Goal: Task Accomplishment & Management: Manage account settings

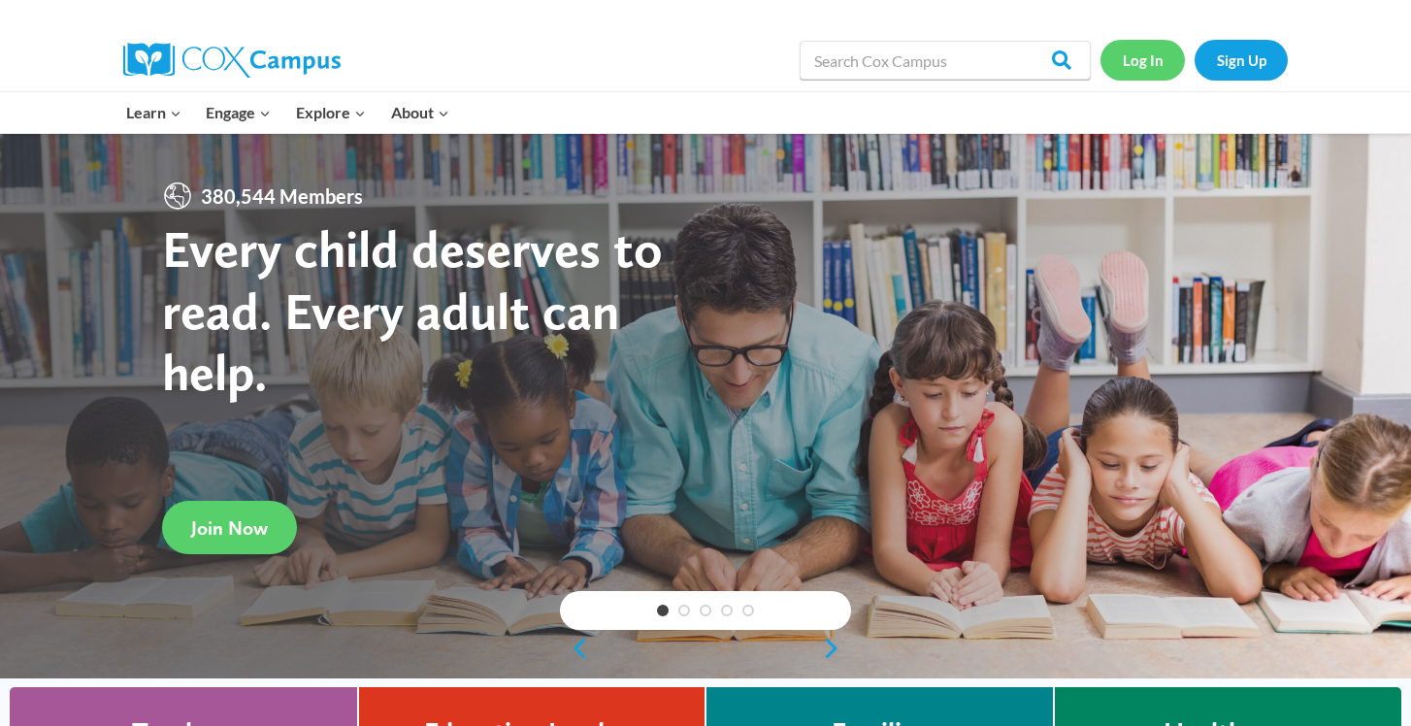
click at [1139, 54] on link "Log In" at bounding box center [1142, 60] width 84 height 40
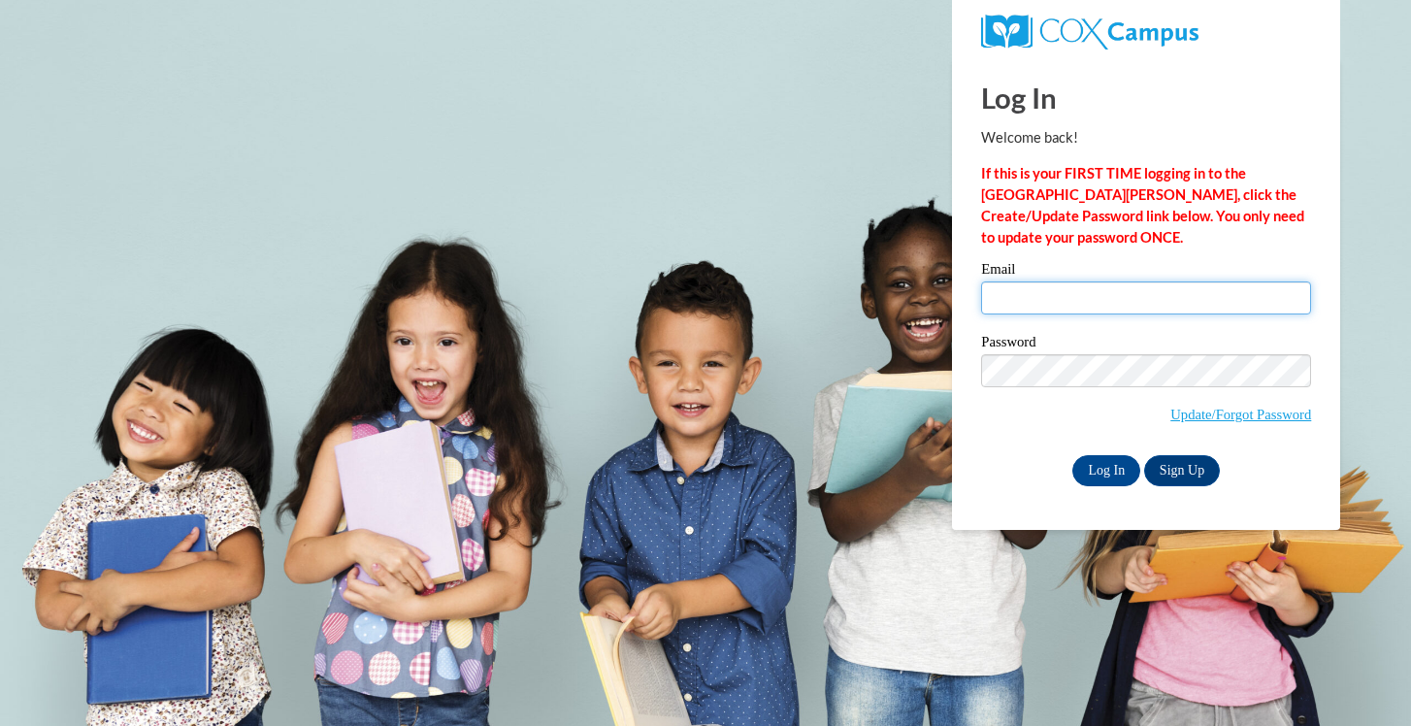
click at [1032, 298] on input "Email" at bounding box center [1146, 297] width 330 height 33
type input "[EMAIL_ADDRESS][DOMAIN_NAME]"
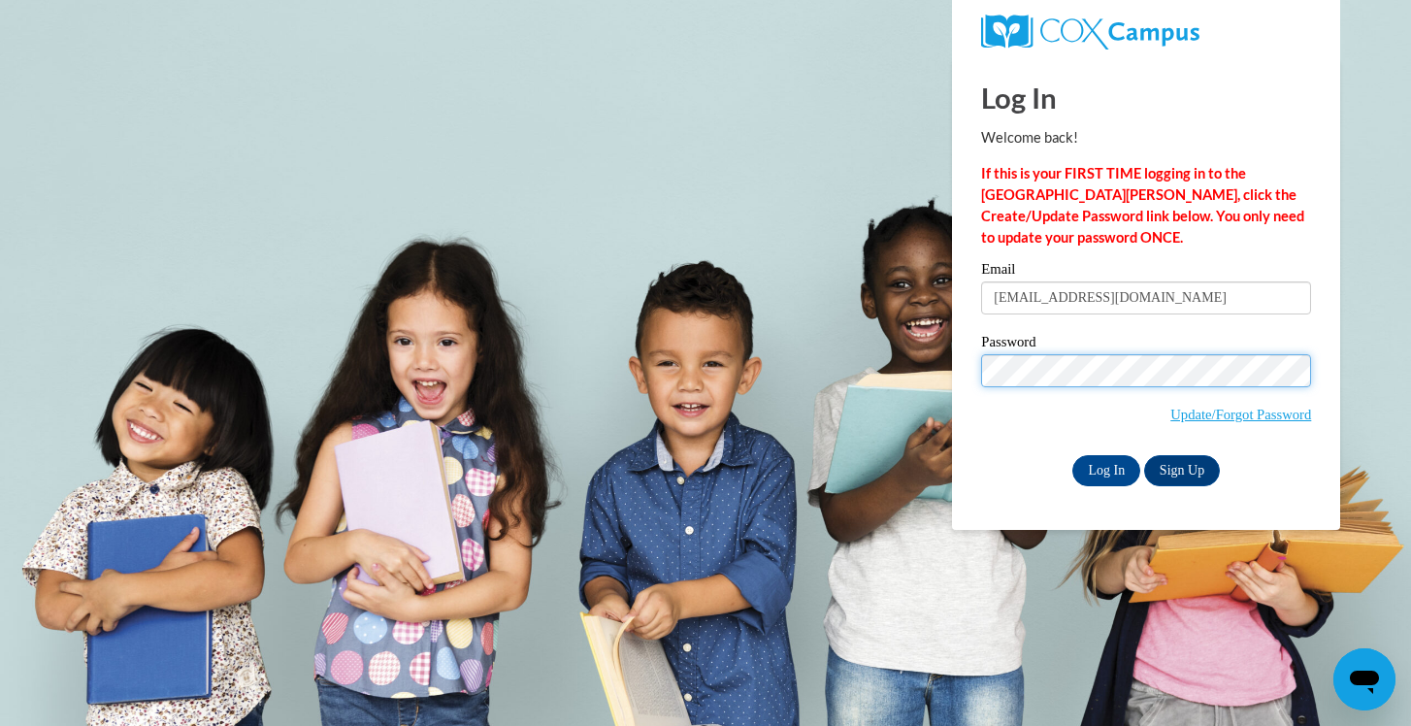
click at [1072, 455] on input "Log In" at bounding box center [1106, 470] width 68 height 31
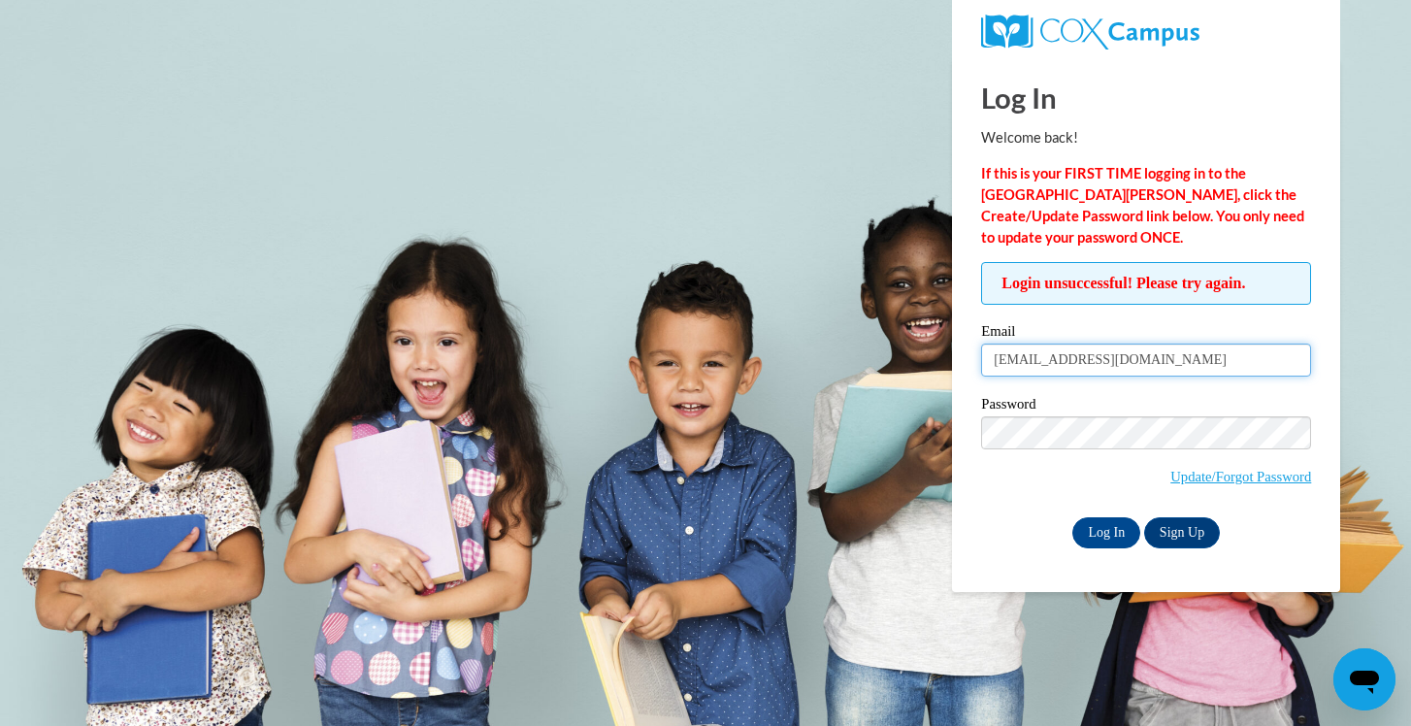
click at [1165, 360] on input "[EMAIL_ADDRESS][DOMAIN_NAME]" at bounding box center [1146, 359] width 330 height 33
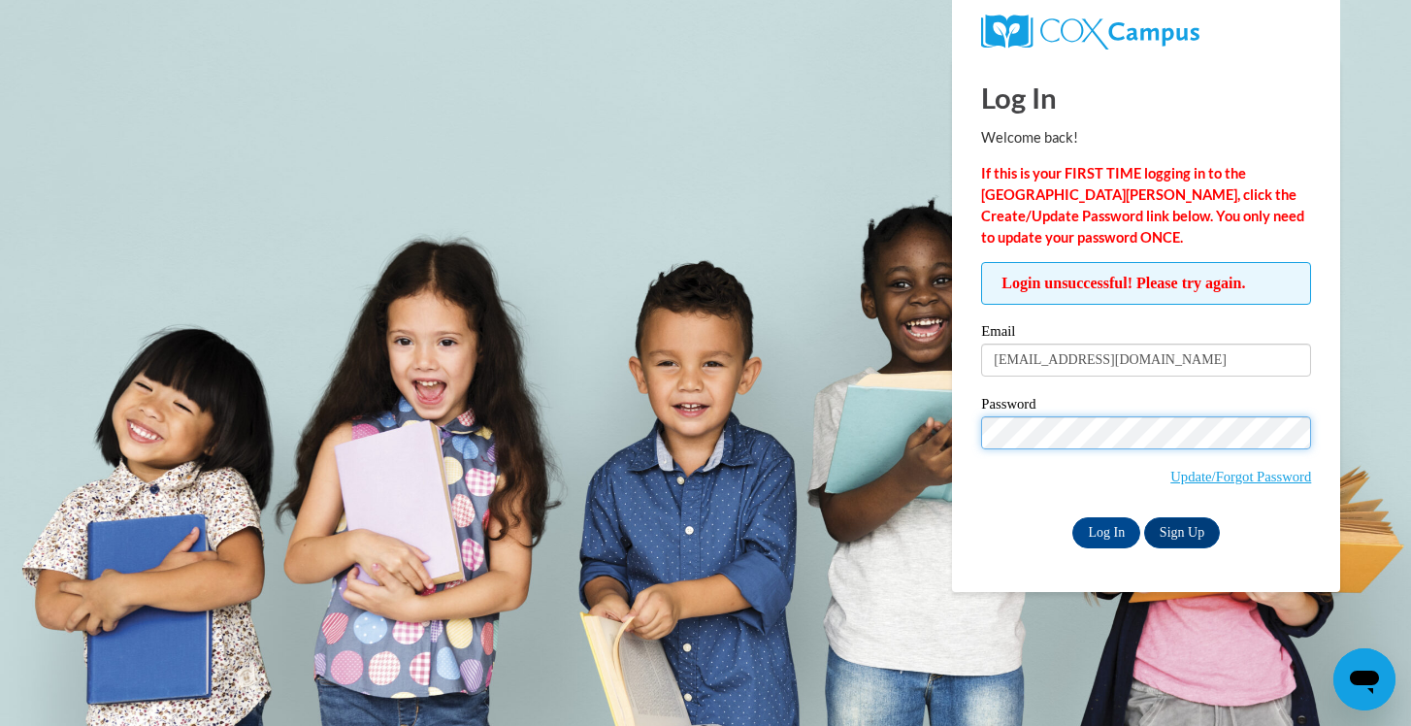
click at [1072, 517] on input "Log In" at bounding box center [1106, 532] width 68 height 31
click at [1186, 471] on link "Update/Forgot Password" at bounding box center [1240, 477] width 141 height 16
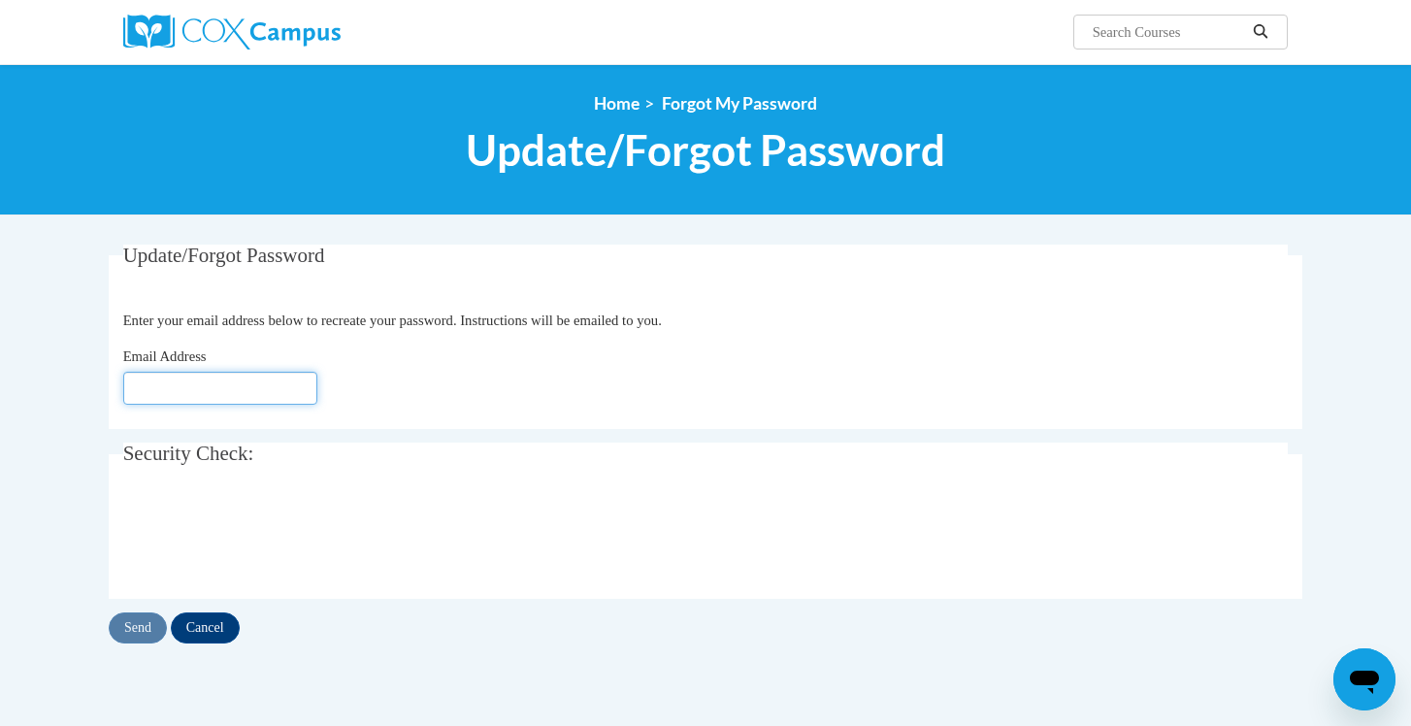
click at [251, 387] on input "Email Address" at bounding box center [220, 388] width 194 height 33
type input "[EMAIL_ADDRESS][DOMAIN_NAME]"
click at [142, 633] on input "Send" at bounding box center [138, 627] width 58 height 31
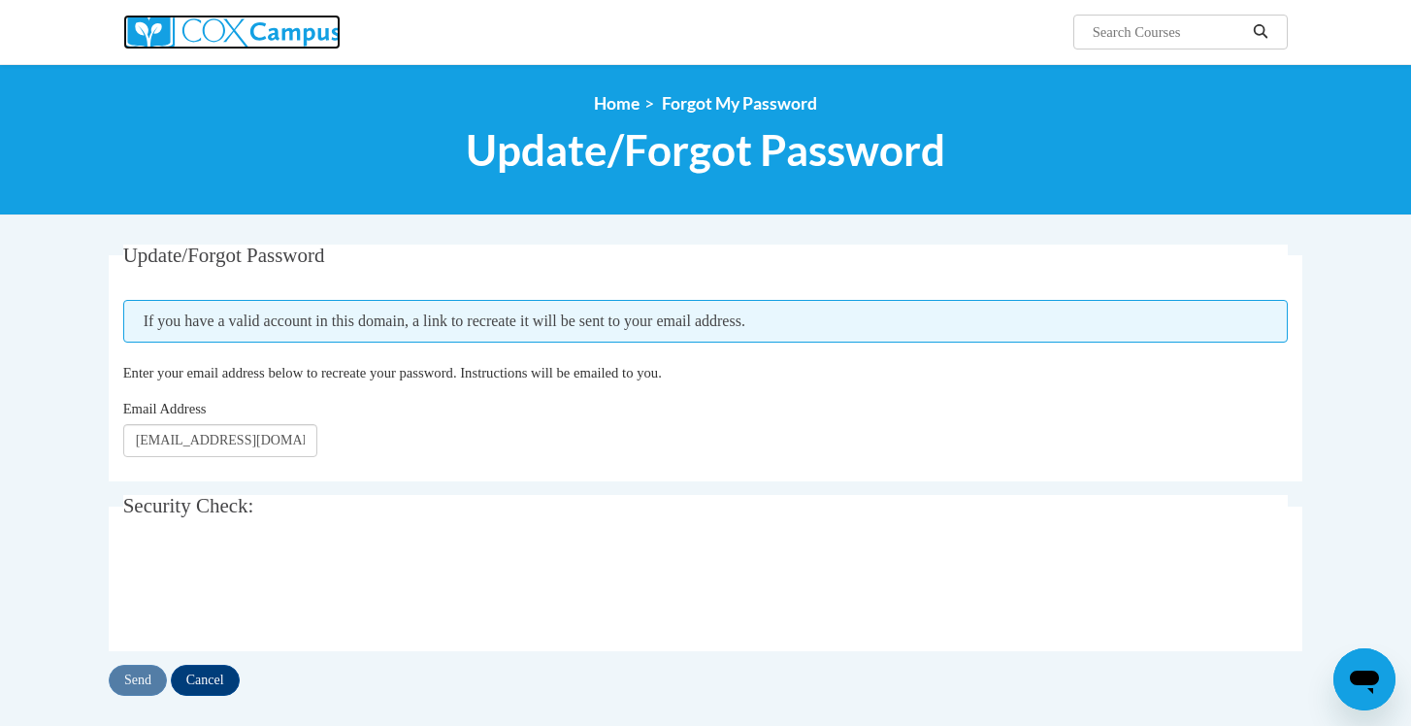
click at [273, 33] on img at bounding box center [231, 32] width 217 height 35
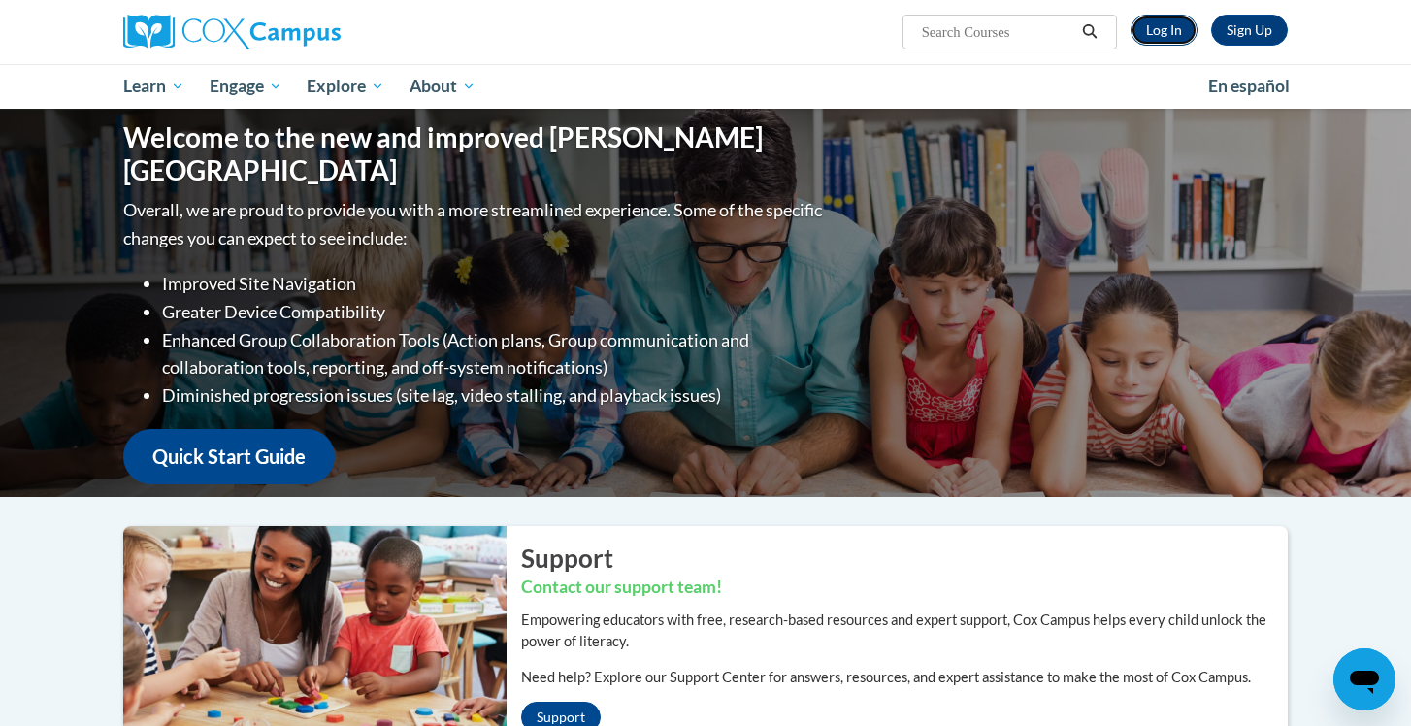
click at [1146, 30] on link "Log In" at bounding box center [1163, 30] width 67 height 31
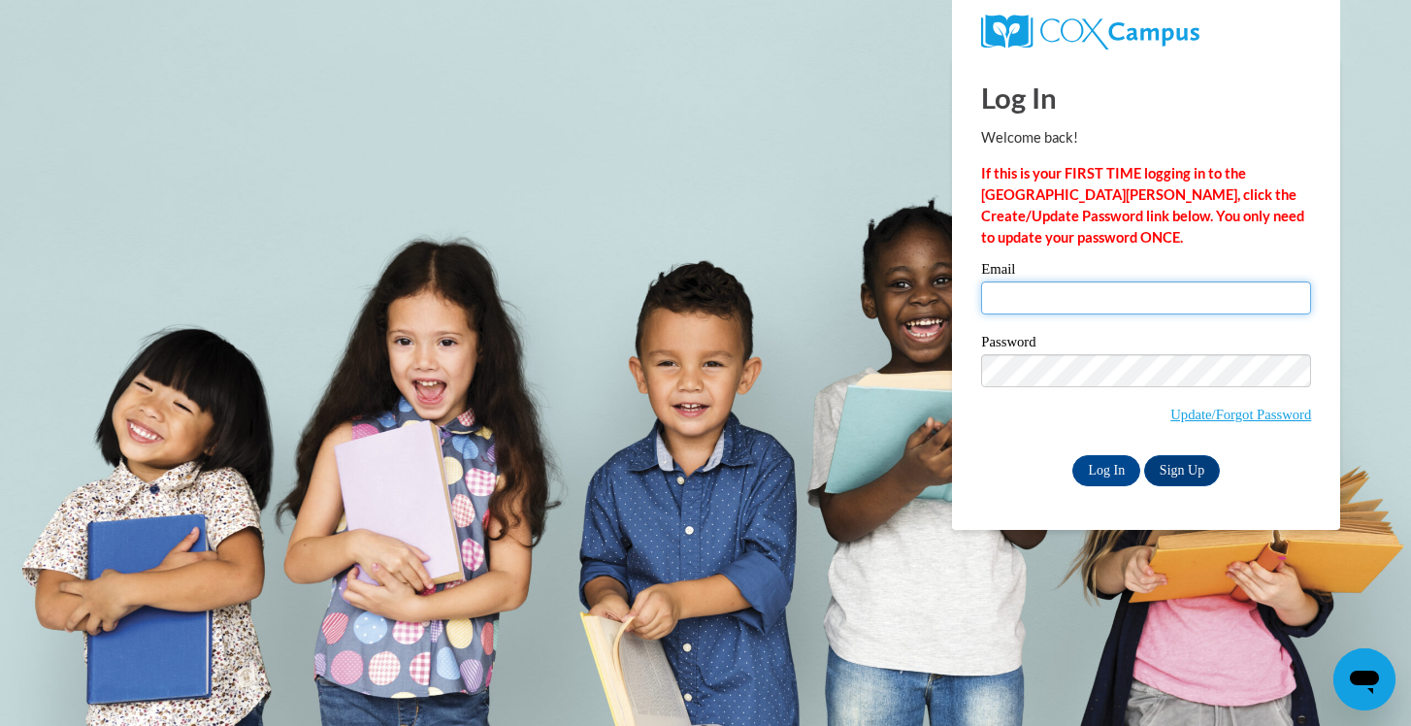
click at [1066, 304] on input "Email" at bounding box center [1146, 297] width 330 height 33
click at [833, 234] on body "Log In Welcome back! If this is your FIRST TIME logging in to the NEW Cox Campu…" at bounding box center [705, 363] width 1411 height 726
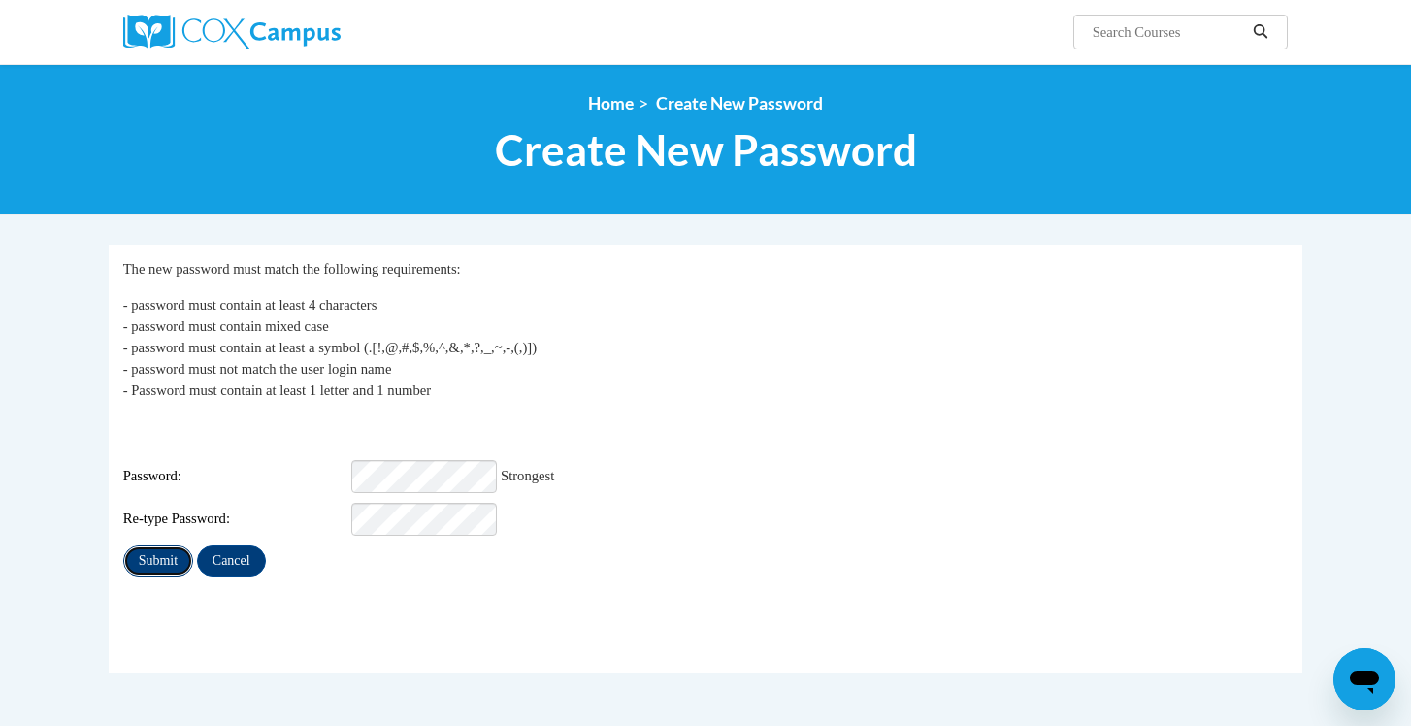
click at [160, 551] on input "Submit" at bounding box center [158, 560] width 70 height 31
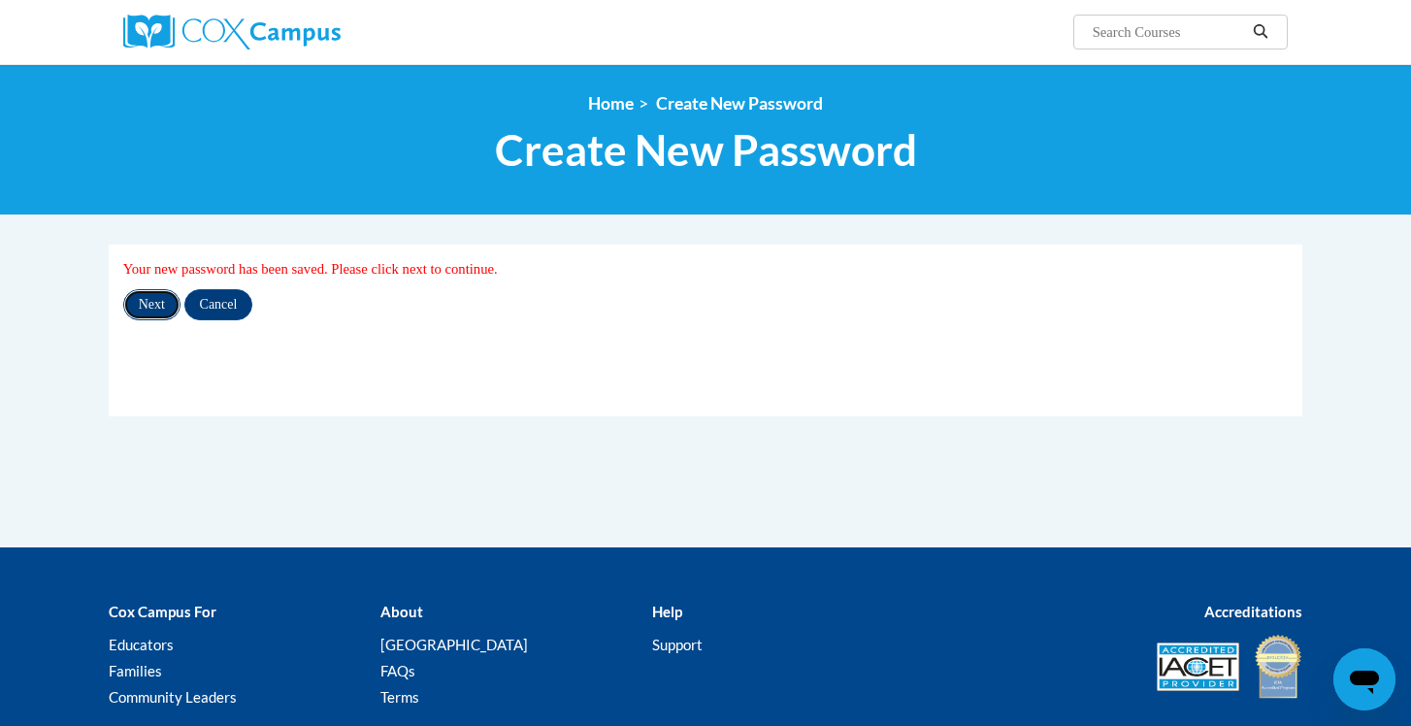
click at [138, 303] on input "Next" at bounding box center [151, 304] width 57 height 31
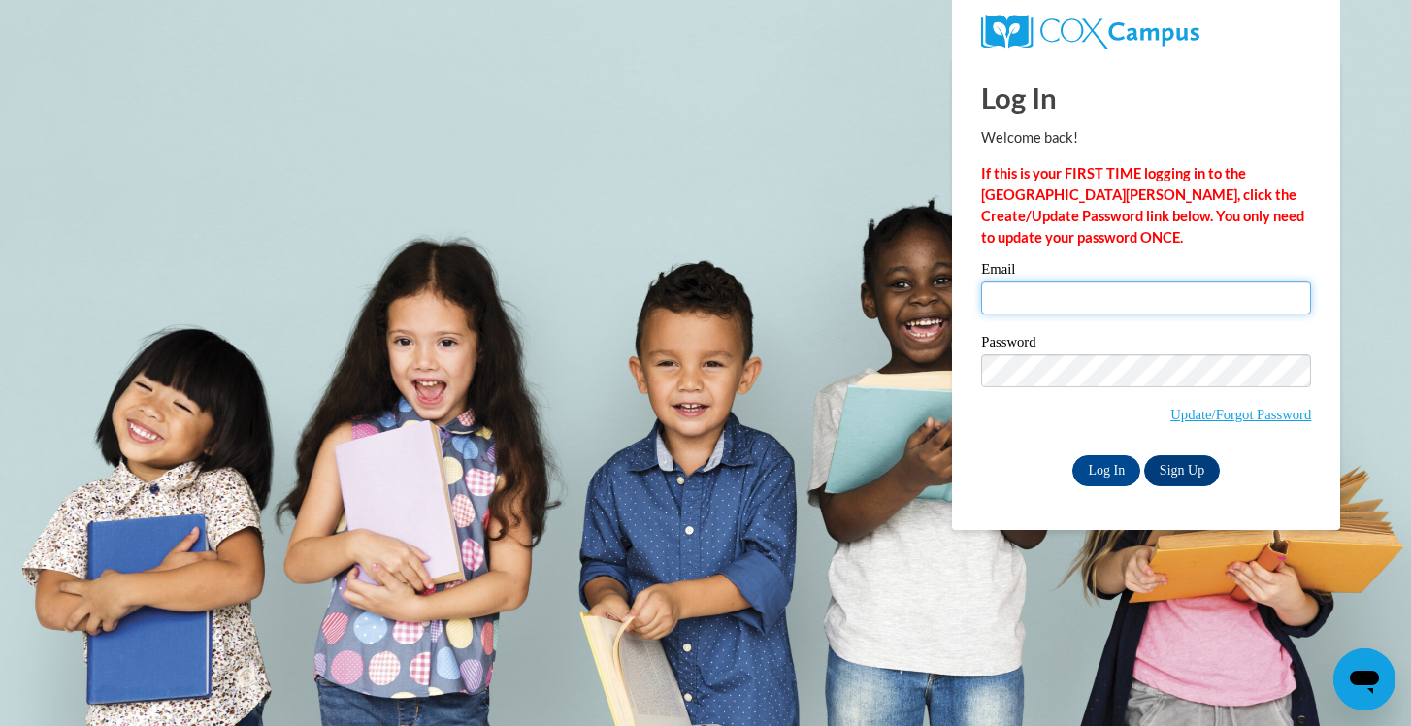
click at [1057, 303] on input "Email" at bounding box center [1146, 297] width 330 height 33
type input "meghvani@hssdschools.org"
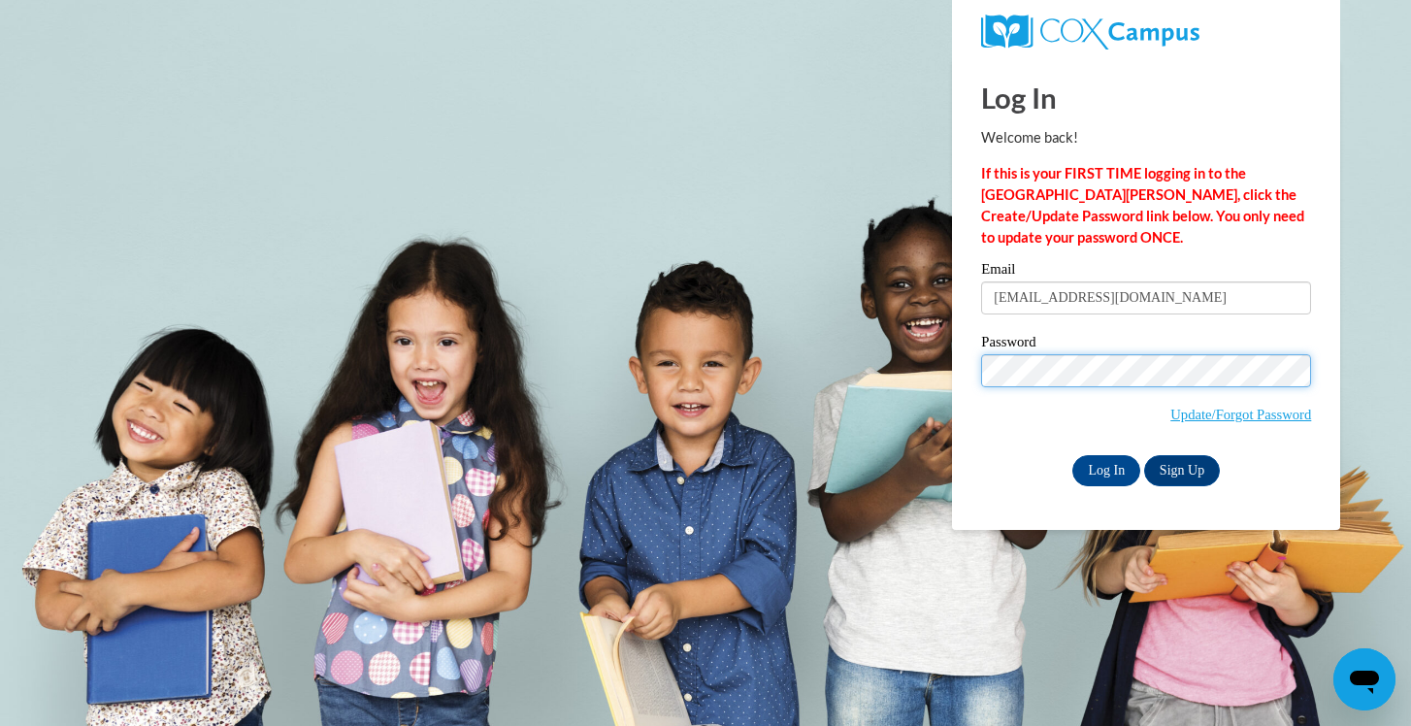
click at [1072, 455] on input "Log In" at bounding box center [1106, 470] width 68 height 31
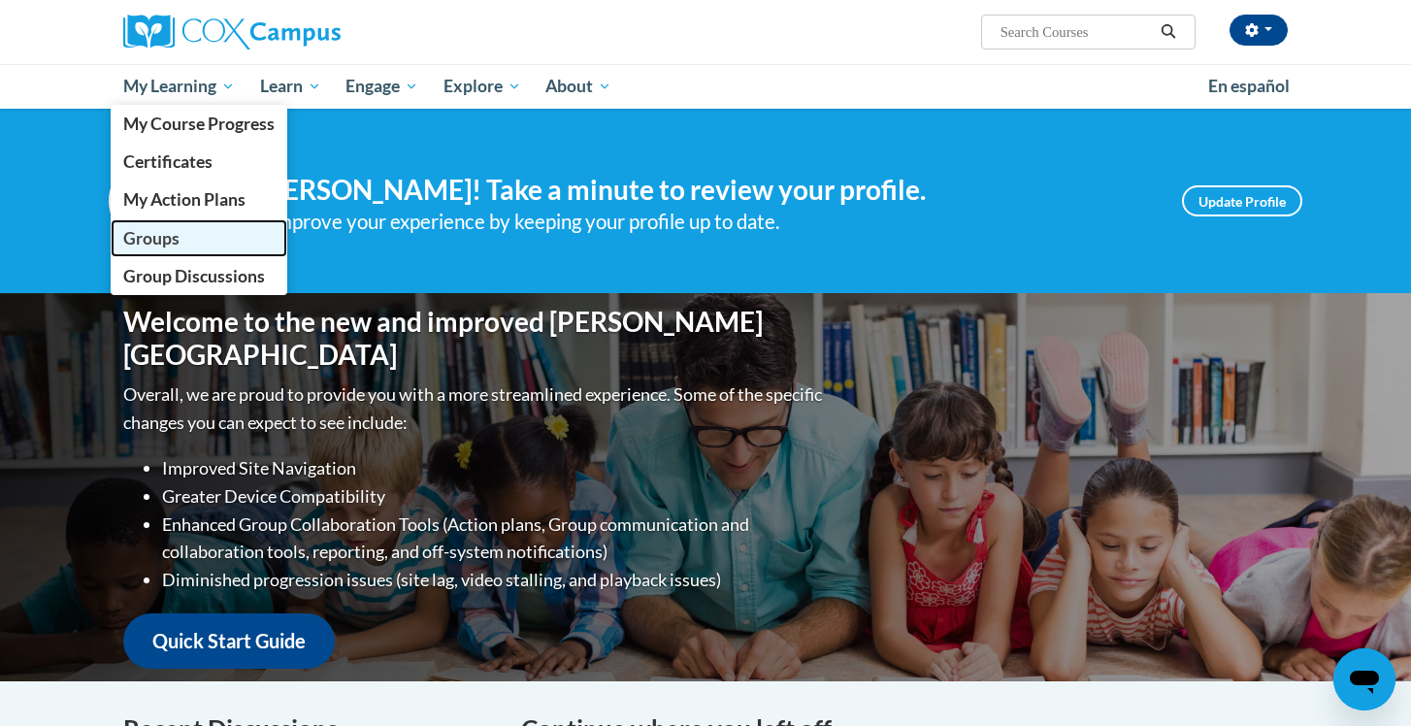
click at [167, 235] on span "Groups" at bounding box center [151, 238] width 56 height 20
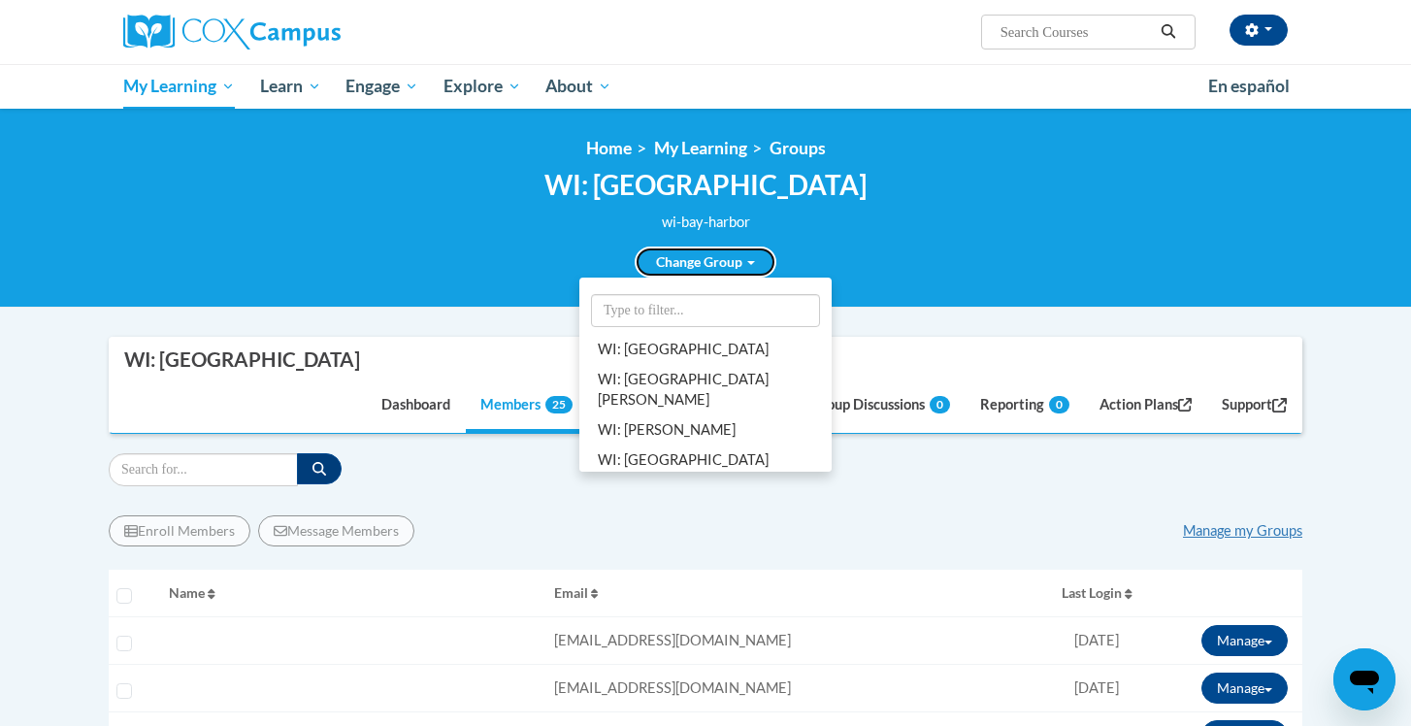
click at [701, 257] on link "Change Group" at bounding box center [705, 261] width 142 height 31
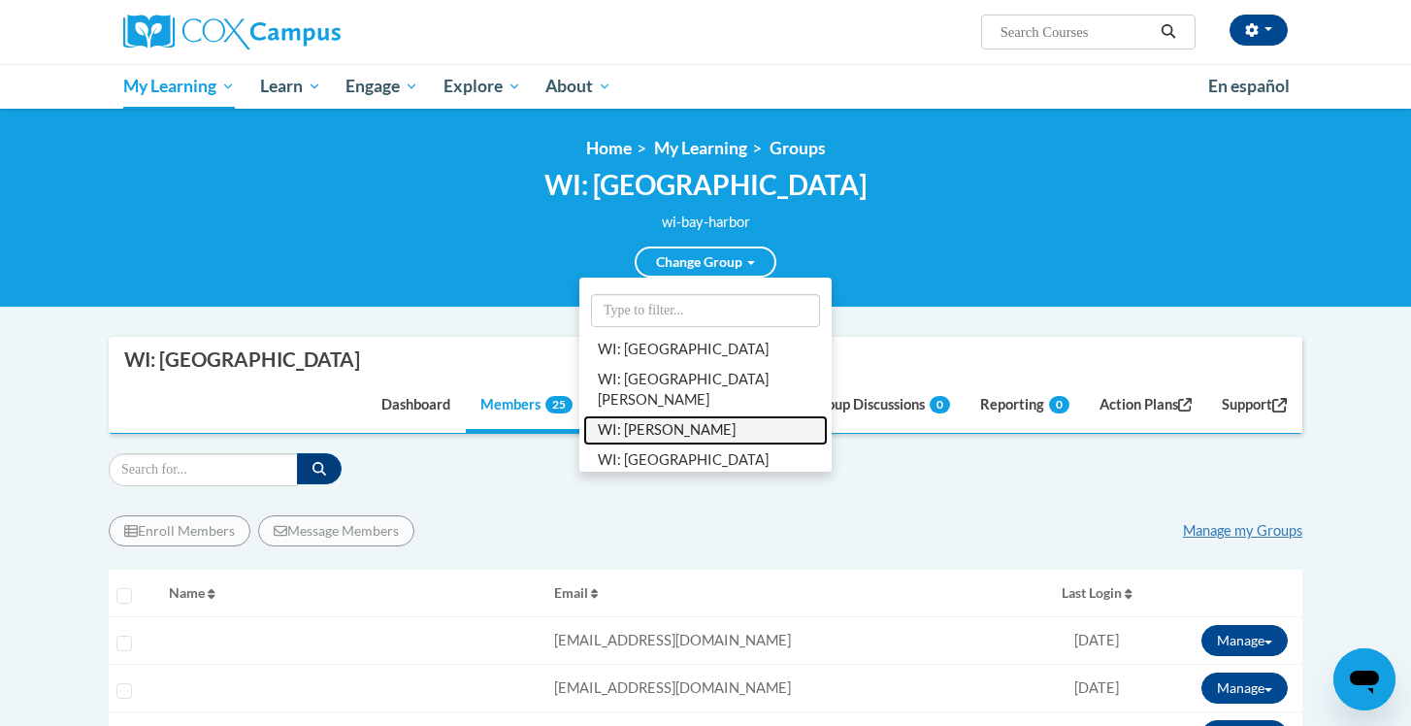
click at [692, 415] on link "WI: Howard" at bounding box center [705, 430] width 244 height 30
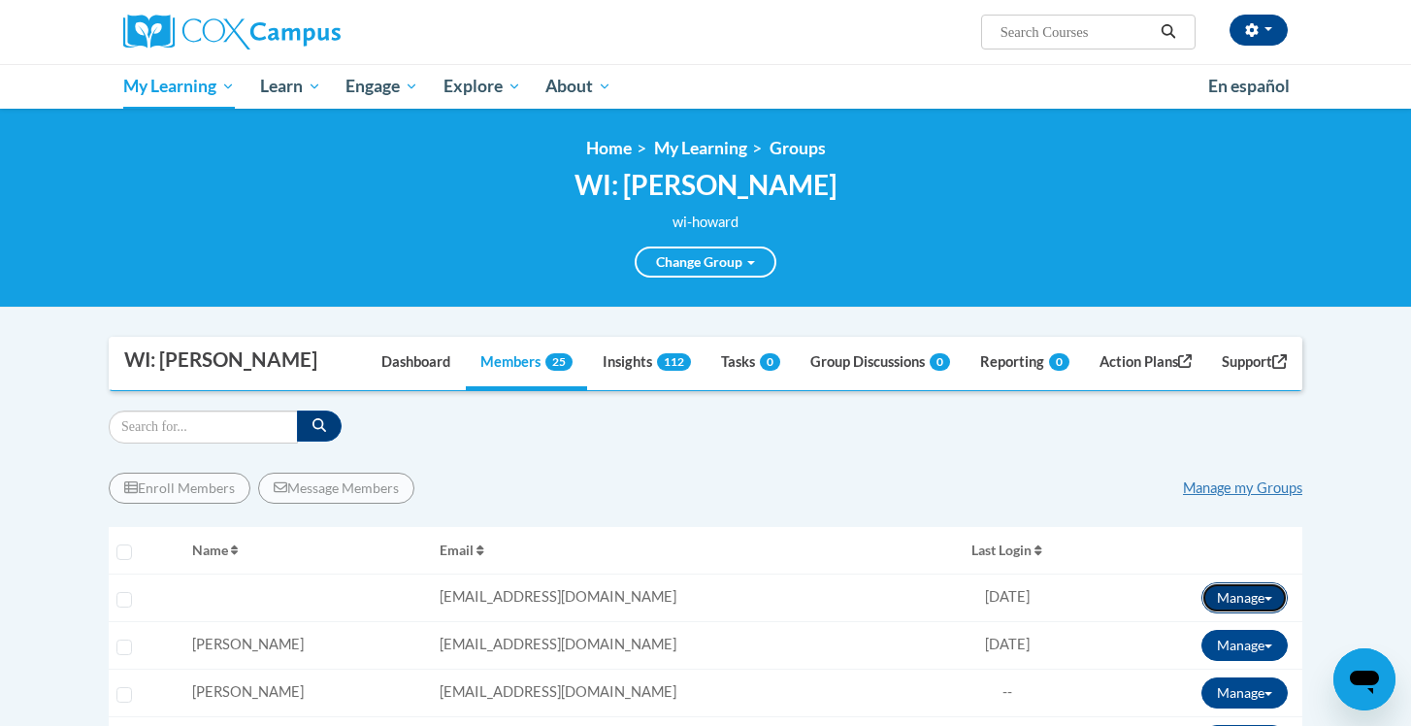
click at [1267, 590] on button "Manage" at bounding box center [1244, 597] width 86 height 31
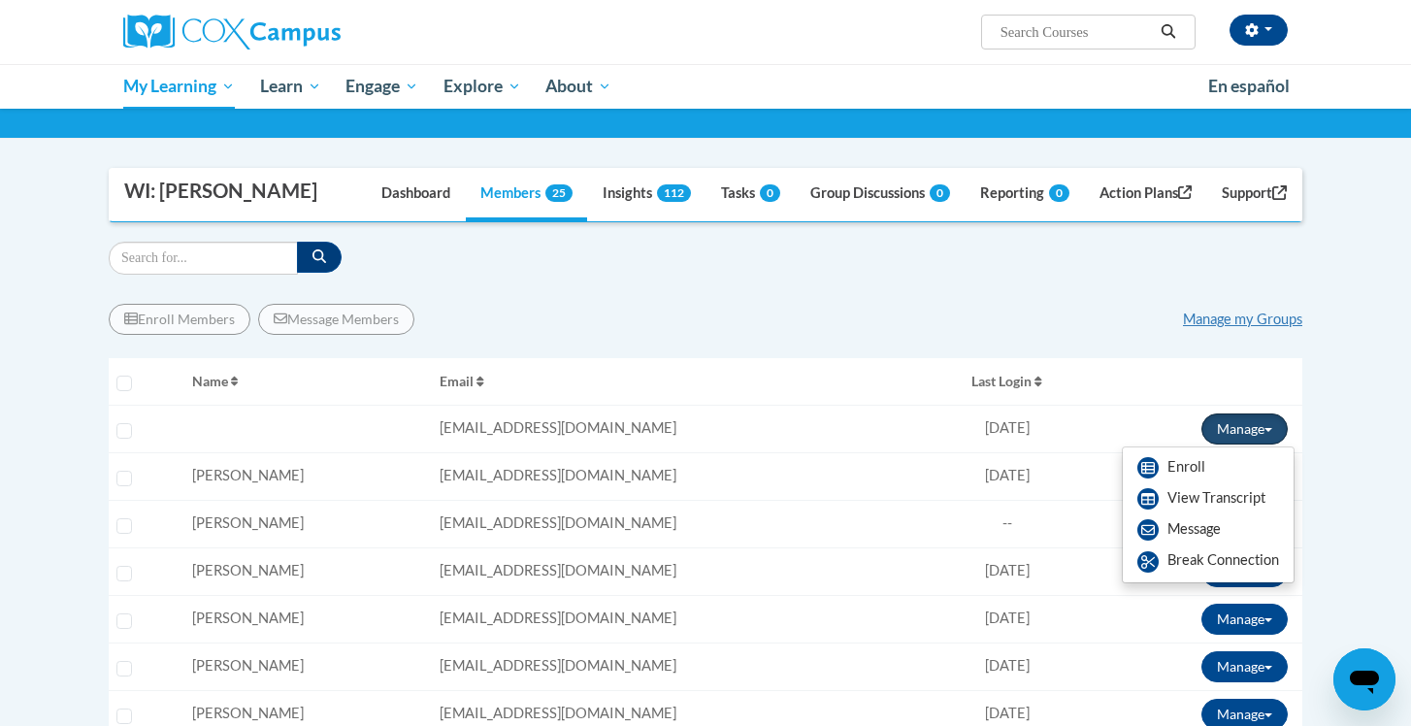
scroll to position [171, 0]
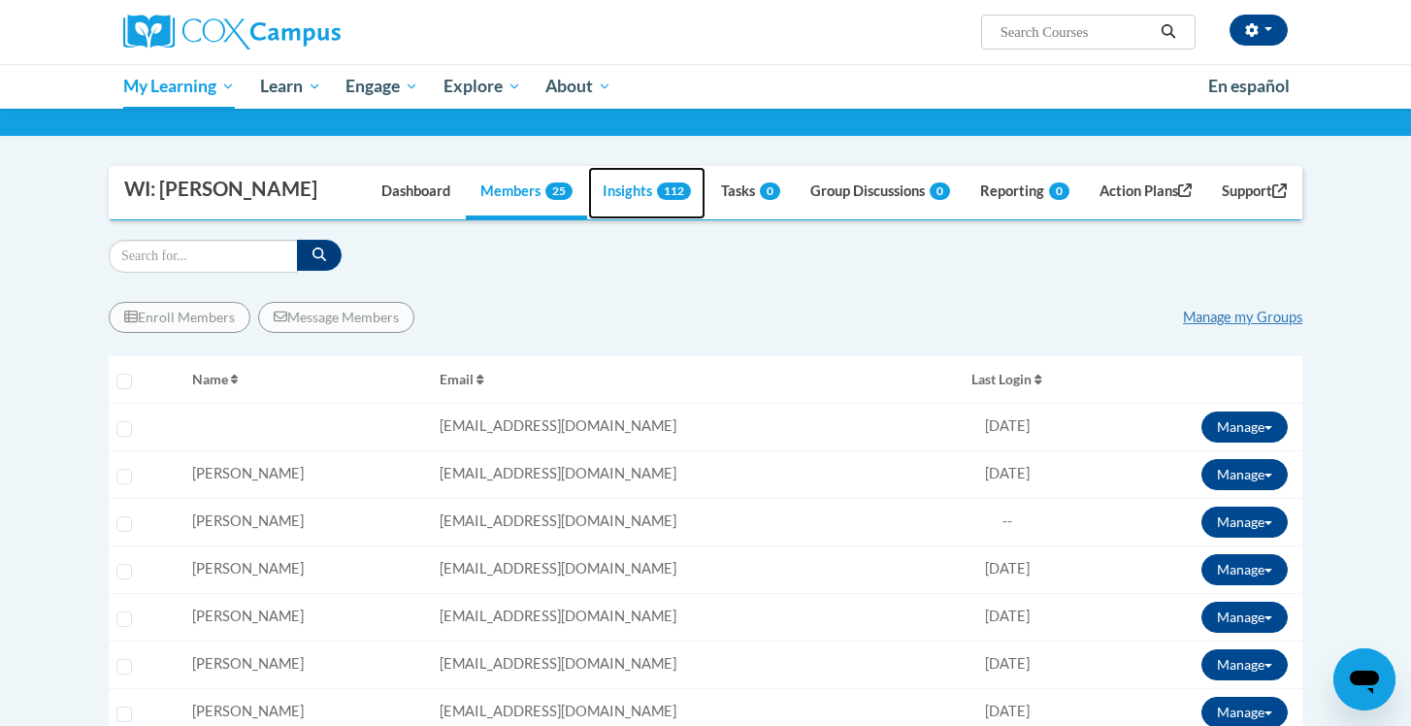
click at [618, 194] on link "Insights 112" at bounding box center [646, 193] width 117 height 52
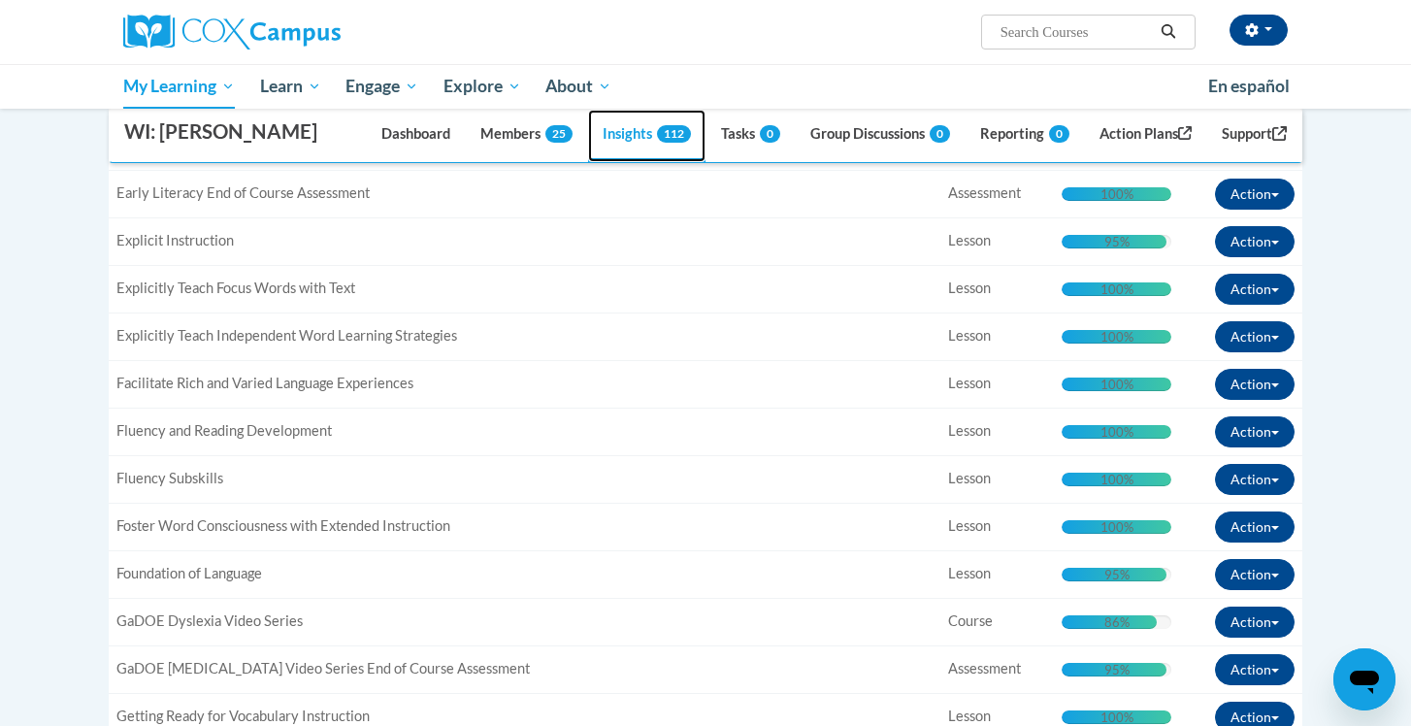
scroll to position [1679, 0]
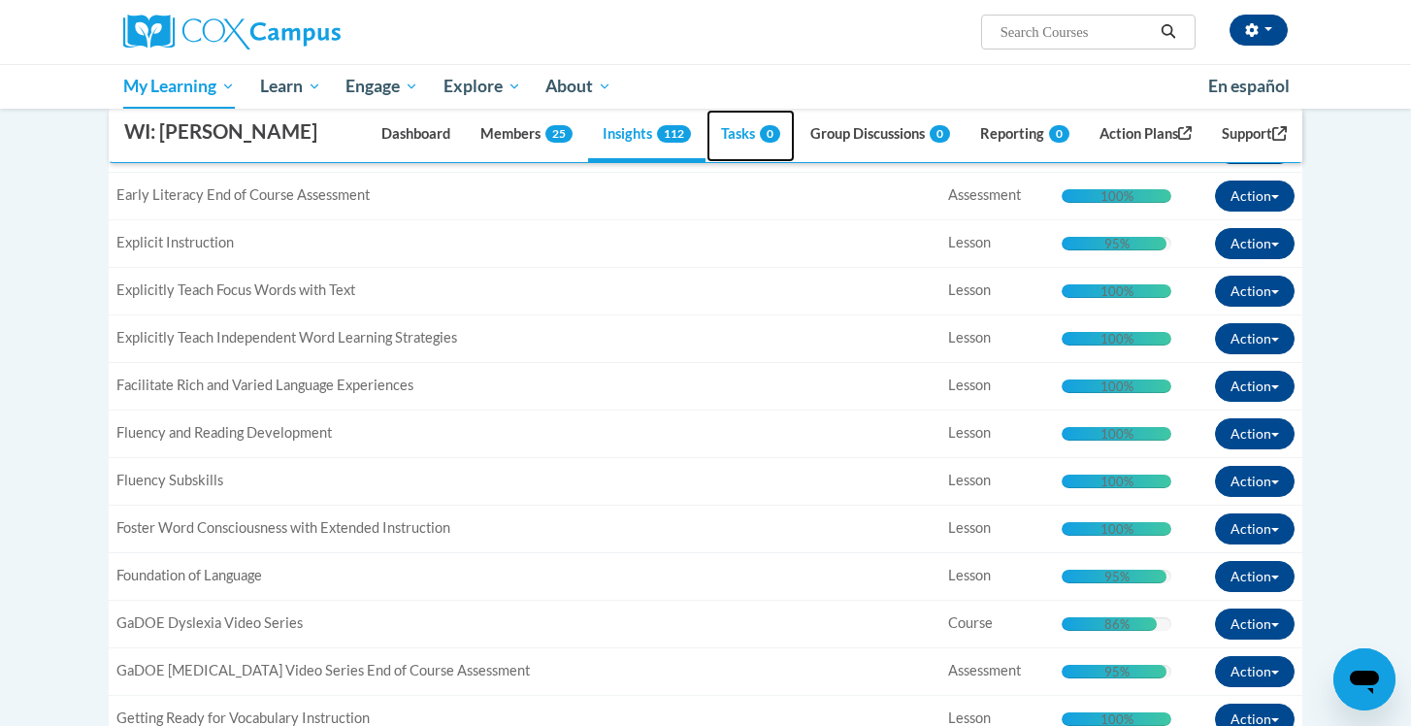
click at [715, 136] on link "Tasks 0" at bounding box center [750, 136] width 88 height 52
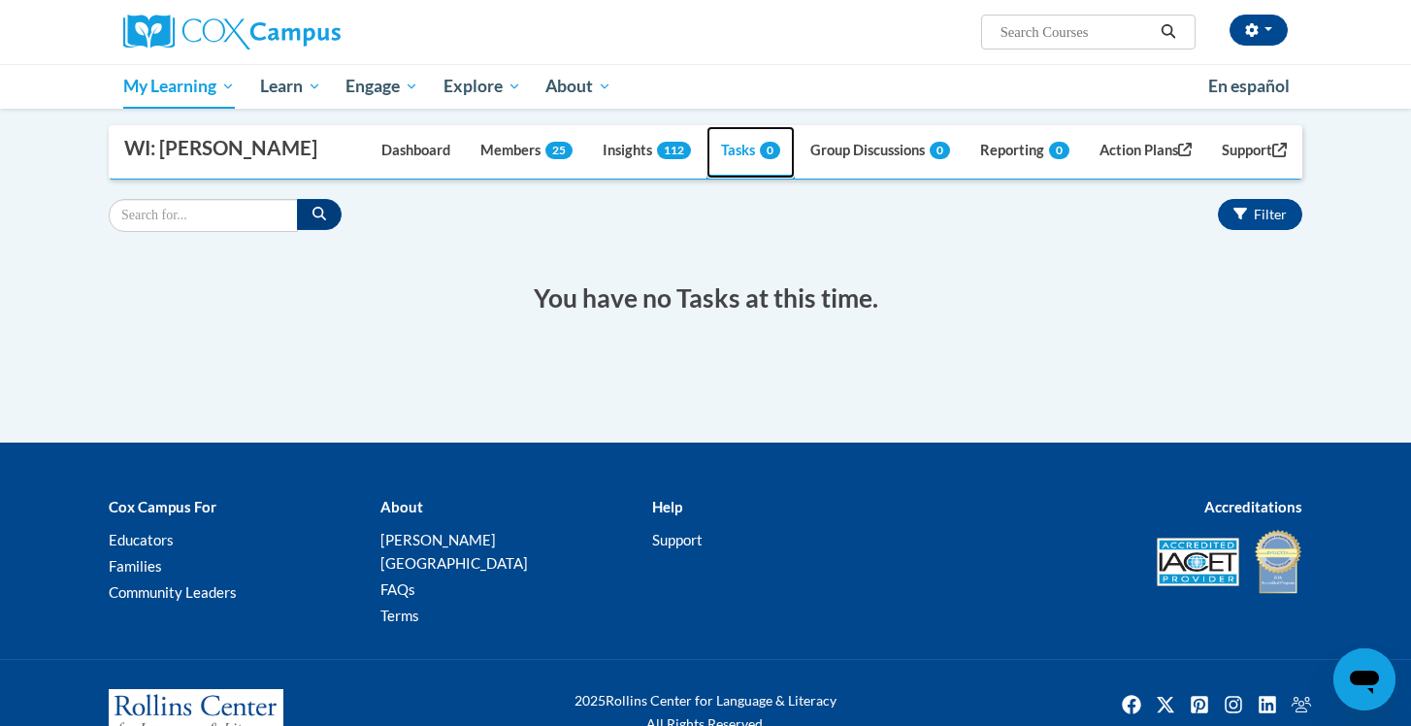
scroll to position [247, 0]
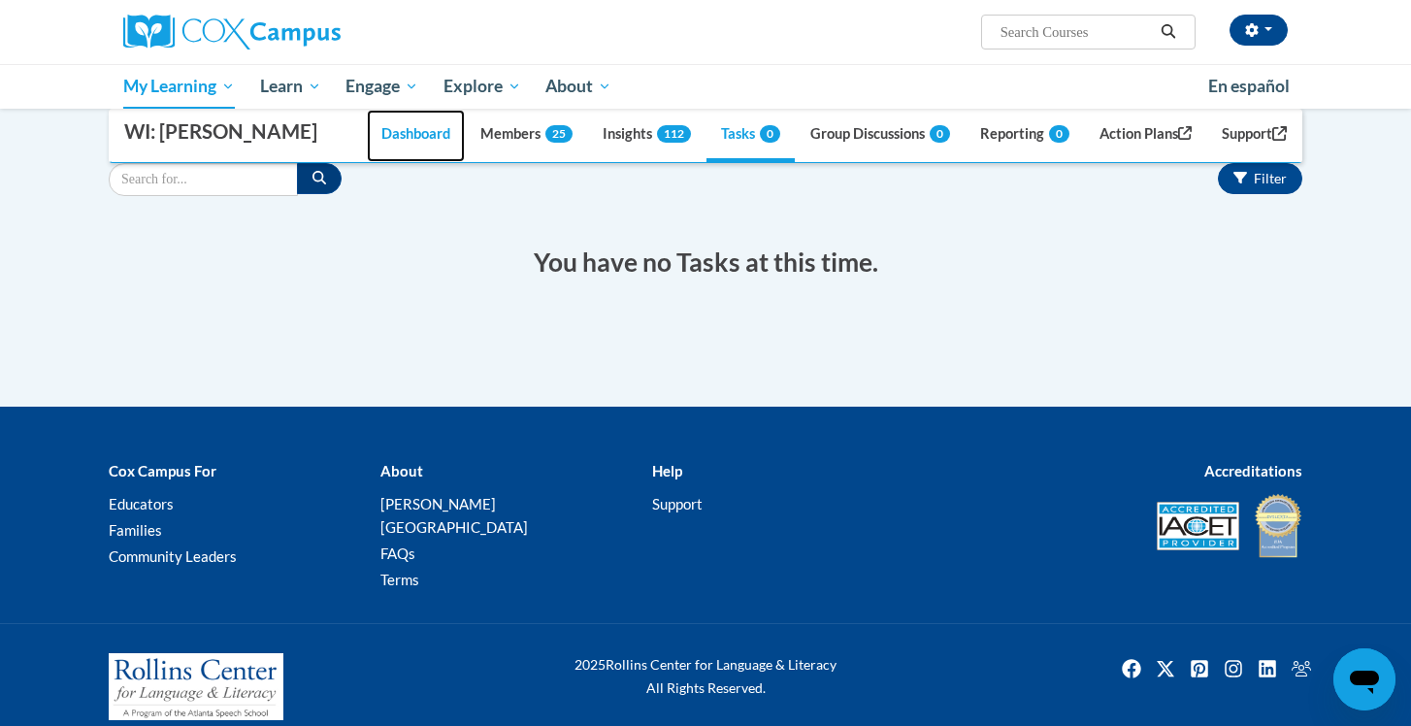
click at [406, 138] on link "Dashboard" at bounding box center [416, 136] width 98 height 52
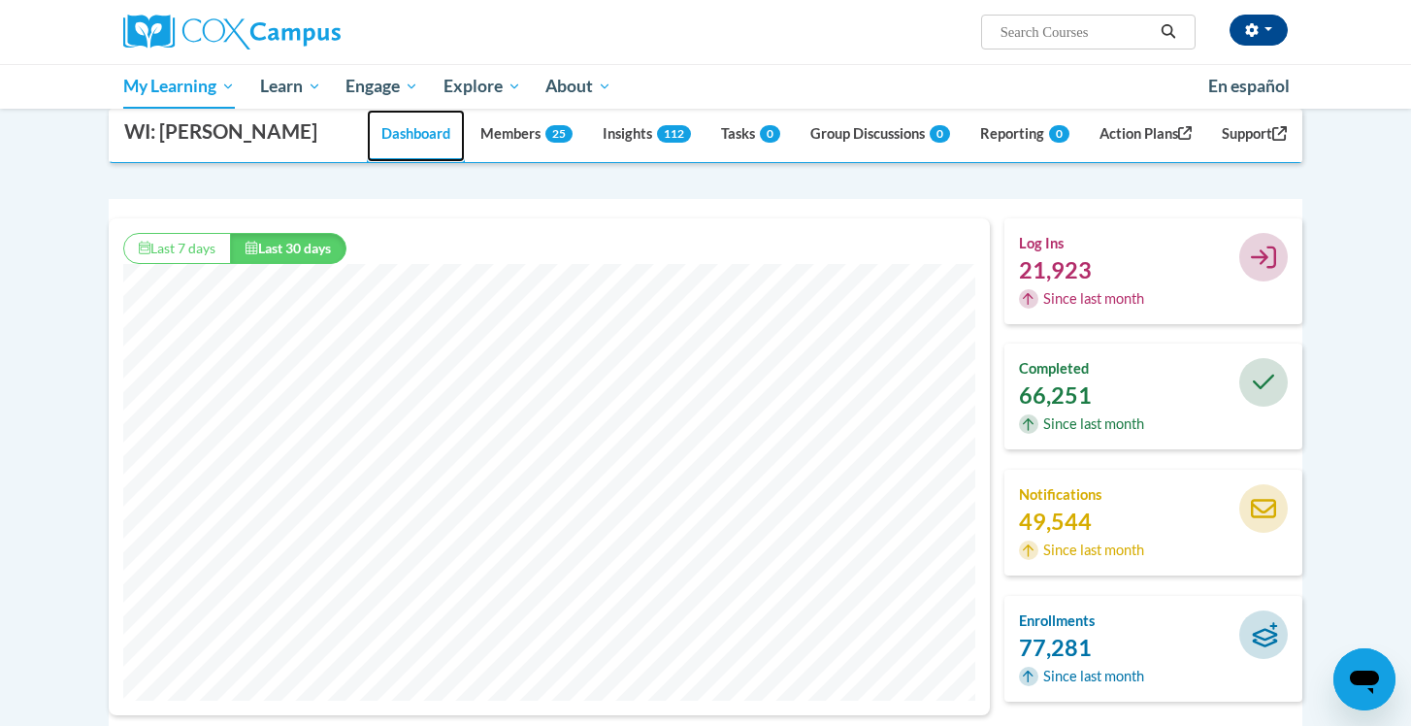
scroll to position [112, 0]
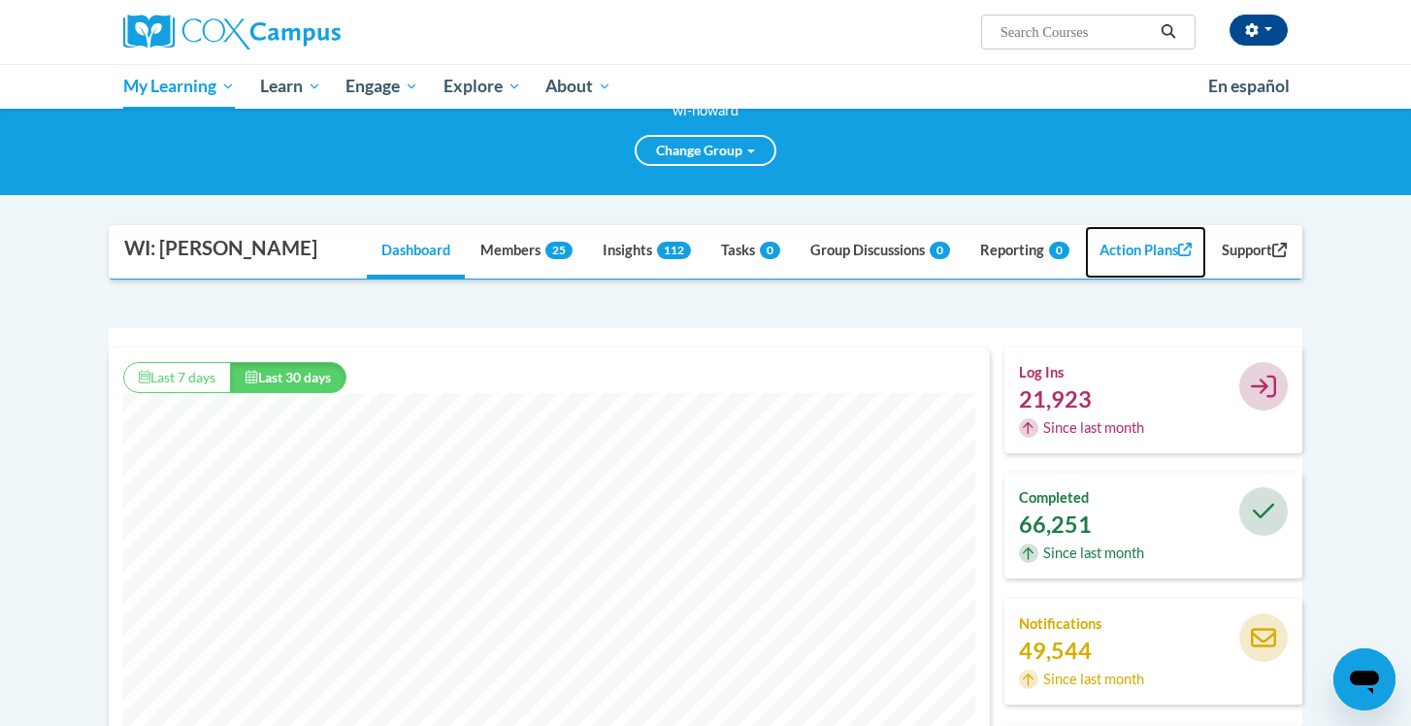
click at [1126, 246] on link "Action Plans" at bounding box center [1146, 252] width 122 height 52
click at [1270, 37] on button "button" at bounding box center [1258, 30] width 58 height 31
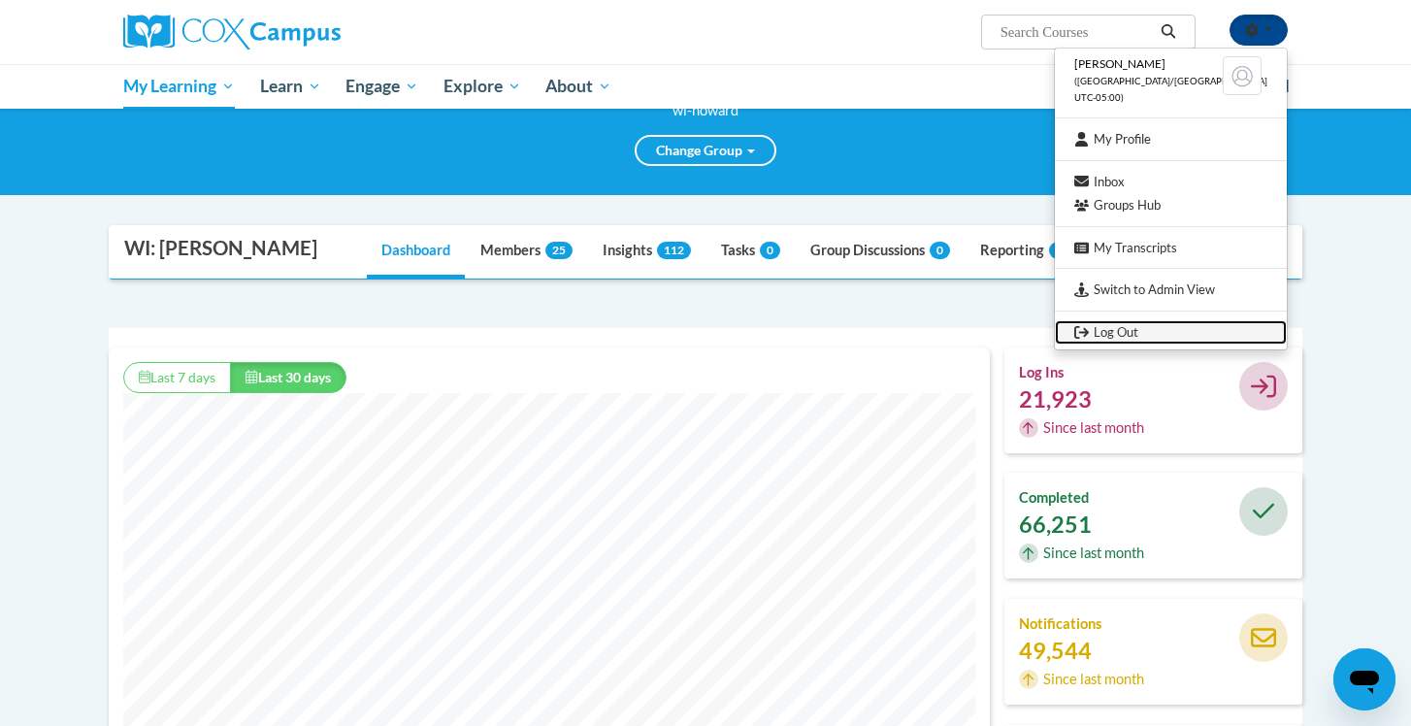
click at [1148, 334] on link "Log Out" at bounding box center [1171, 332] width 232 height 24
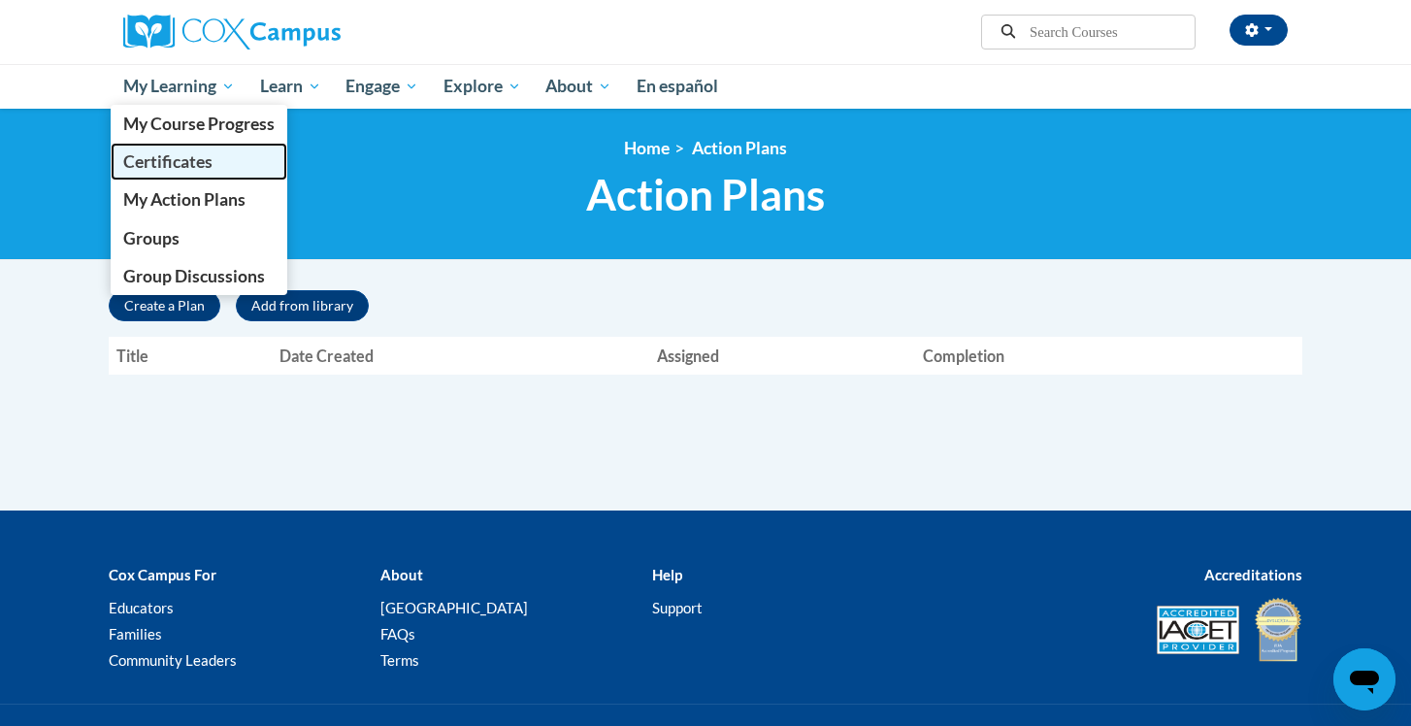
click at [166, 166] on span "Certificates" at bounding box center [167, 161] width 89 height 20
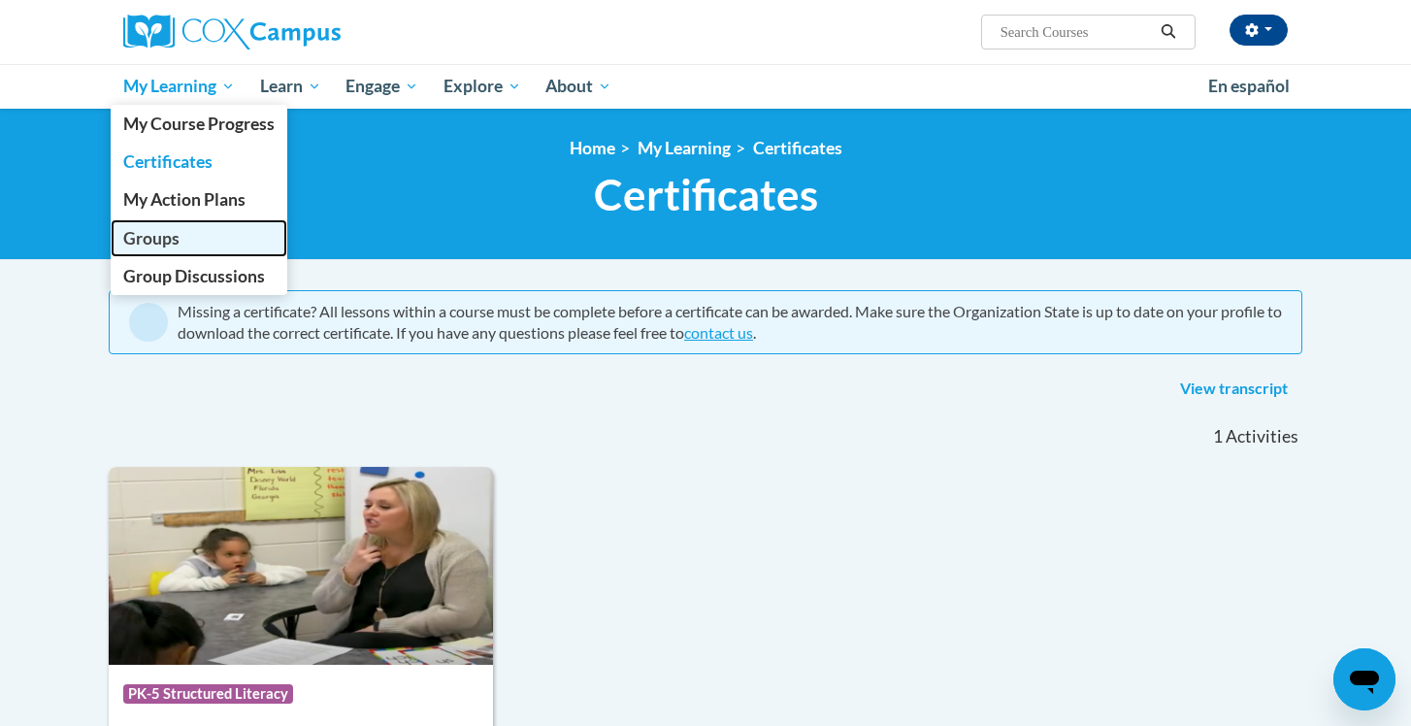
click at [168, 234] on span "Groups" at bounding box center [151, 238] width 56 height 20
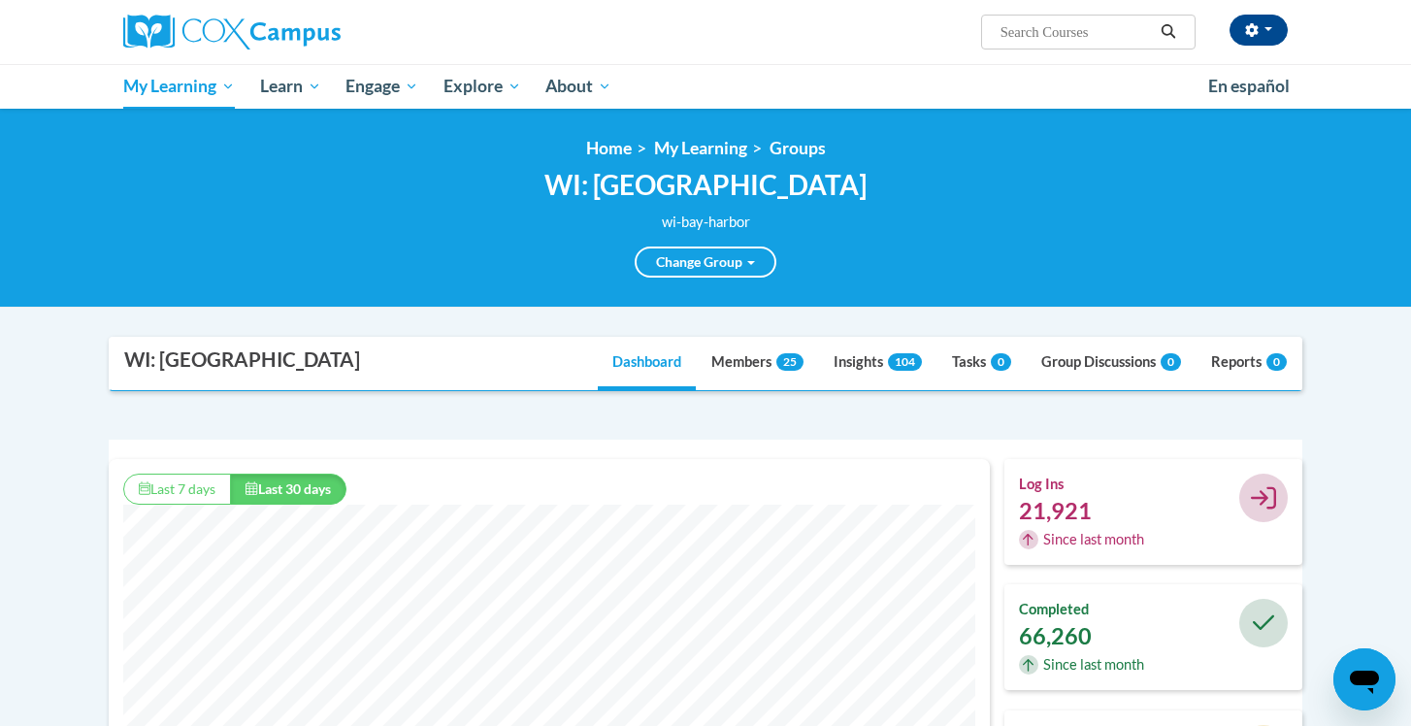
scroll to position [497, 880]
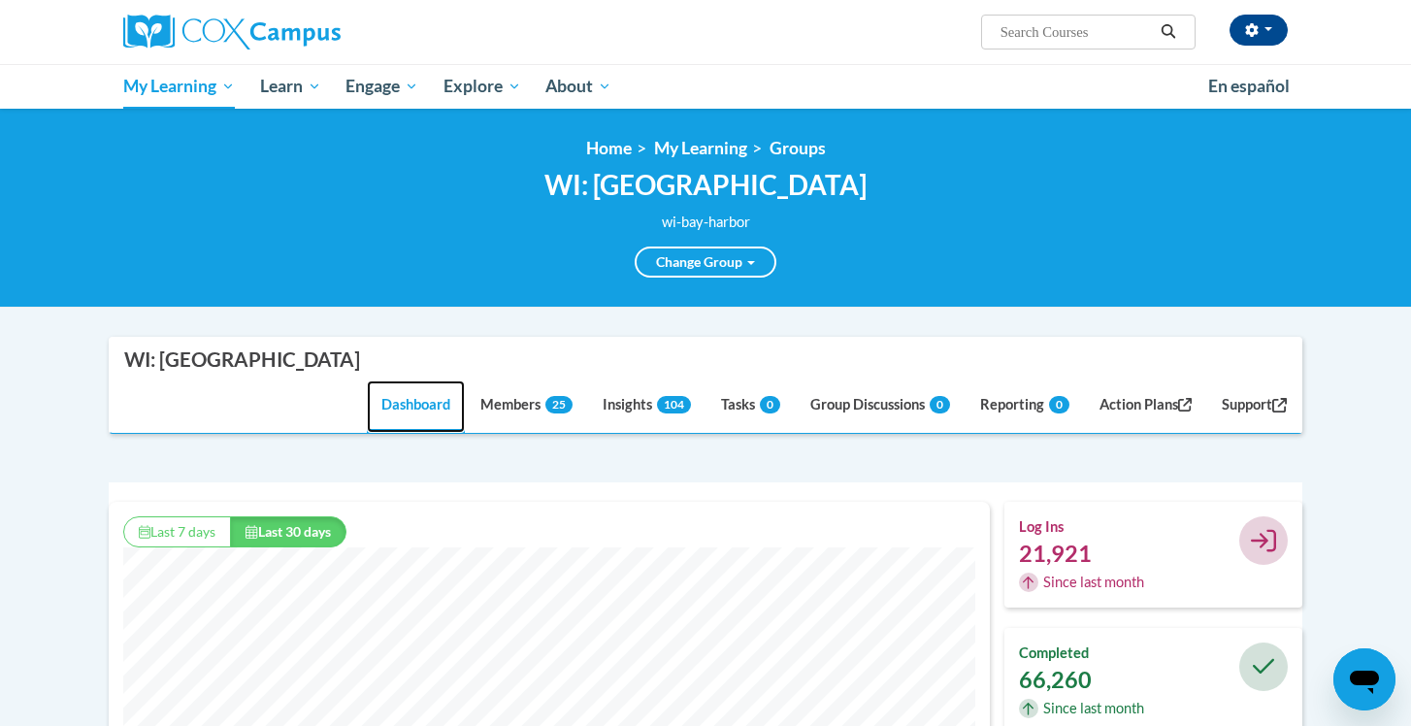
click at [401, 380] on link "Dashboard" at bounding box center [416, 406] width 98 height 52
click at [497, 380] on link "Members 25" at bounding box center [526, 406] width 121 height 52
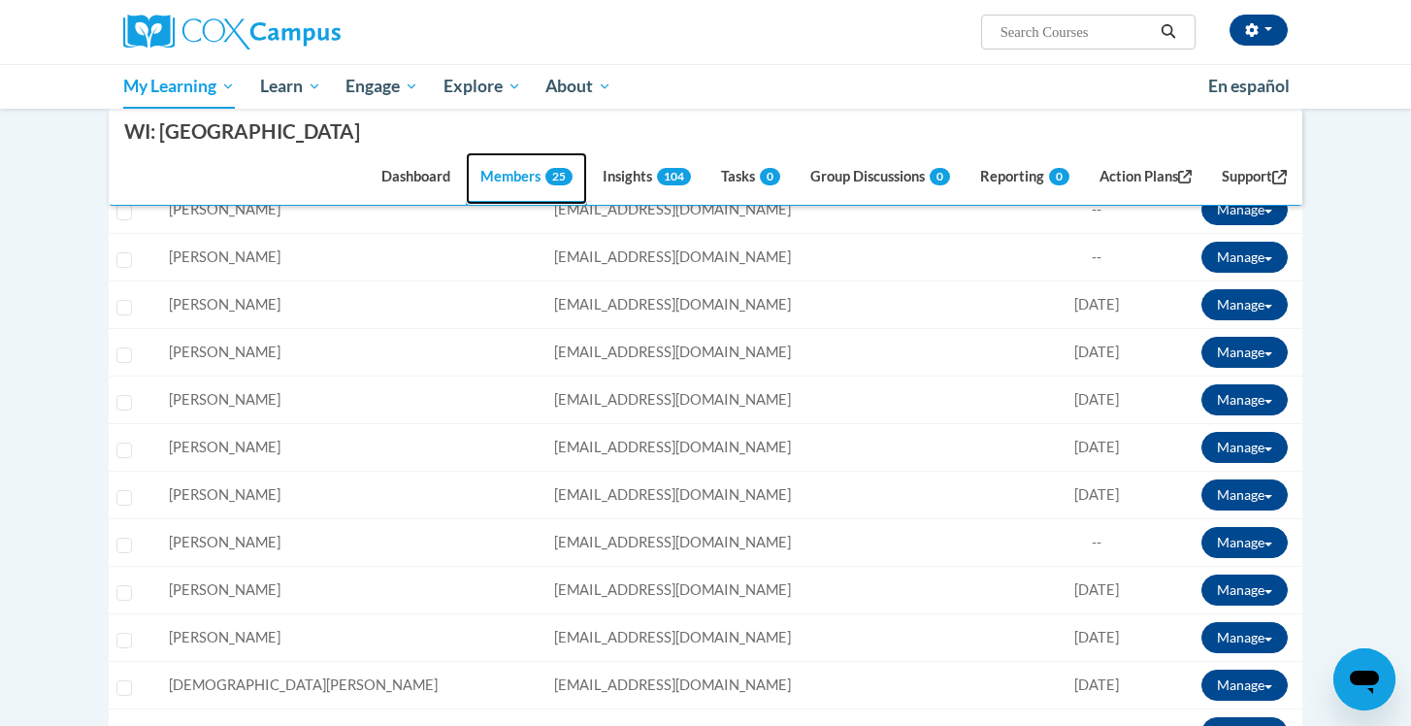
scroll to position [709, 0]
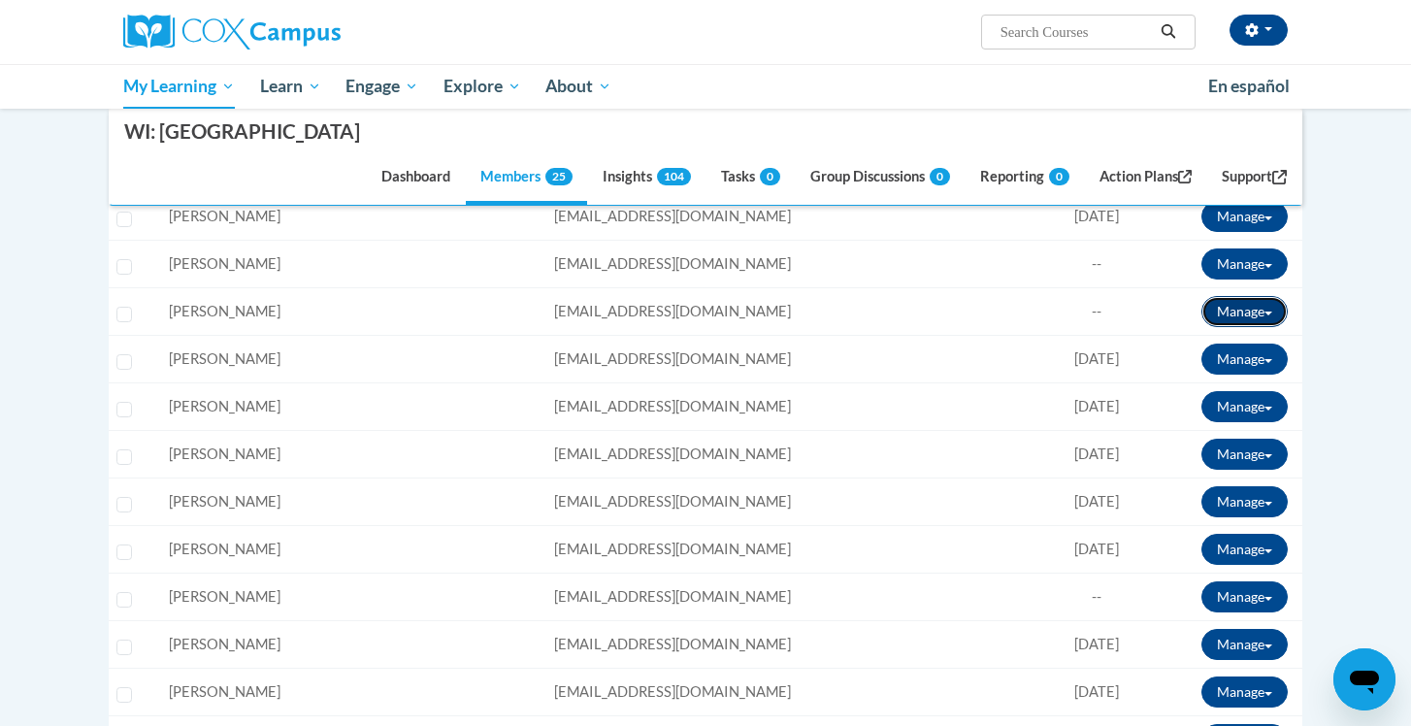
click at [1236, 296] on button "Manage" at bounding box center [1244, 311] width 86 height 31
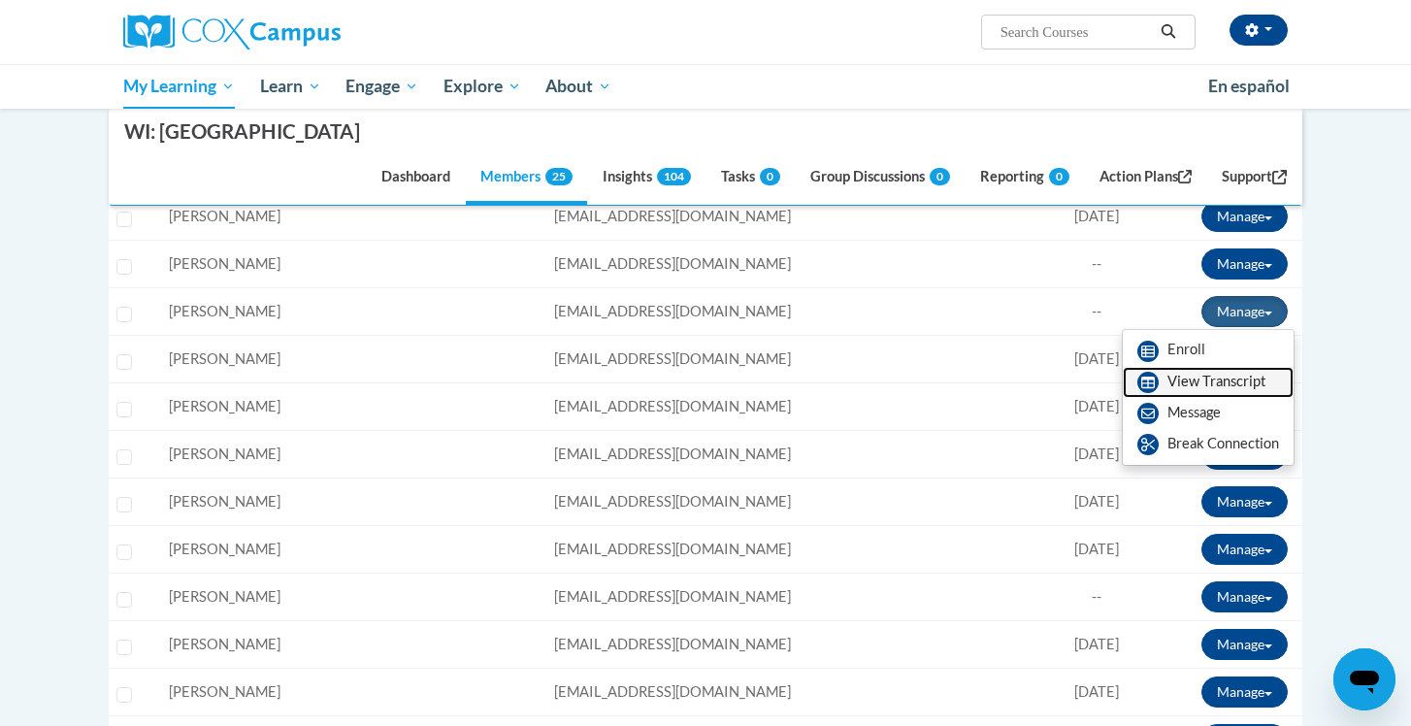
click at [1204, 367] on link "View Transcript" at bounding box center [1207, 382] width 171 height 31
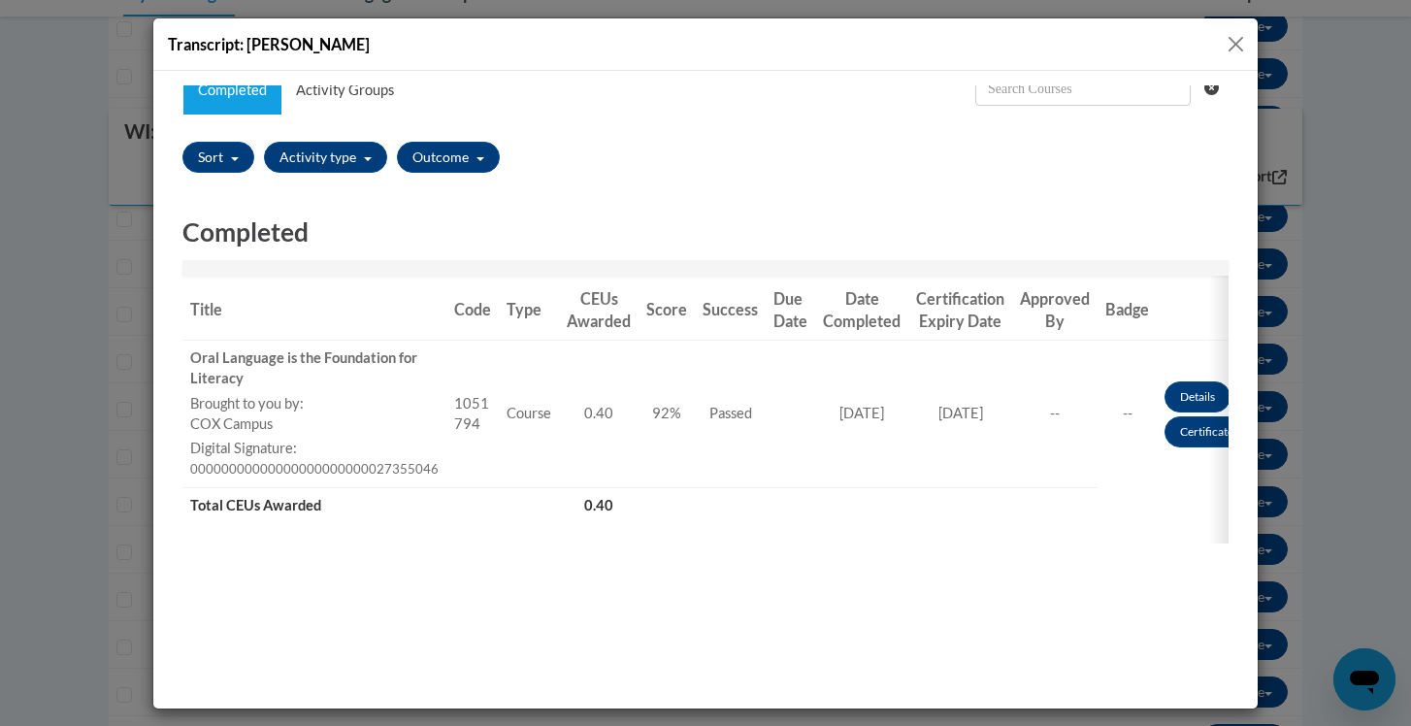
scroll to position [0, 0]
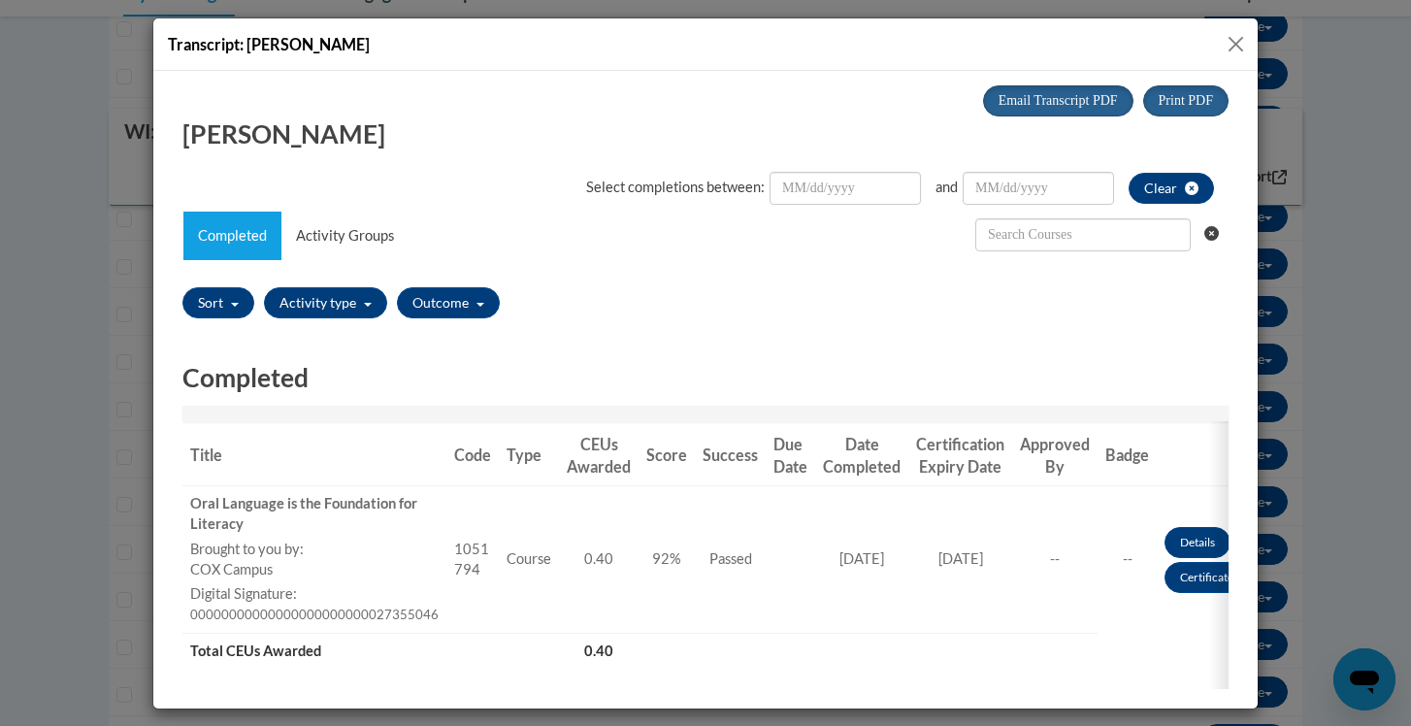
click at [1234, 40] on button "Close" at bounding box center [1235, 44] width 24 height 24
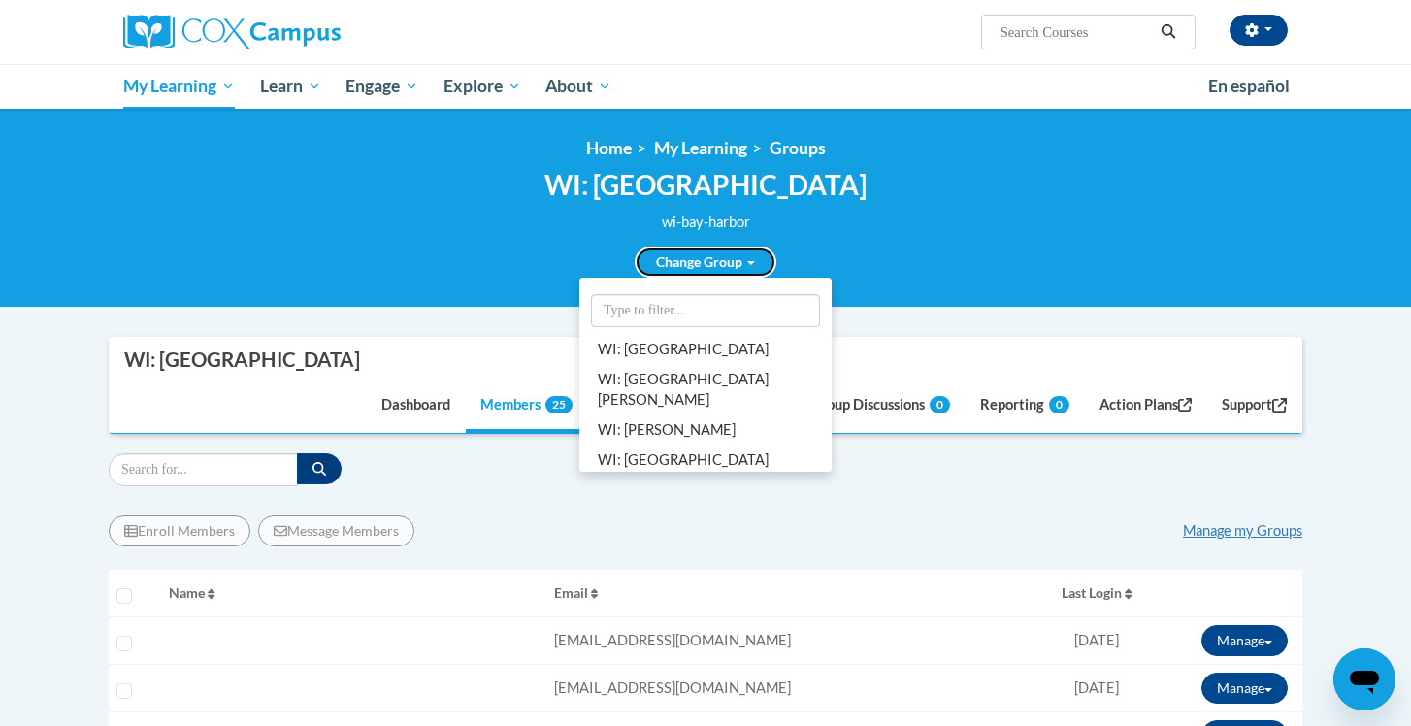
click at [751, 265] on span at bounding box center [751, 263] width 8 height 4
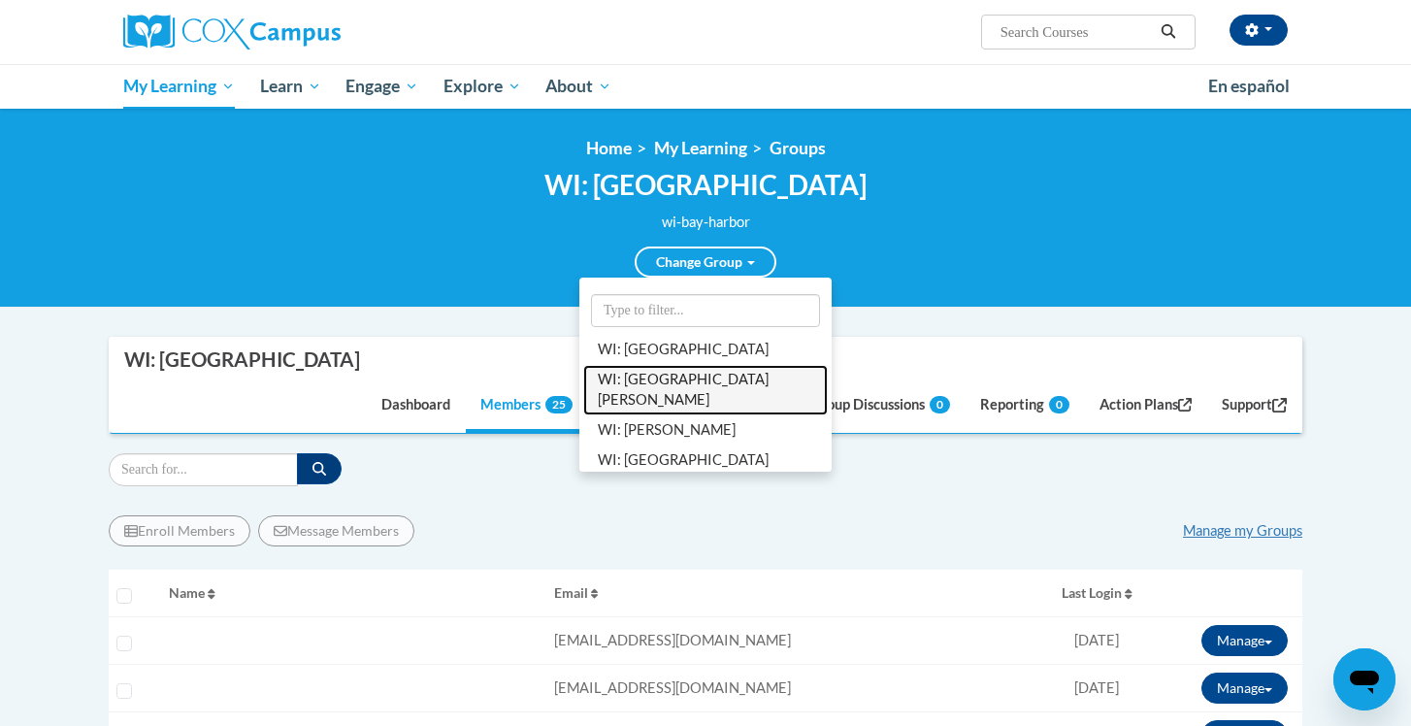
click at [698, 376] on link "WI: Forest Glen" at bounding box center [705, 390] width 244 height 50
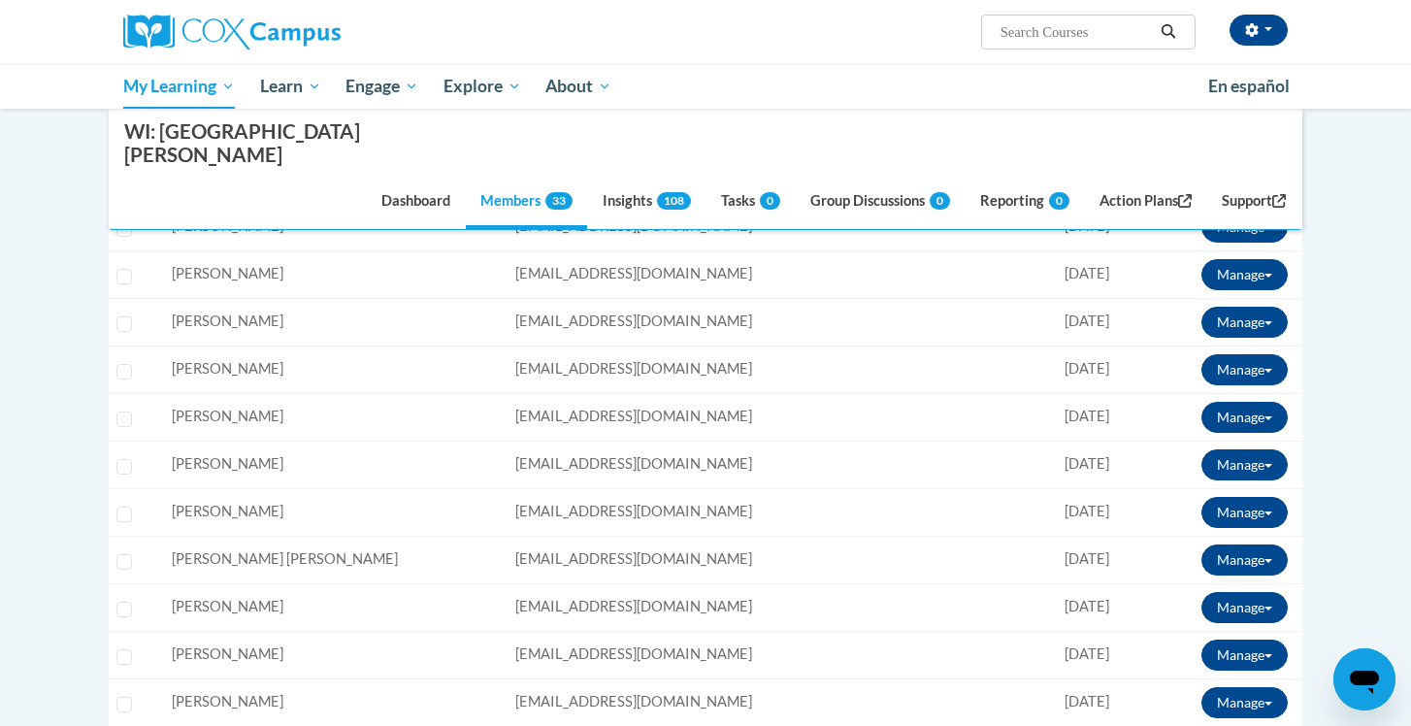
scroll to position [1012, 0]
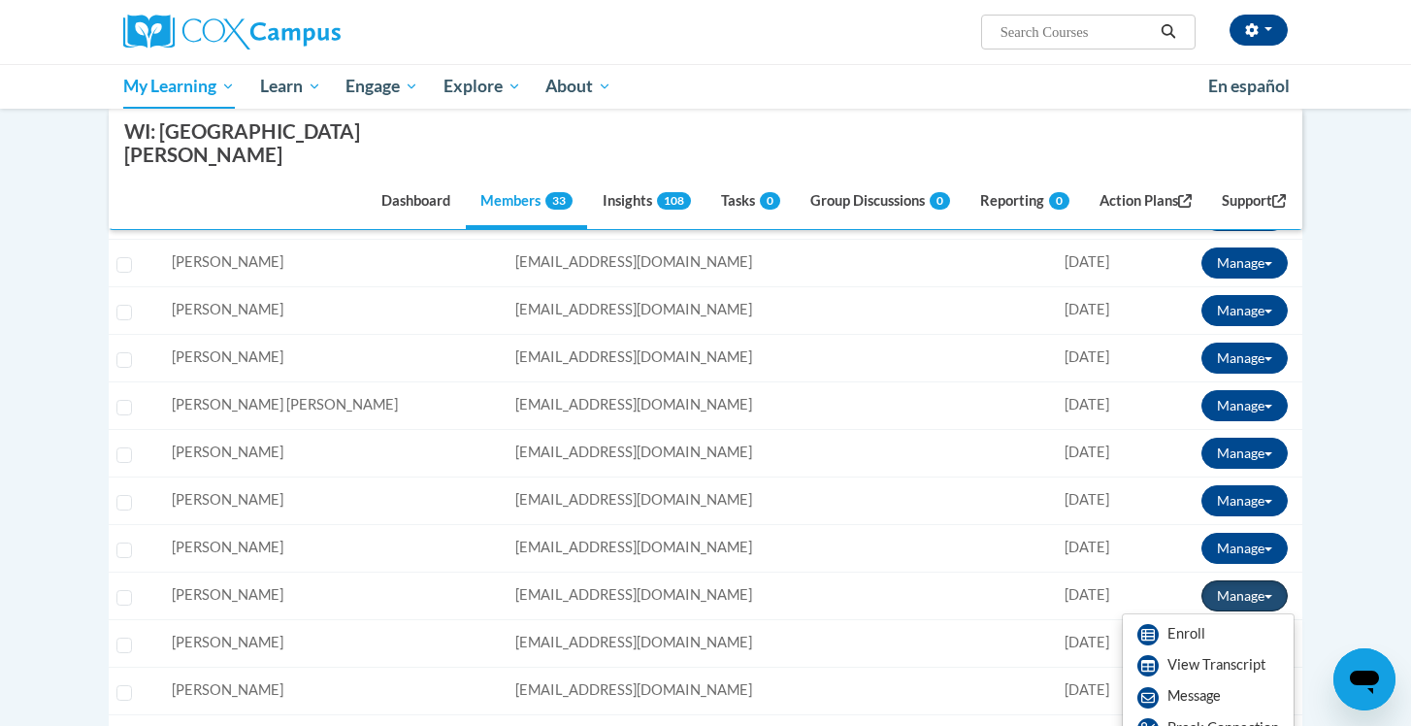
scroll to position [1167, 0]
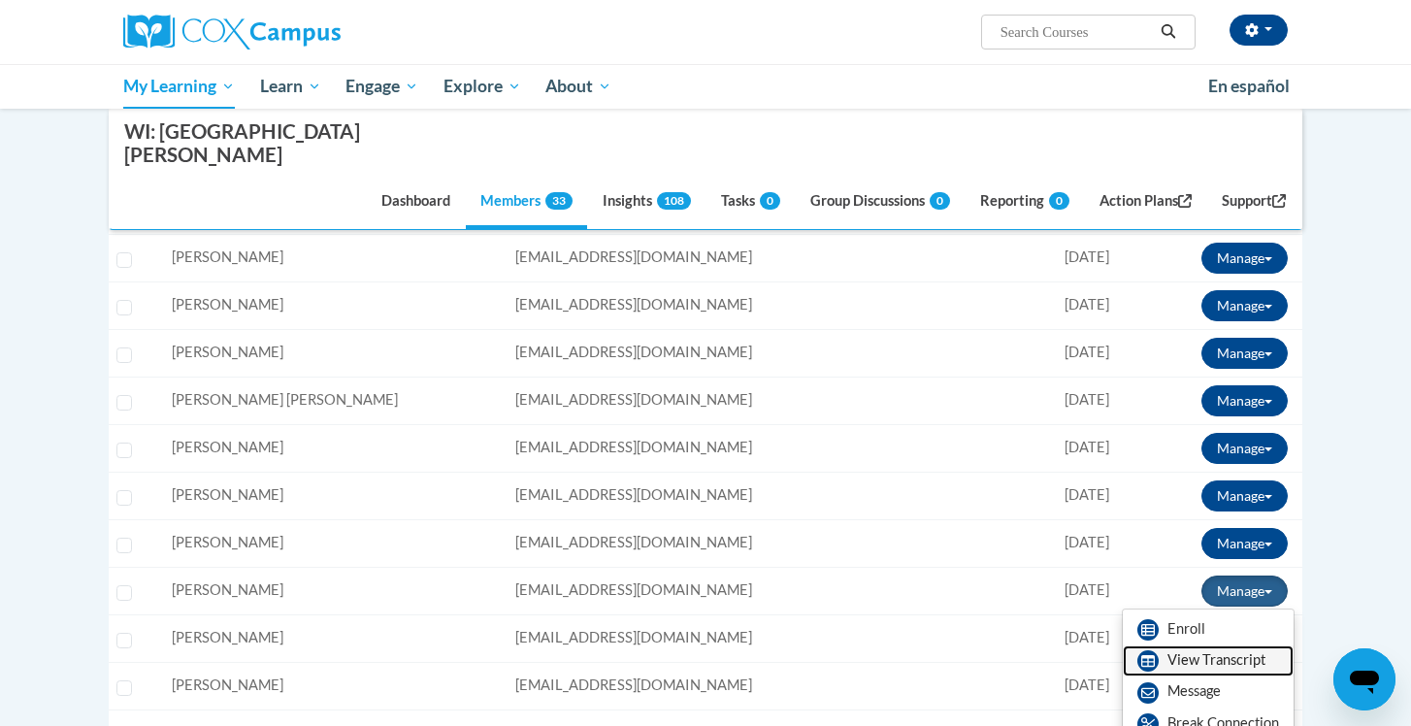
click at [1219, 645] on link "View Transcript" at bounding box center [1207, 660] width 171 height 31
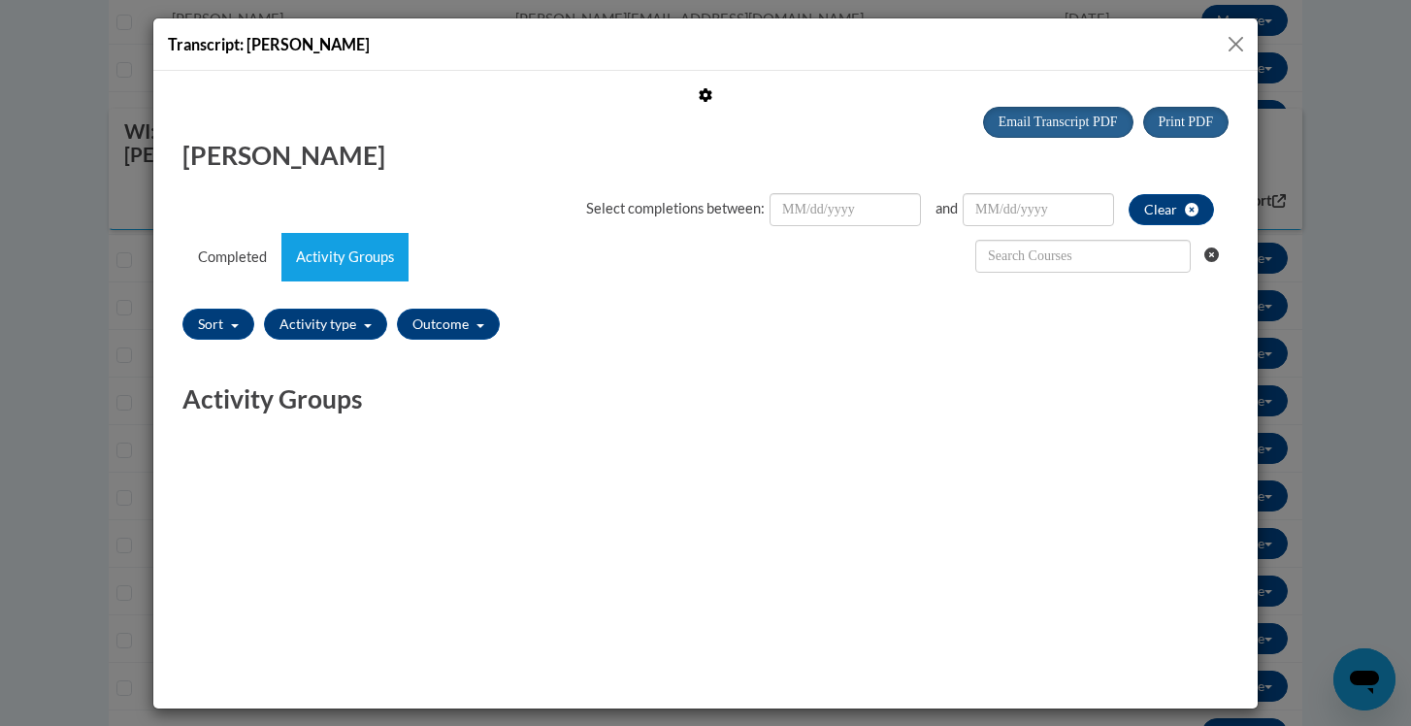
scroll to position [0, 0]
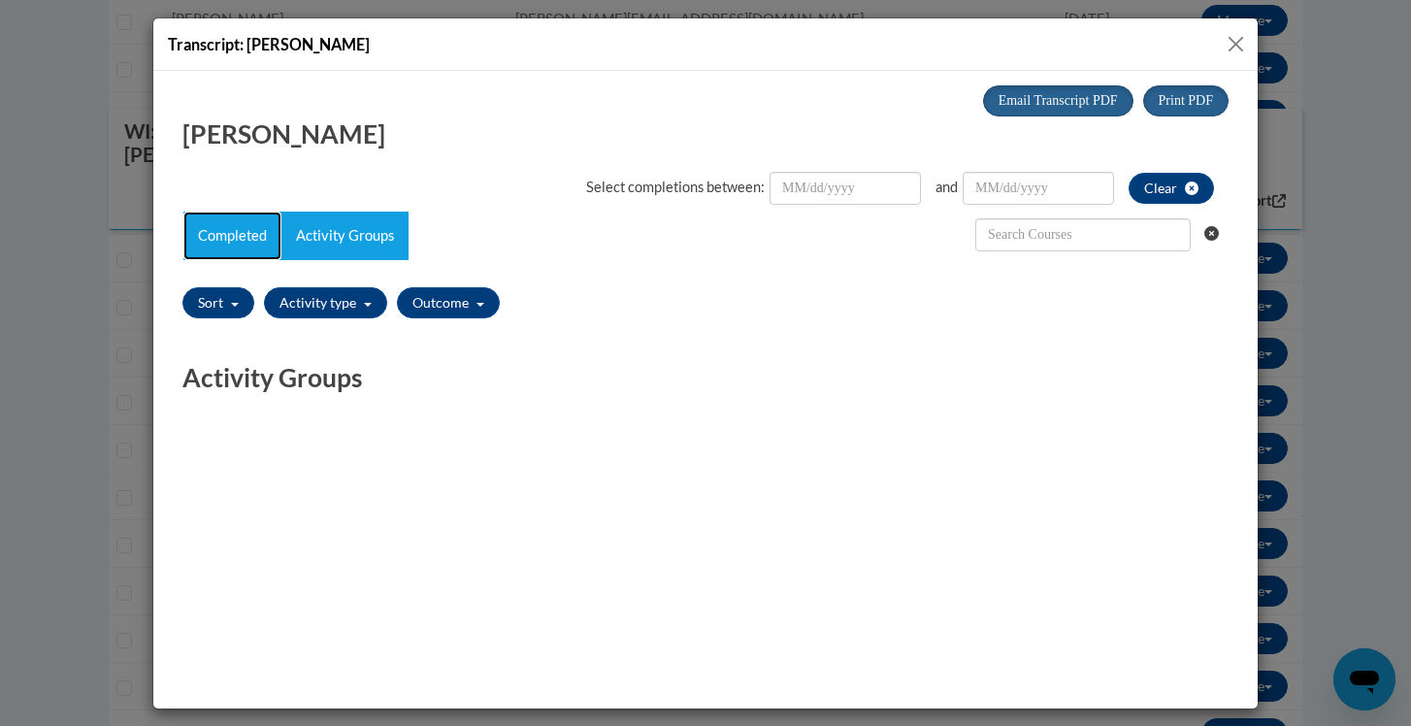
click at [243, 234] on link "Completed" at bounding box center [232, 235] width 98 height 49
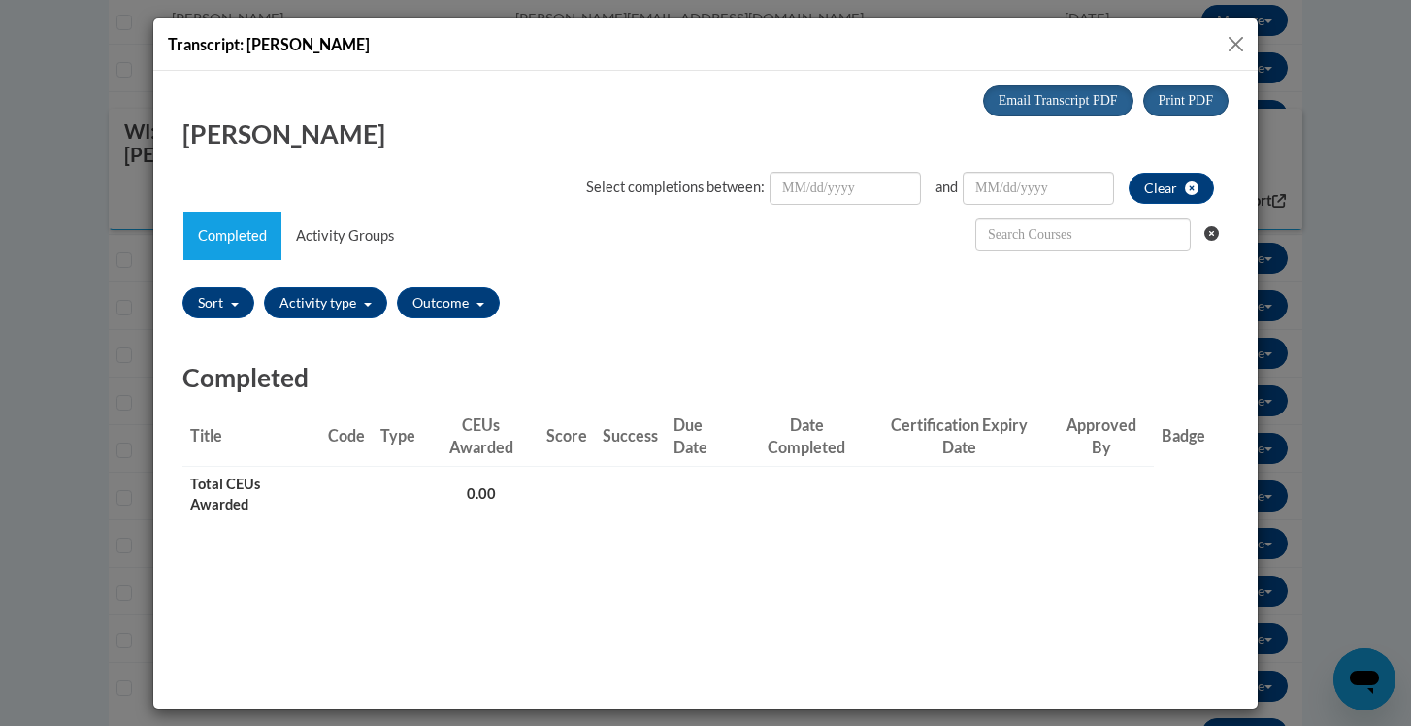
click at [1242, 43] on button "Close" at bounding box center [1235, 44] width 24 height 24
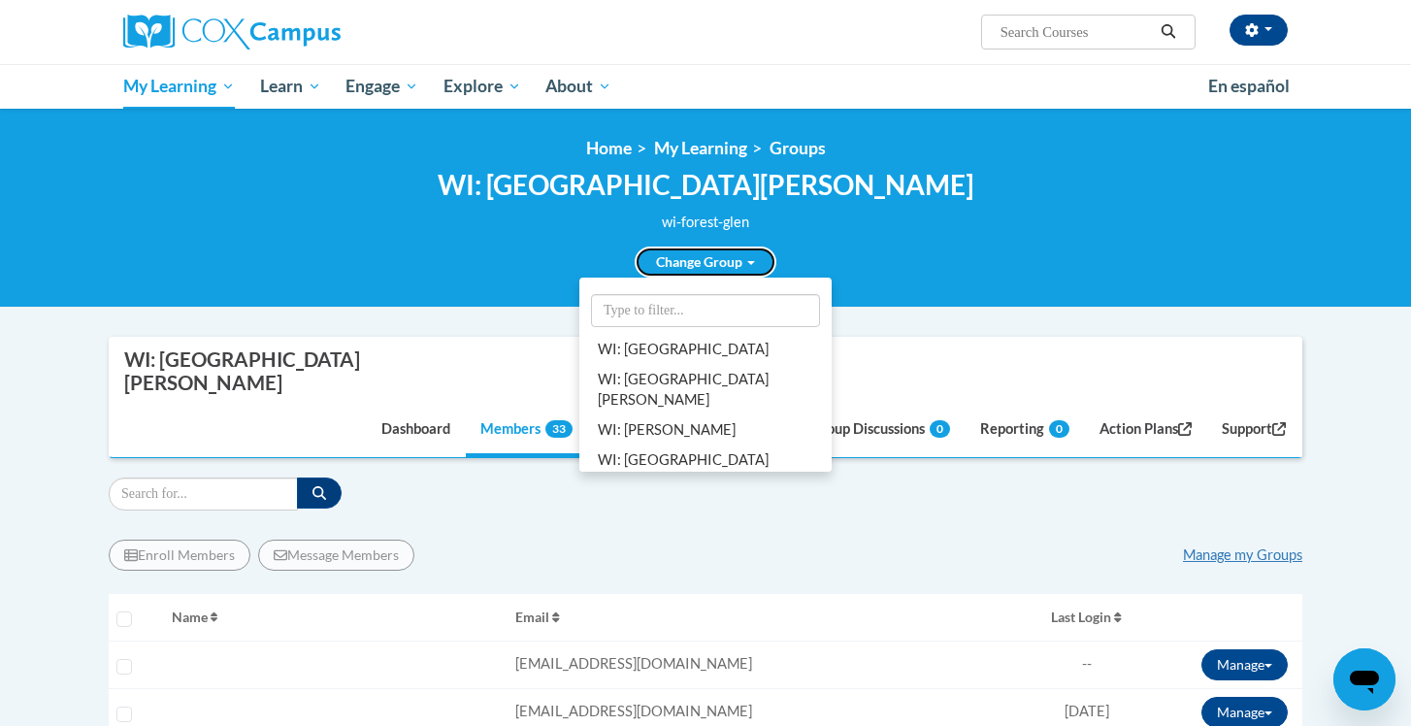
click at [755, 271] on link "Change Group" at bounding box center [705, 261] width 142 height 31
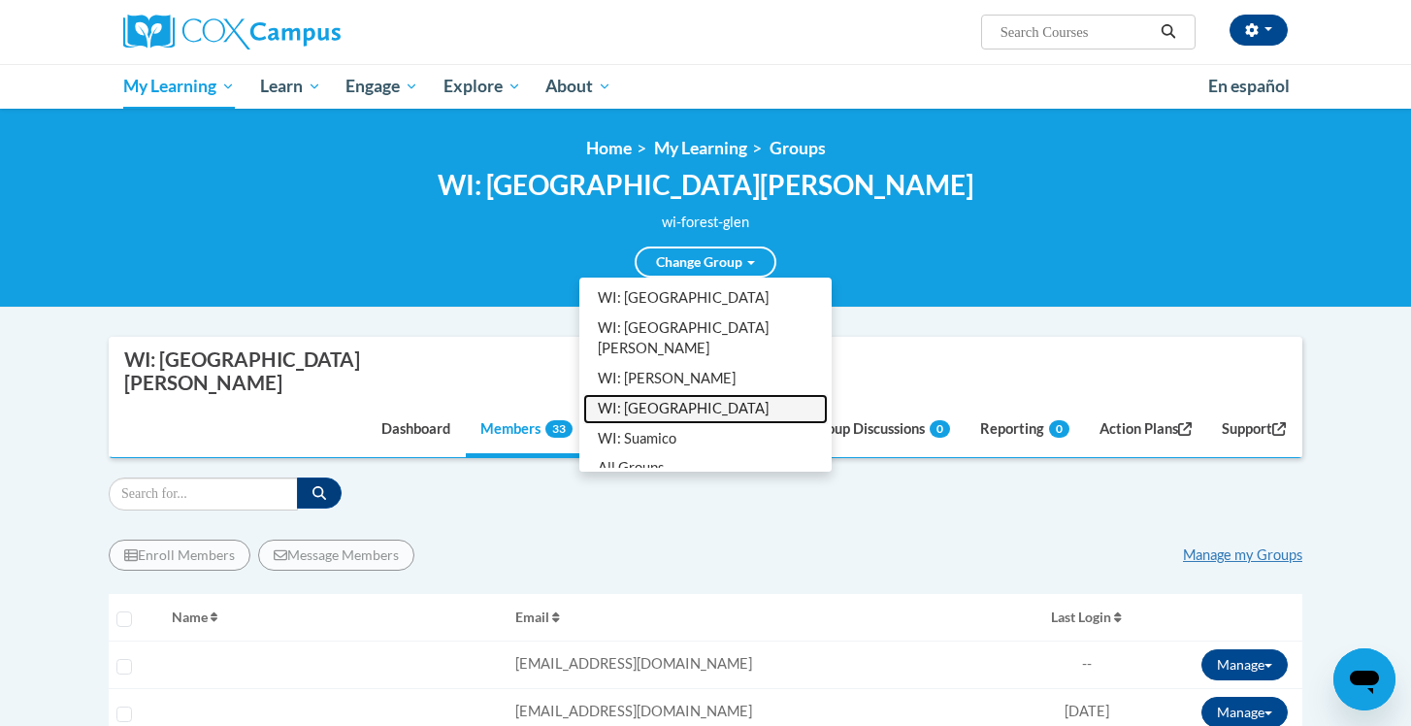
click at [695, 394] on link "WI: Meadowbrook" at bounding box center [705, 409] width 244 height 30
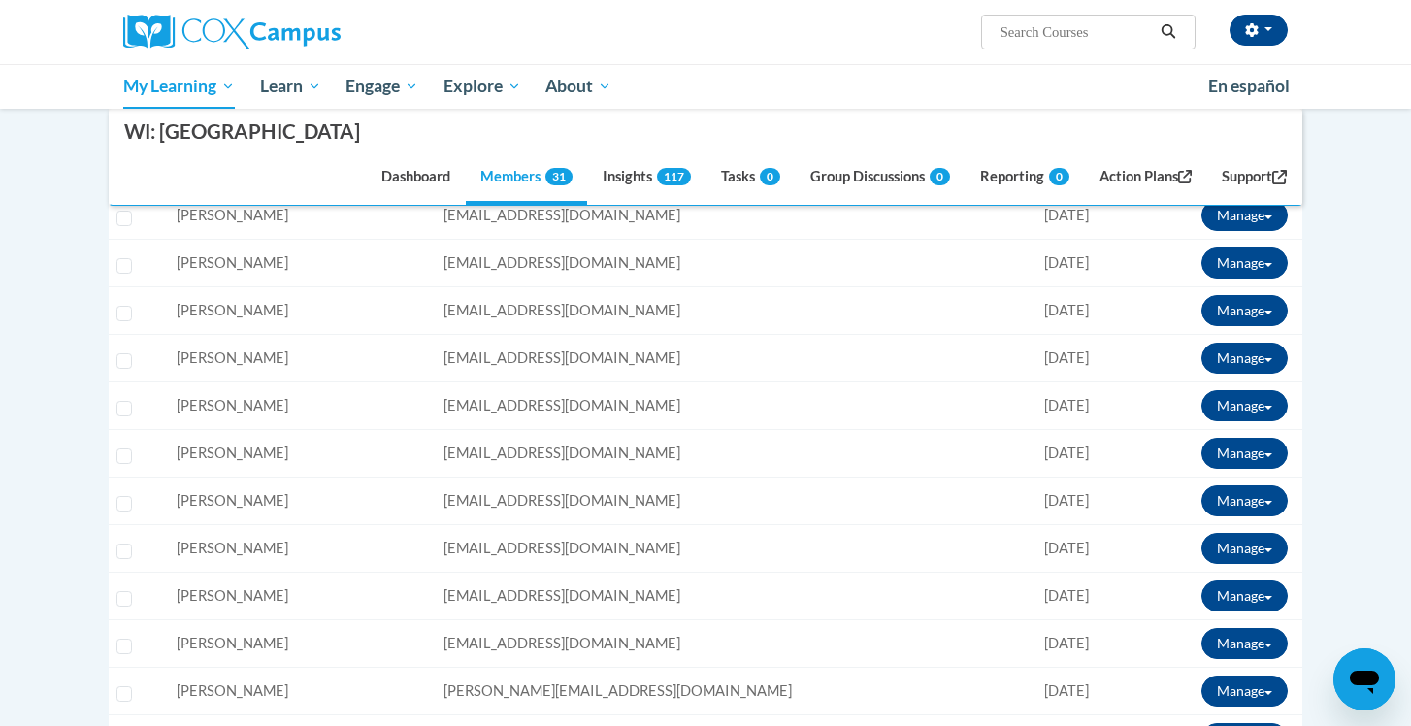
scroll to position [617, 0]
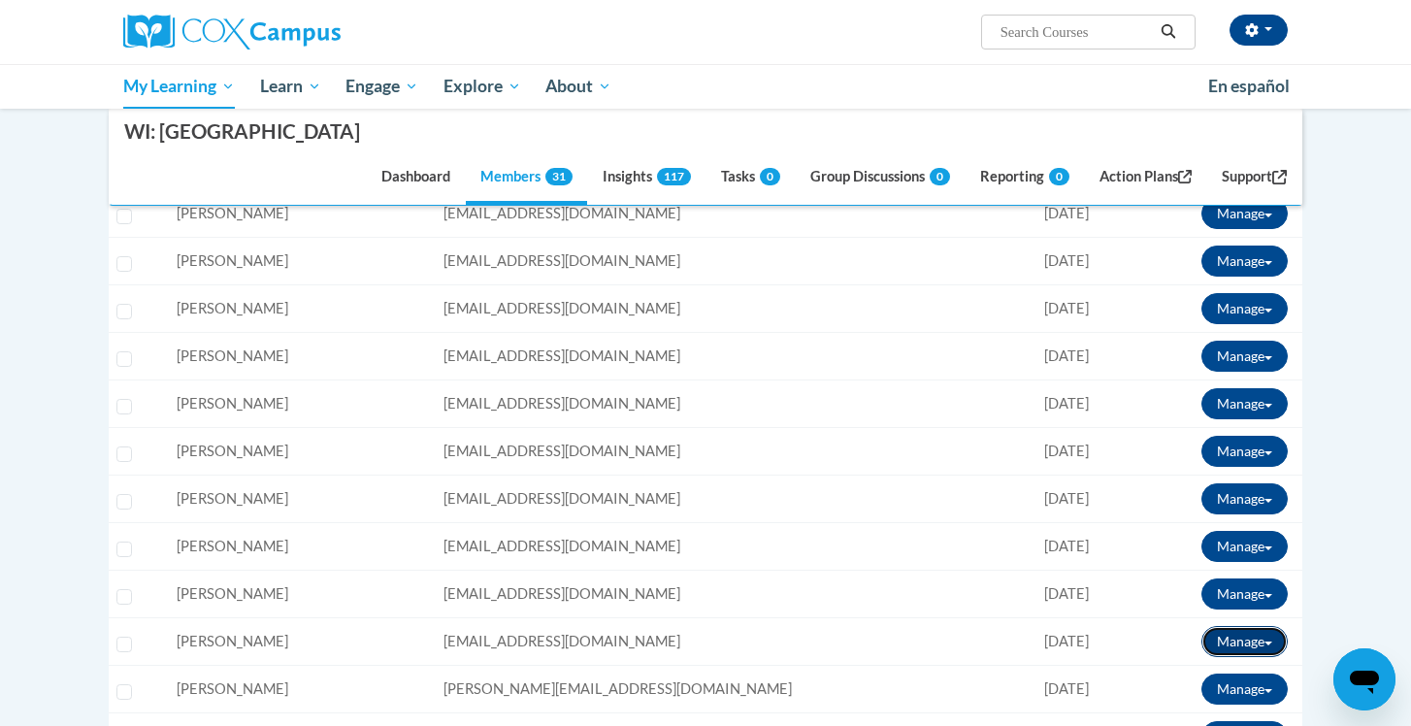
click at [1210, 626] on button "Manage" at bounding box center [1244, 641] width 86 height 31
click at [1194, 697] on link "View Transcript" at bounding box center [1207, 712] width 171 height 31
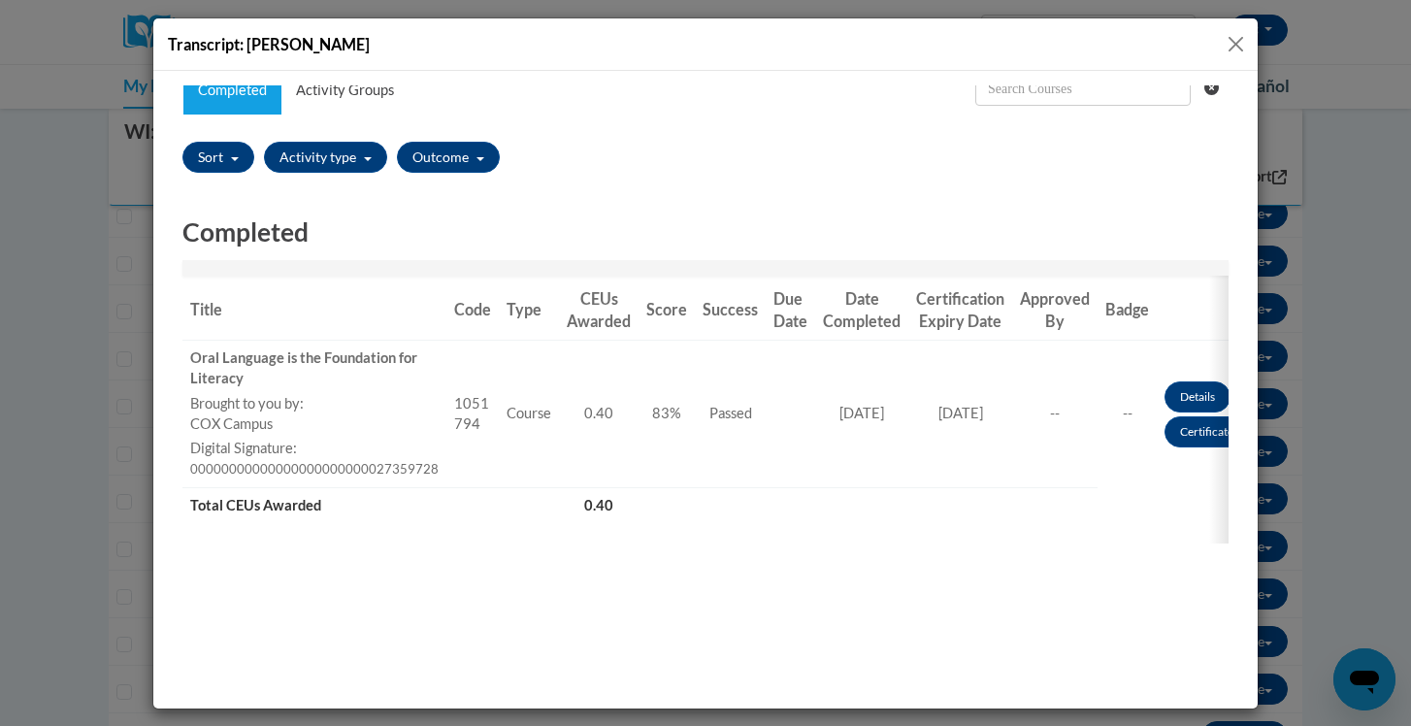
scroll to position [0, 0]
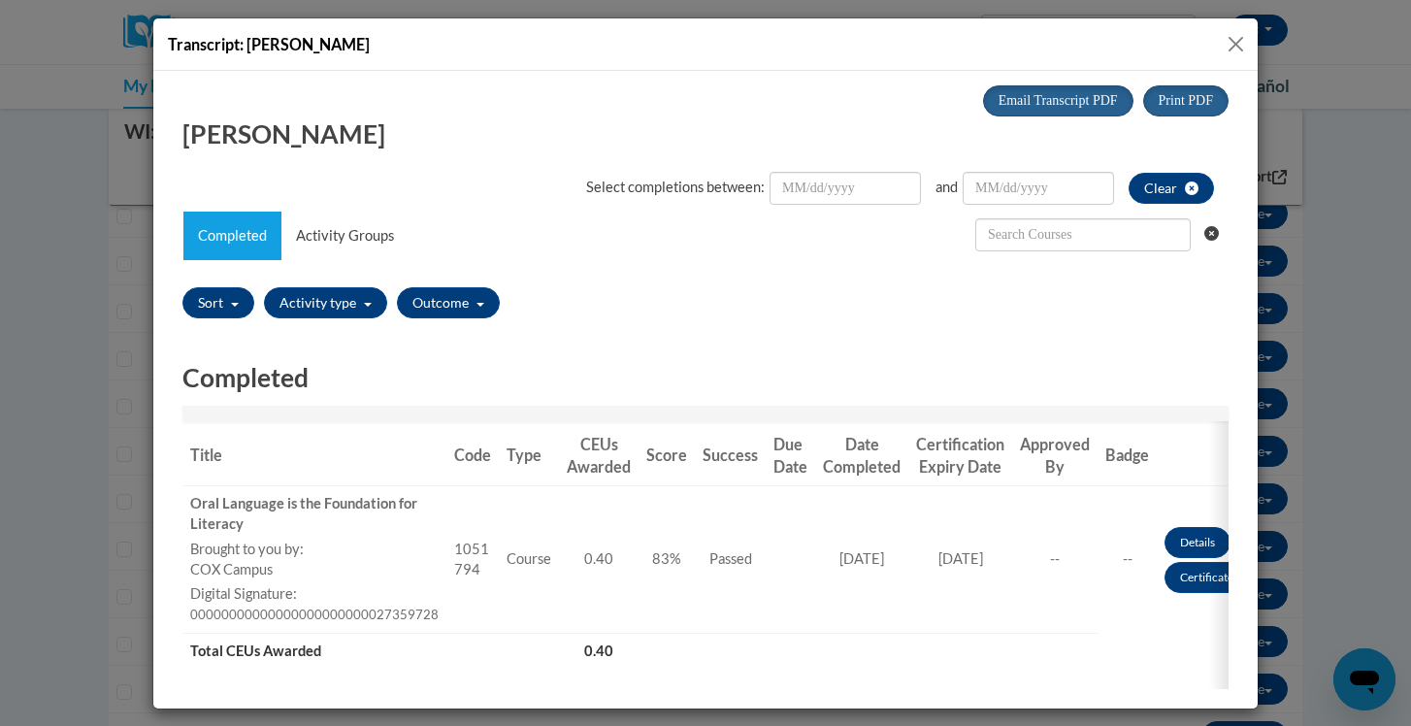
click at [1240, 38] on button "Close" at bounding box center [1235, 44] width 24 height 24
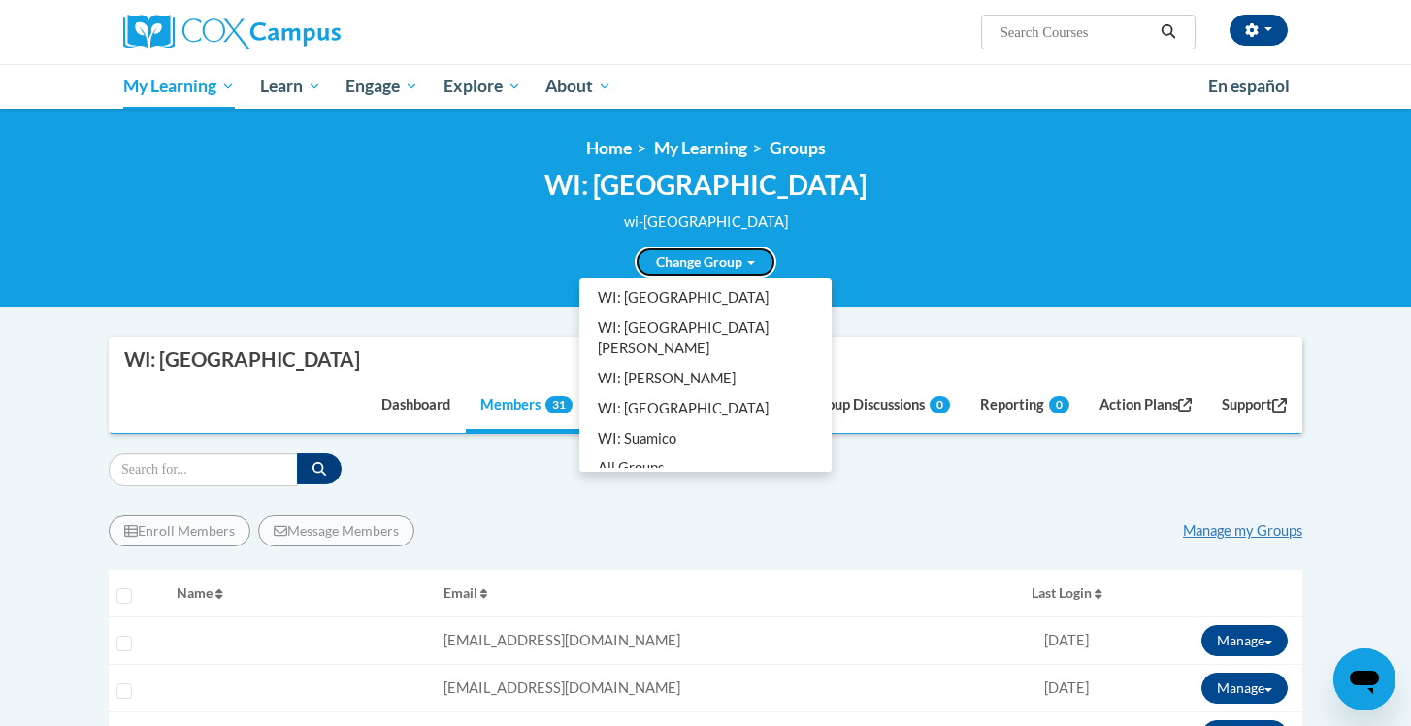
click at [727, 256] on link "Change Group" at bounding box center [705, 261] width 142 height 31
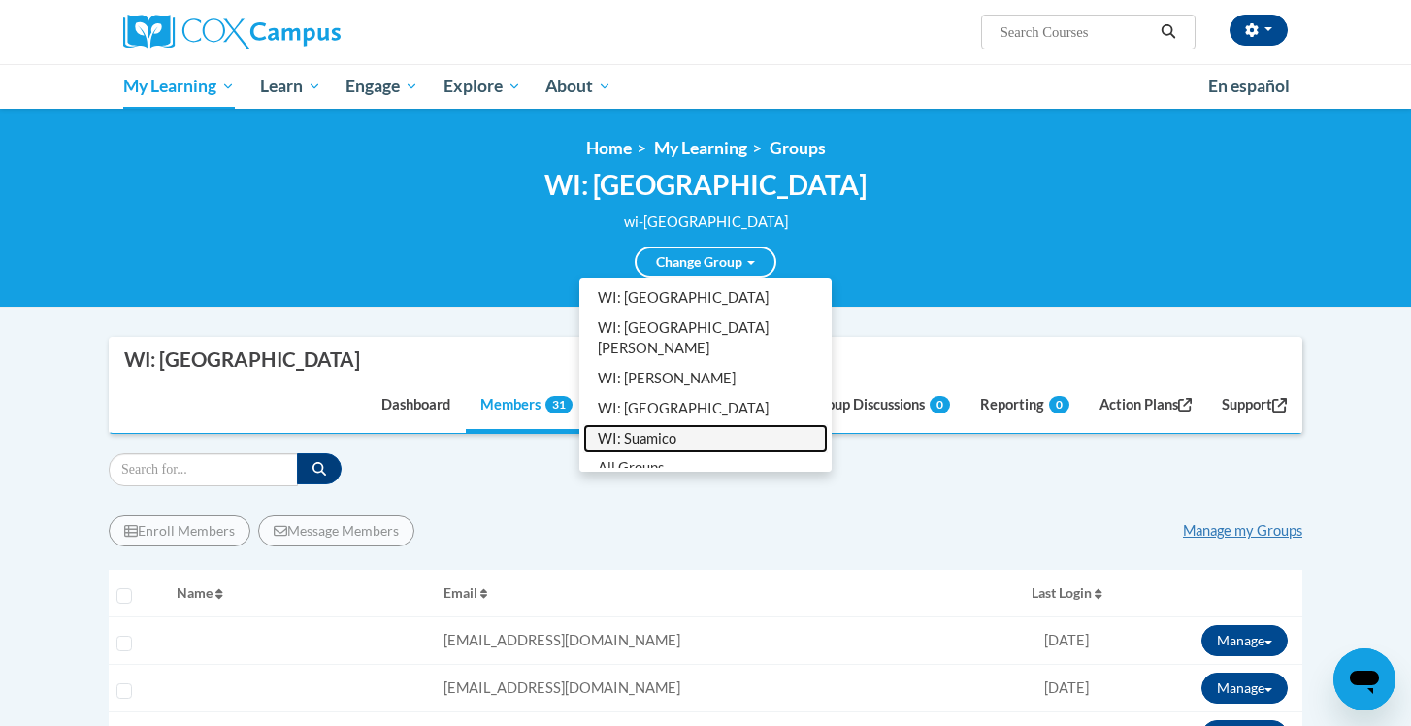
click at [658, 424] on link "WI: Suamico" at bounding box center [705, 439] width 244 height 30
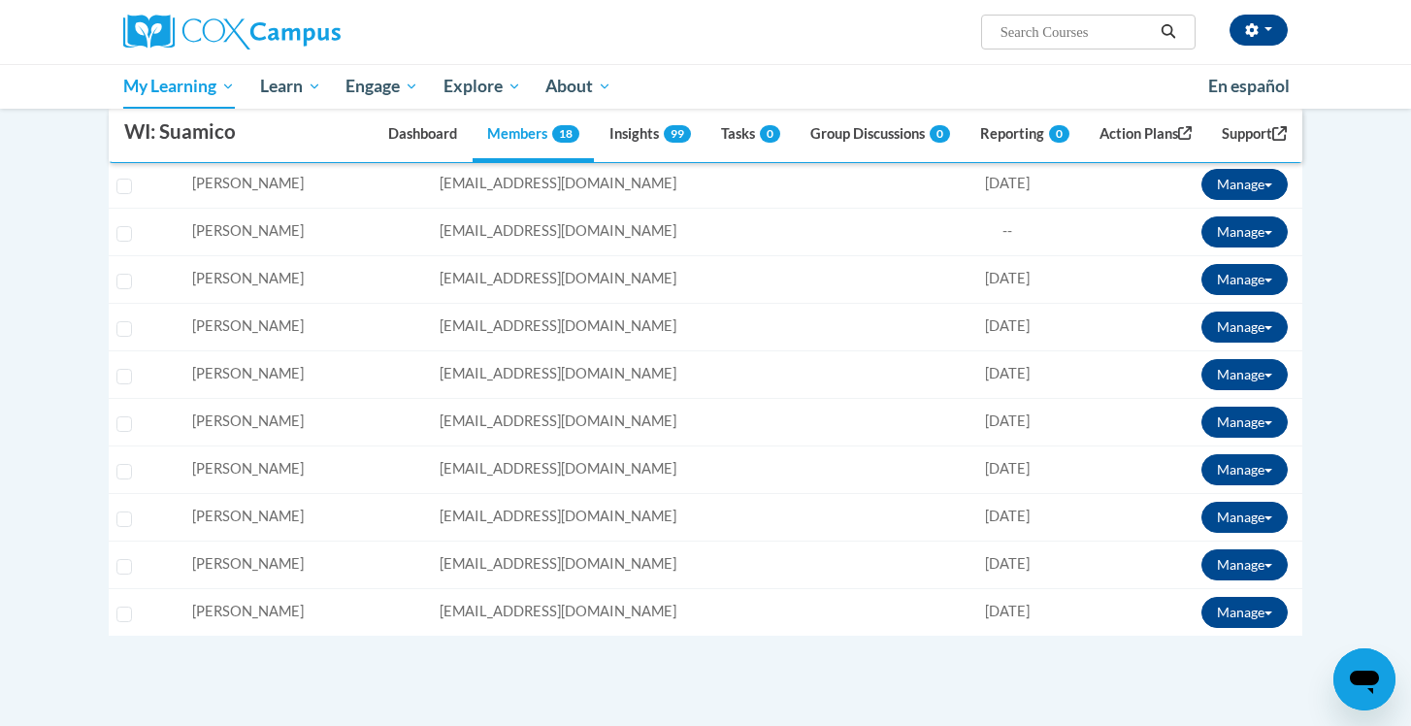
scroll to position [795, 0]
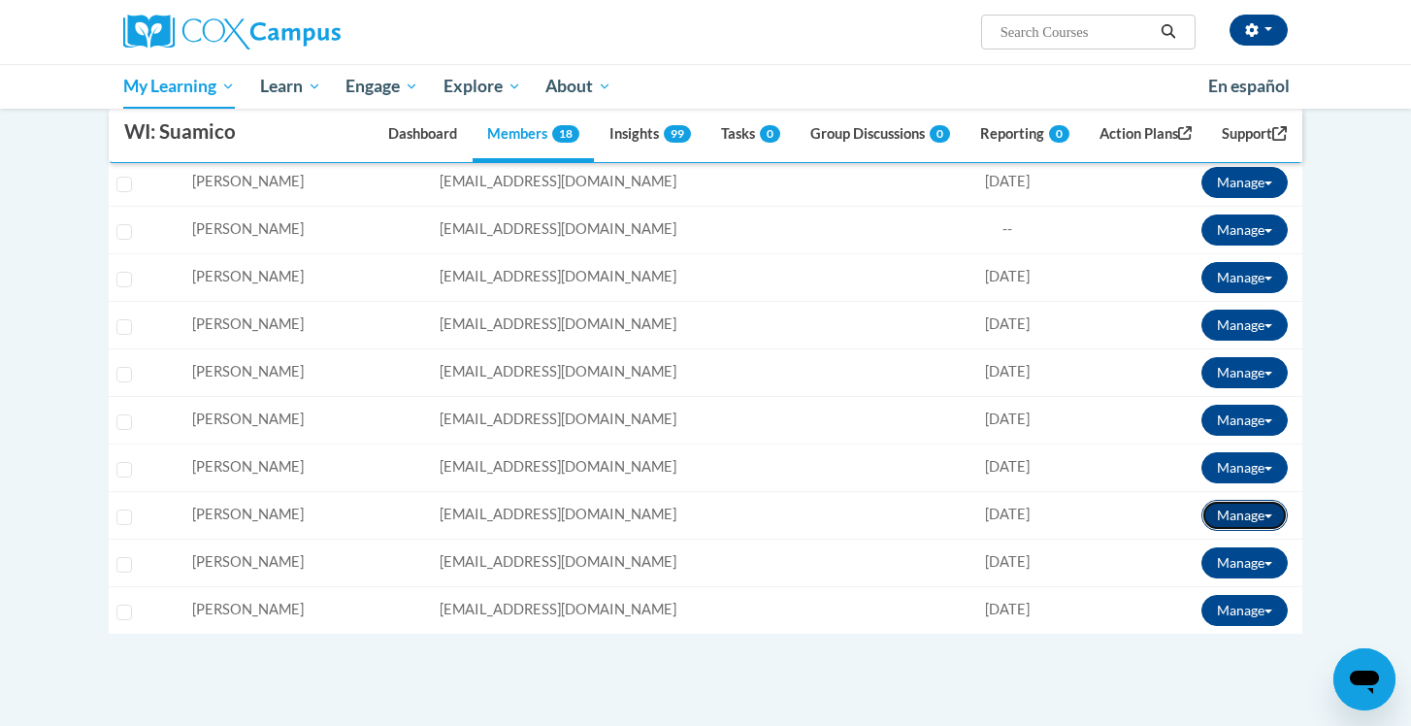
click at [1258, 514] on button "Manage" at bounding box center [1244, 515] width 86 height 31
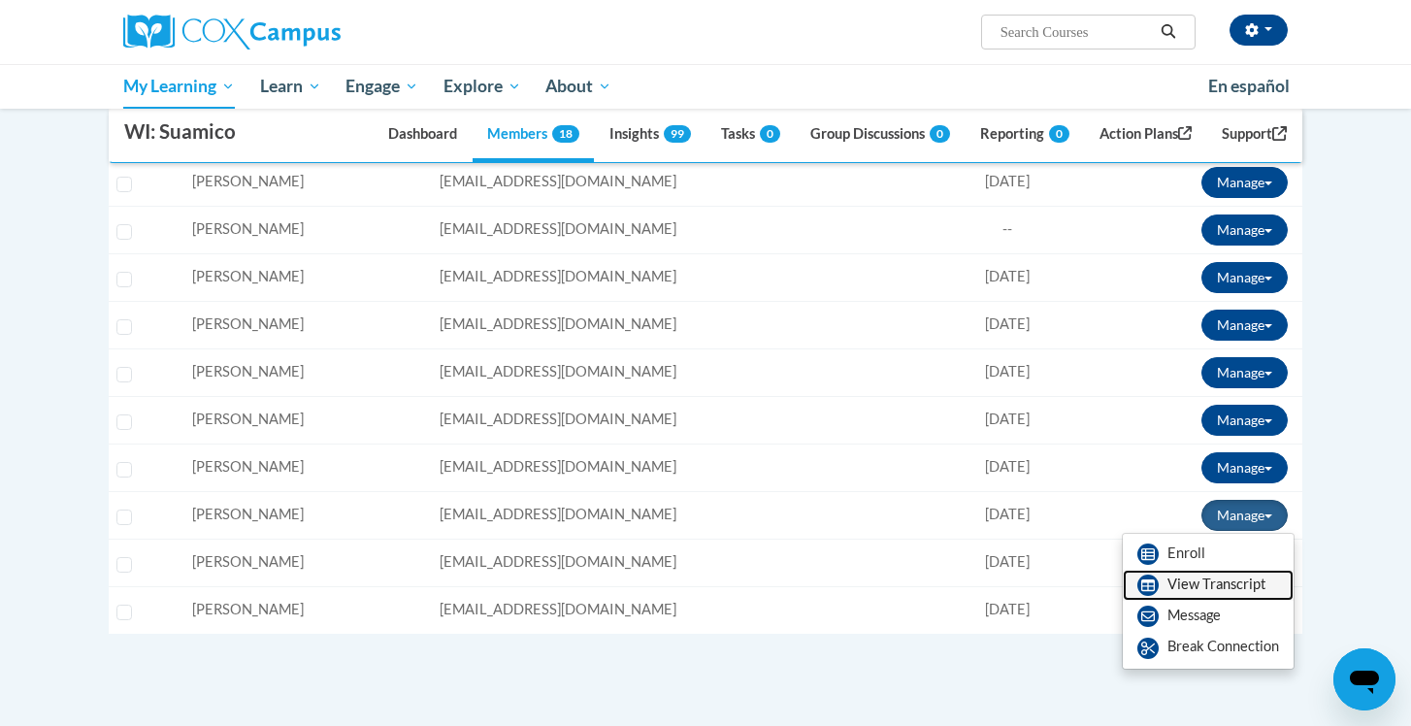
click at [1195, 583] on link "View Transcript" at bounding box center [1207, 584] width 171 height 31
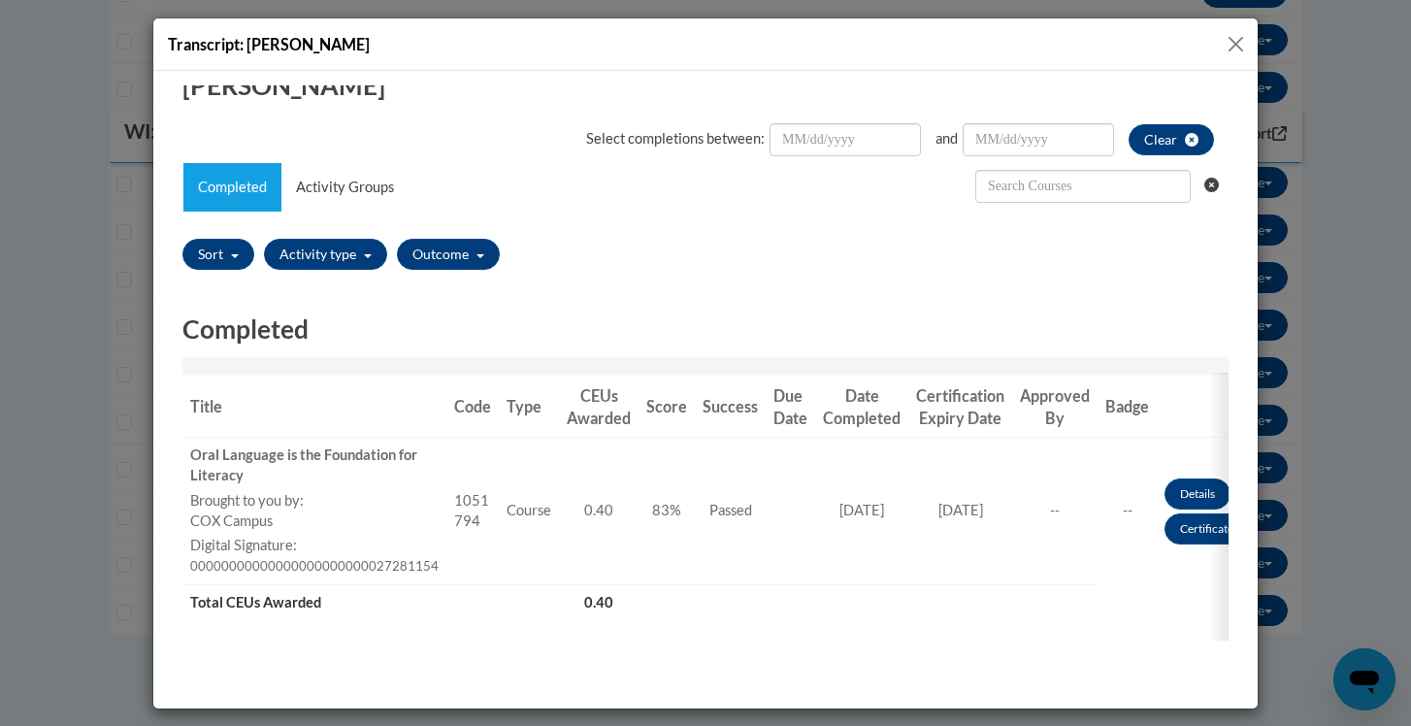
scroll to position [0, 0]
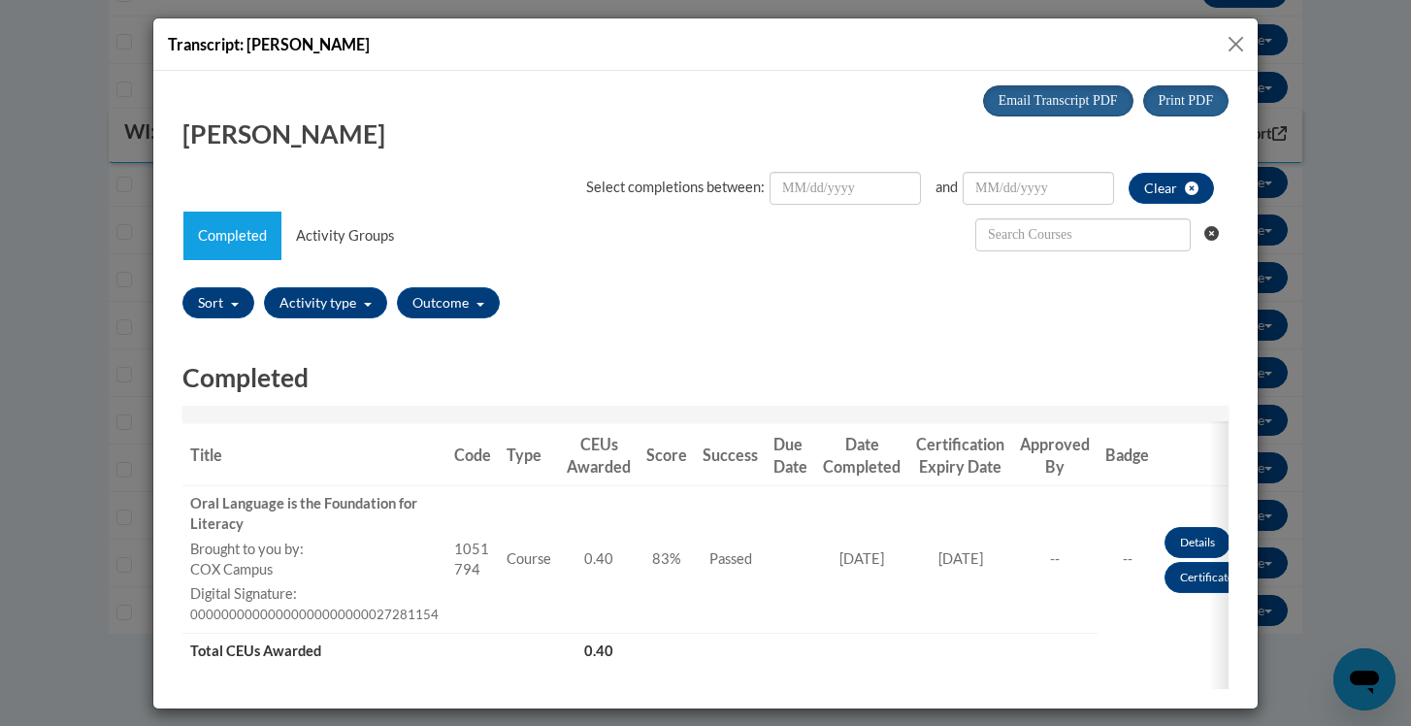
click at [1234, 45] on button "Close" at bounding box center [1235, 44] width 24 height 24
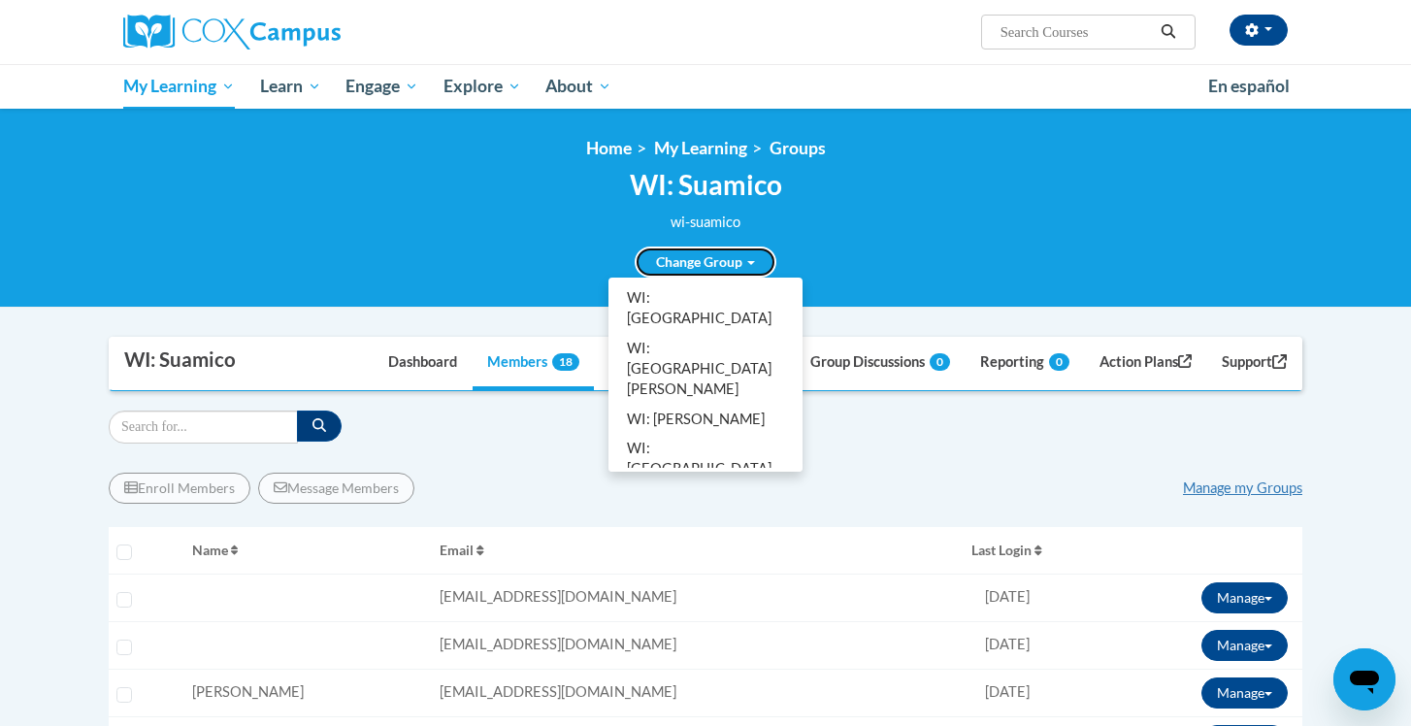
click at [744, 266] on link "Change Group" at bounding box center [705, 261] width 142 height 31
click at [693, 405] on link "WI: Howard" at bounding box center [705, 420] width 186 height 30
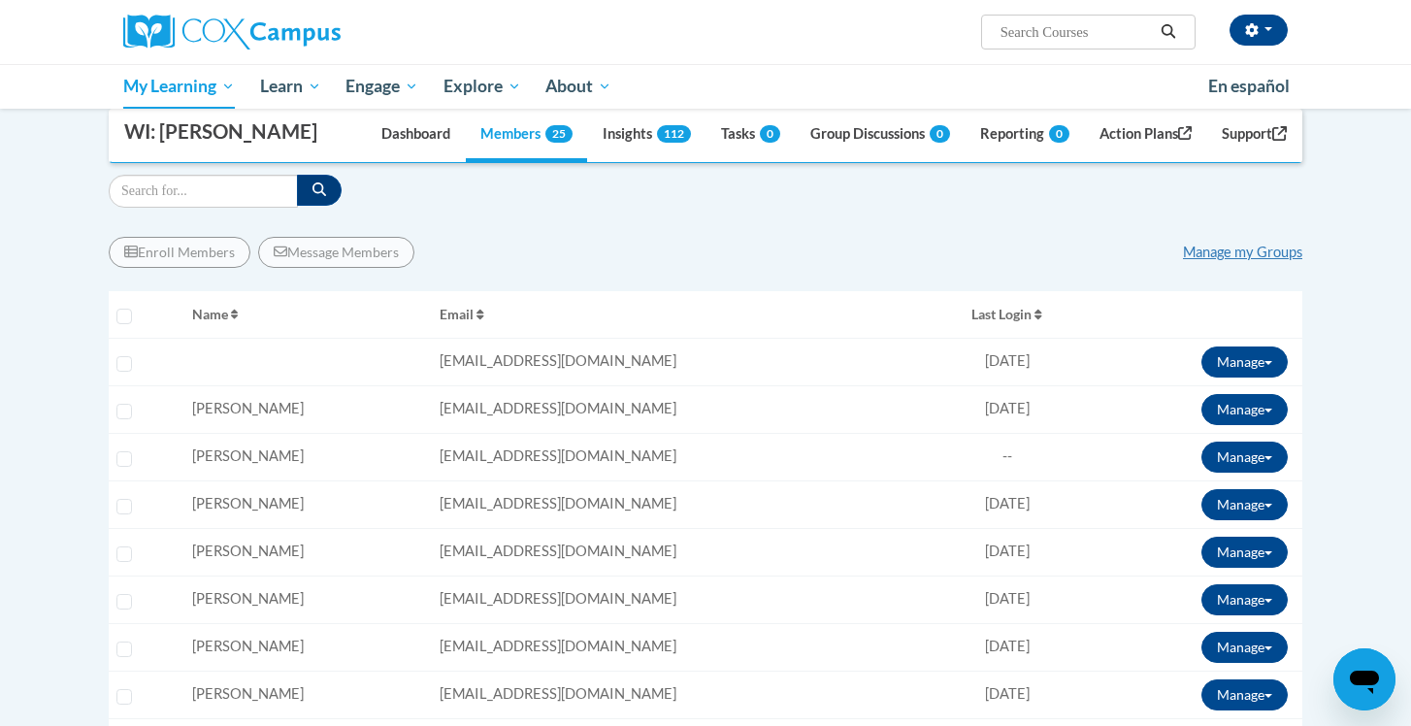
scroll to position [255, 0]
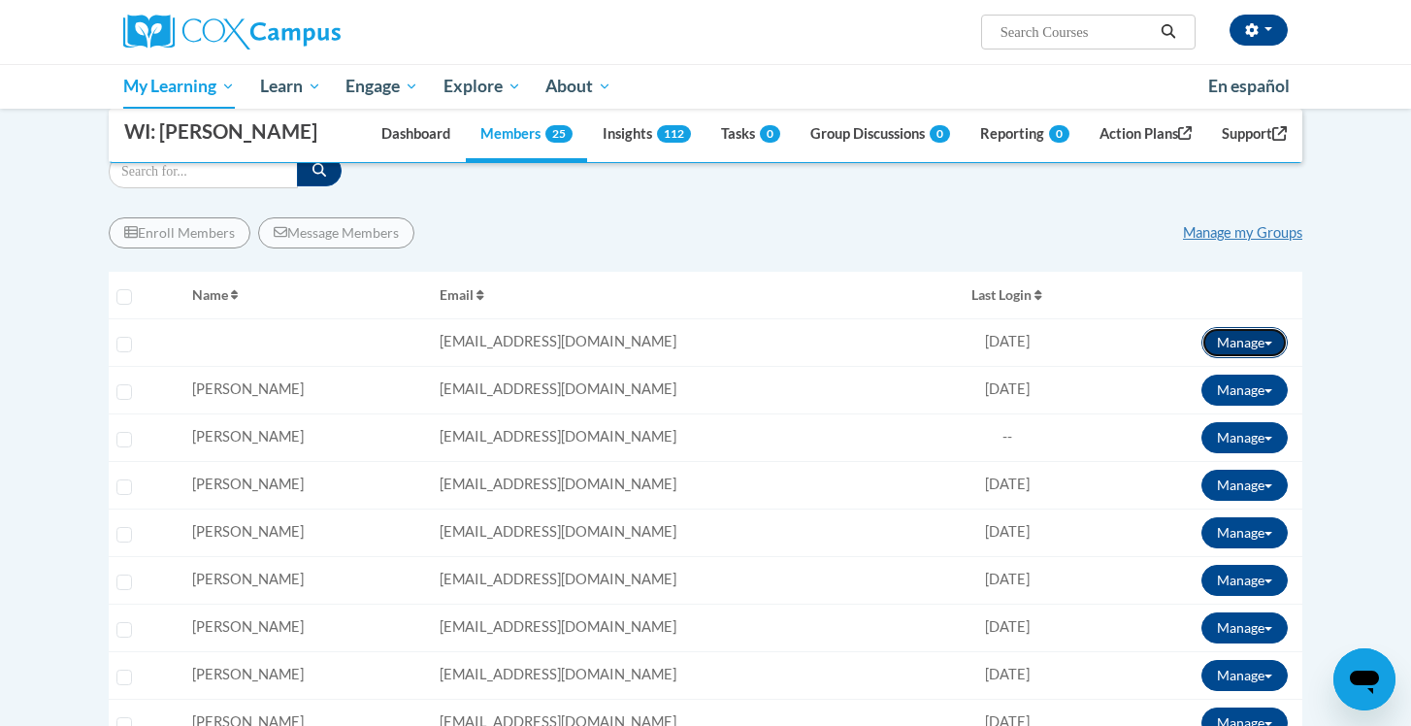
click at [1257, 339] on button "Manage" at bounding box center [1244, 342] width 86 height 31
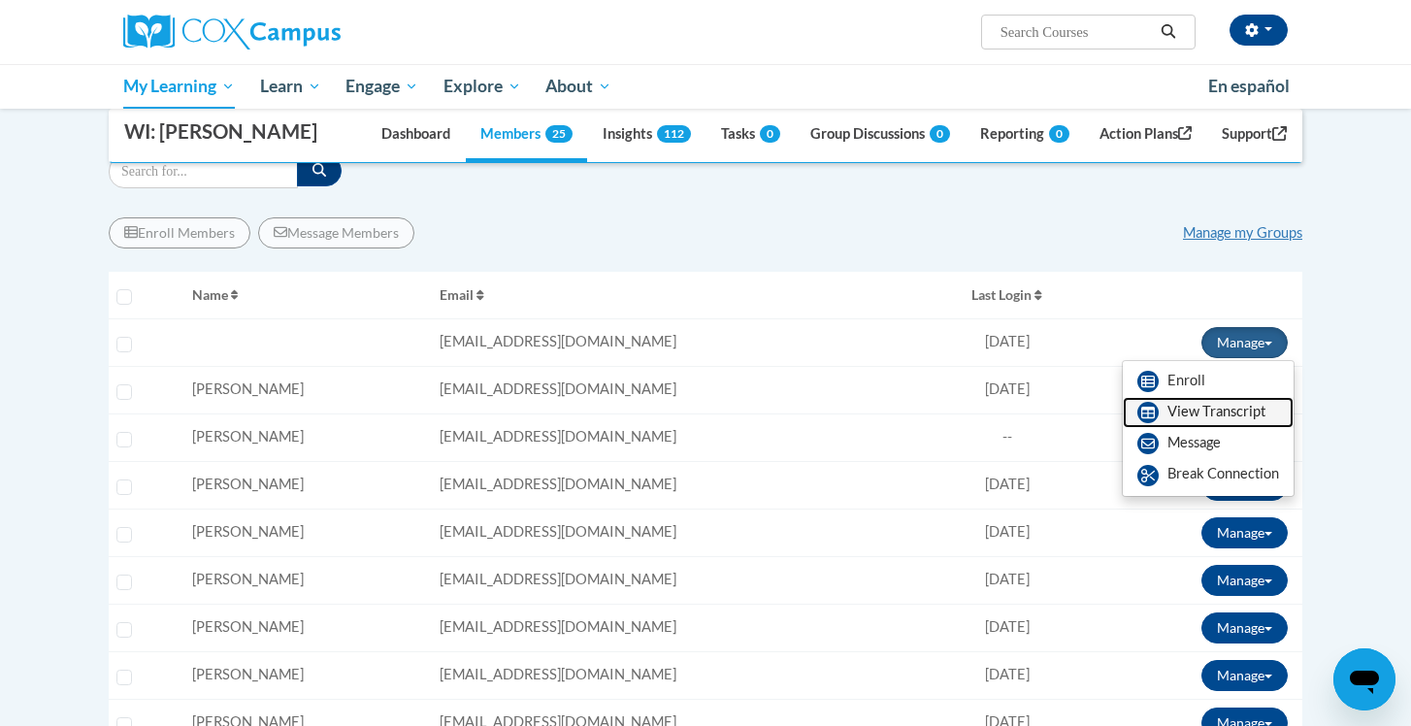
click at [1198, 418] on link "View Transcript" at bounding box center [1207, 412] width 171 height 31
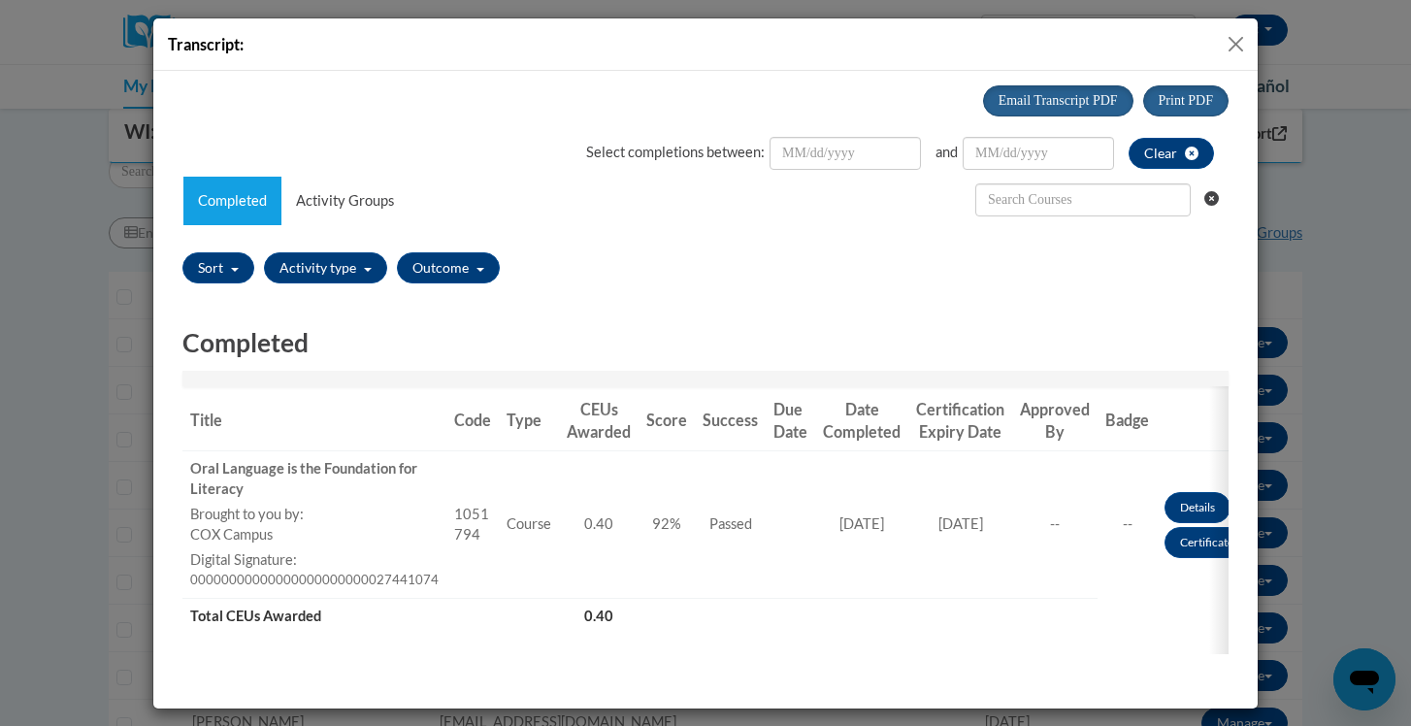
scroll to position [0, 0]
click at [1237, 44] on button "Close" at bounding box center [1235, 44] width 24 height 24
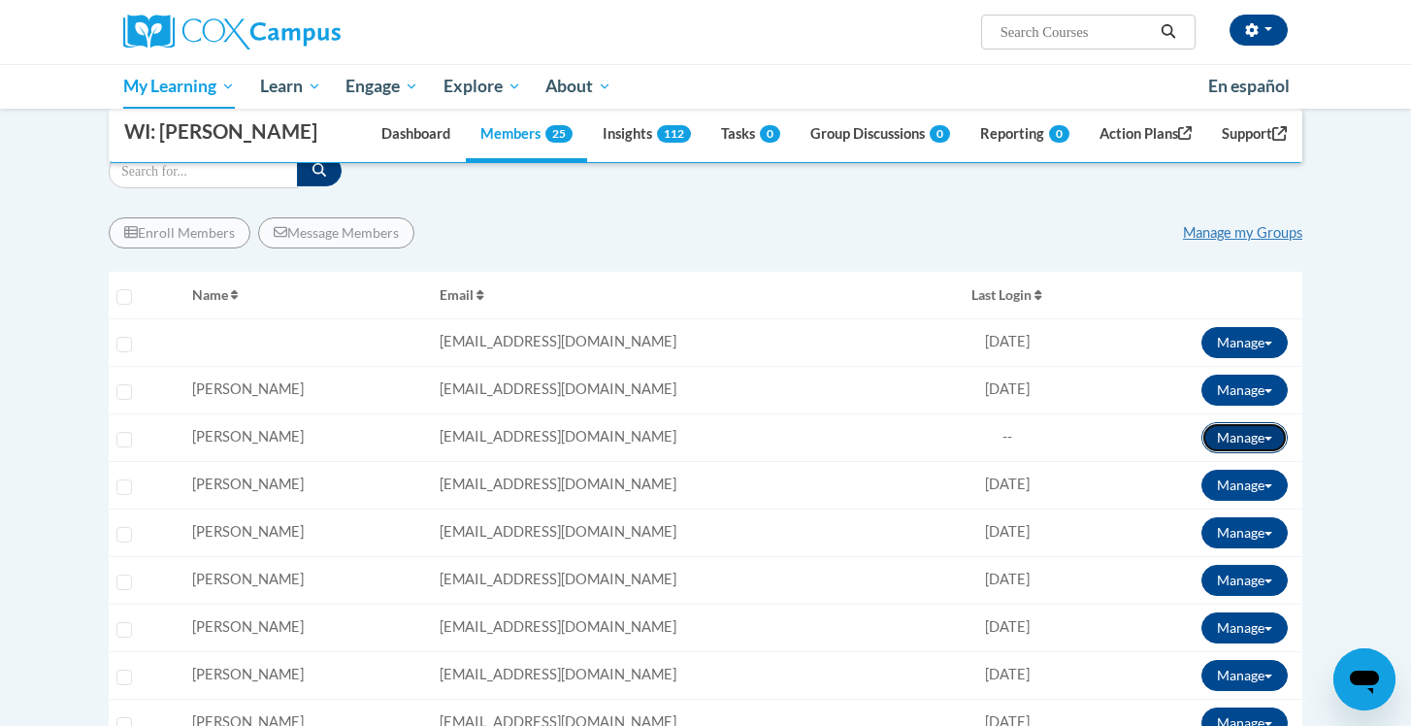
click at [1269, 439] on span at bounding box center [1268, 439] width 8 height 4
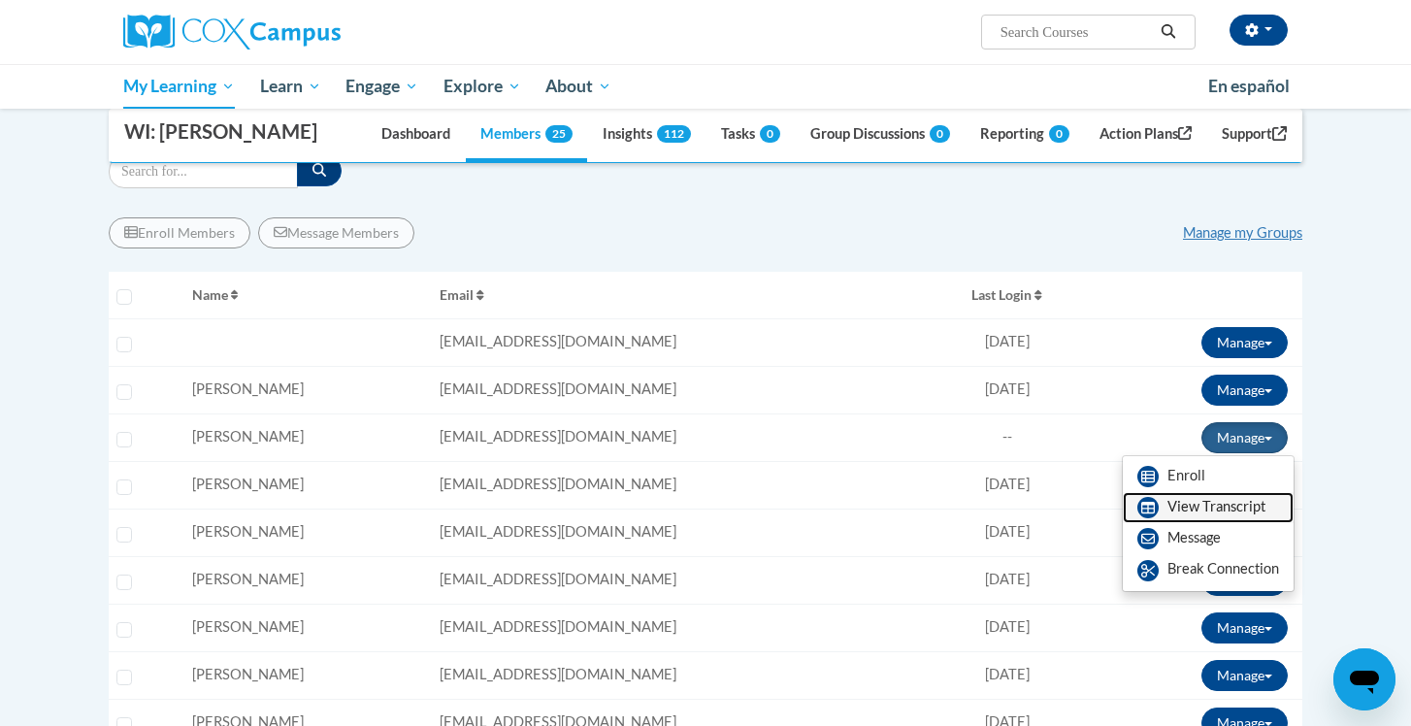
click at [1198, 503] on link "View Transcript" at bounding box center [1207, 507] width 171 height 31
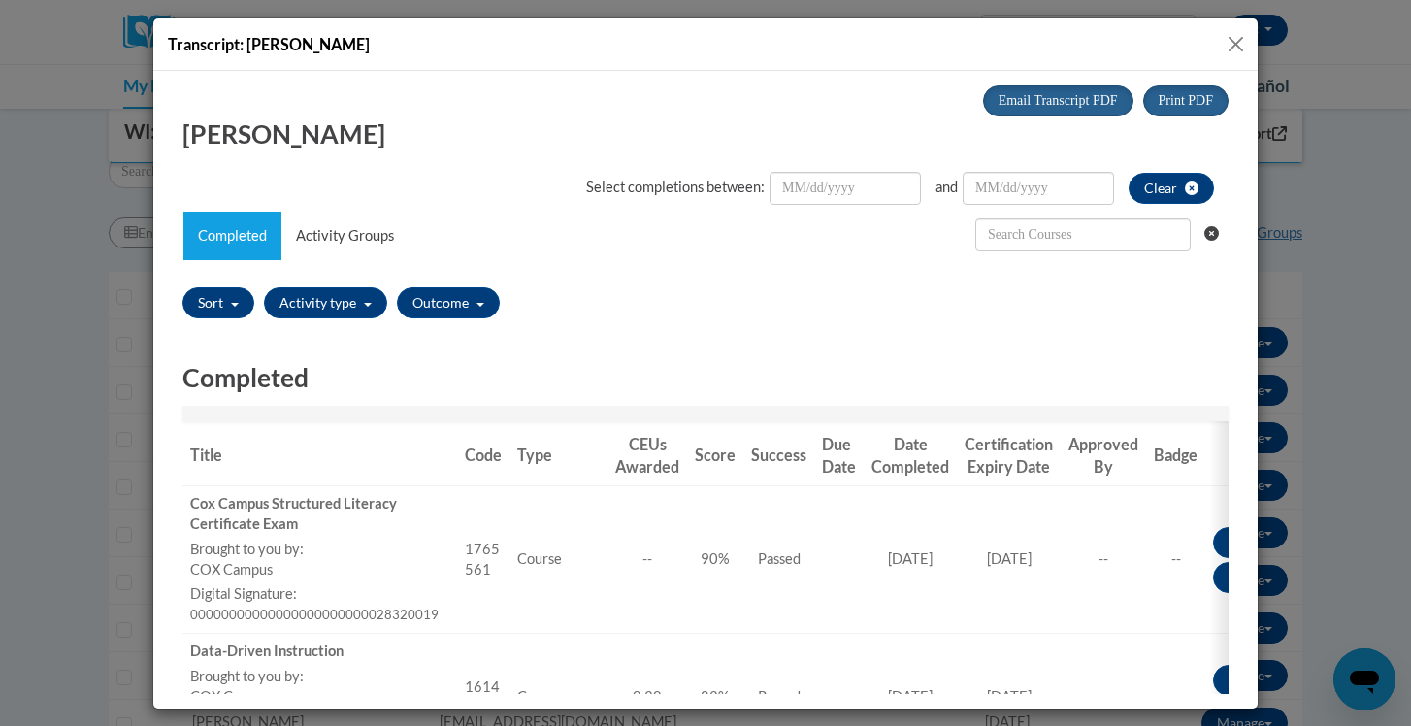
click at [1242, 39] on button "Close" at bounding box center [1235, 44] width 24 height 24
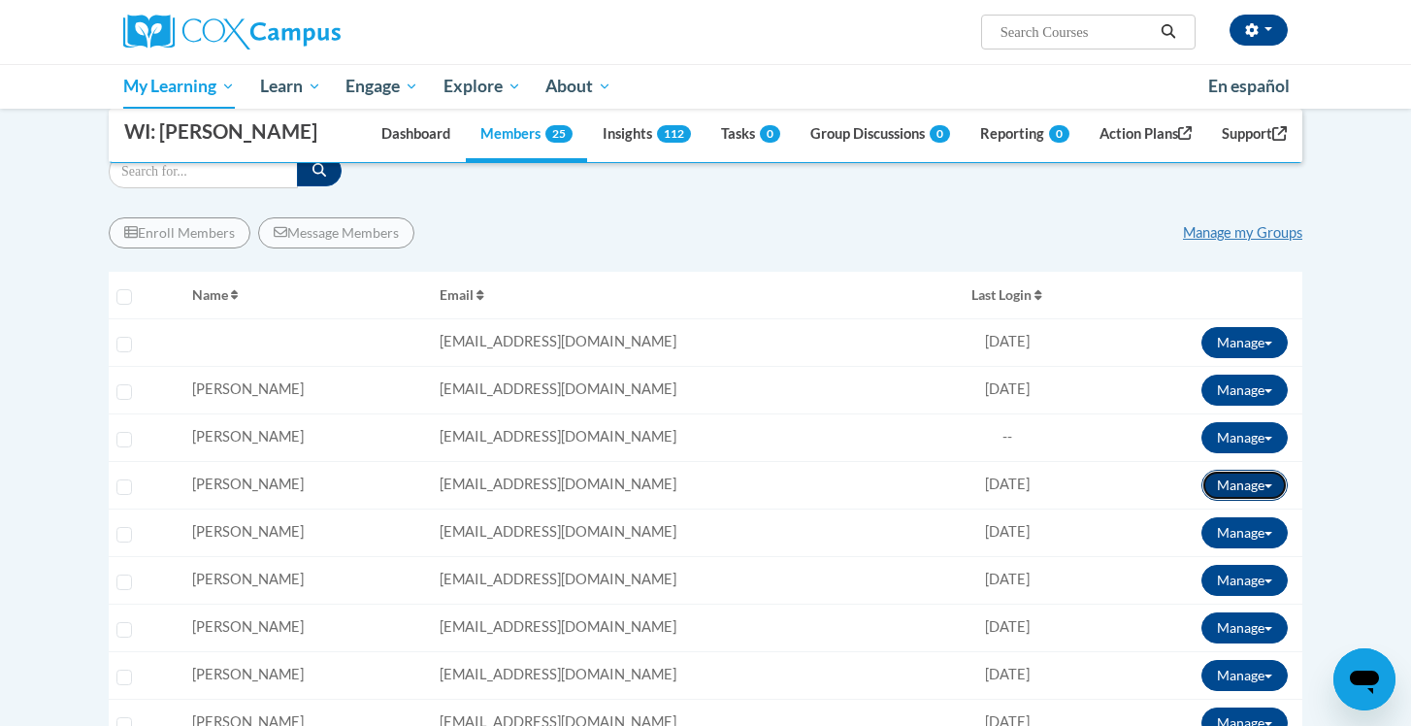
click at [1258, 482] on button "Manage" at bounding box center [1244, 485] width 86 height 31
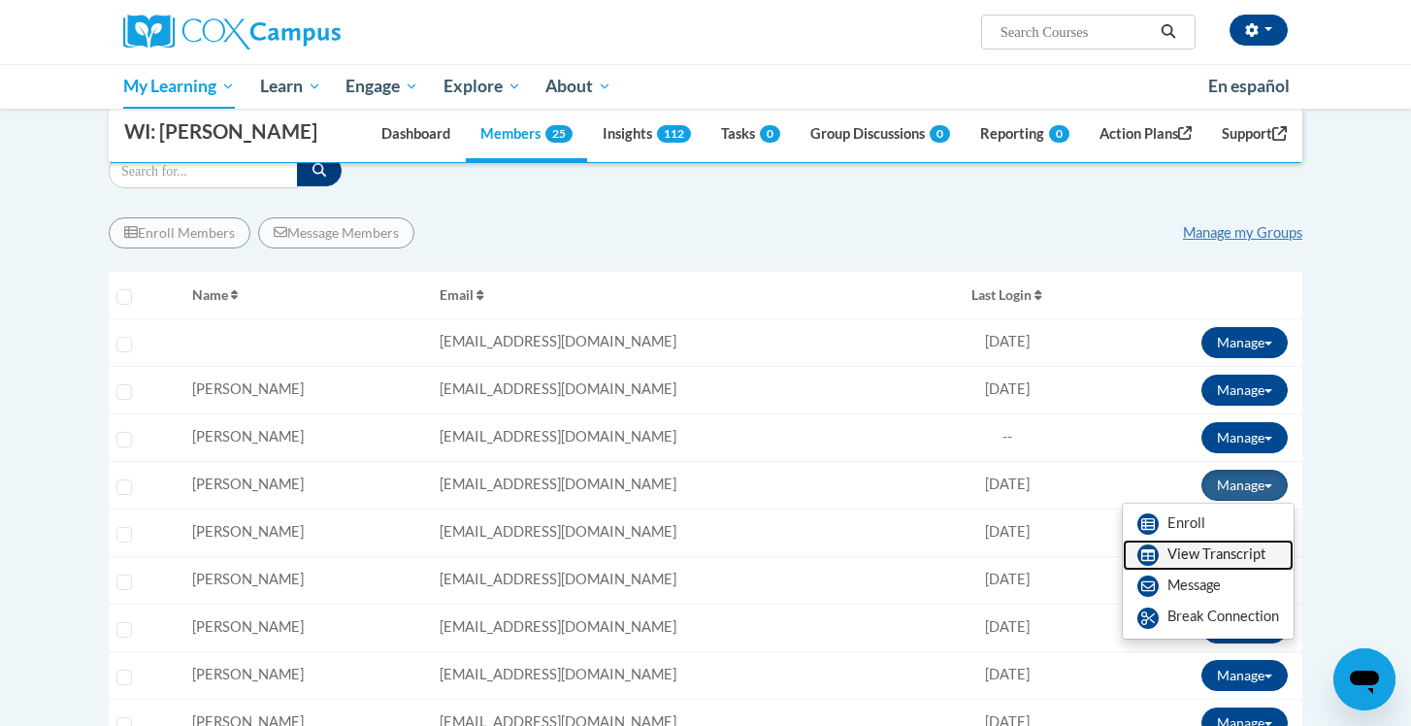
click at [1195, 550] on link "View Transcript" at bounding box center [1207, 554] width 171 height 31
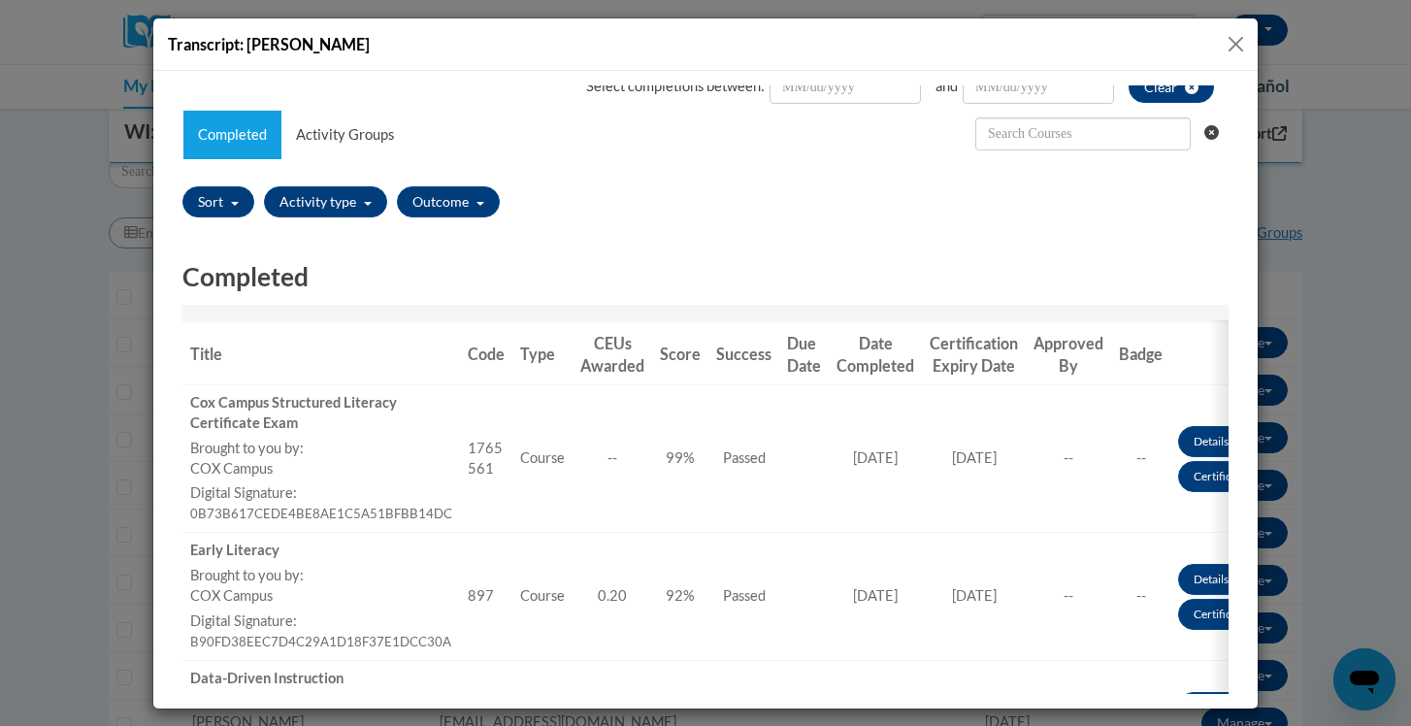
click at [1236, 43] on button "Close" at bounding box center [1235, 44] width 24 height 24
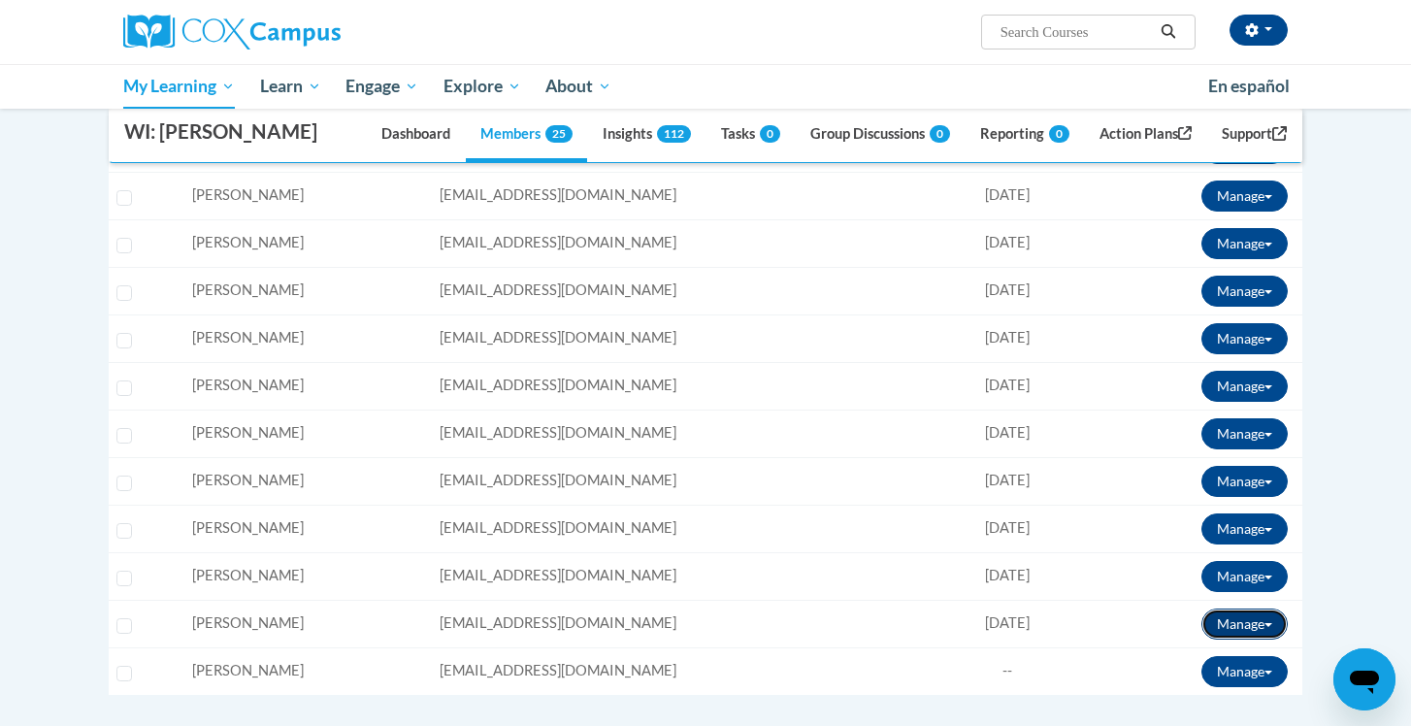
click at [1265, 624] on span at bounding box center [1268, 625] width 8 height 4
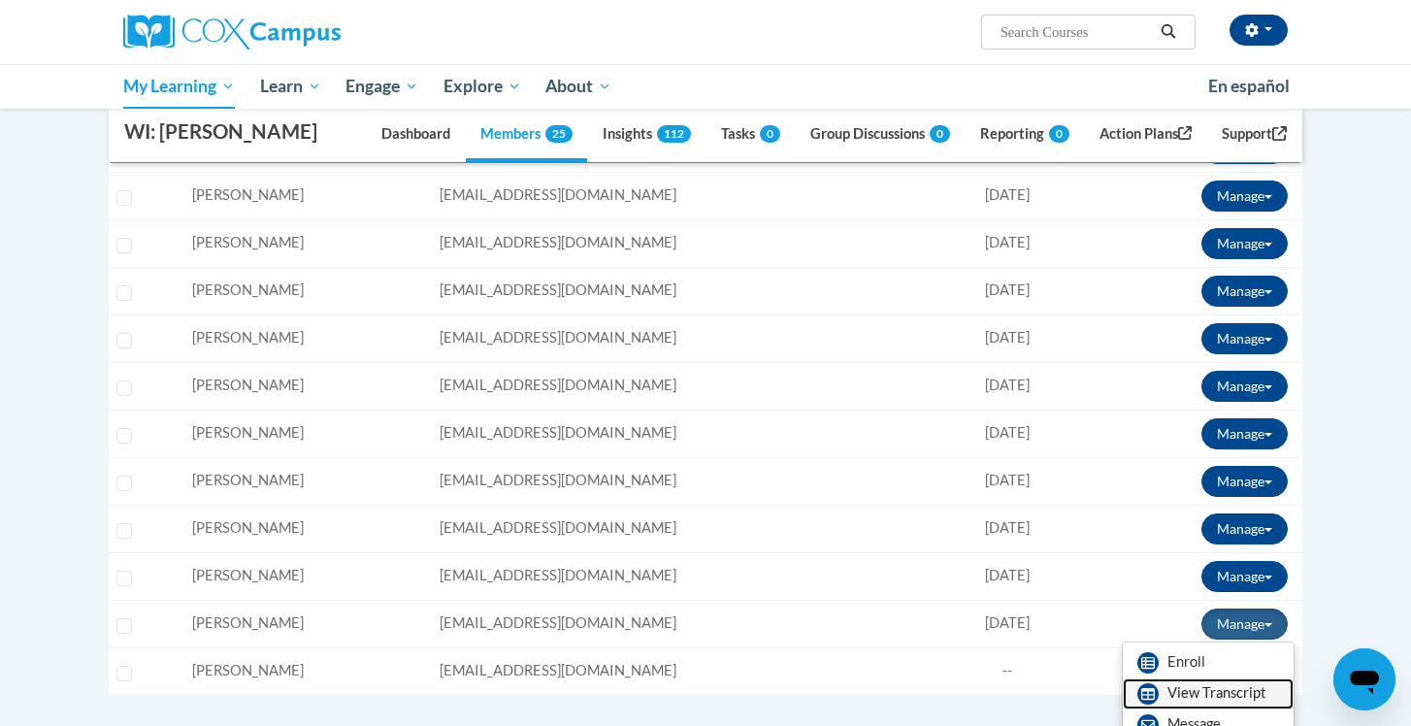
click at [1187, 691] on link "View Transcript" at bounding box center [1207, 693] width 171 height 31
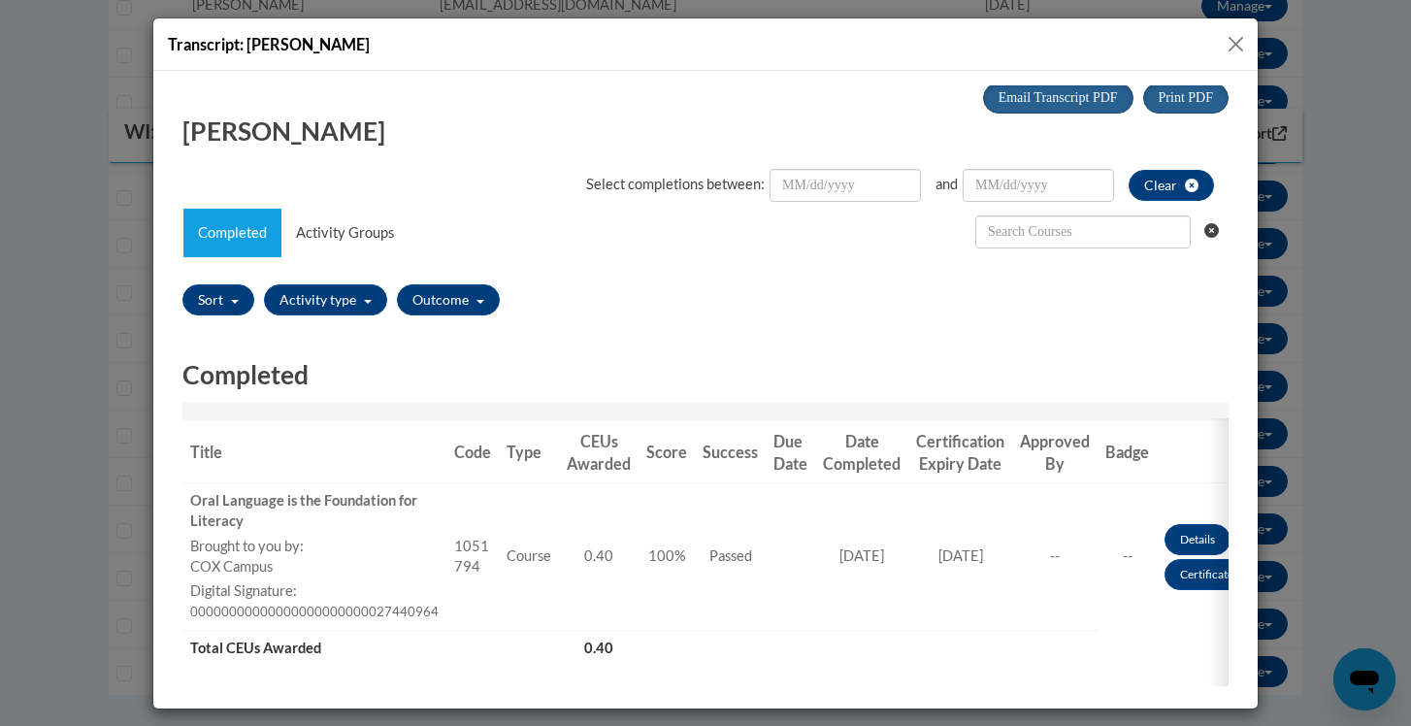
click at [1231, 45] on button "Close" at bounding box center [1235, 44] width 24 height 24
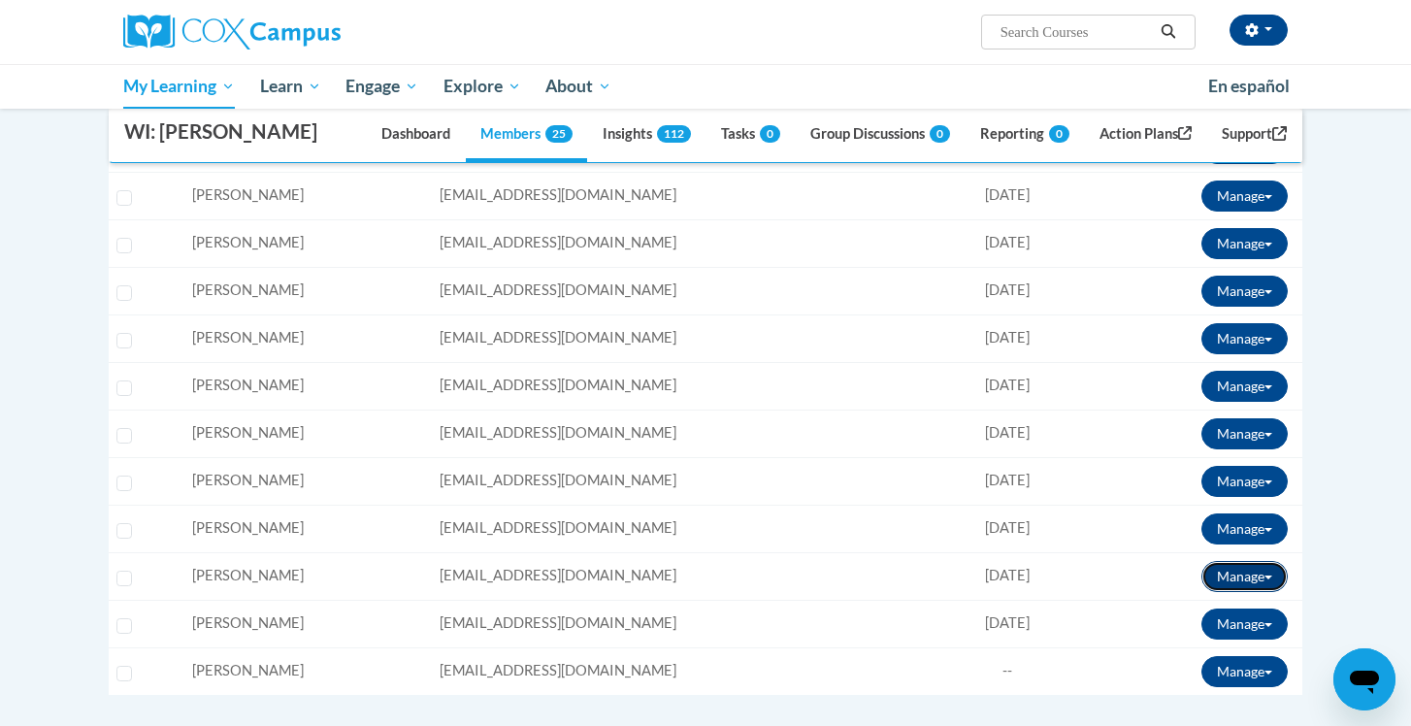
click at [1237, 573] on button "Manage" at bounding box center [1244, 576] width 86 height 31
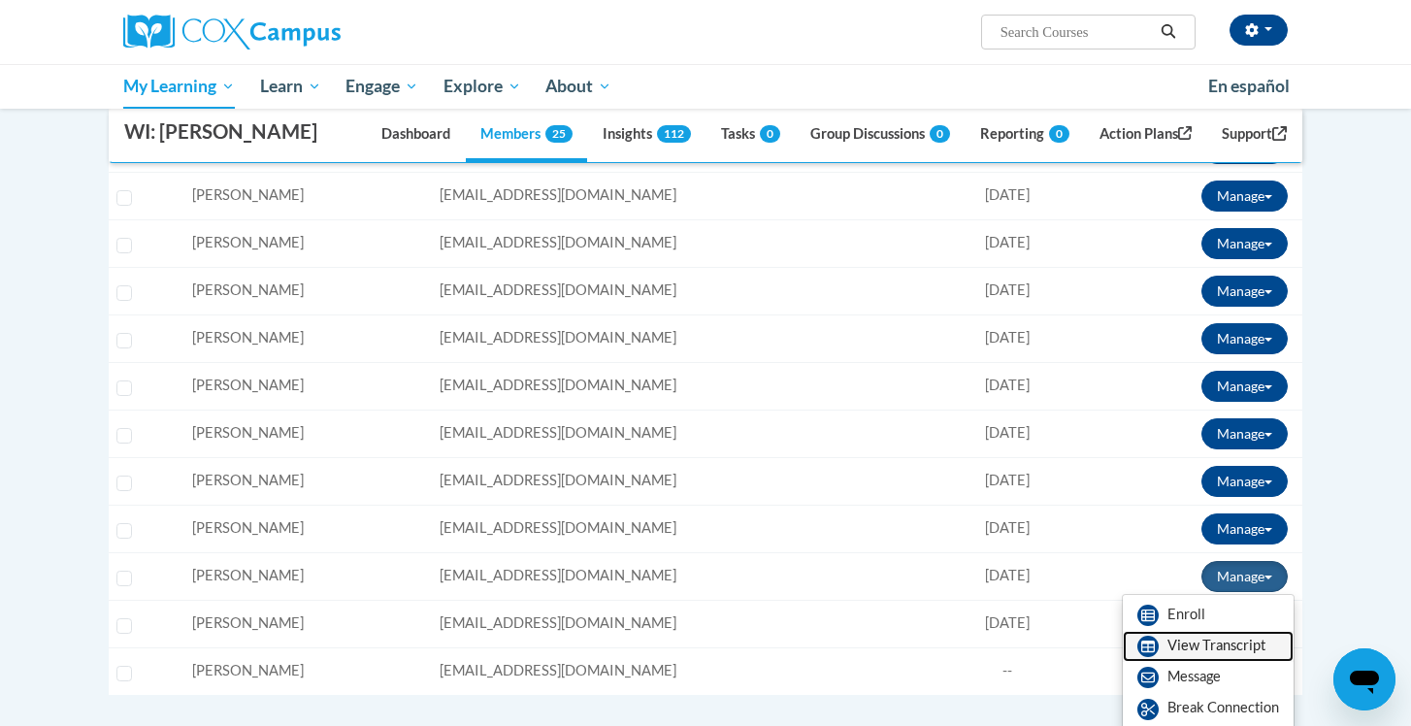
click at [1189, 648] on link "View Transcript" at bounding box center [1207, 646] width 171 height 31
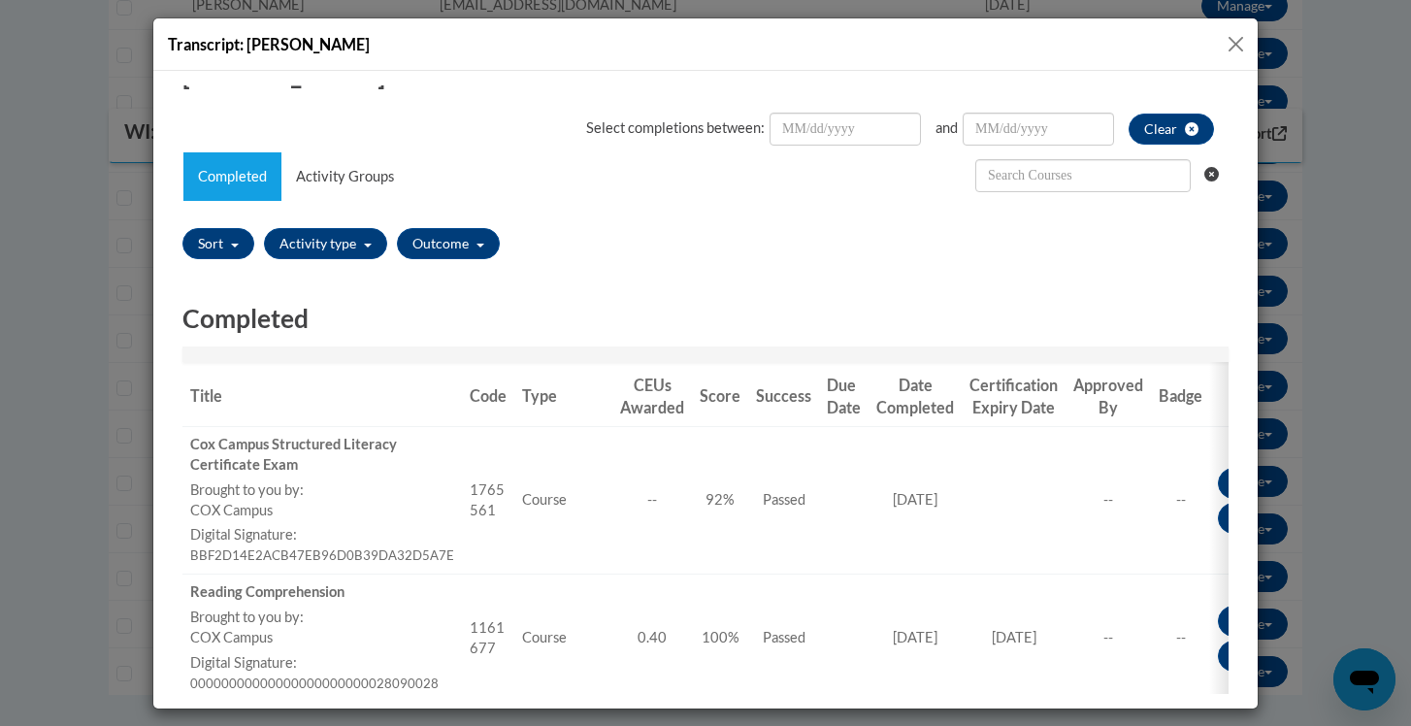
click at [1235, 33] on button "Close" at bounding box center [1235, 44] width 24 height 24
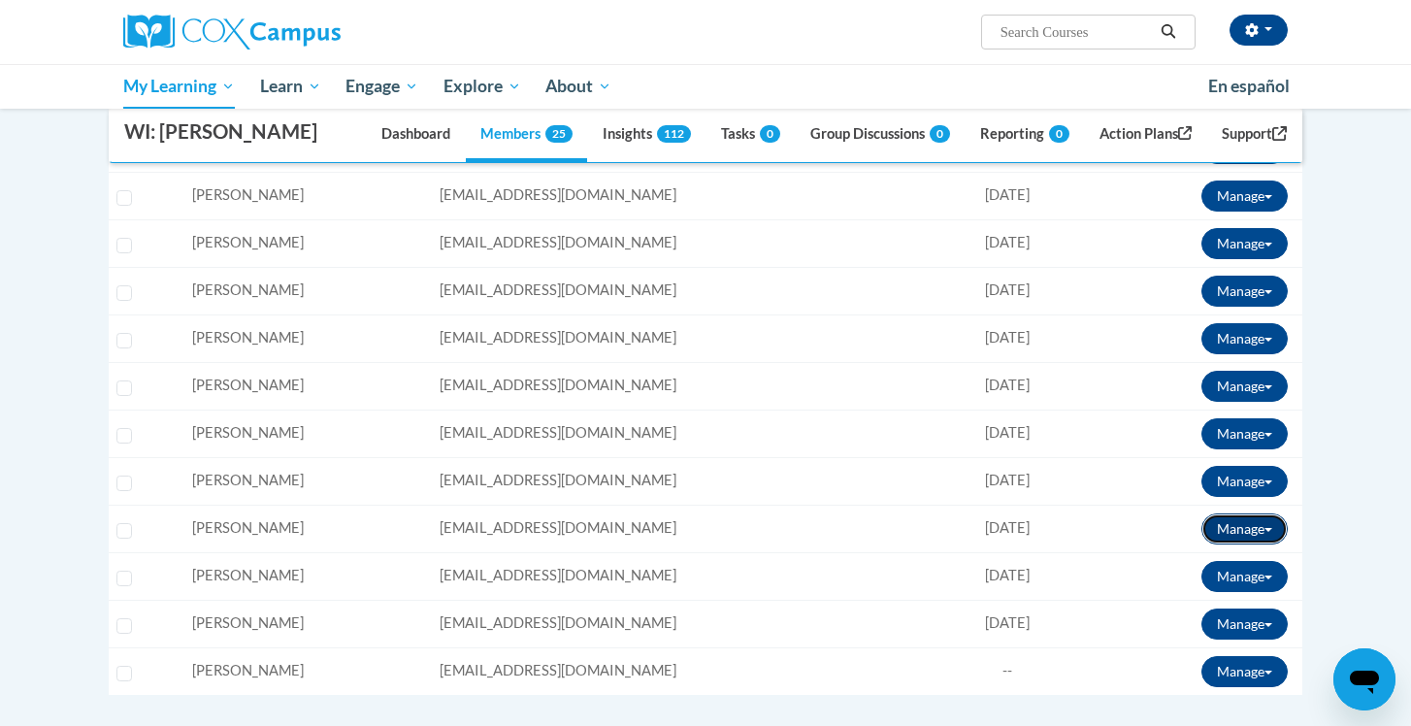
click at [1265, 526] on button "Manage" at bounding box center [1244, 528] width 86 height 31
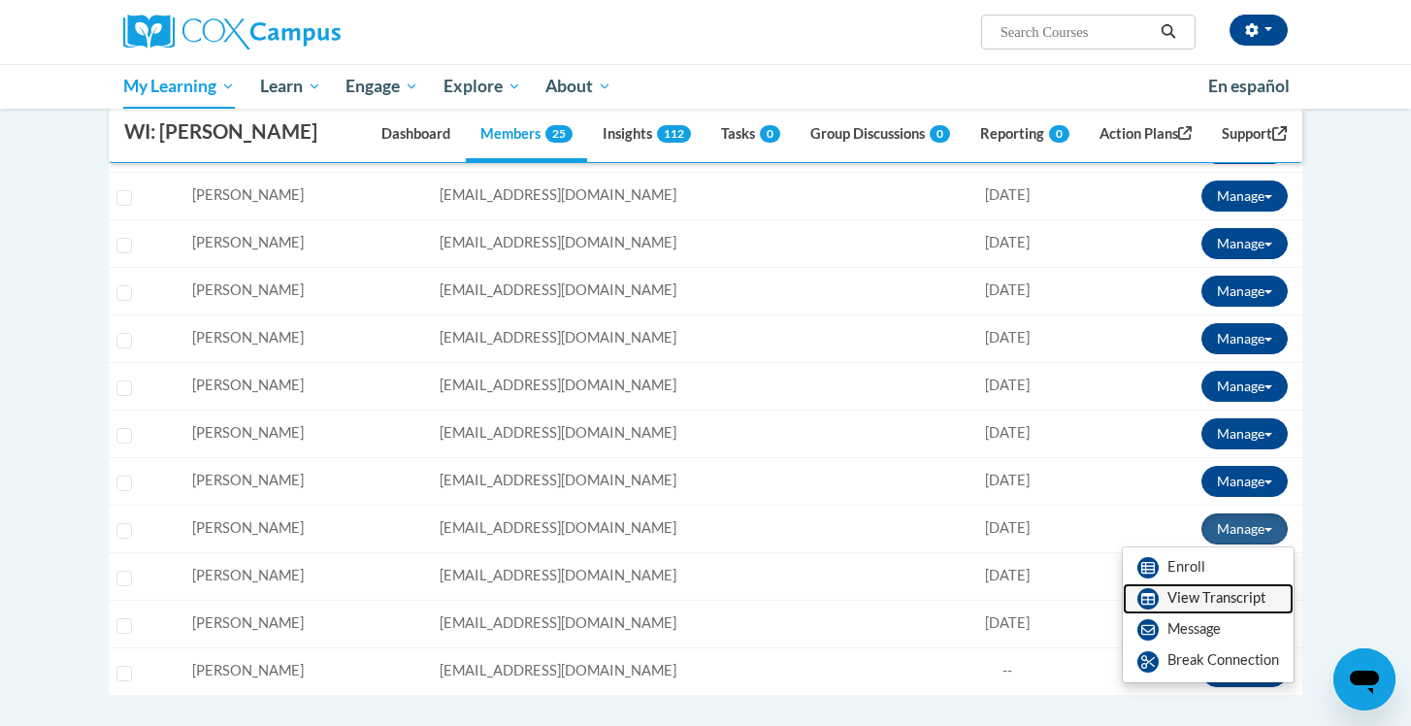
click at [1210, 610] on link "View Transcript" at bounding box center [1207, 598] width 171 height 31
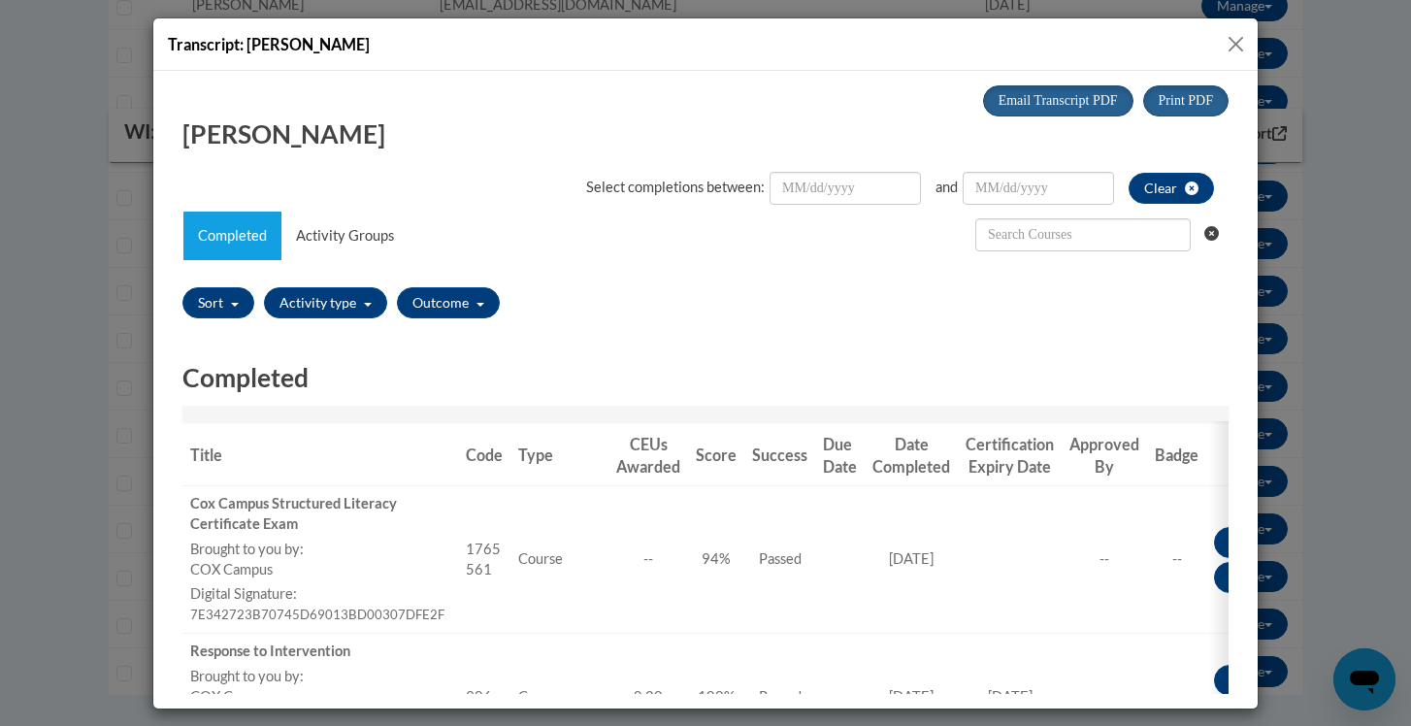
click at [1238, 40] on button "Close" at bounding box center [1235, 44] width 24 height 24
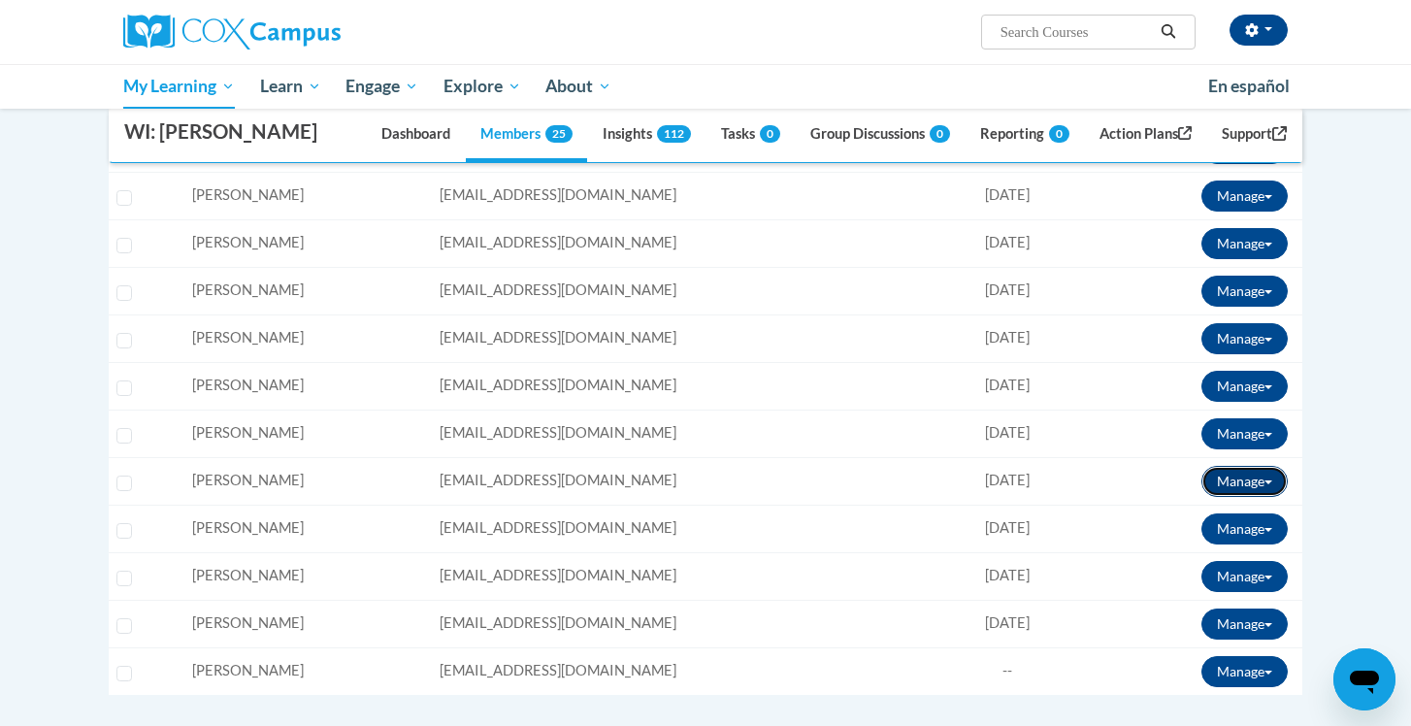
click at [1267, 487] on button "Manage" at bounding box center [1244, 481] width 86 height 31
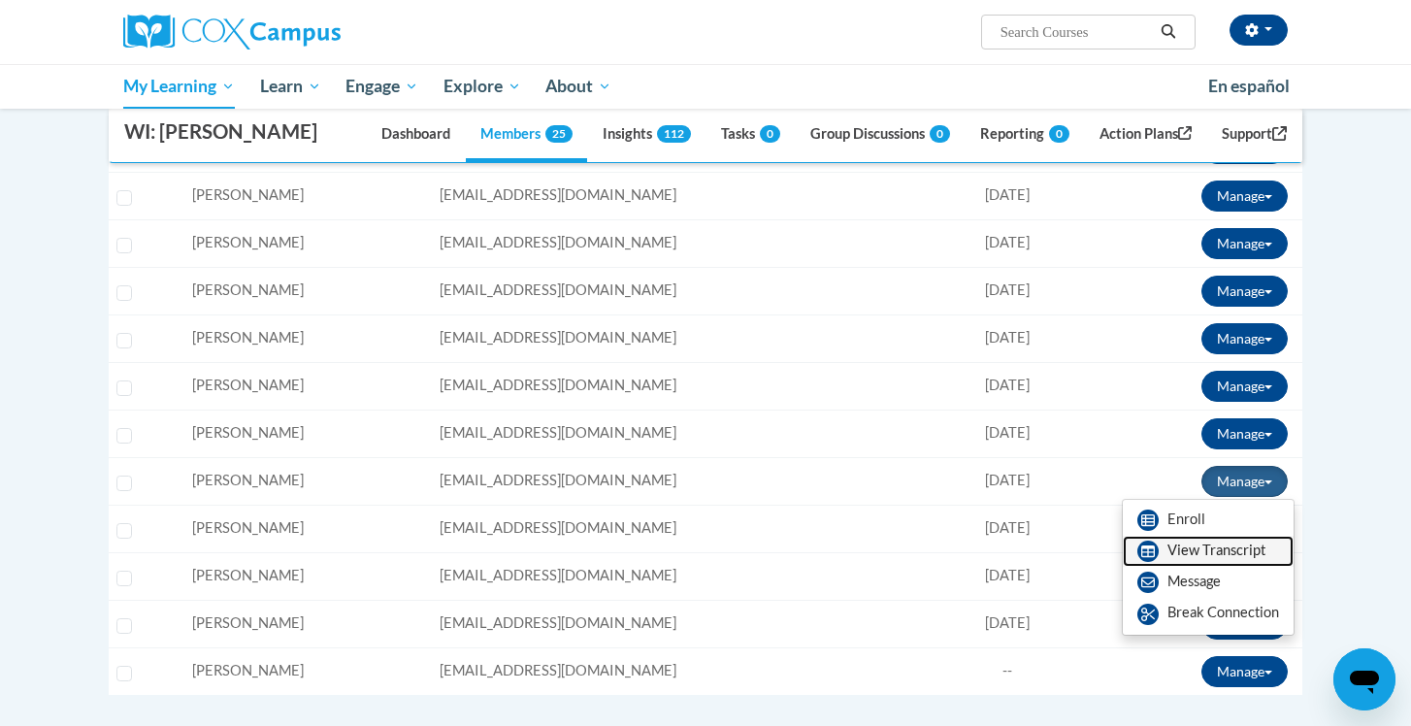
click at [1208, 551] on link "View Transcript" at bounding box center [1207, 550] width 171 height 31
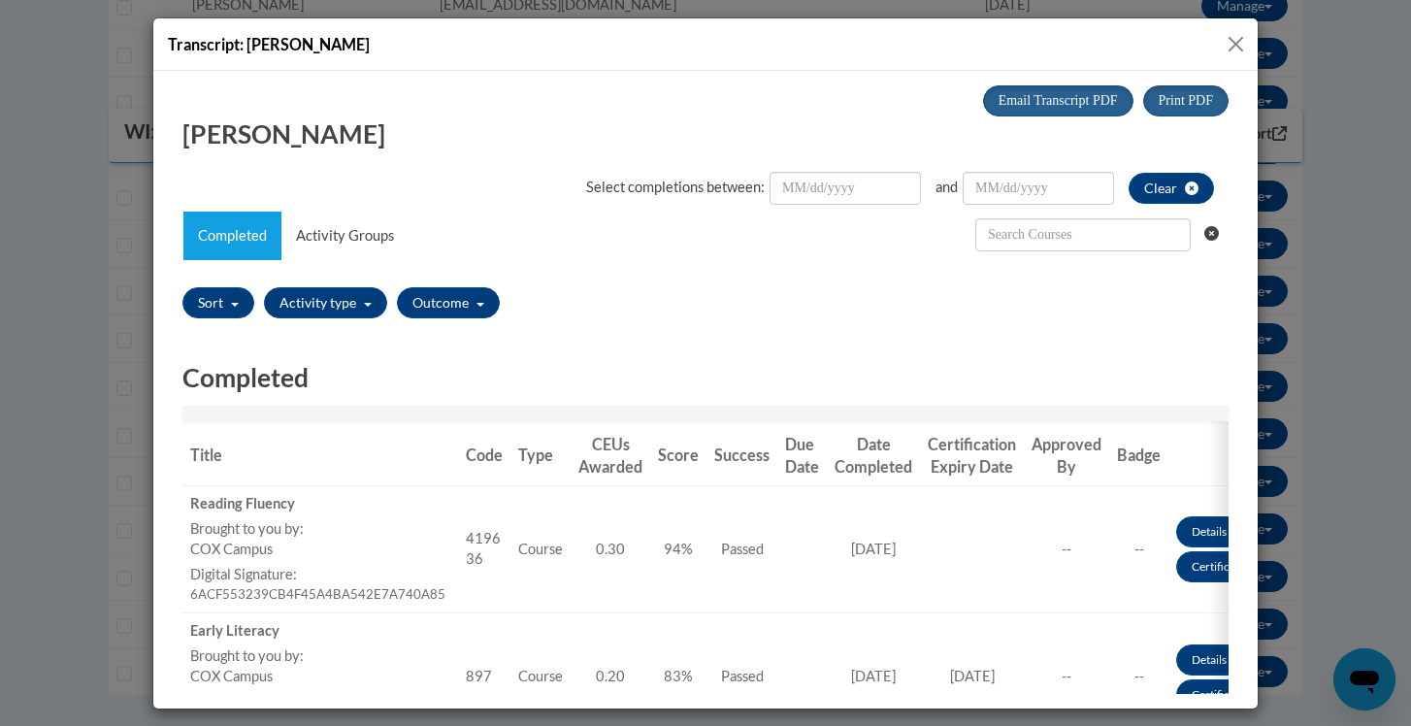
click at [1229, 40] on button "Close" at bounding box center [1235, 44] width 24 height 24
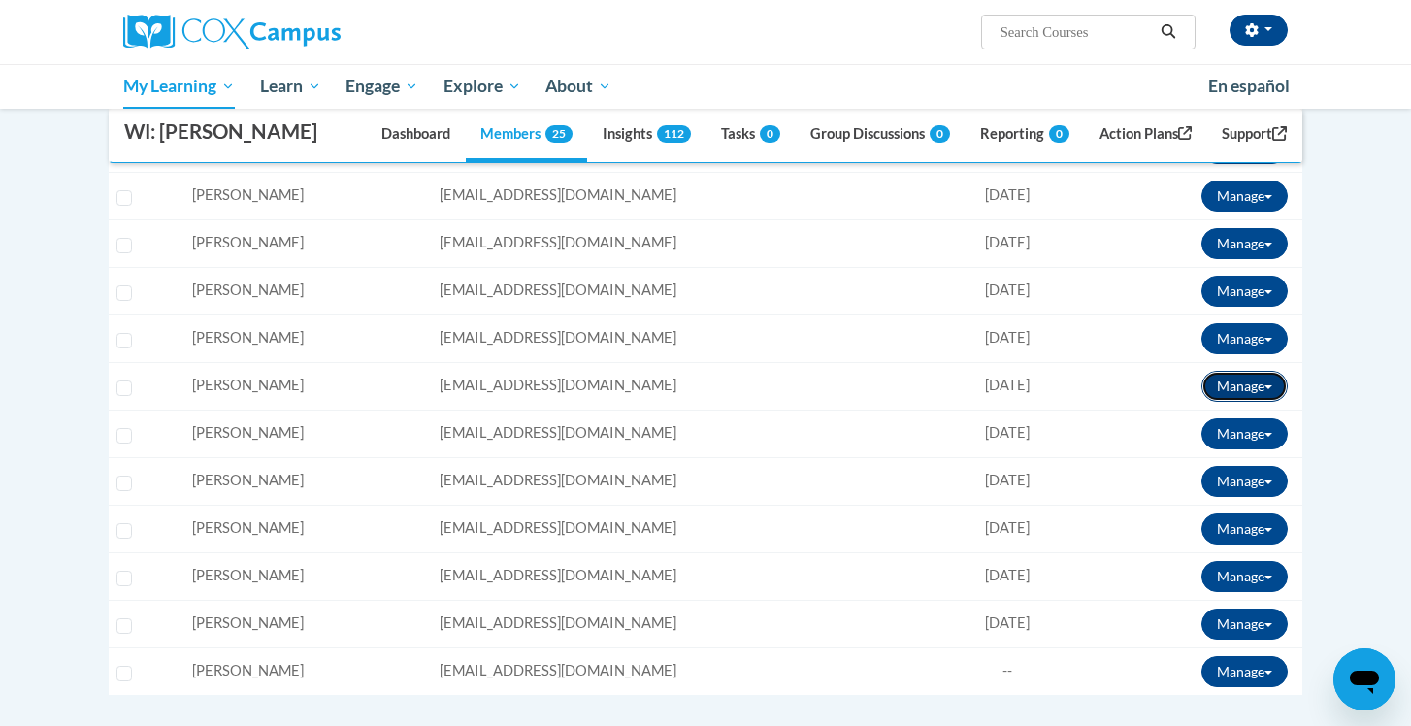
click at [1261, 391] on button "Manage" at bounding box center [1244, 386] width 86 height 31
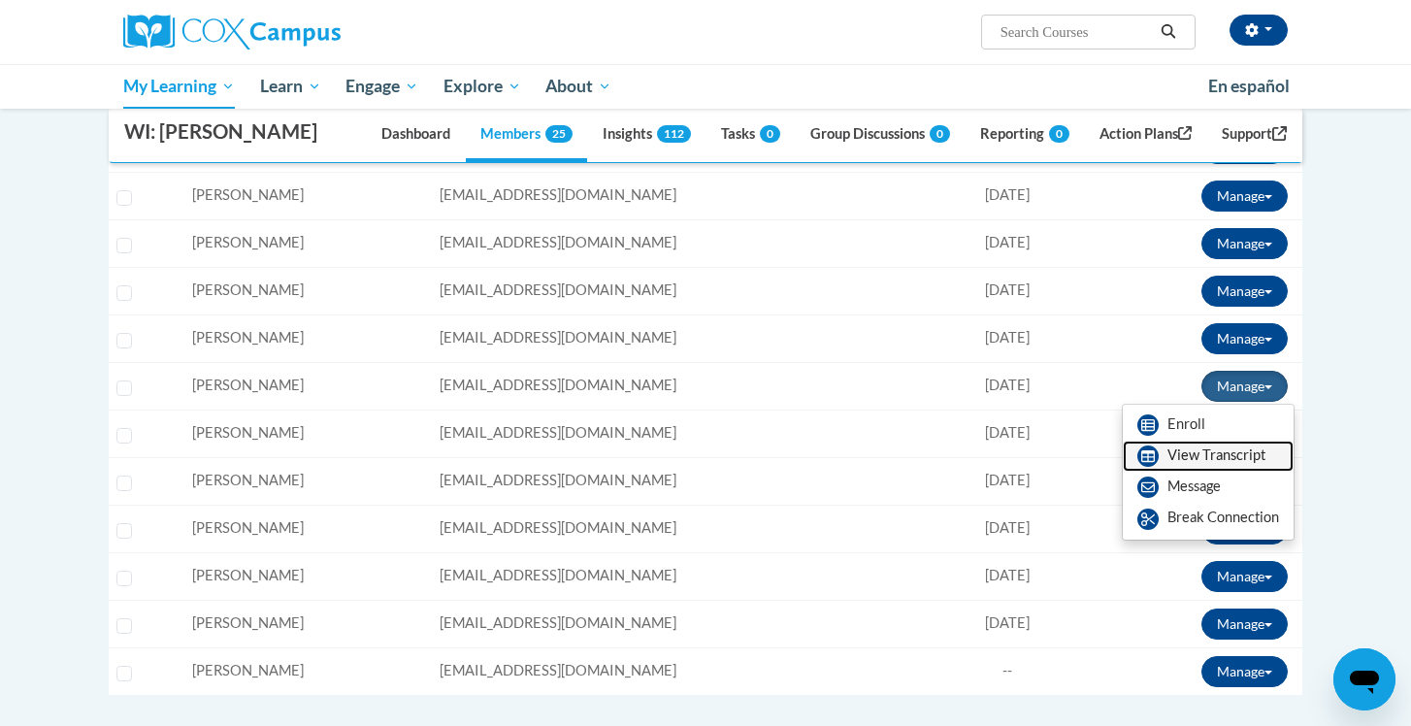
click at [1207, 450] on link "View Transcript" at bounding box center [1207, 455] width 171 height 31
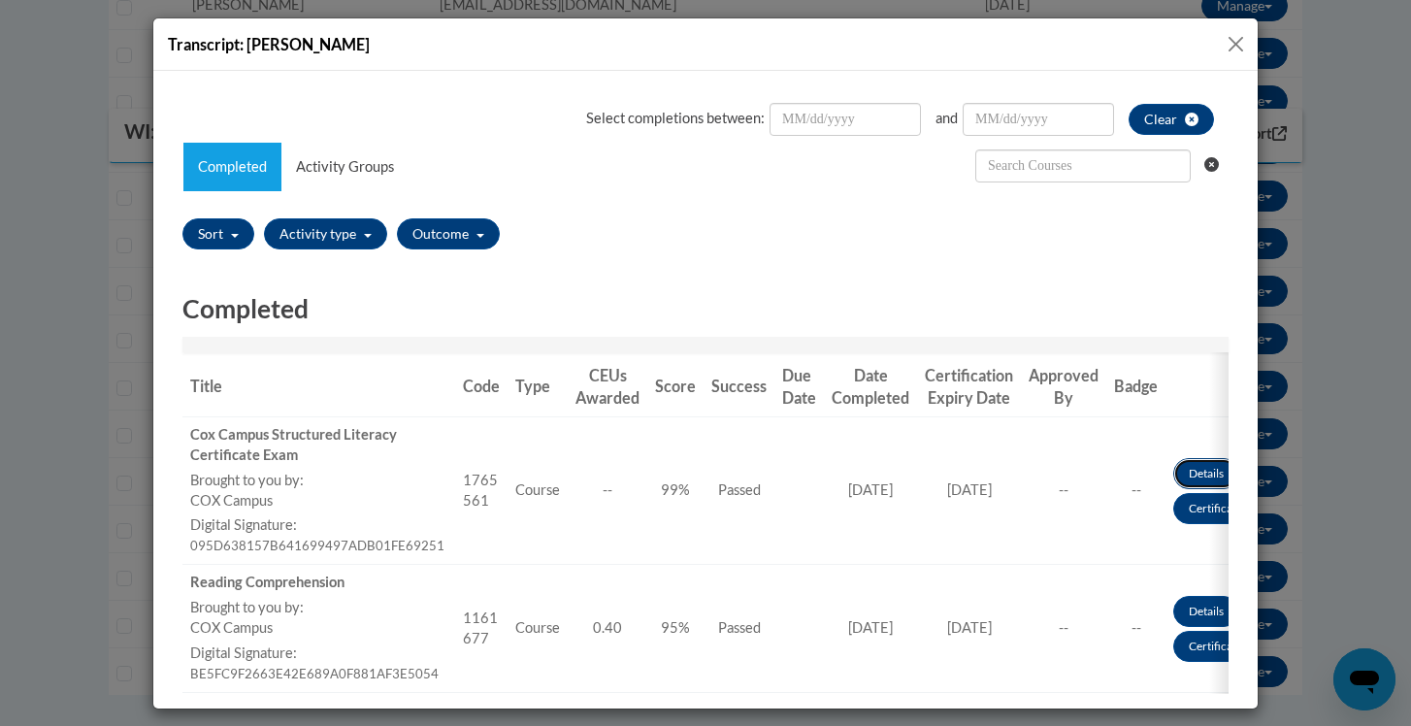
click at [1185, 473] on link "Details" at bounding box center [1206, 472] width 66 height 31
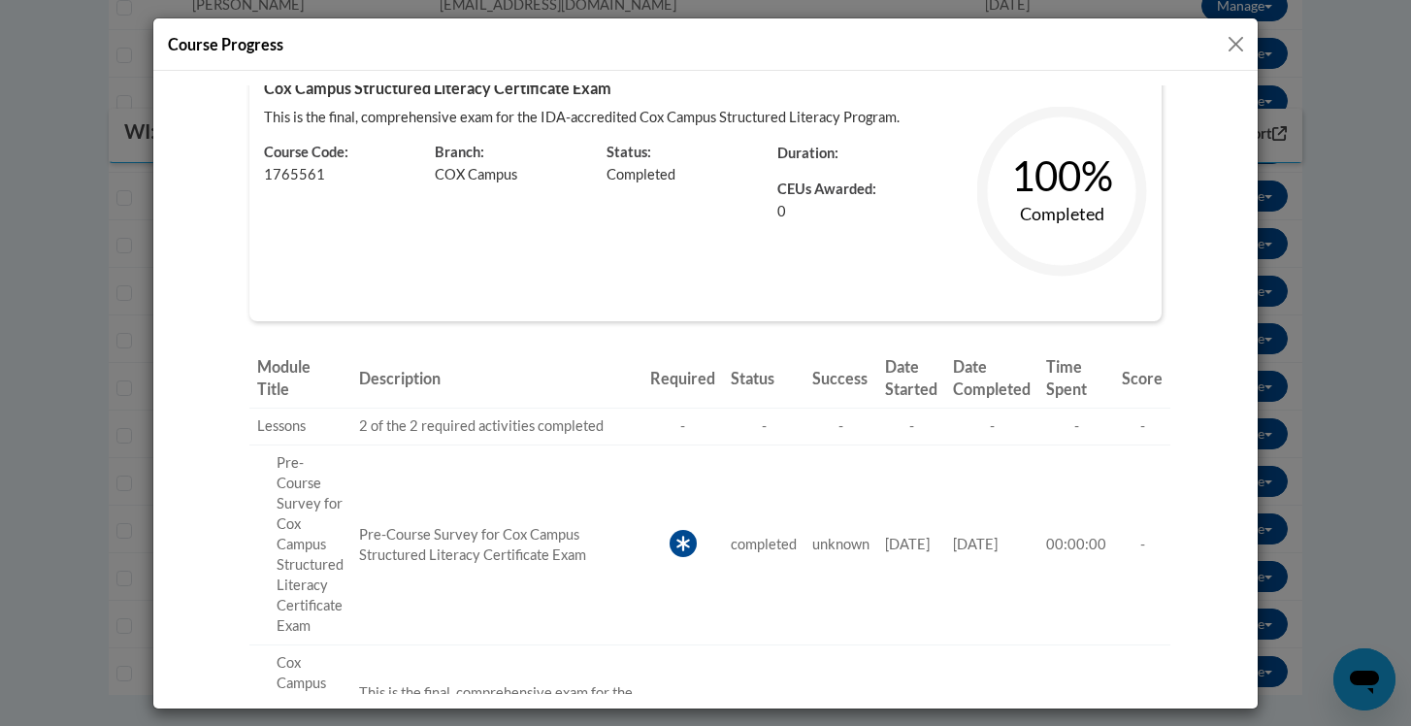
click at [1233, 46] on button "Close" at bounding box center [1235, 44] width 24 height 24
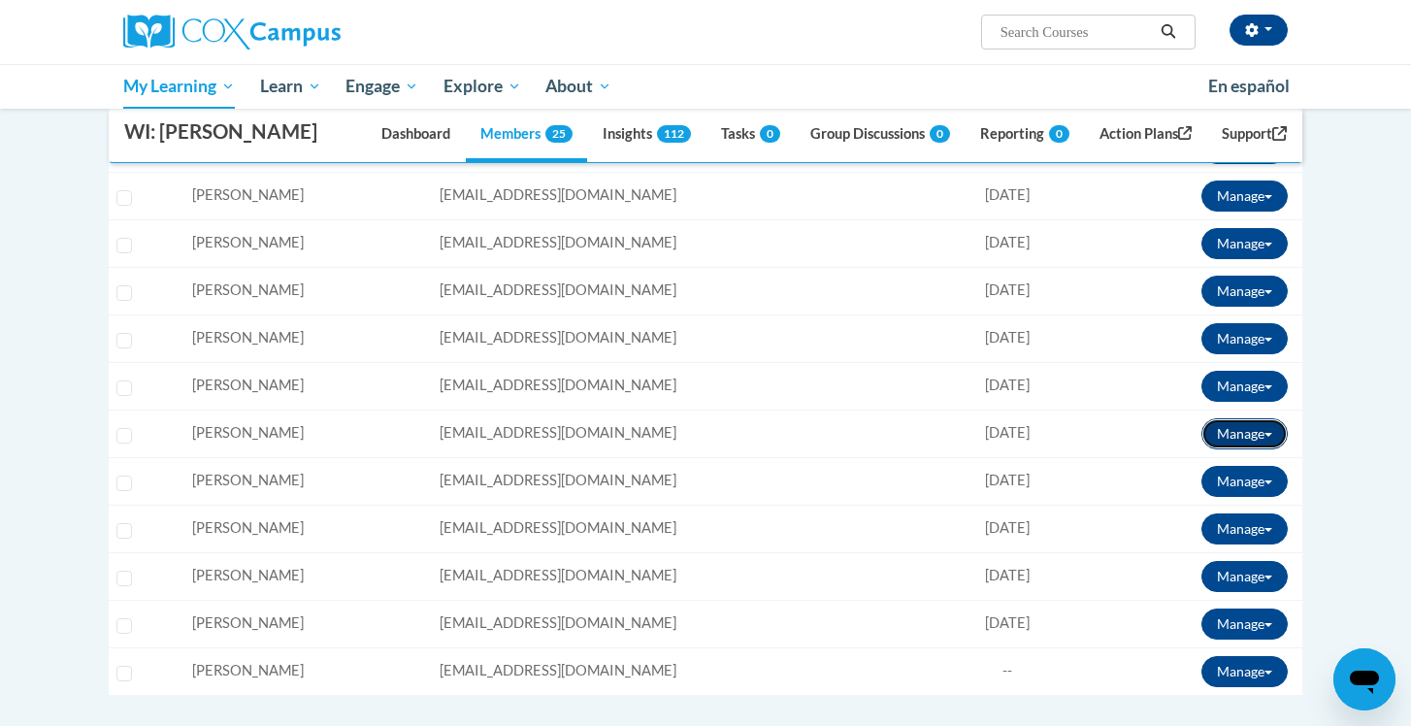
click at [1233, 429] on button "Manage" at bounding box center [1244, 433] width 86 height 31
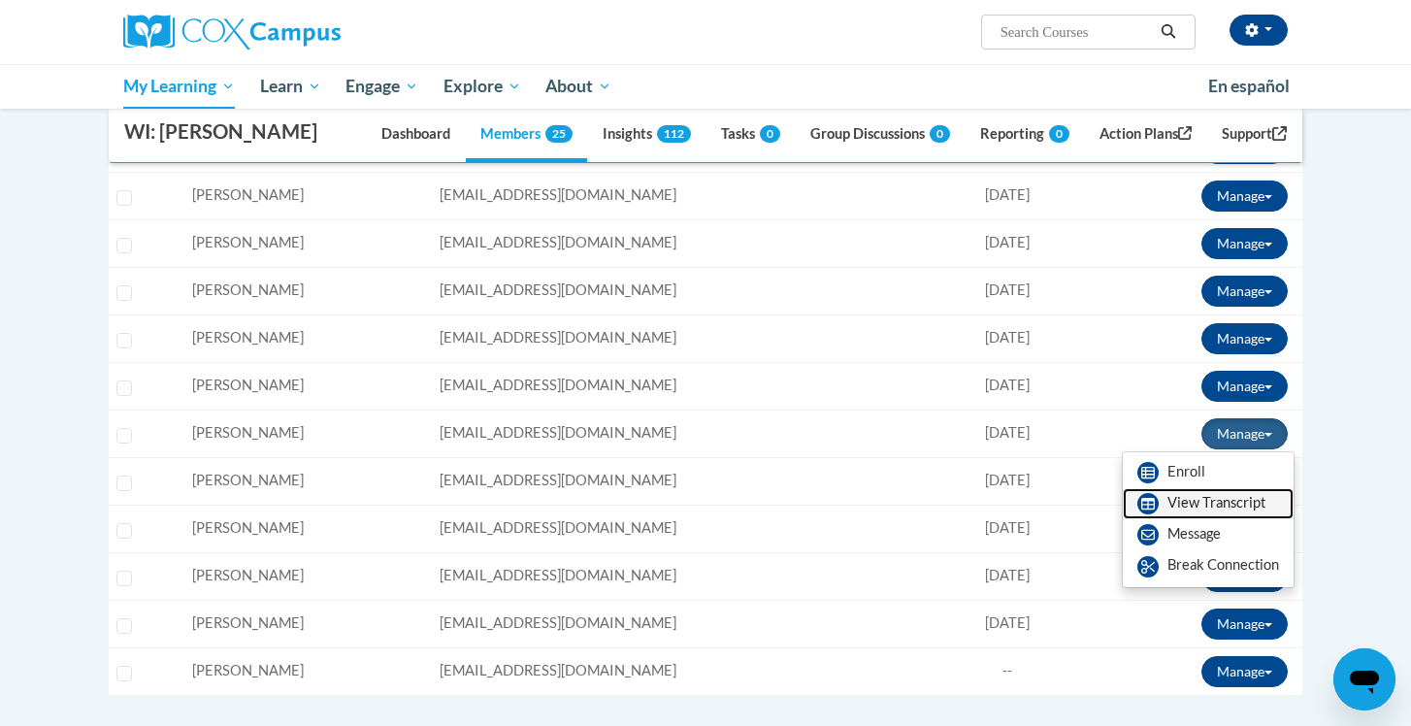
click at [1199, 512] on link "View Transcript" at bounding box center [1207, 503] width 171 height 31
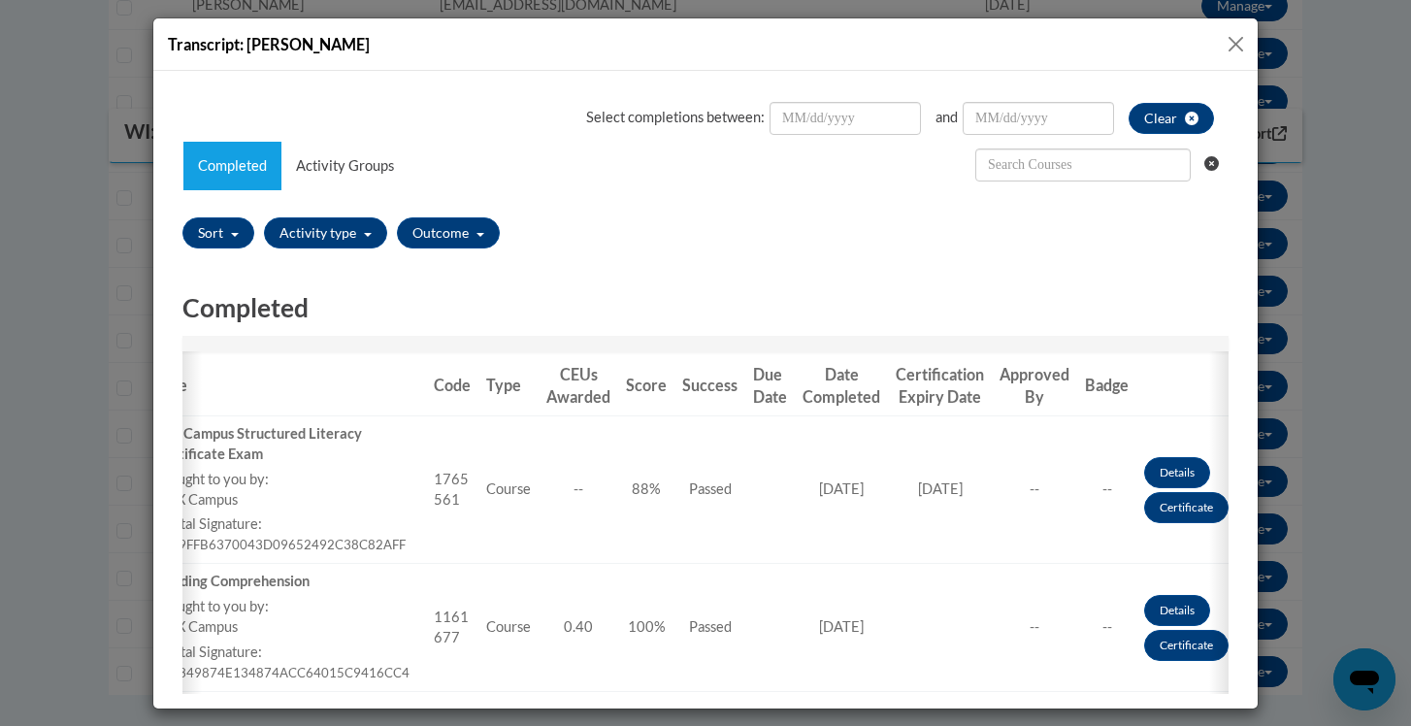
scroll to position [0, 40]
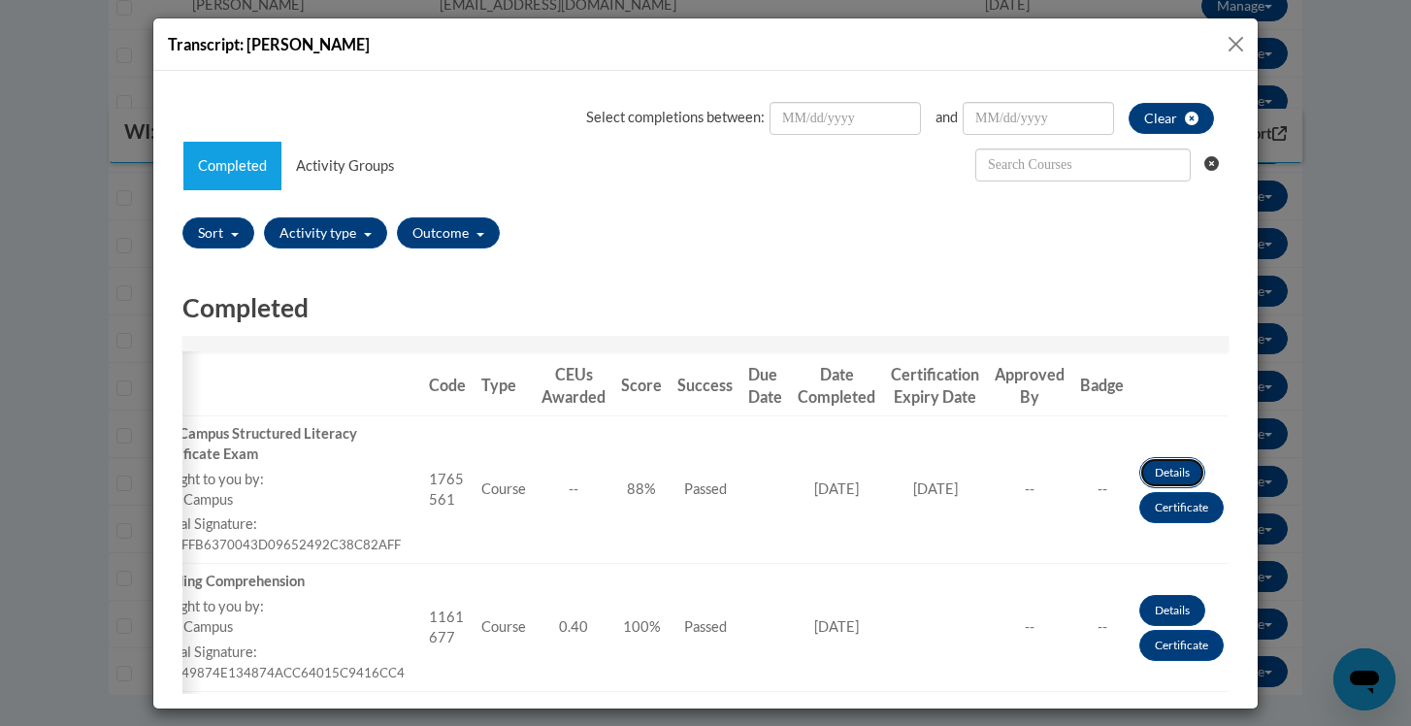
click at [1176, 472] on link "Details" at bounding box center [1172, 471] width 66 height 31
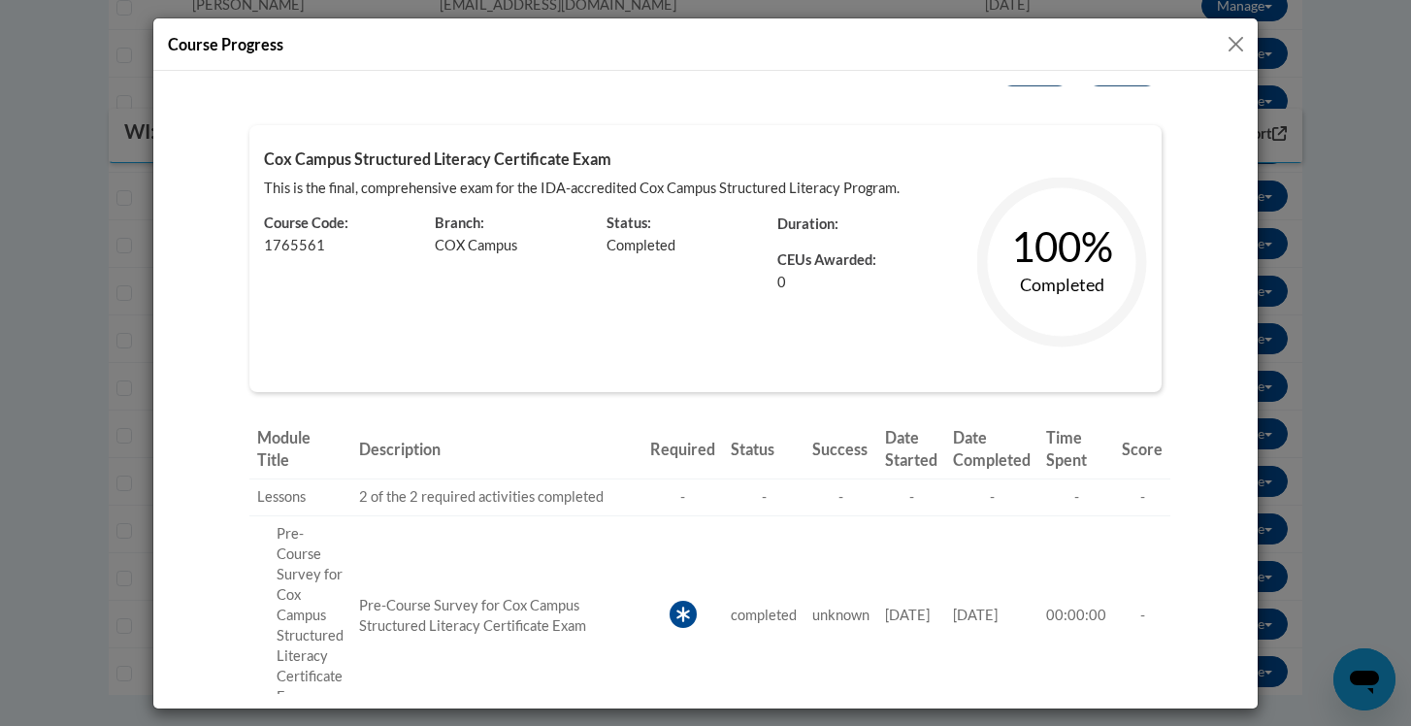
click at [1234, 43] on button "Close" at bounding box center [1235, 44] width 24 height 24
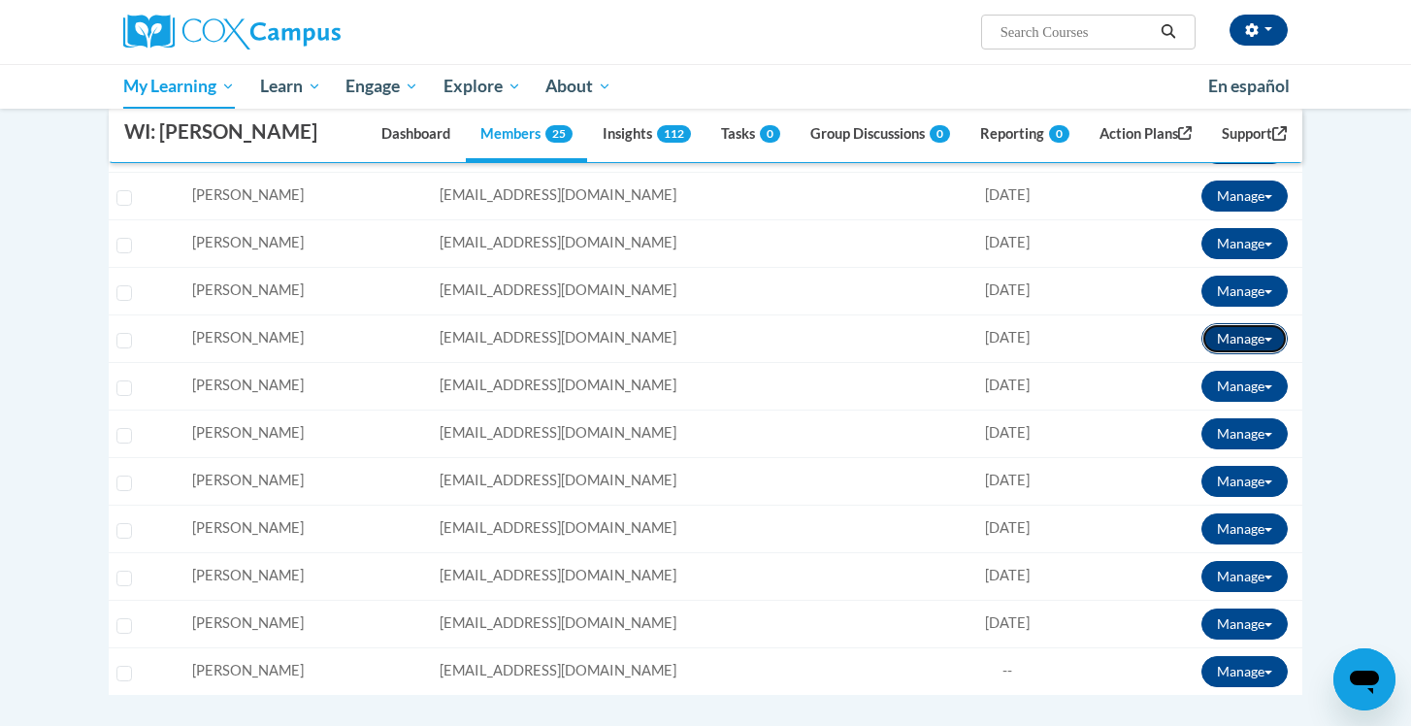
click at [1233, 335] on button "Manage" at bounding box center [1244, 338] width 86 height 31
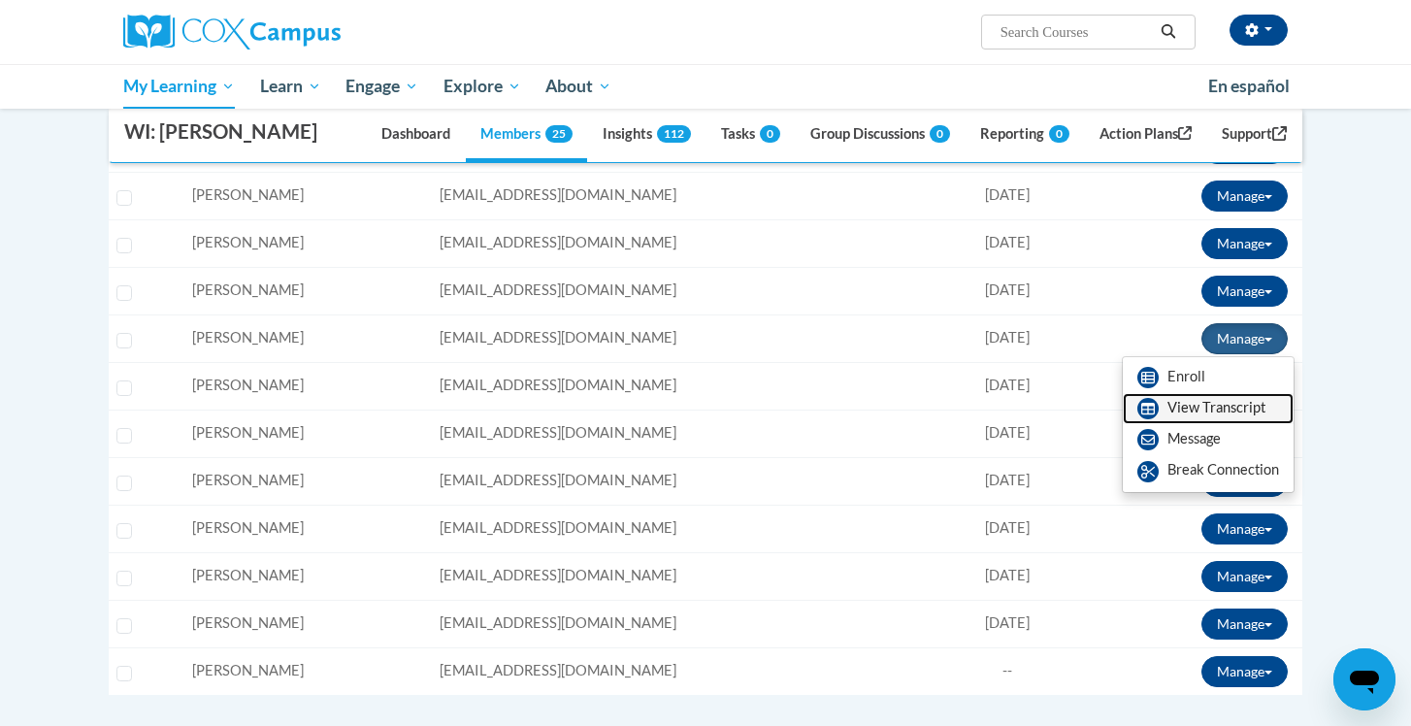
click at [1194, 402] on link "View Transcript" at bounding box center [1207, 408] width 171 height 31
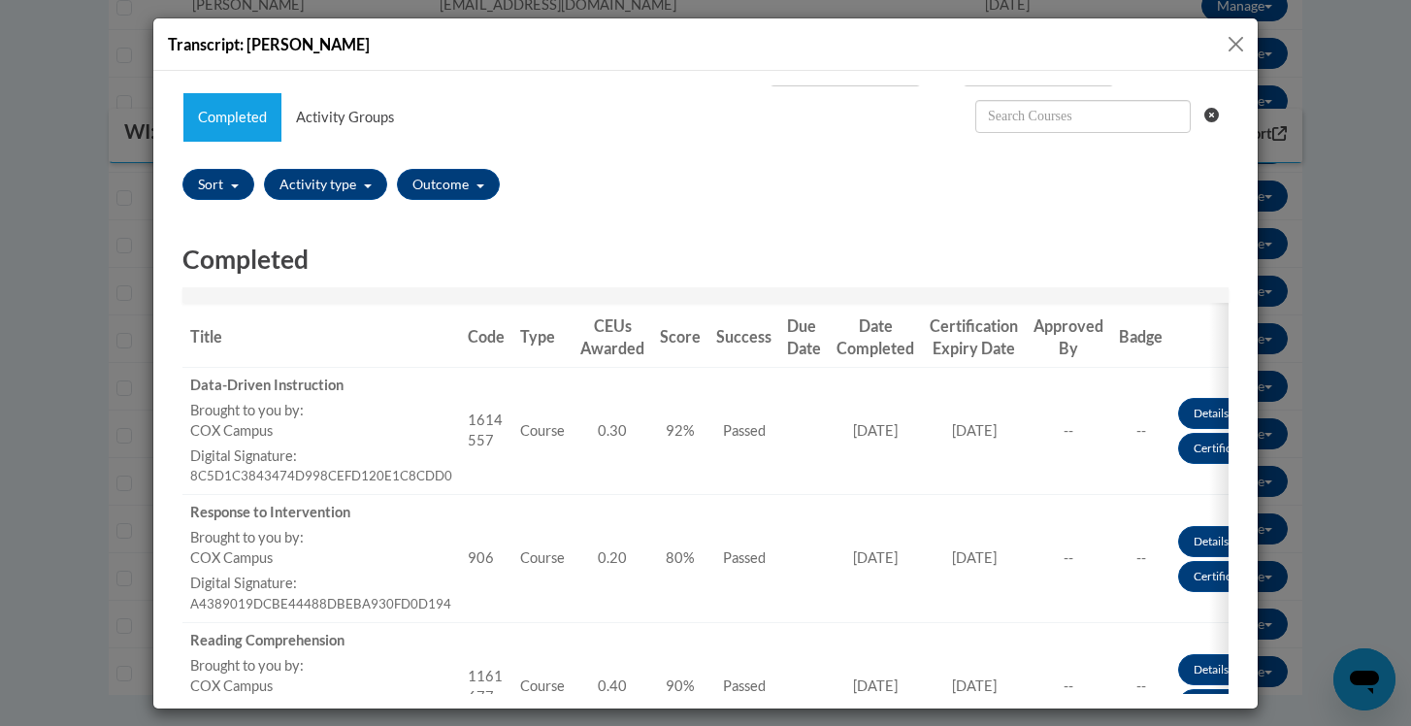
scroll to position [0, 0]
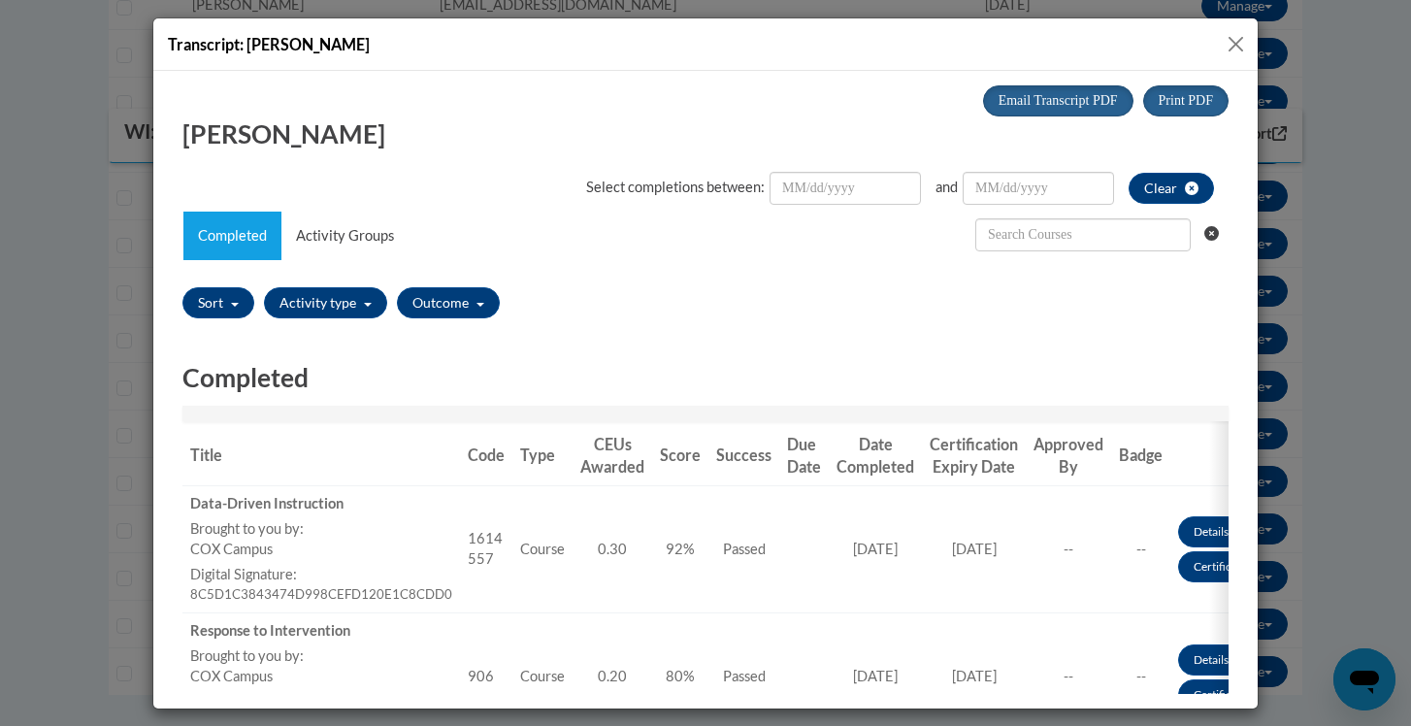
click at [1234, 40] on button "Close" at bounding box center [1235, 44] width 24 height 24
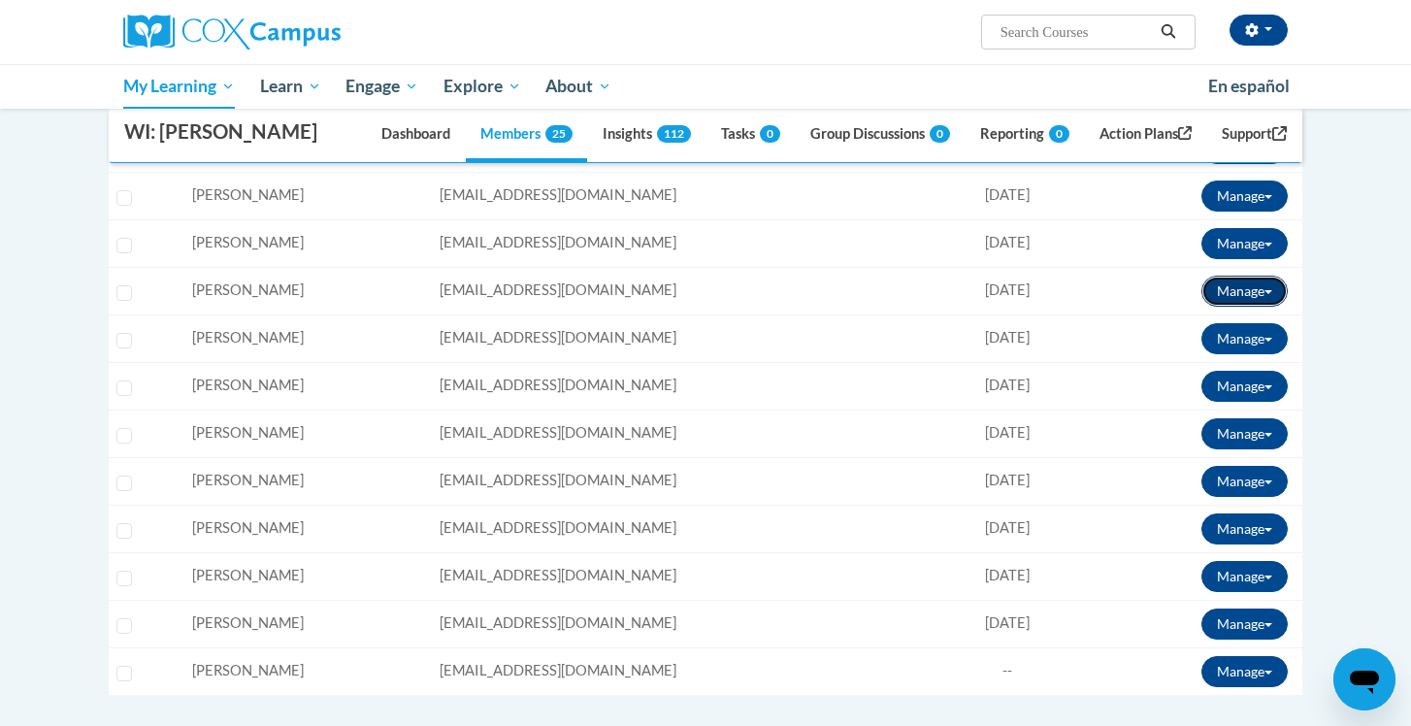
click at [1257, 296] on button "Manage" at bounding box center [1244, 291] width 86 height 31
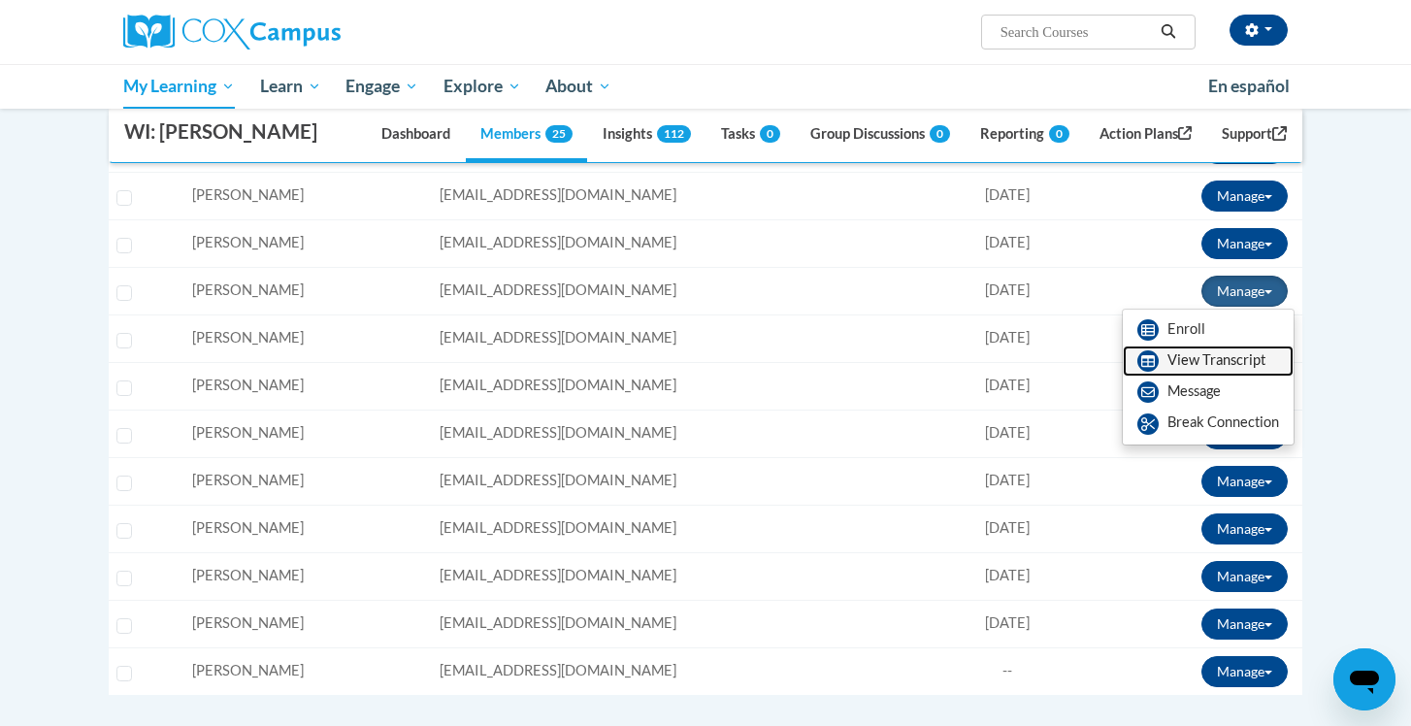
click at [1235, 364] on link "View Transcript" at bounding box center [1207, 360] width 171 height 31
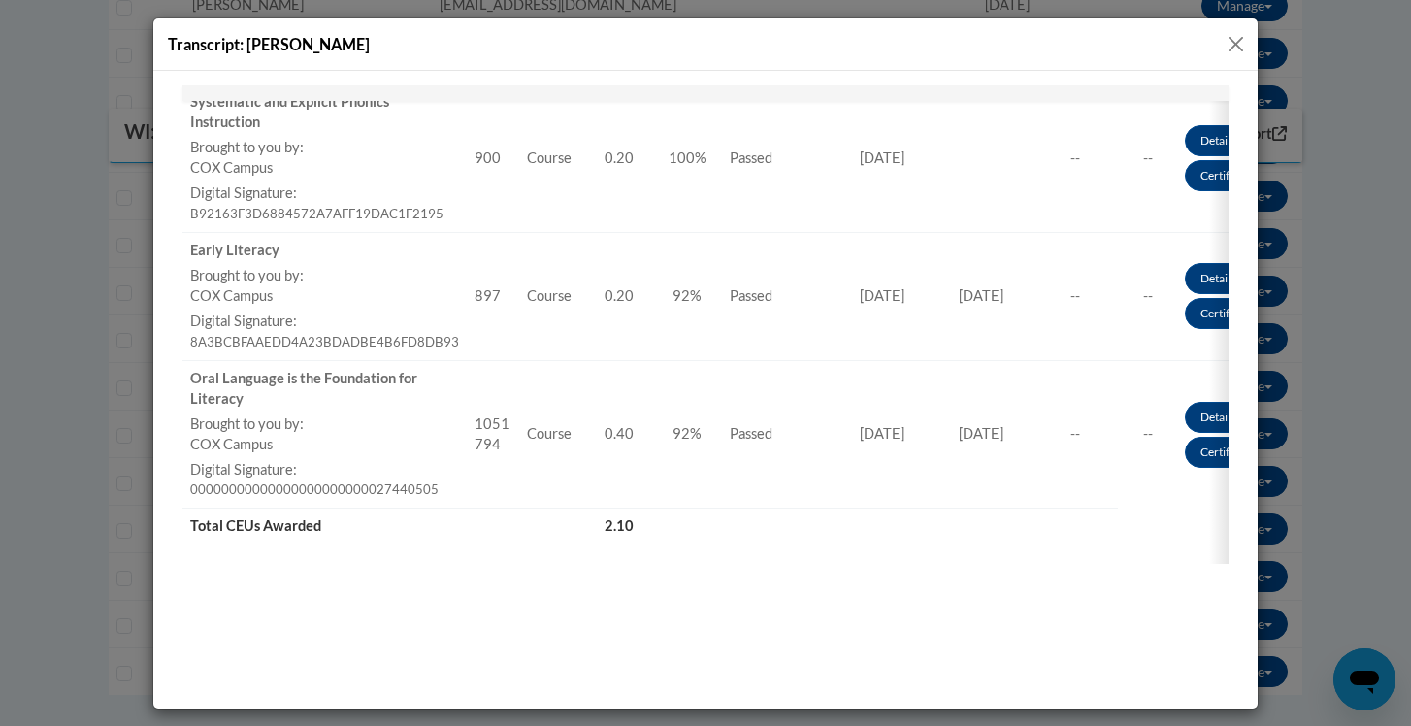
scroll to position [1210, 0]
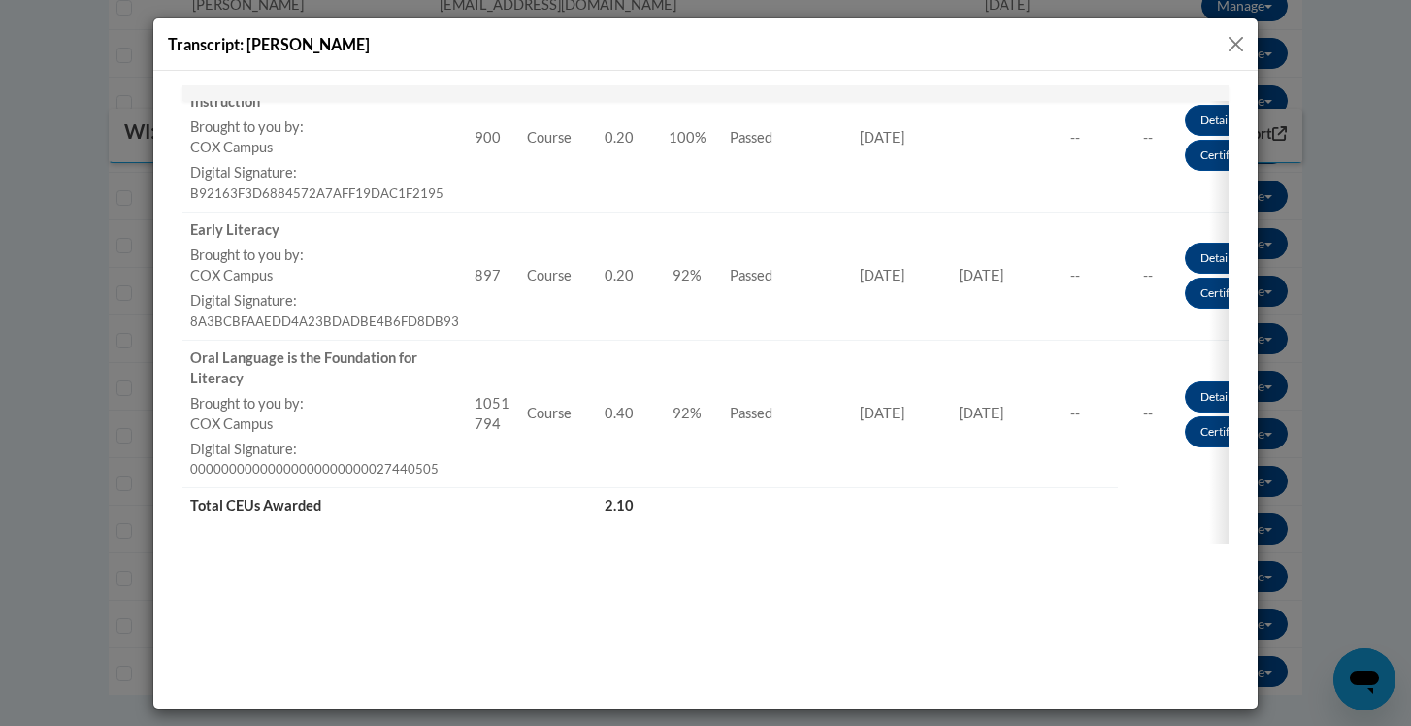
click at [1239, 47] on button "Close" at bounding box center [1235, 44] width 24 height 24
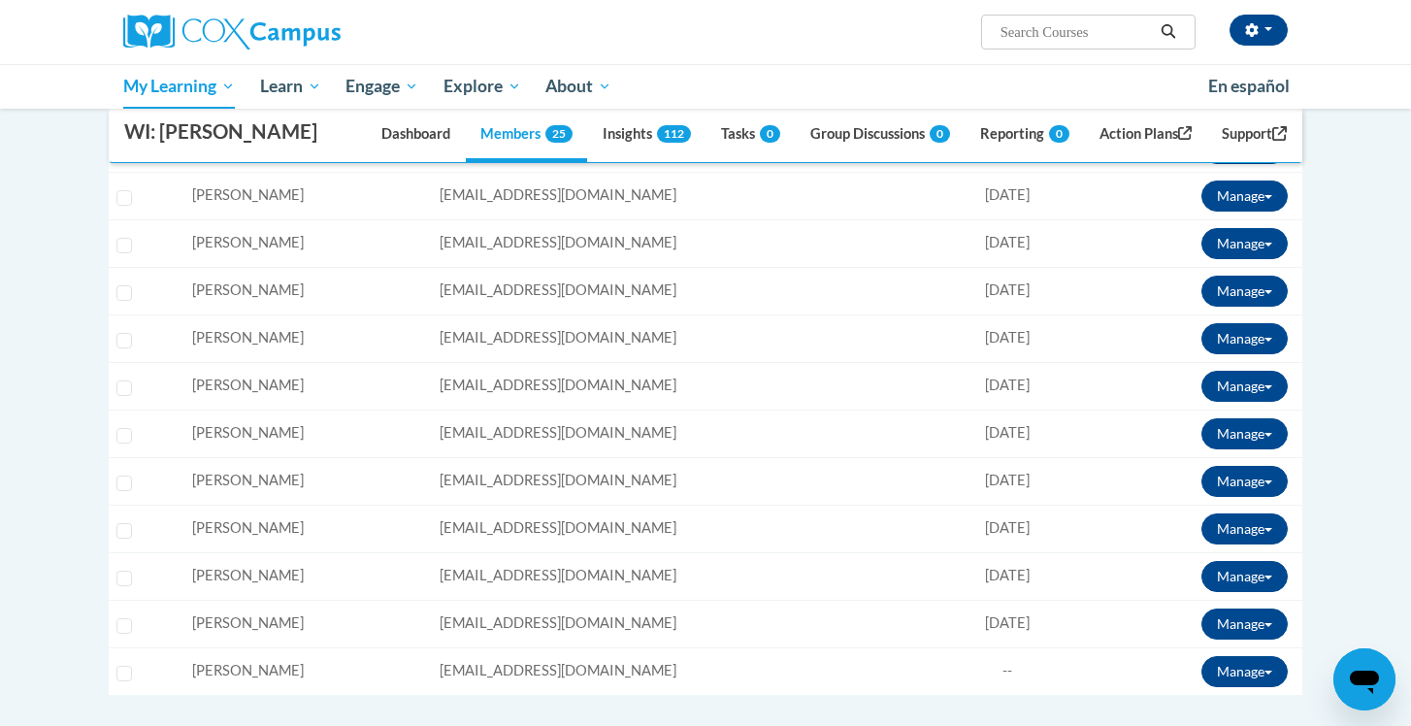
scroll to position [0, 0]
click at [1249, 249] on button "Manage" at bounding box center [1244, 243] width 86 height 31
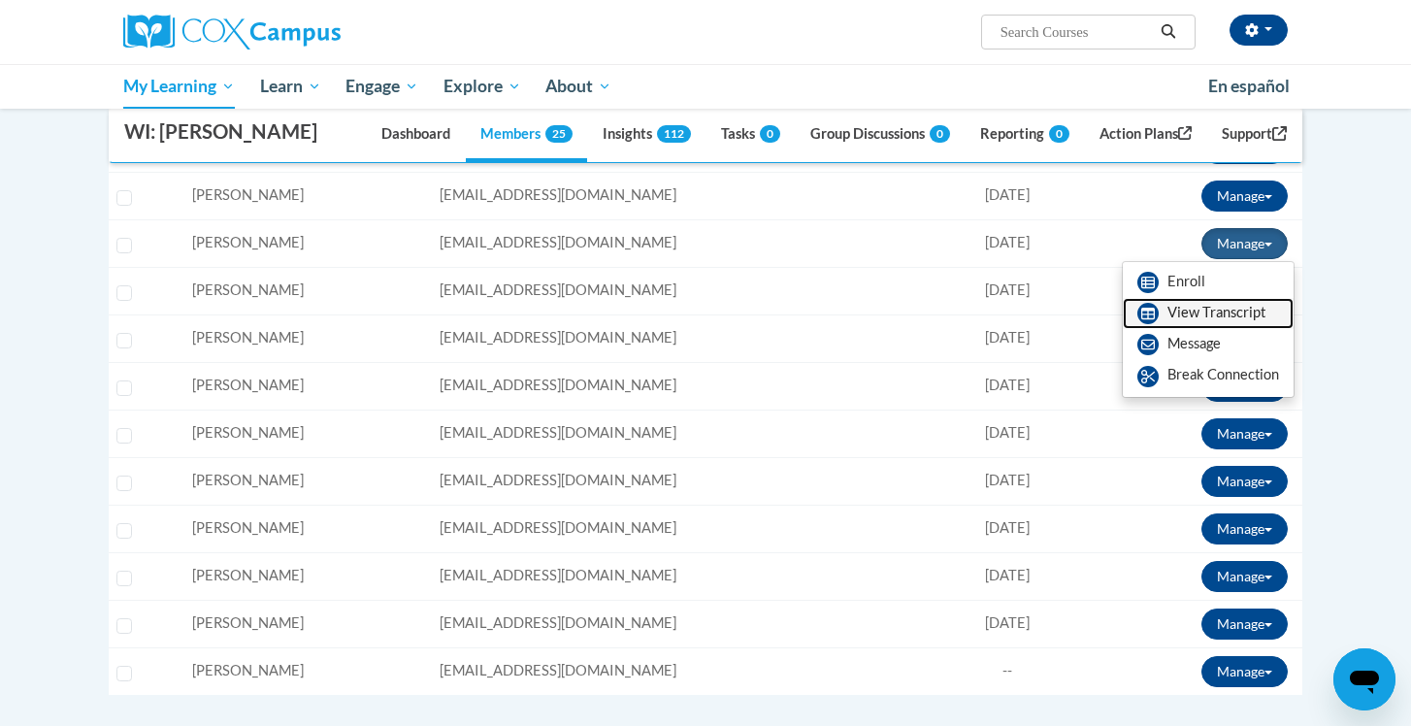
click at [1216, 314] on link "View Transcript" at bounding box center [1207, 313] width 171 height 31
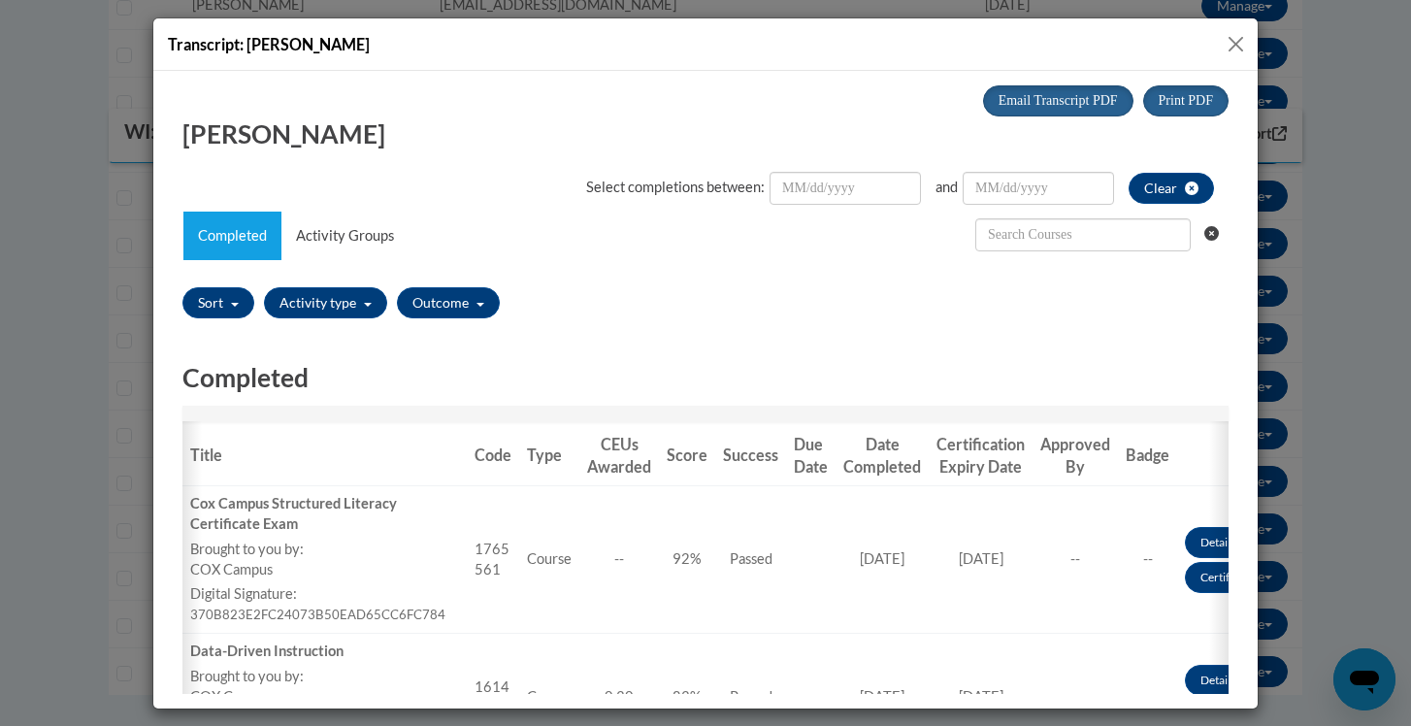
scroll to position [0, 48]
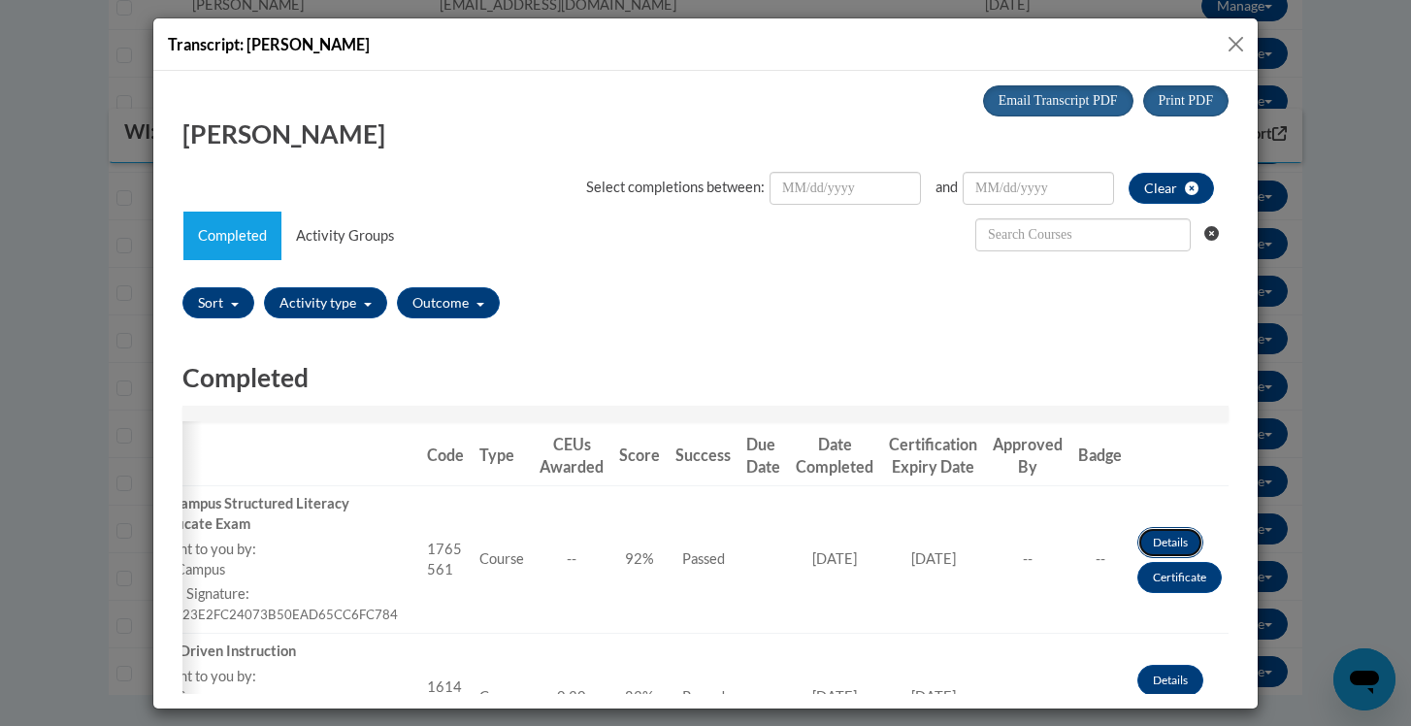
click at [1175, 530] on link "Details" at bounding box center [1170, 541] width 66 height 31
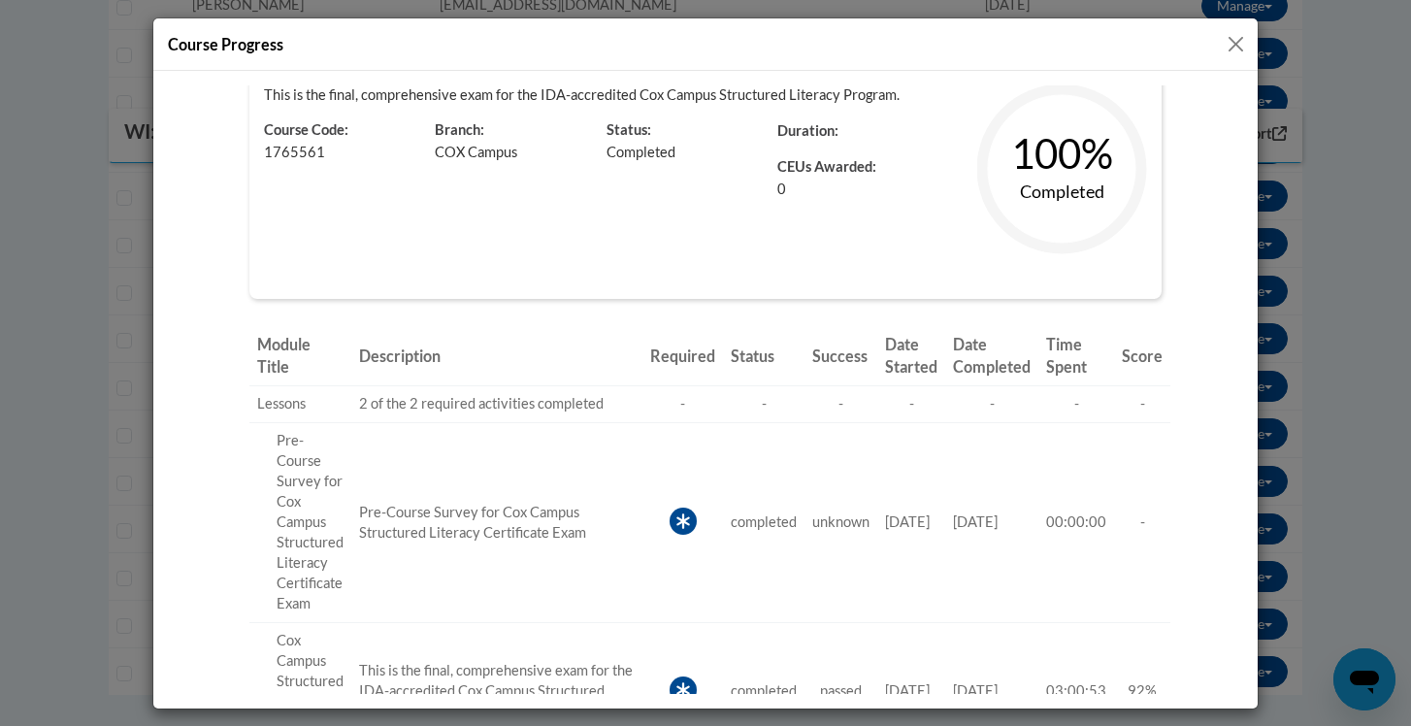
scroll to position [84, 0]
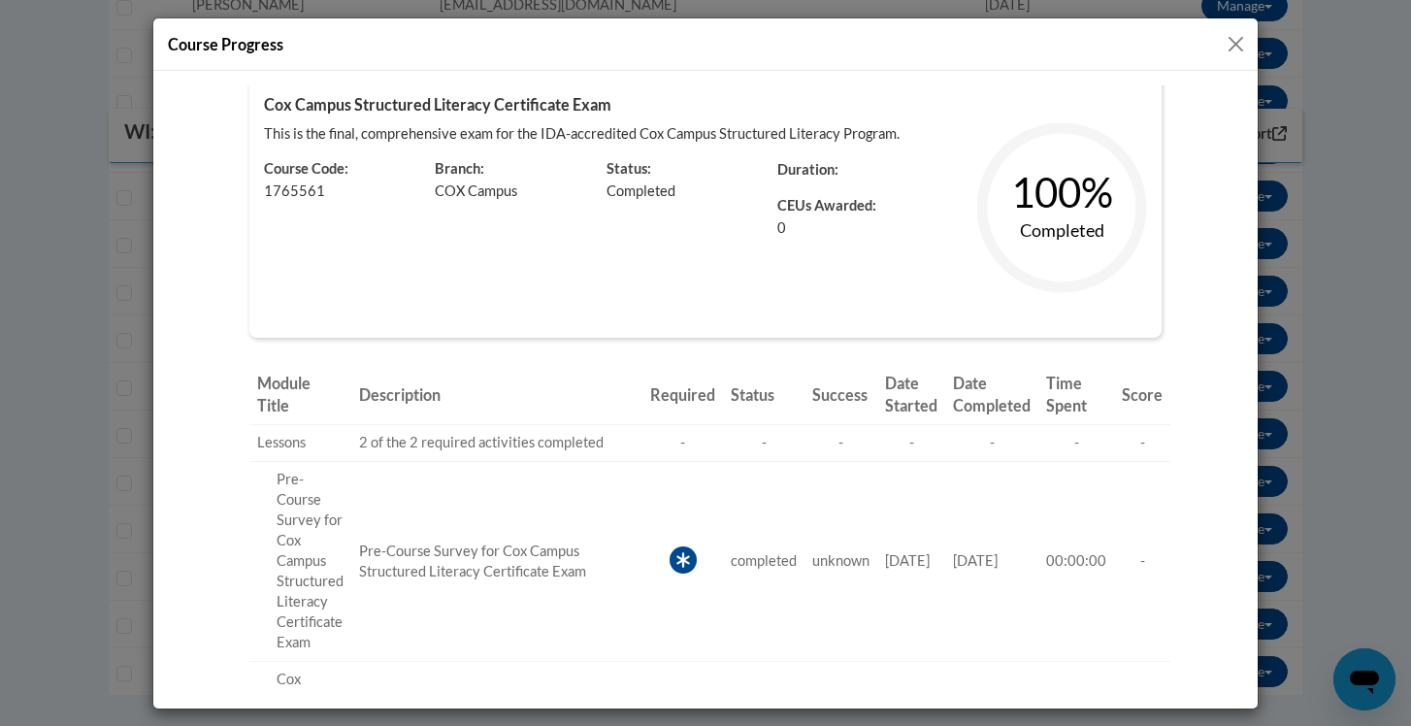
click at [1241, 37] on button "Close" at bounding box center [1235, 44] width 24 height 24
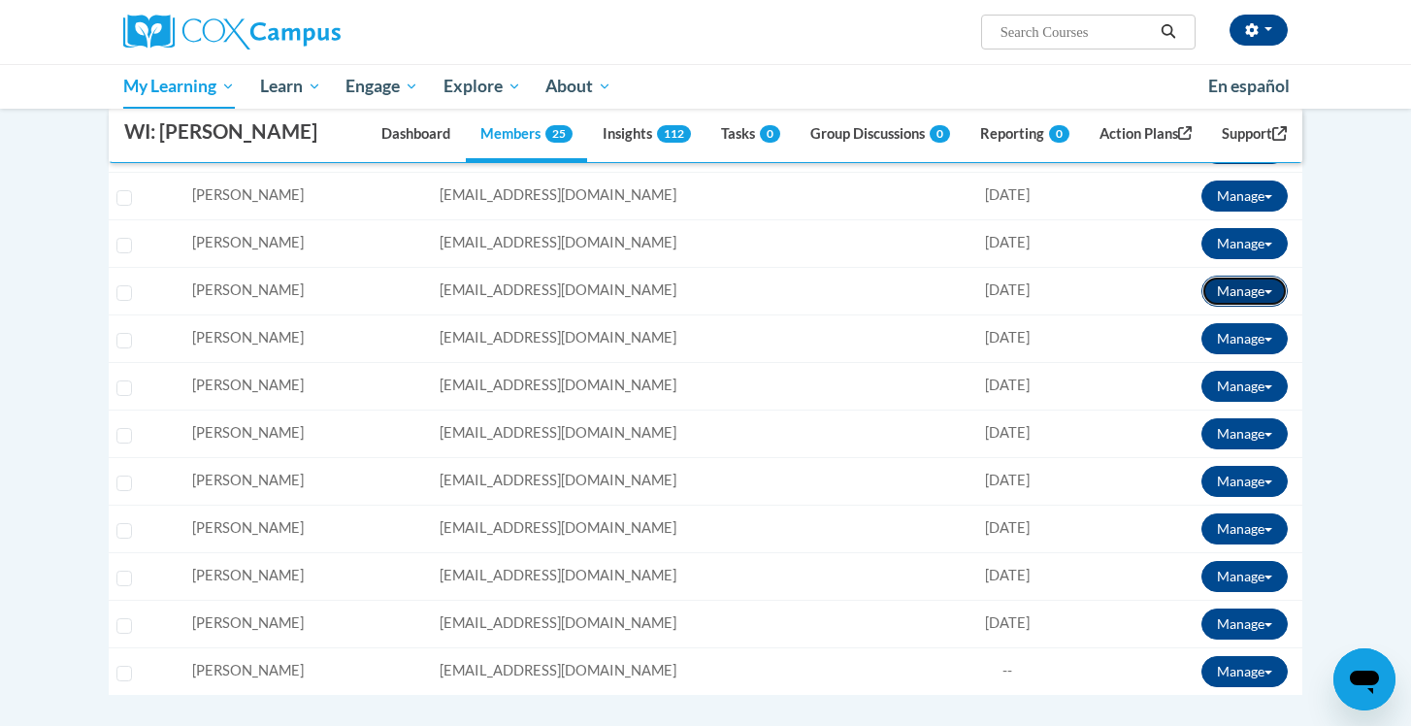
click at [1259, 286] on button "Manage" at bounding box center [1244, 291] width 86 height 31
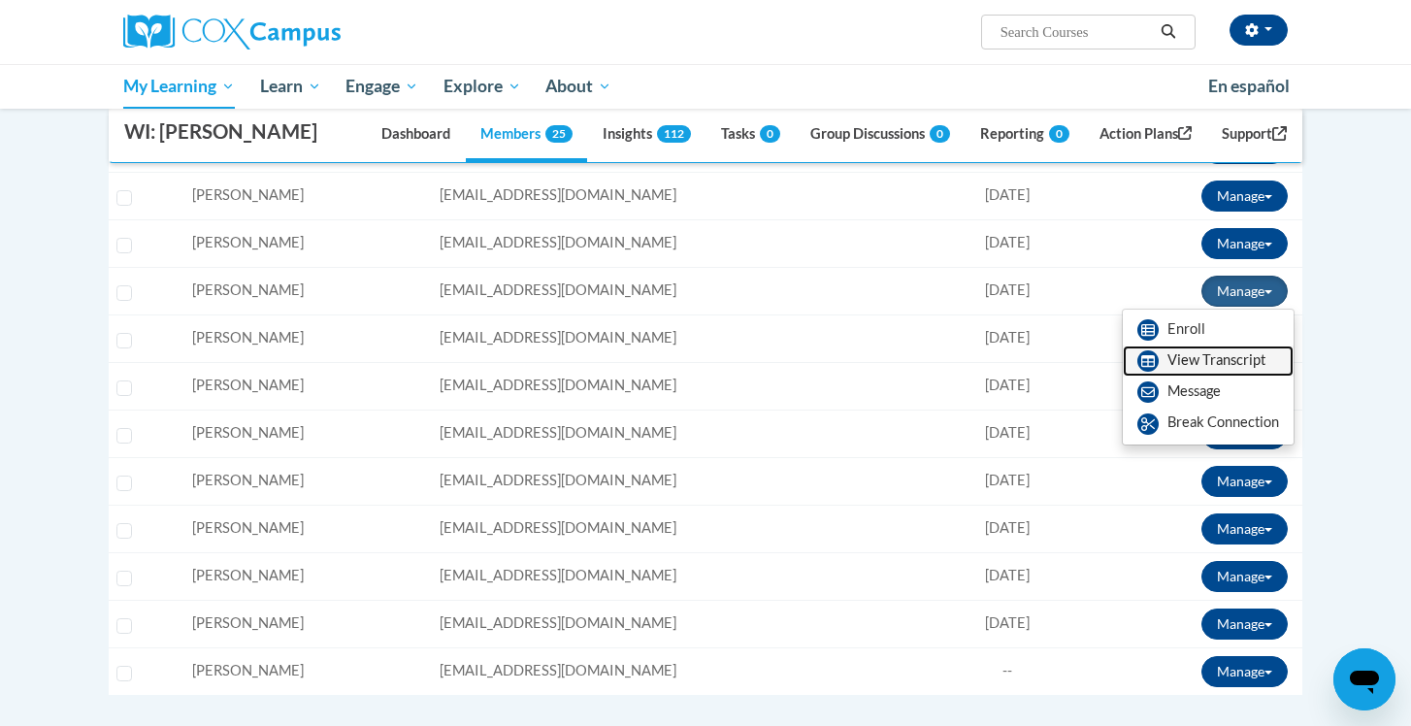
click at [1215, 358] on link "View Transcript" at bounding box center [1207, 360] width 171 height 31
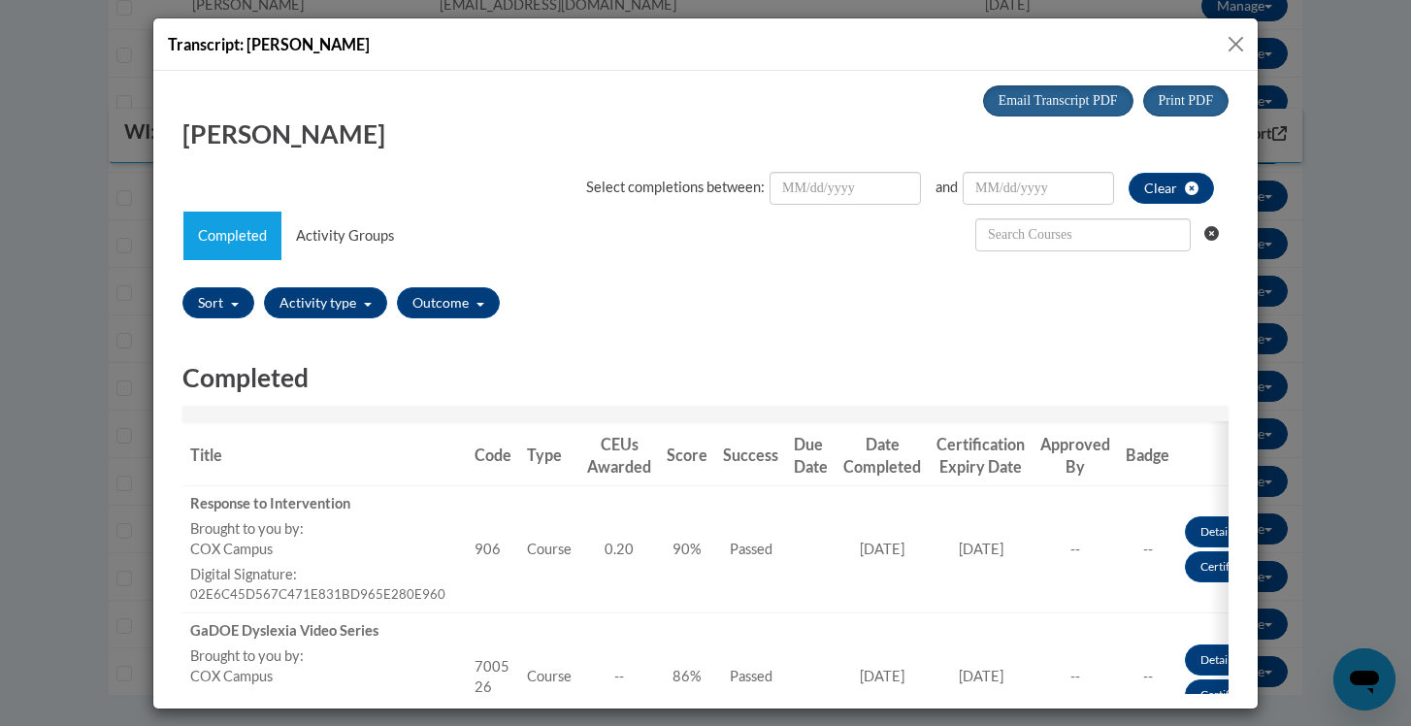
click at [1236, 35] on button "Close" at bounding box center [1235, 44] width 24 height 24
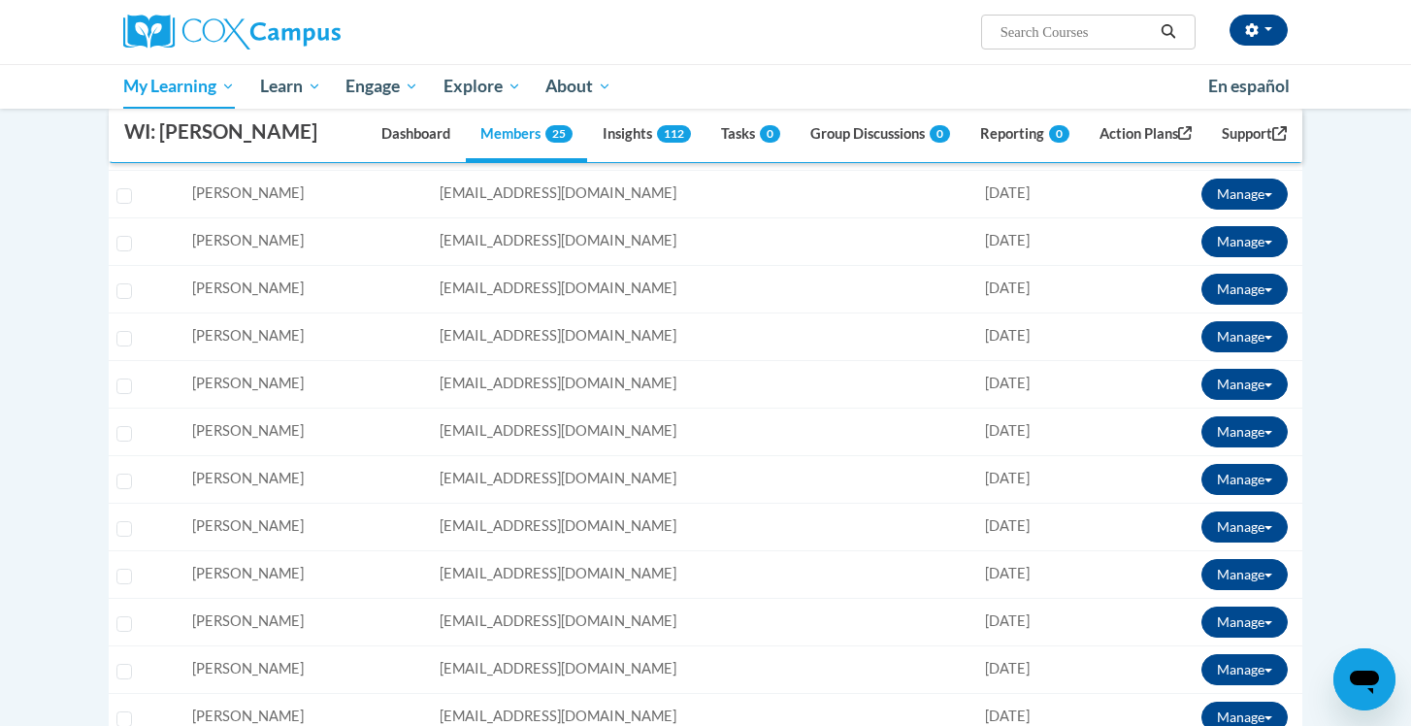
scroll to position [971, 0]
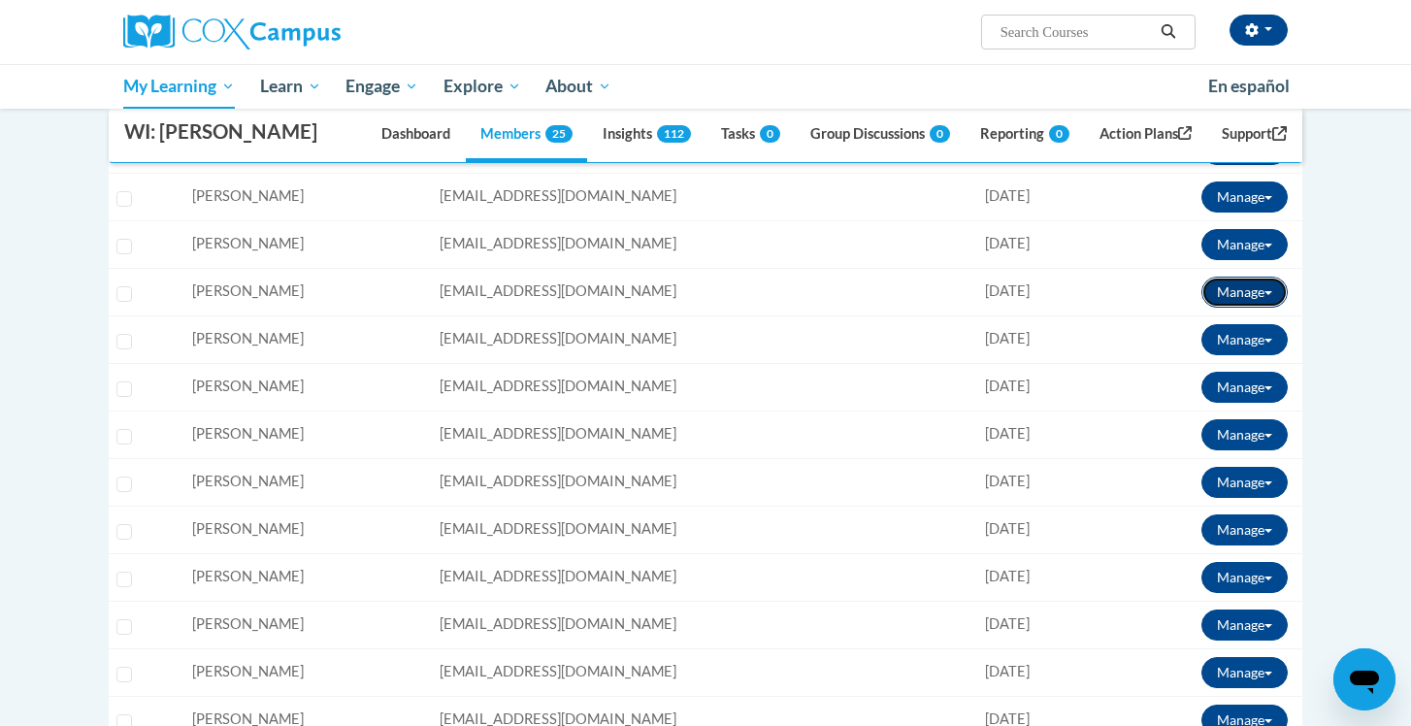
click at [1227, 291] on button "Manage" at bounding box center [1244, 291] width 86 height 31
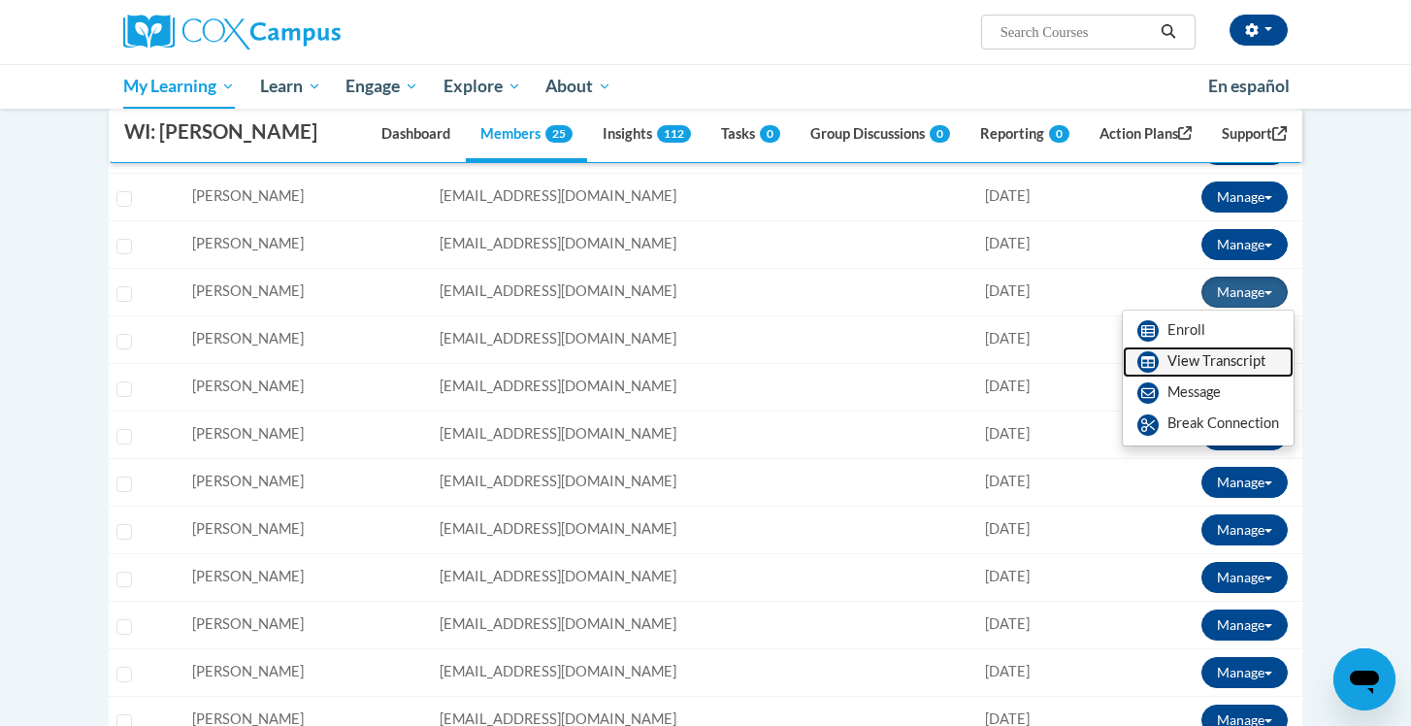
click at [1216, 357] on link "View Transcript" at bounding box center [1207, 361] width 171 height 31
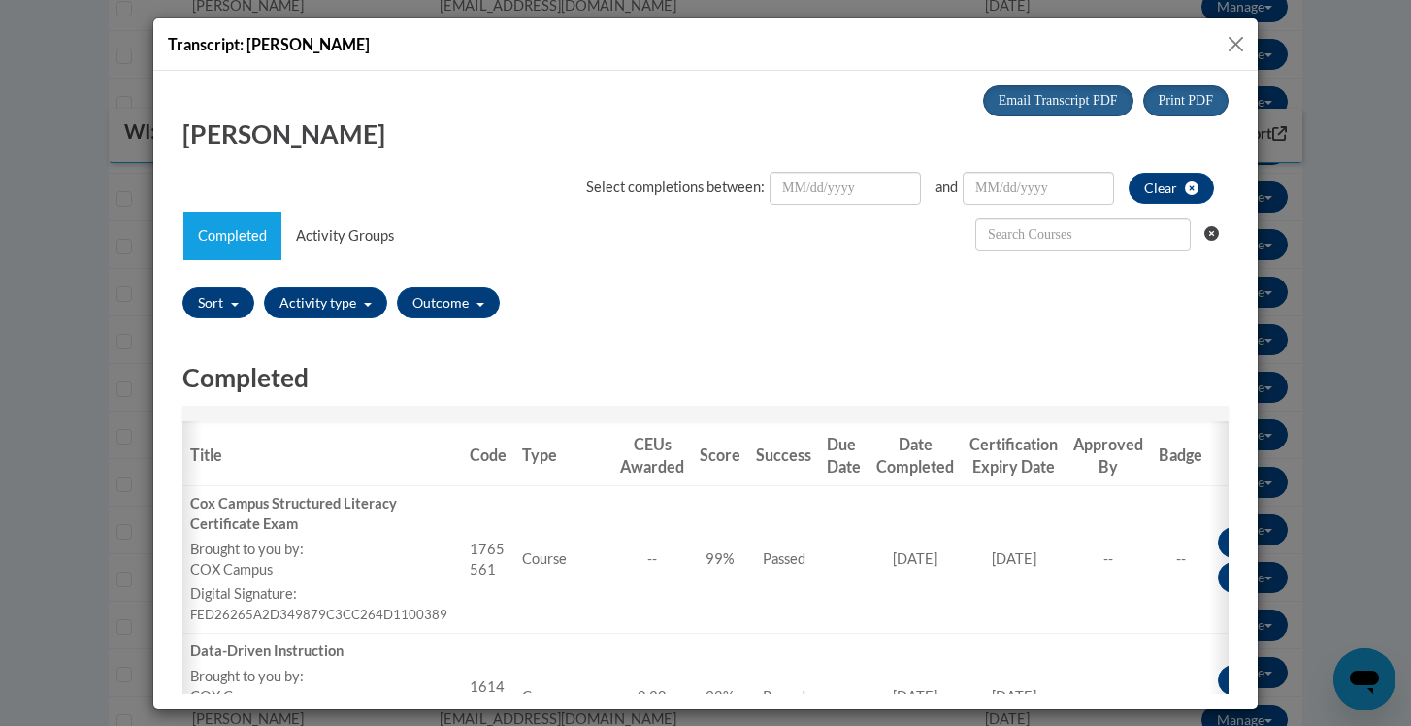
scroll to position [0, 80]
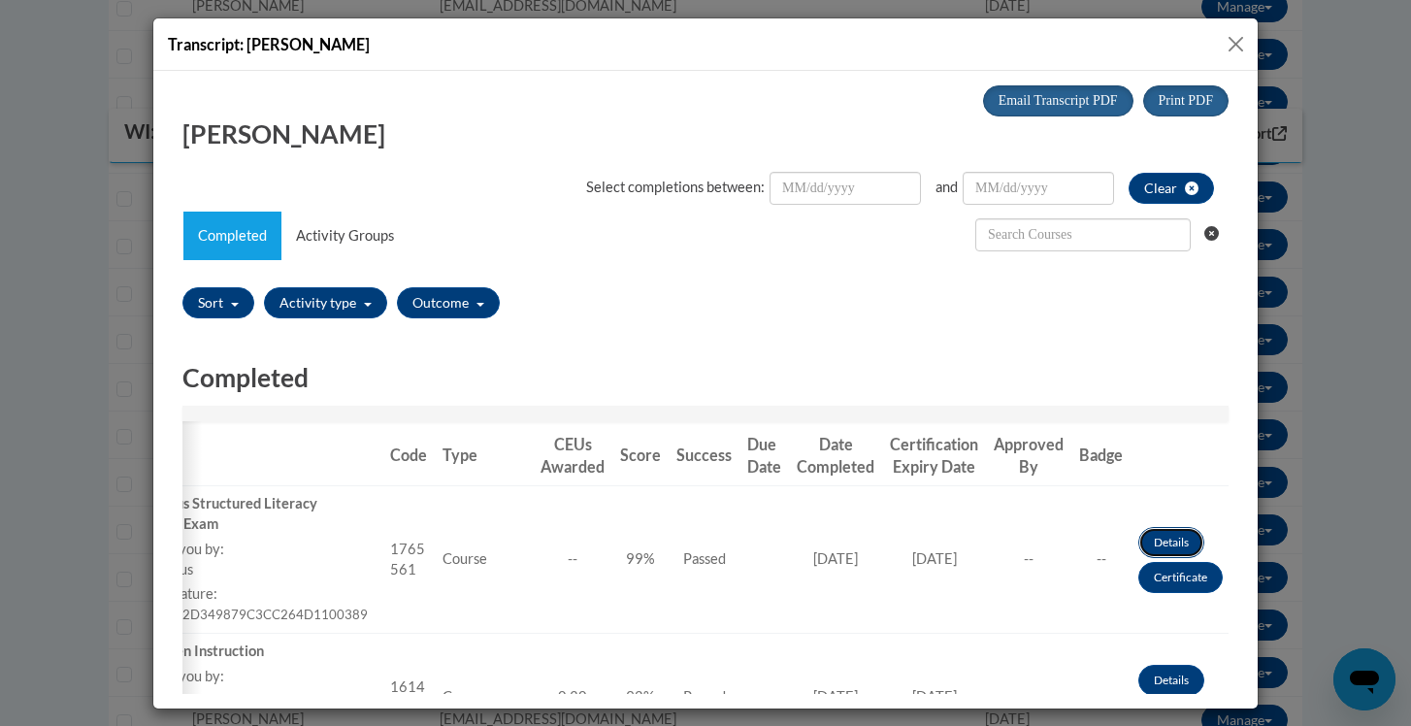
click at [1144, 535] on link "Details" at bounding box center [1171, 541] width 66 height 31
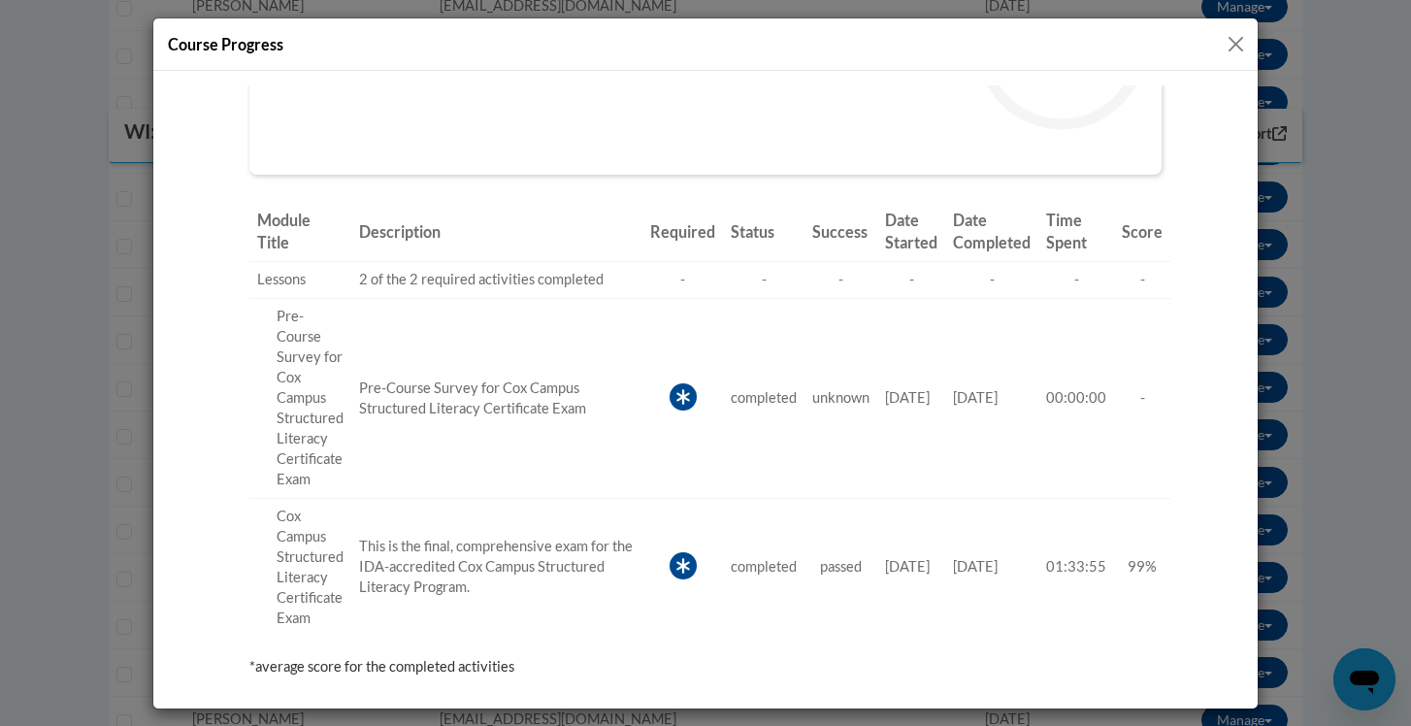
scroll to position [235, 0]
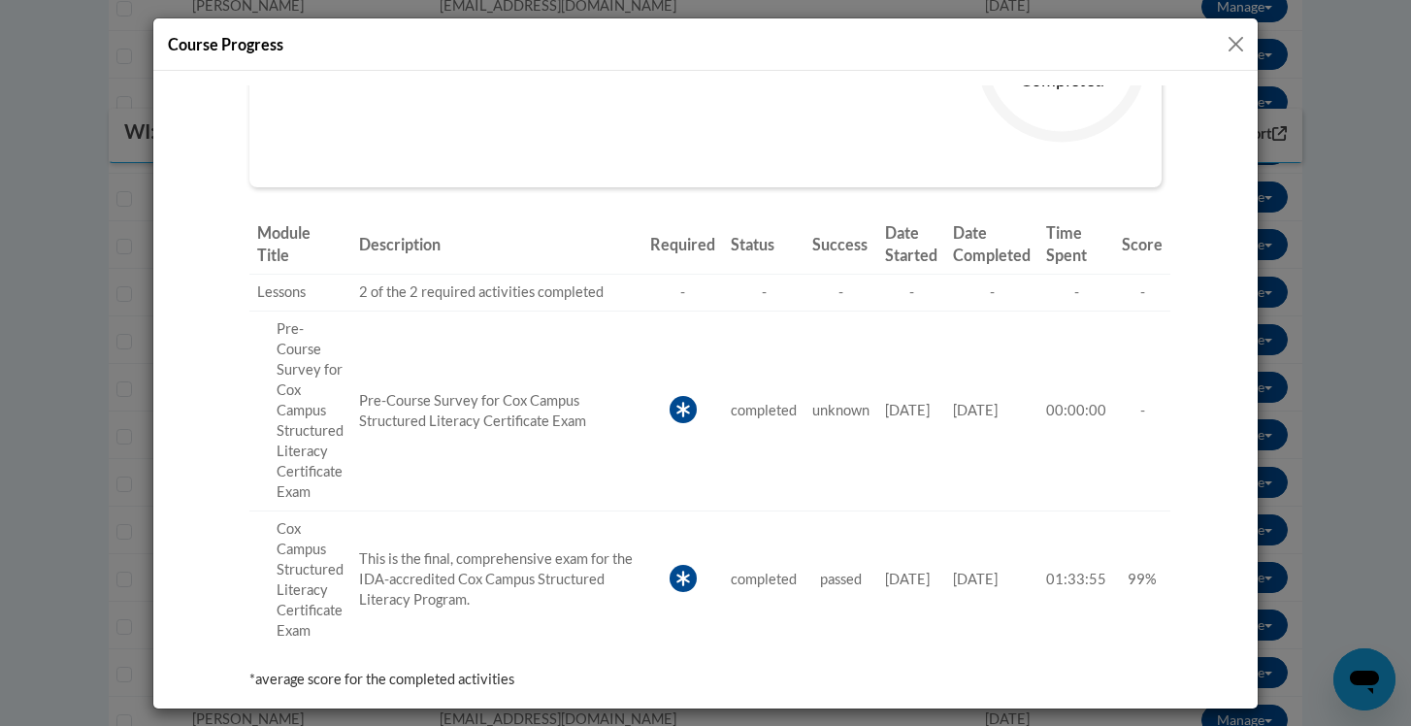
click at [1239, 47] on button "Close" at bounding box center [1235, 44] width 24 height 24
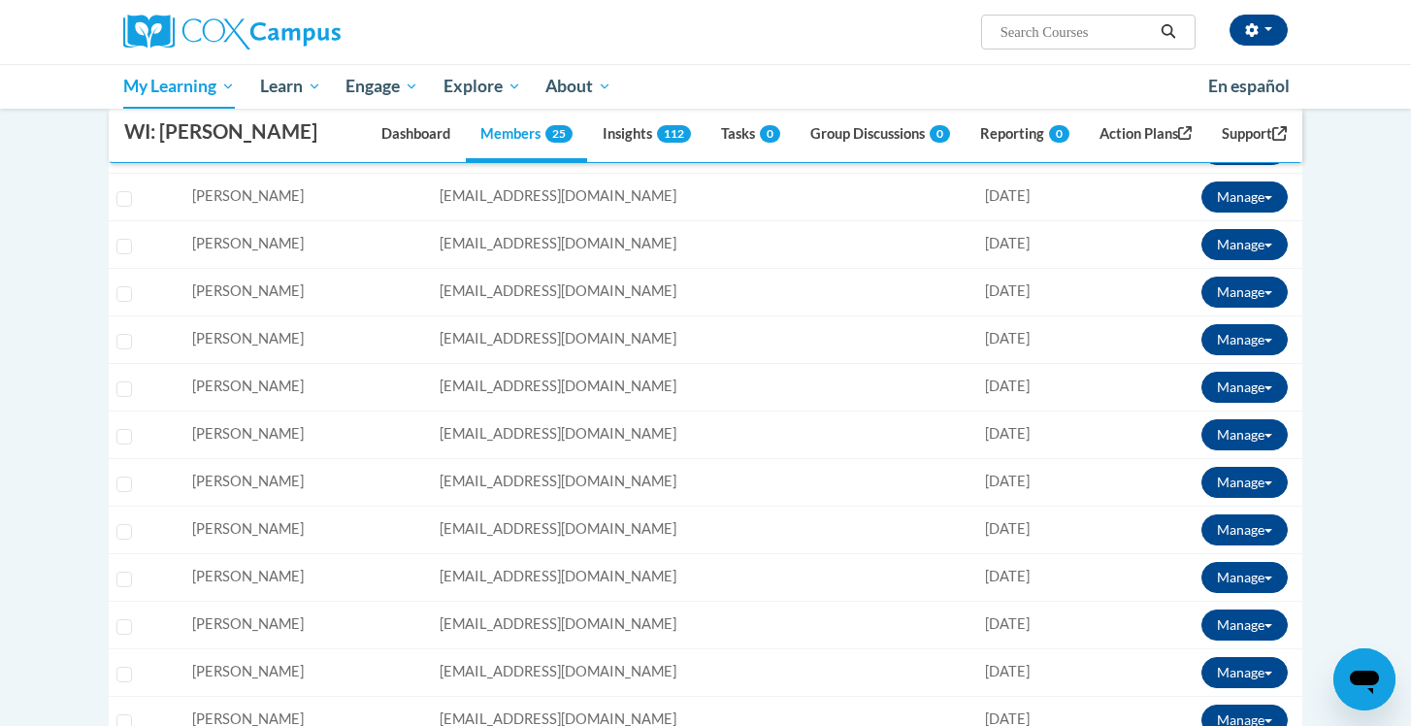
scroll to position [0, 0]
click at [1240, 484] on button "Manage" at bounding box center [1244, 482] width 86 height 31
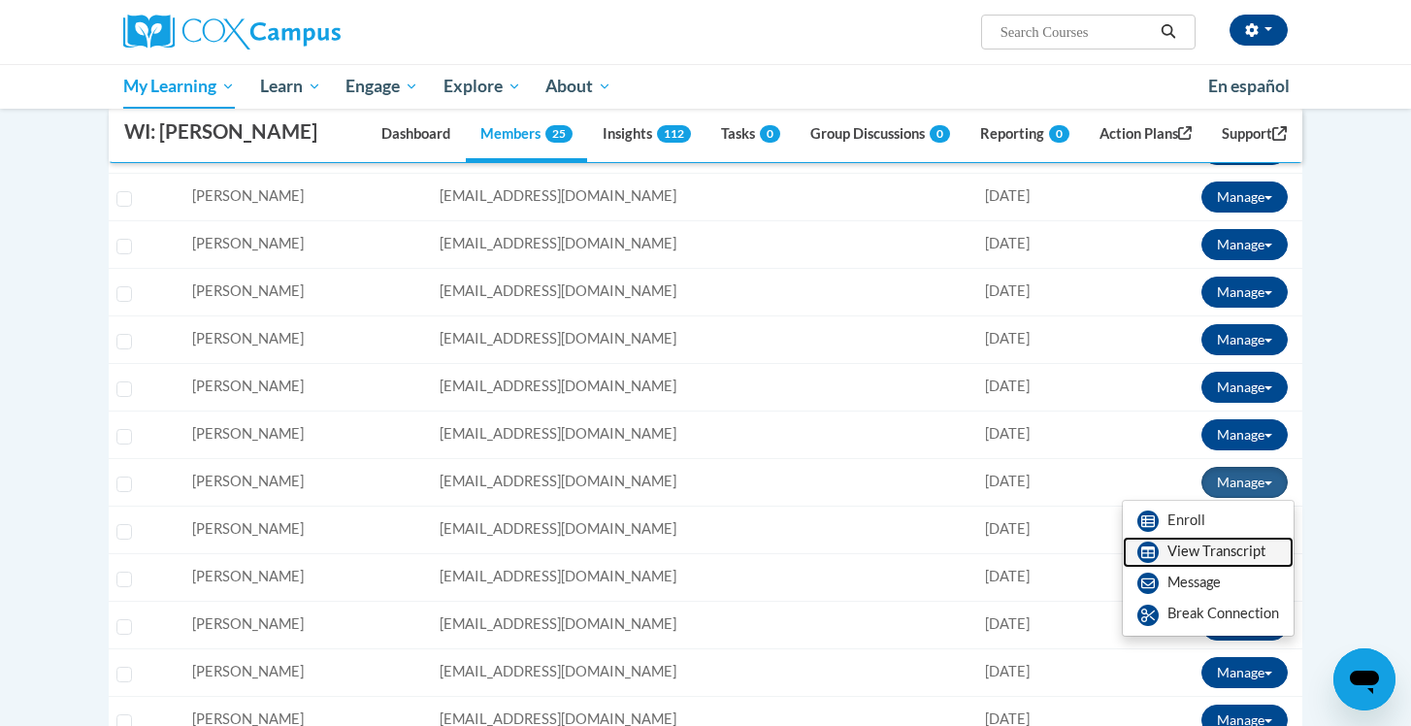
click at [1241, 543] on link "View Transcript" at bounding box center [1207, 551] width 171 height 31
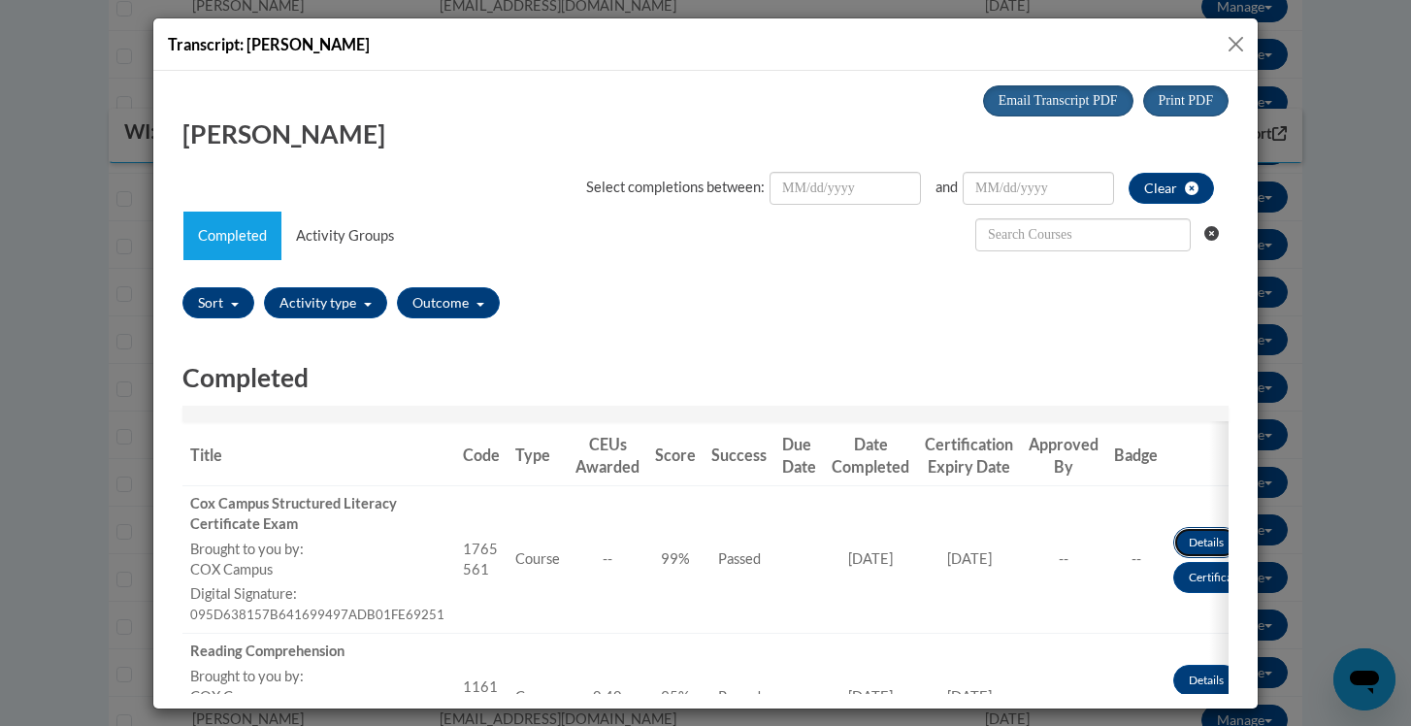
click at [1204, 536] on link "Details" at bounding box center [1206, 541] width 66 height 31
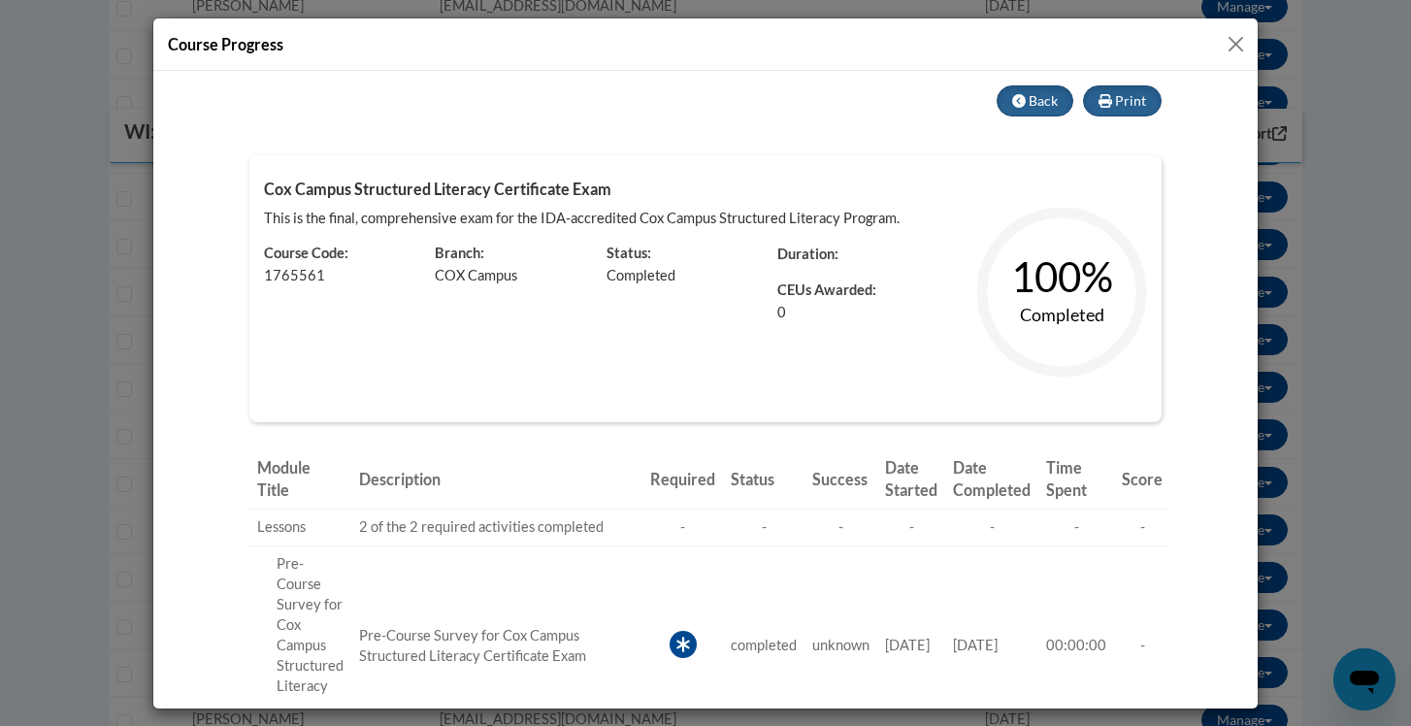
click at [1235, 49] on button "Close" at bounding box center [1235, 44] width 24 height 24
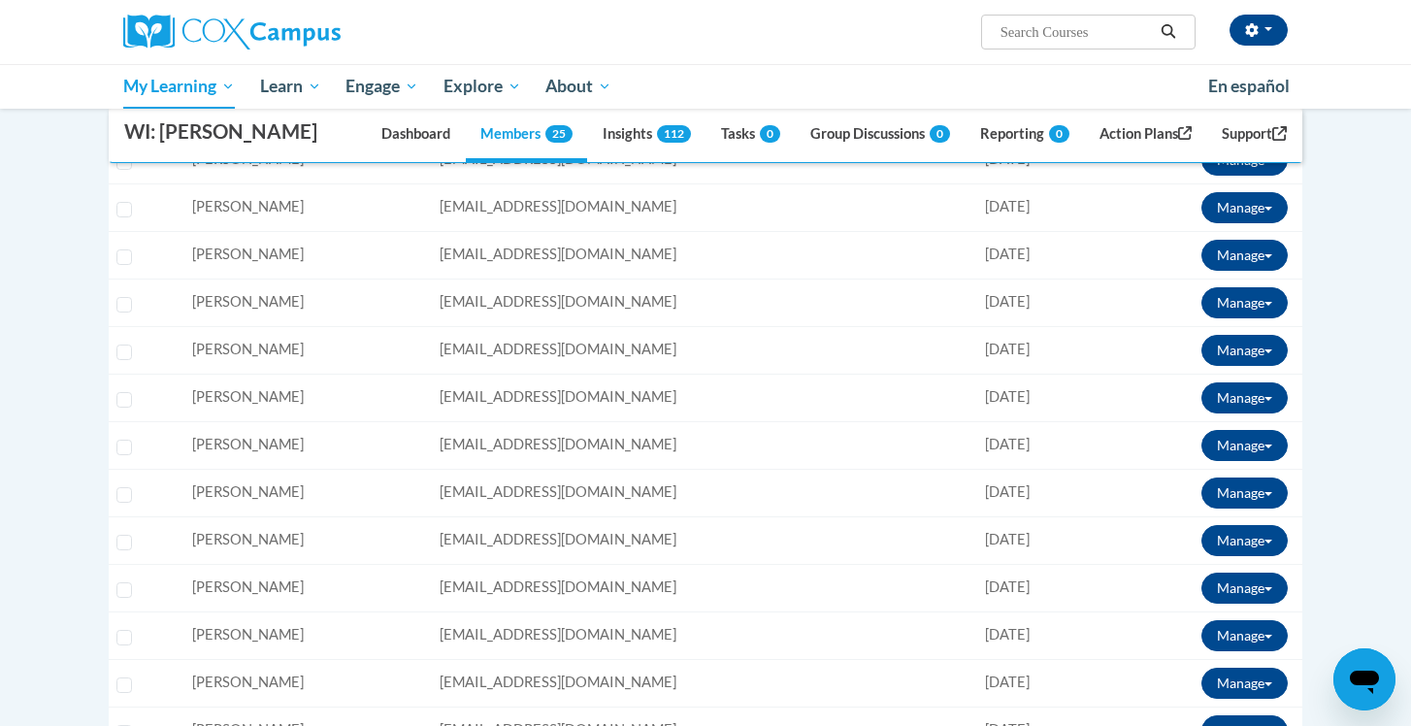
scroll to position [914, 0]
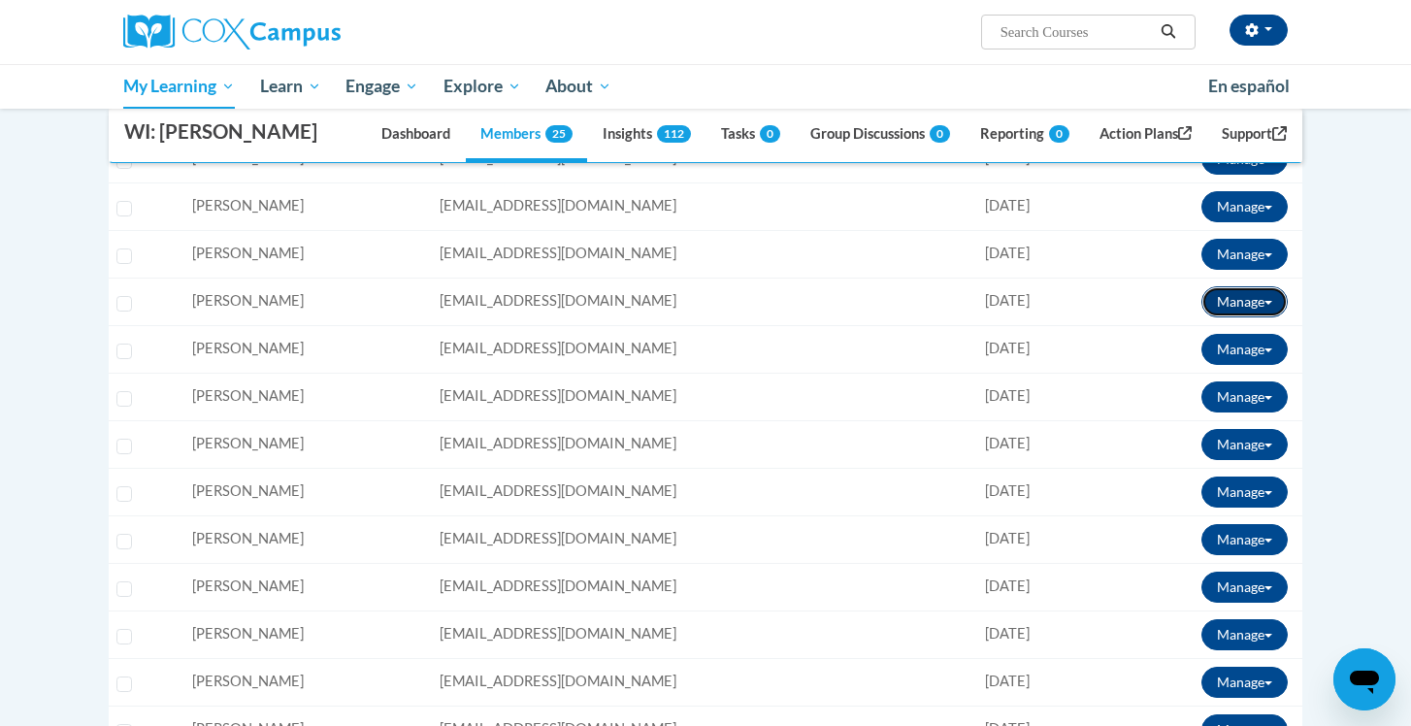
click at [1257, 303] on button "Manage" at bounding box center [1244, 301] width 86 height 31
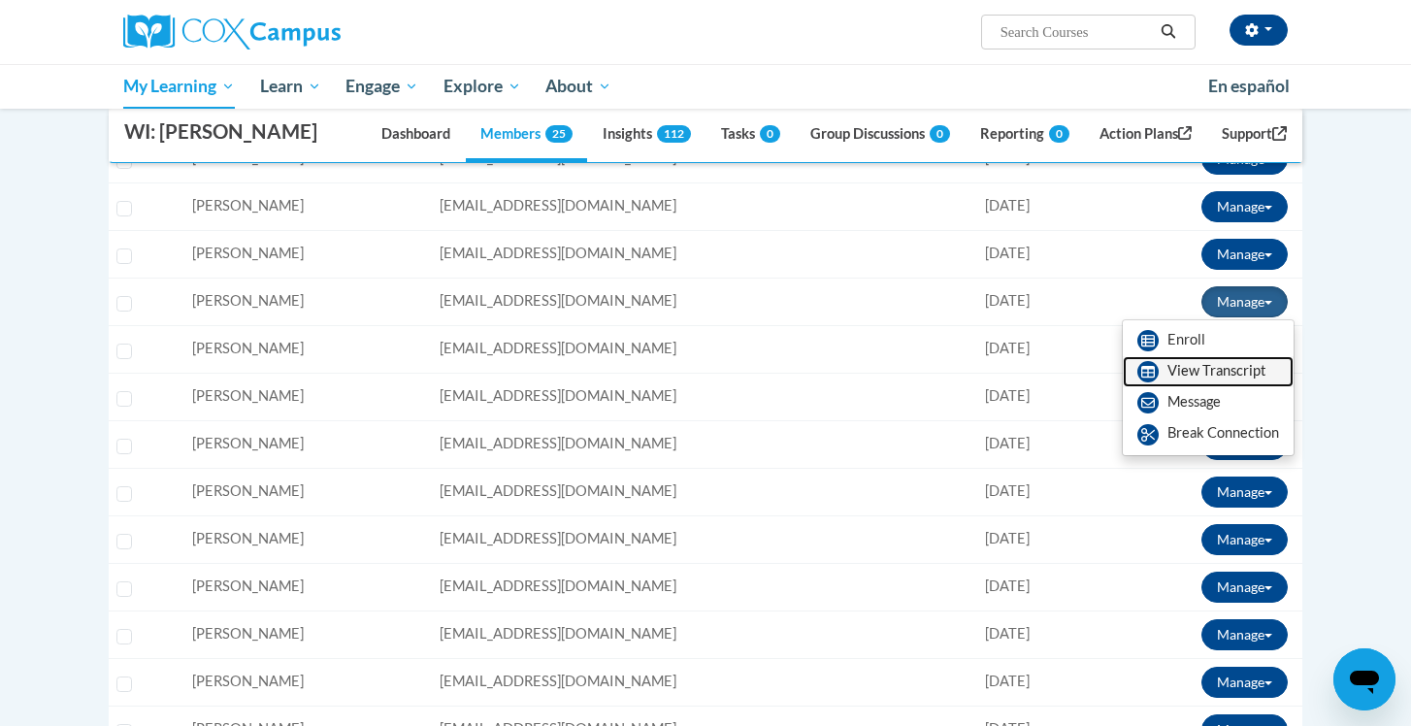
click at [1244, 366] on link "View Transcript" at bounding box center [1207, 371] width 171 height 31
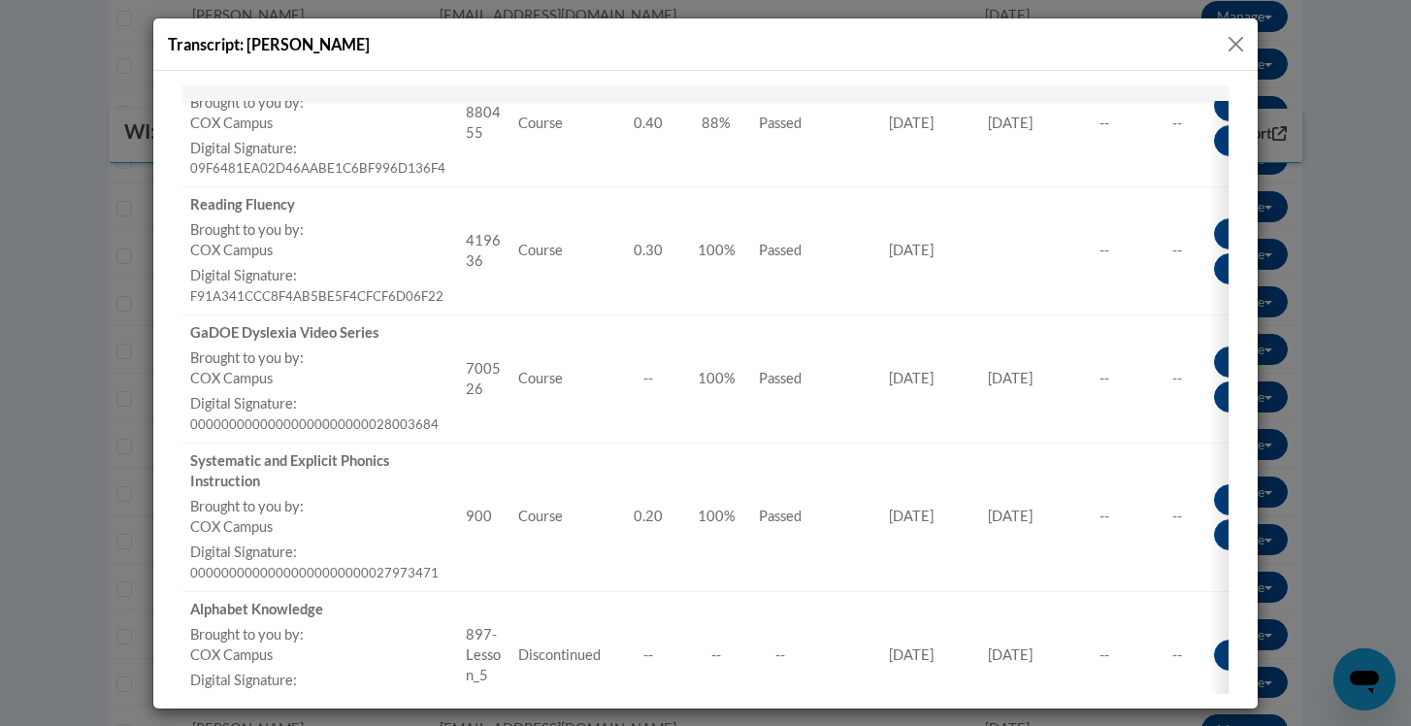
scroll to position [0, 0]
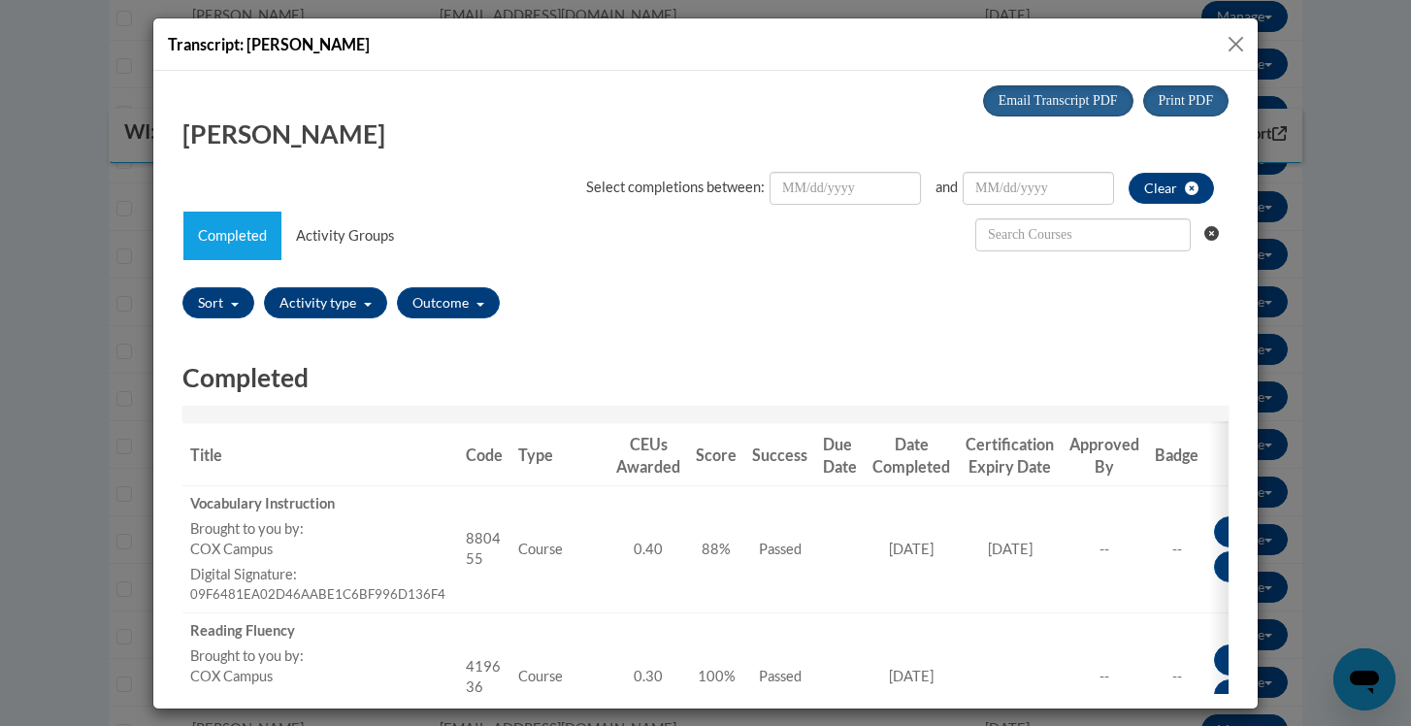
click at [1233, 40] on button "Close" at bounding box center [1235, 44] width 24 height 24
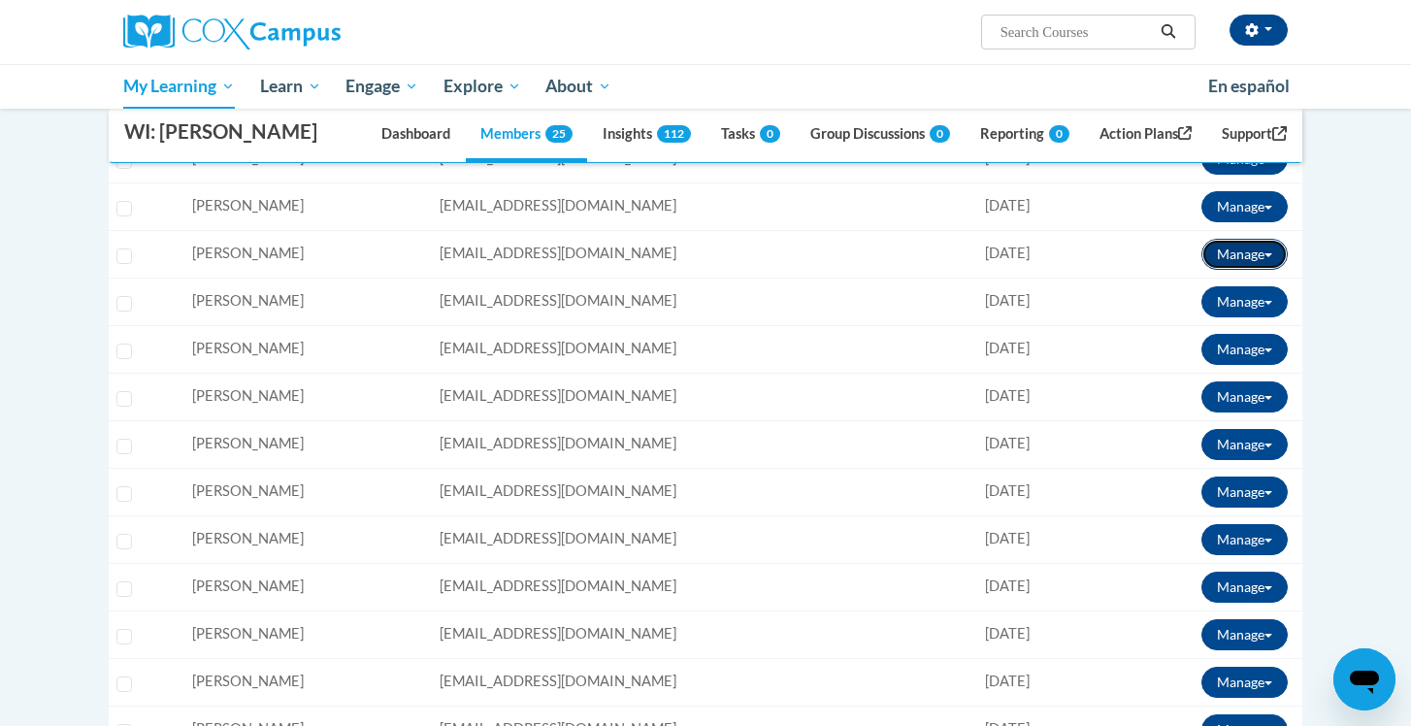
click at [1229, 249] on button "Manage" at bounding box center [1244, 254] width 86 height 31
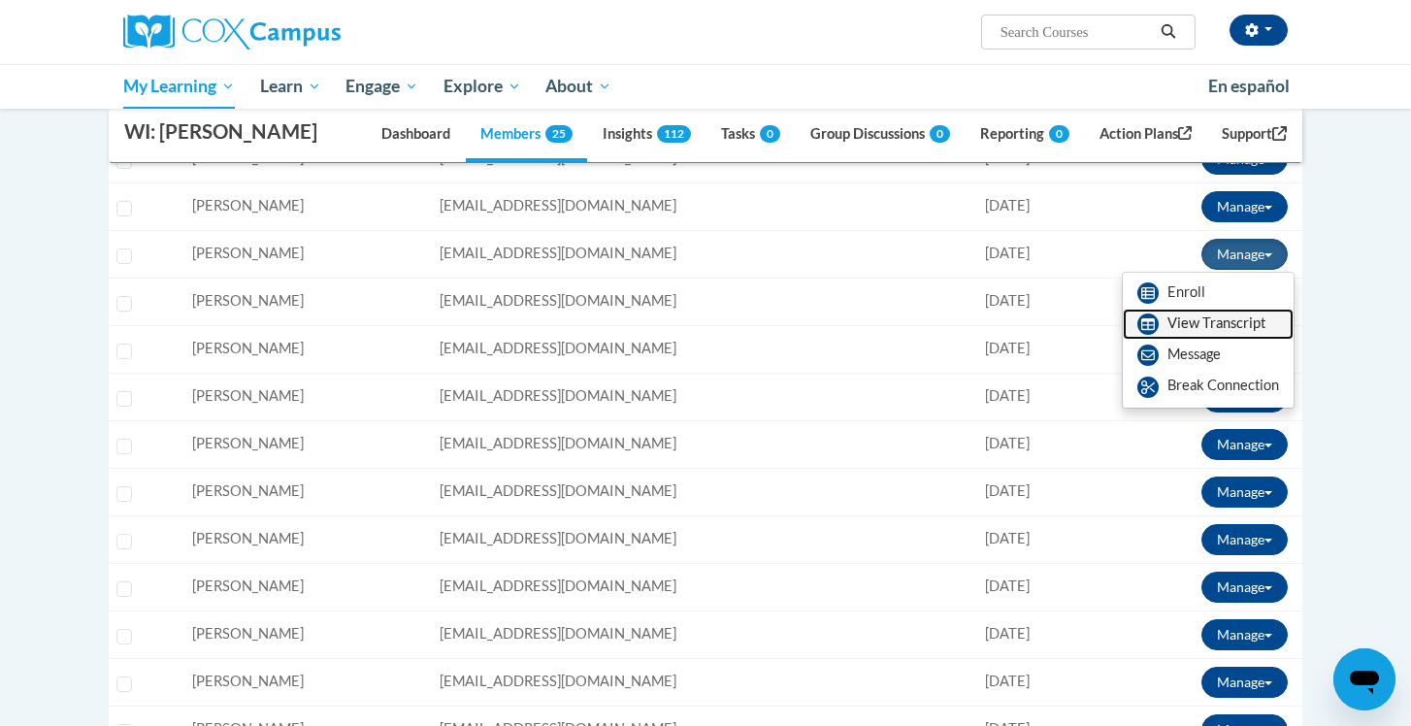
click at [1226, 321] on link "View Transcript" at bounding box center [1207, 323] width 171 height 31
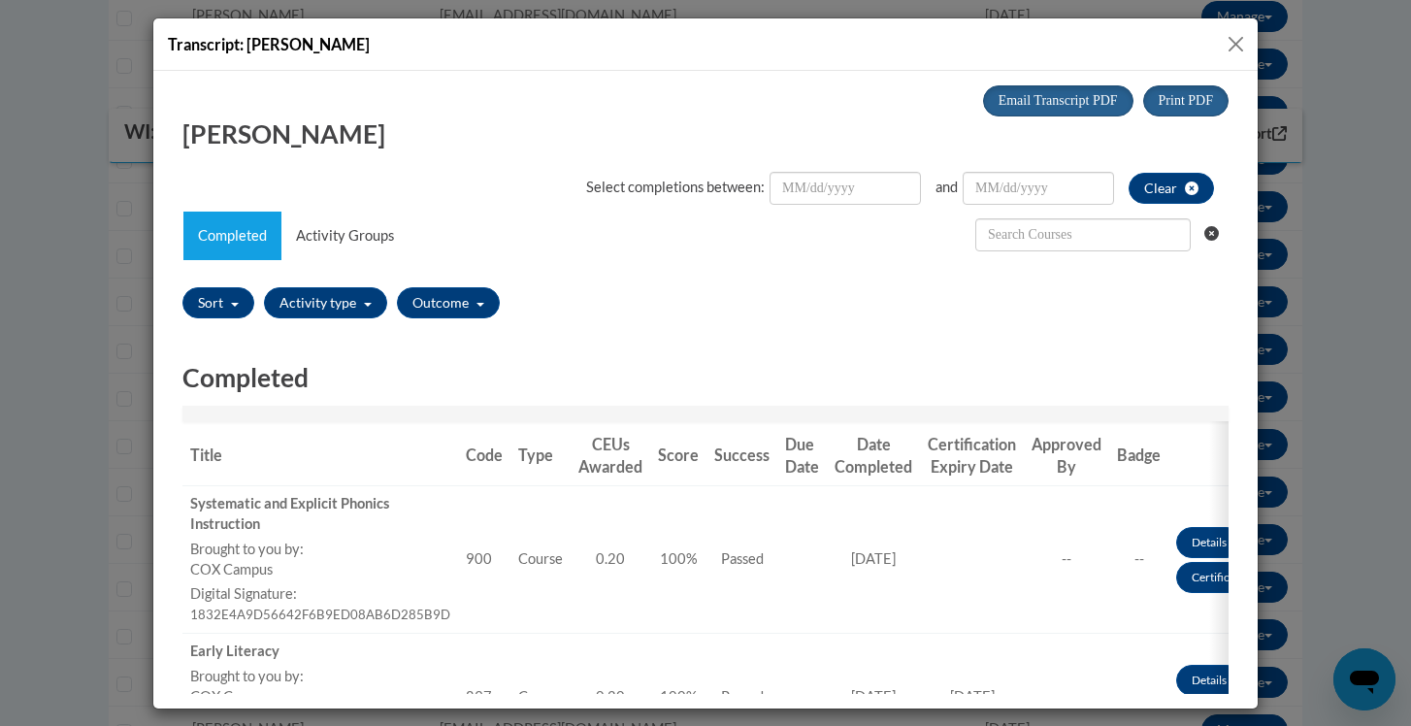
click at [1233, 41] on button "Close" at bounding box center [1235, 44] width 24 height 24
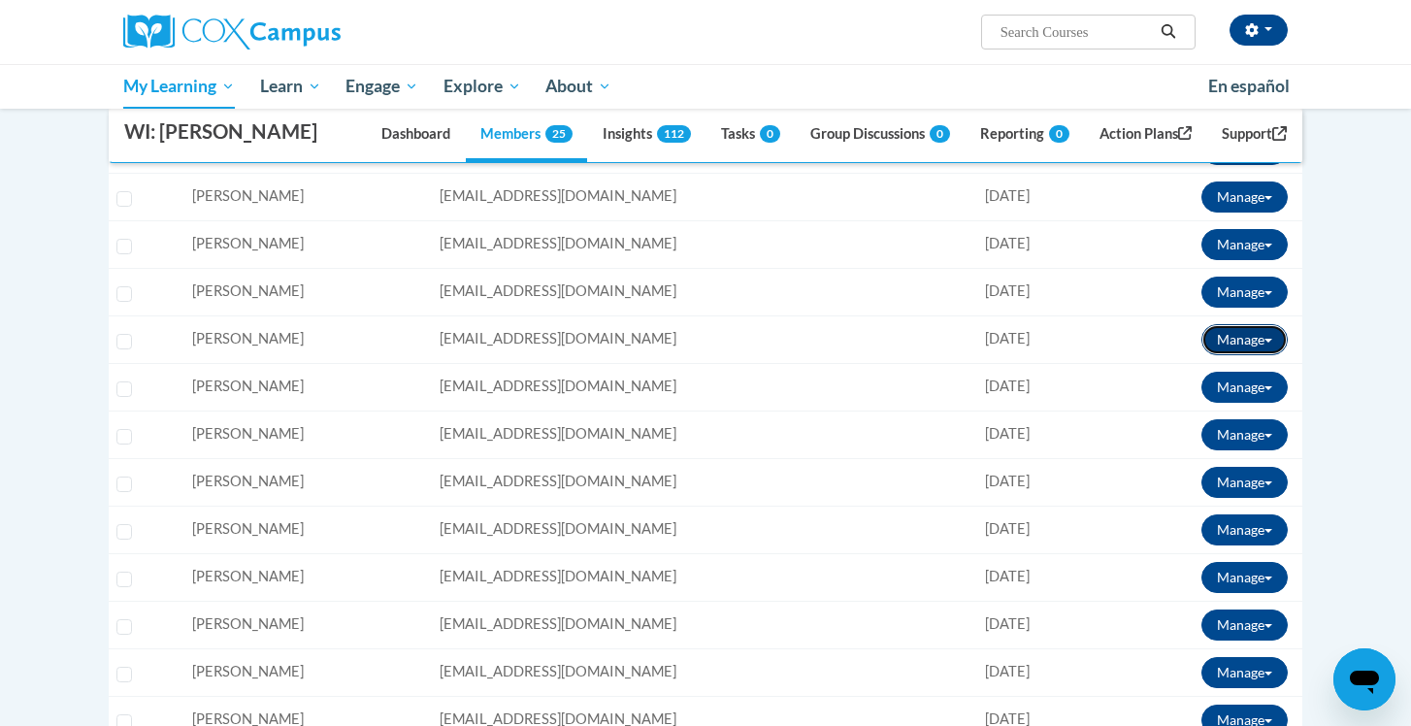
click at [1226, 343] on button "Manage" at bounding box center [1244, 339] width 86 height 31
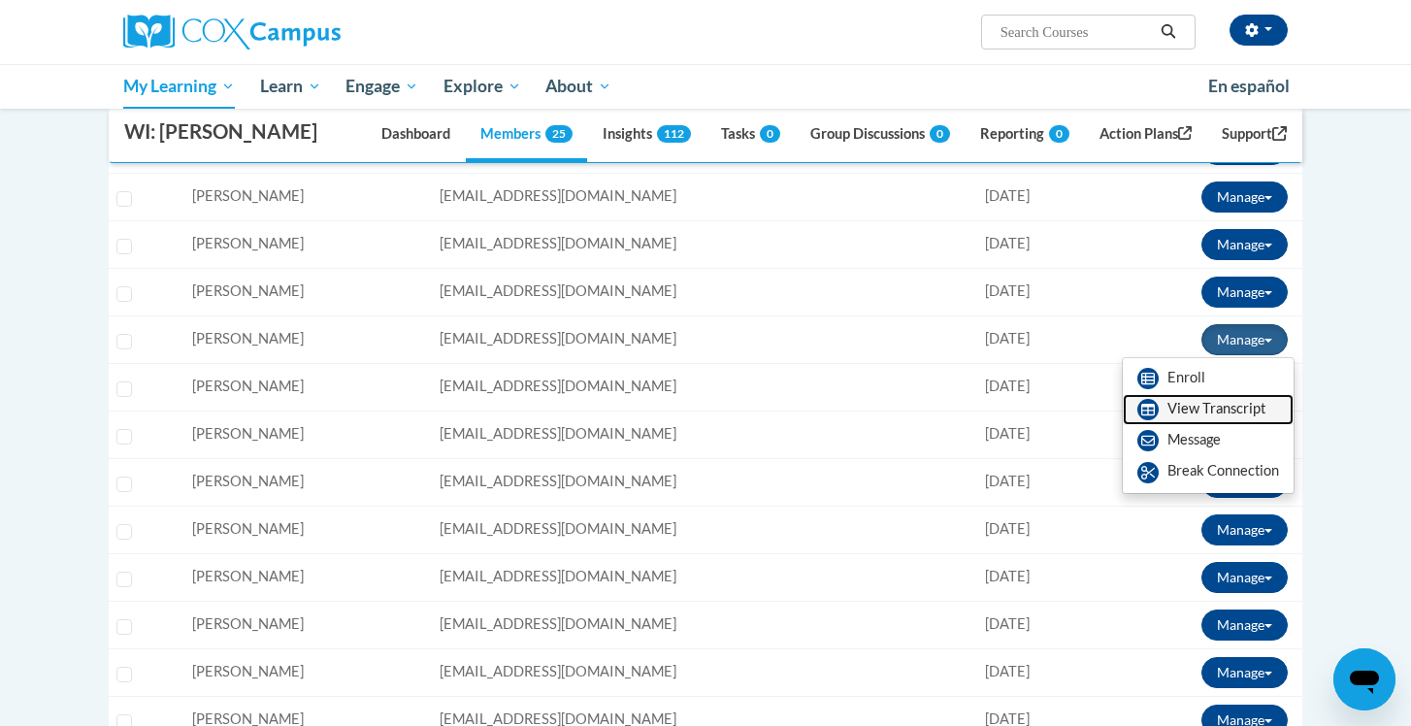
click at [1213, 419] on link "View Transcript" at bounding box center [1207, 409] width 171 height 31
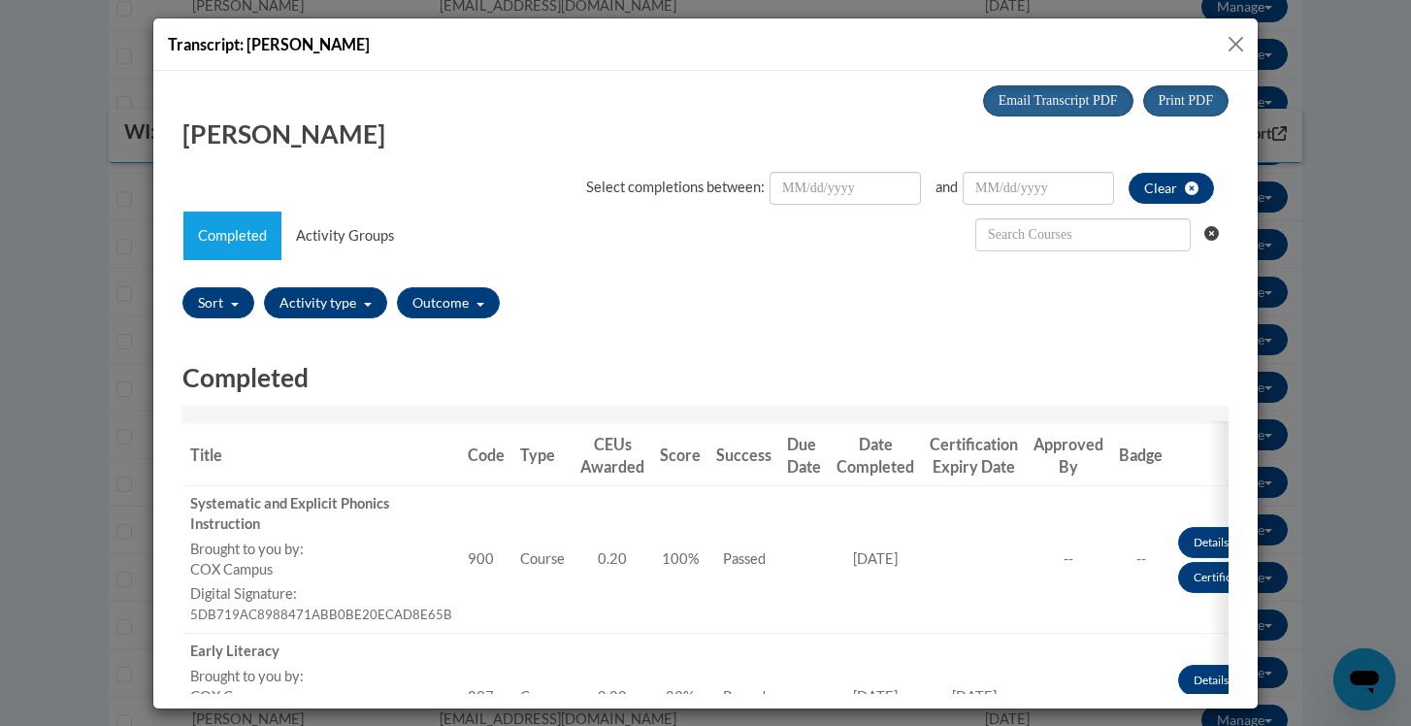
click at [1239, 47] on button "Close" at bounding box center [1235, 44] width 24 height 24
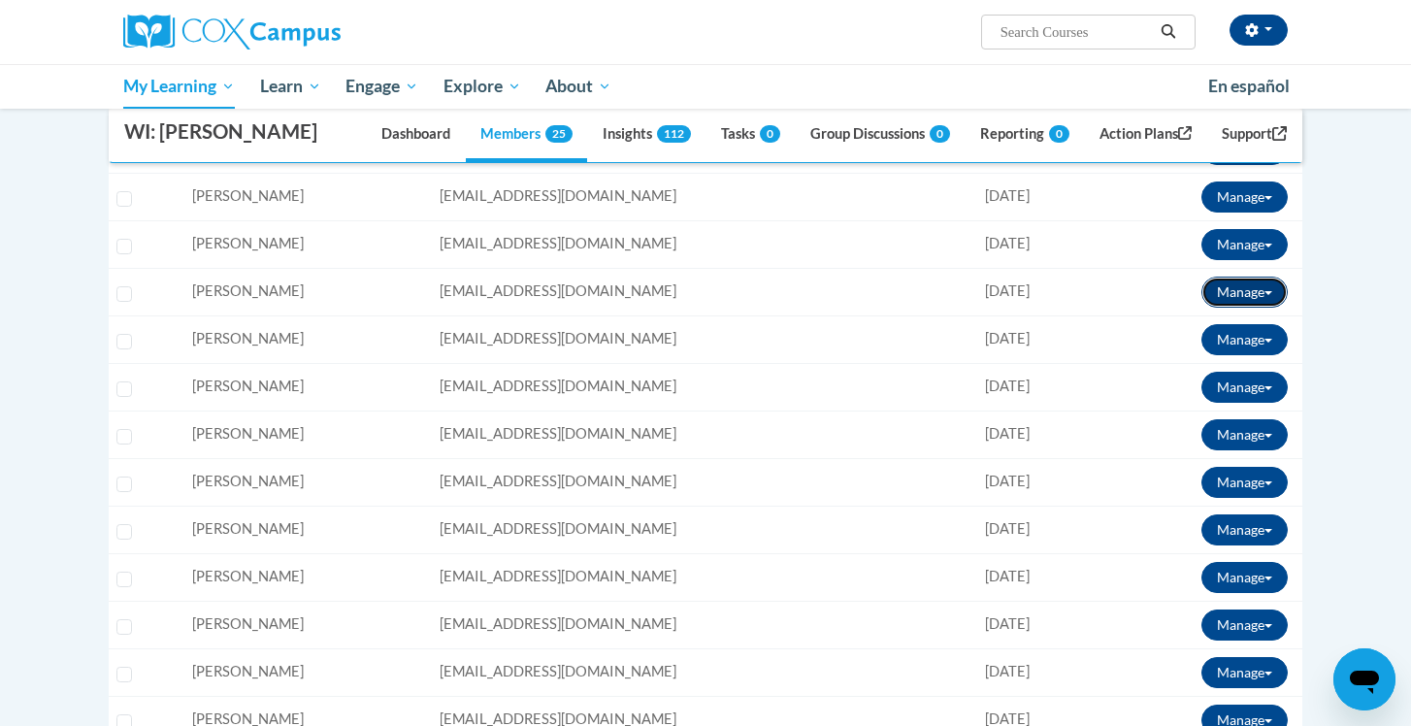
click at [1218, 294] on button "Manage" at bounding box center [1244, 291] width 86 height 31
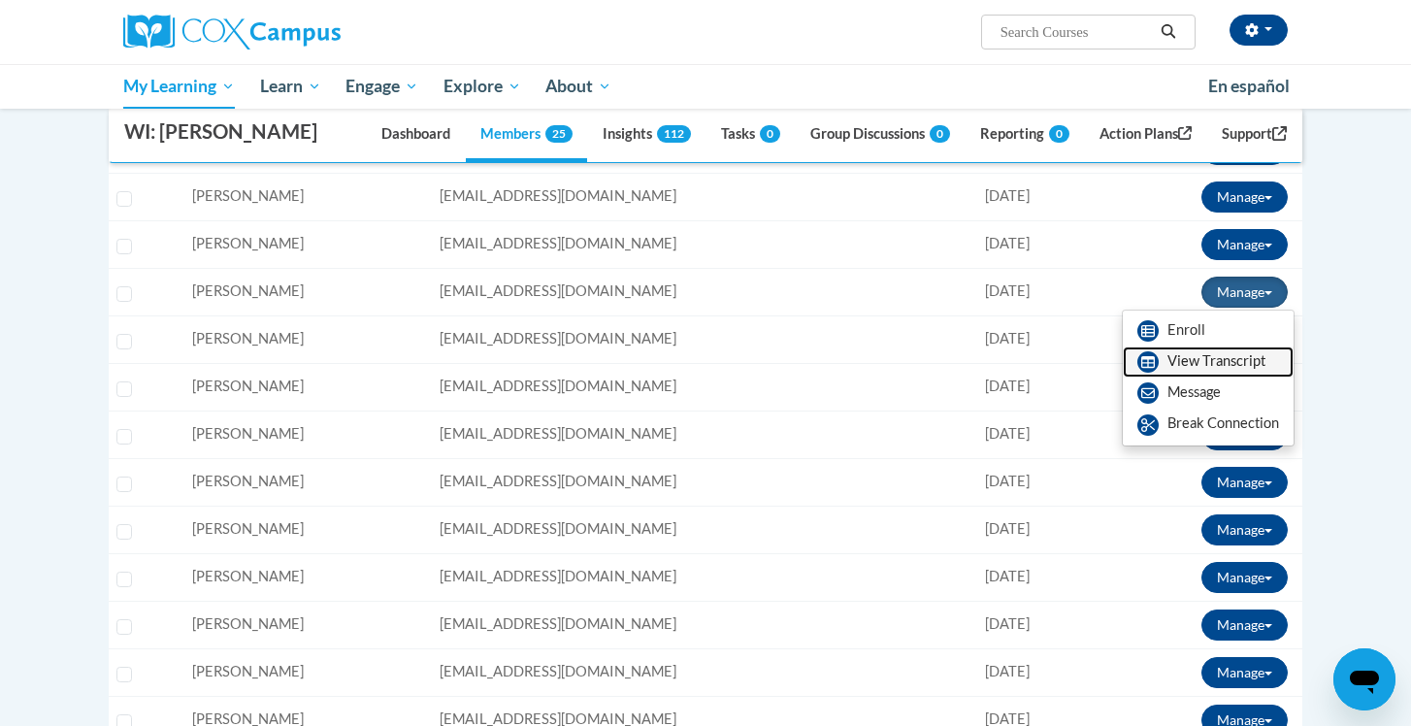
click at [1216, 360] on link "View Transcript" at bounding box center [1207, 361] width 171 height 31
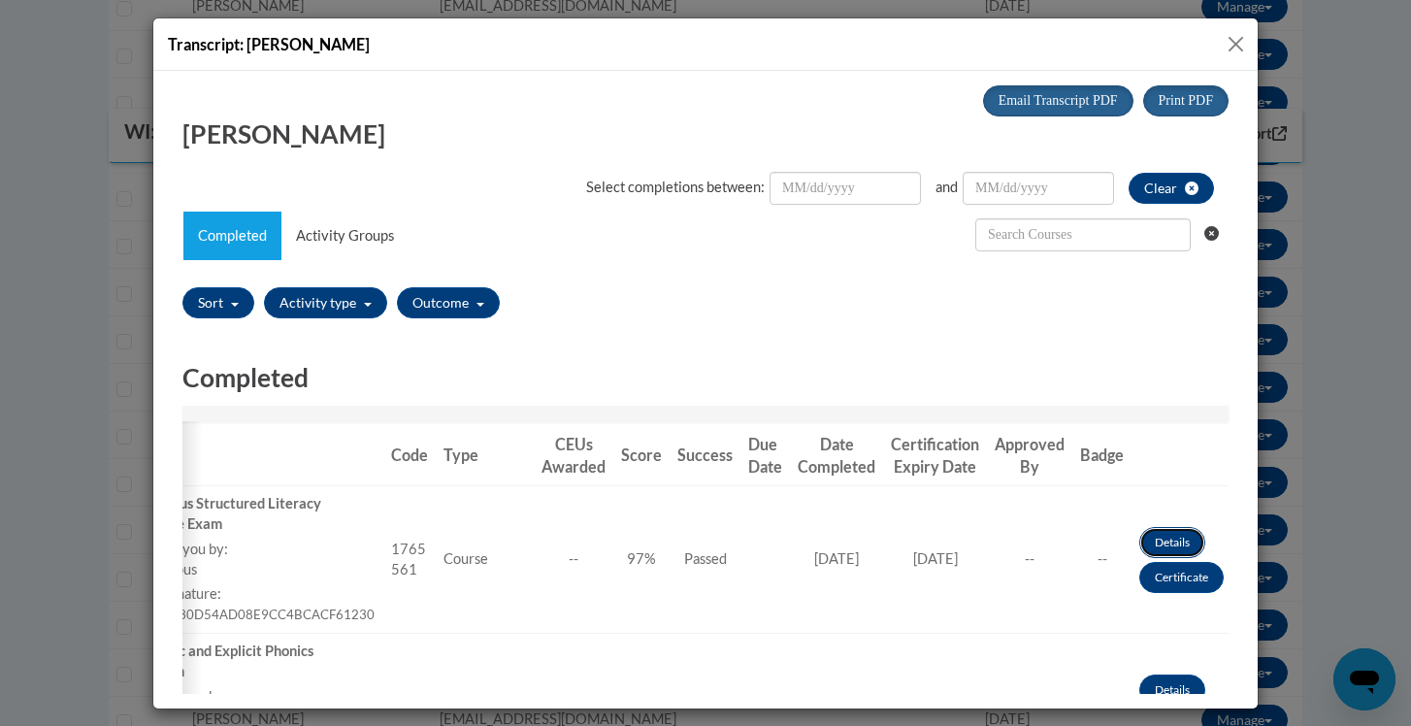
click at [1155, 542] on link "Details" at bounding box center [1172, 541] width 66 height 31
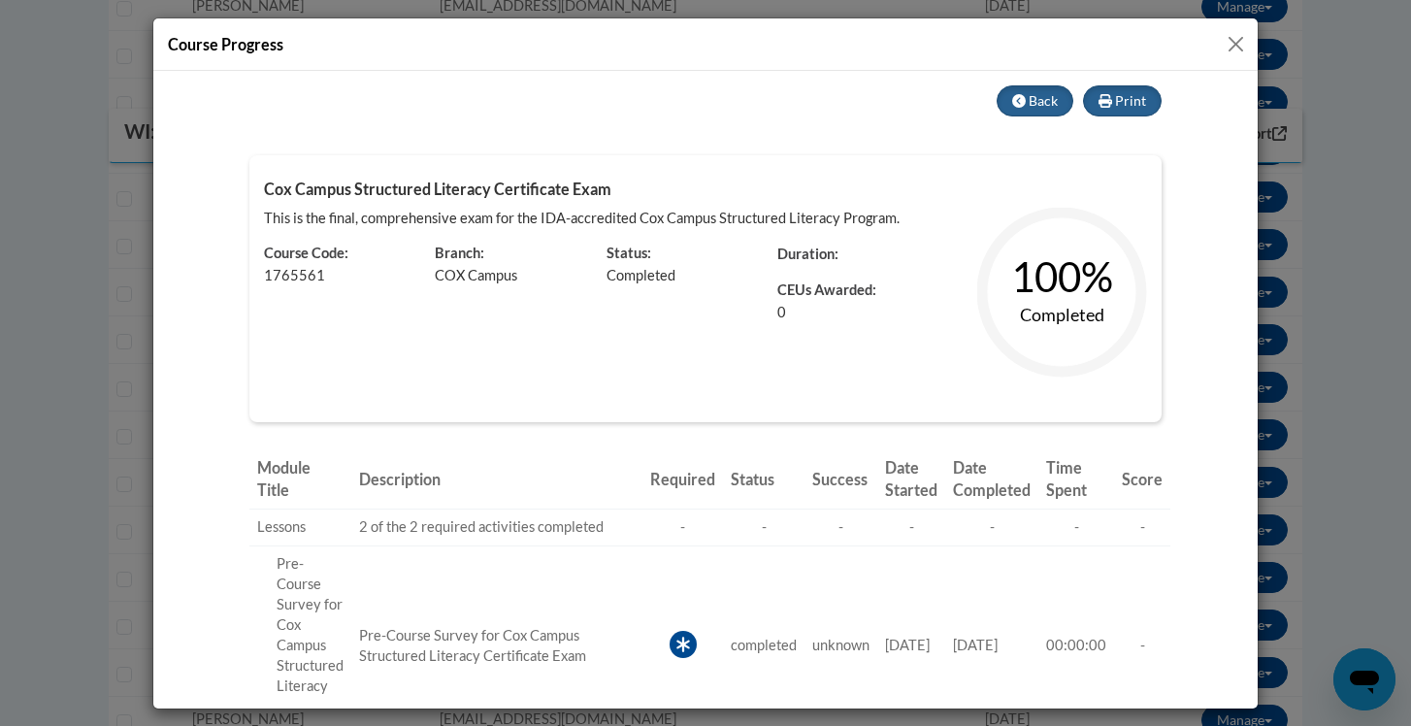
click at [1236, 46] on button "Close" at bounding box center [1235, 44] width 24 height 24
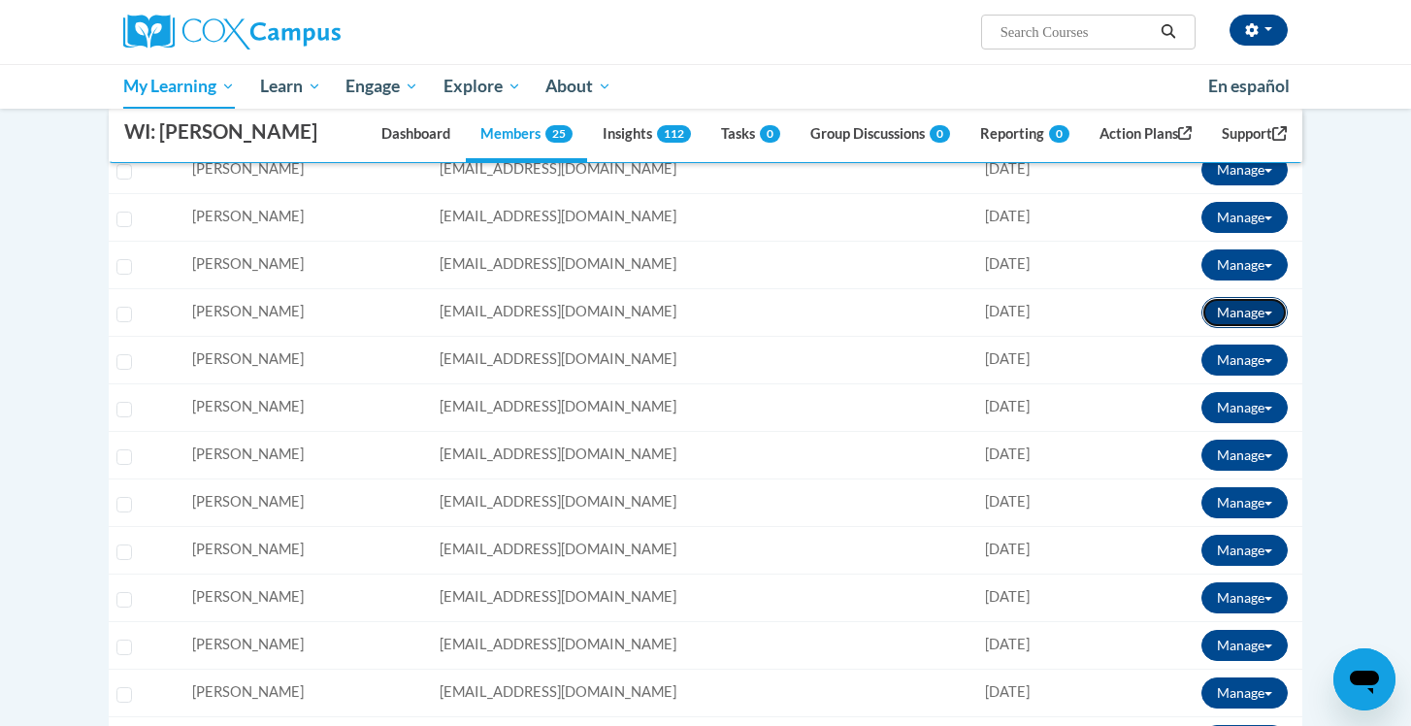
click at [1269, 314] on span at bounding box center [1268, 313] width 8 height 4
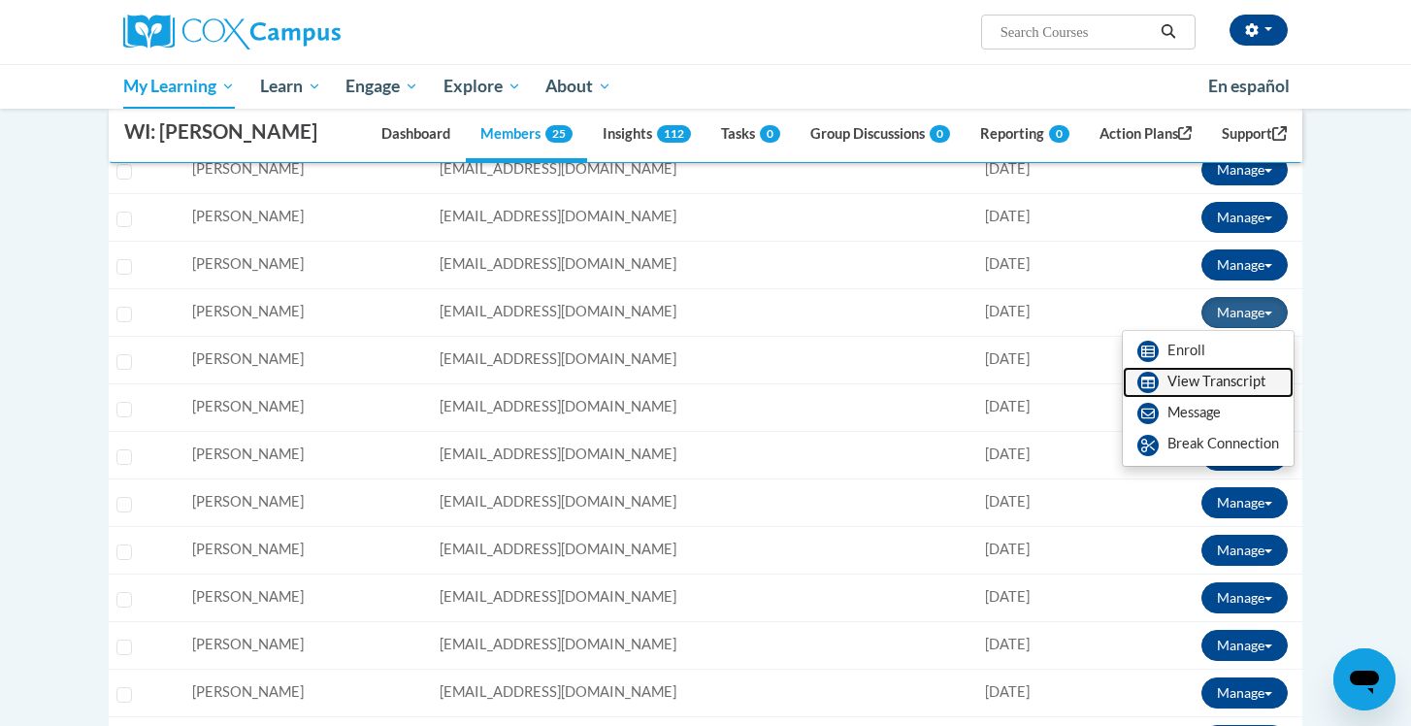
click at [1230, 371] on link "View Transcript" at bounding box center [1207, 382] width 171 height 31
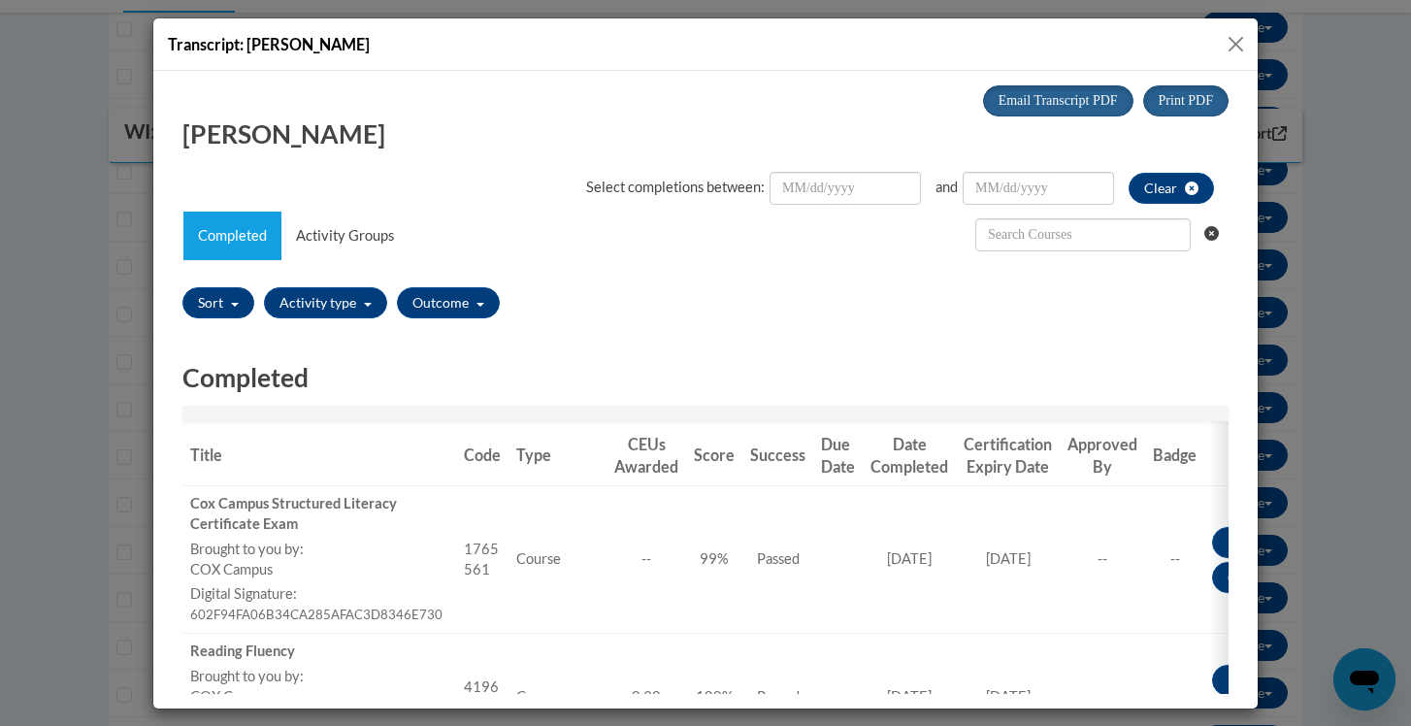
click at [1235, 41] on button "Close" at bounding box center [1235, 44] width 24 height 24
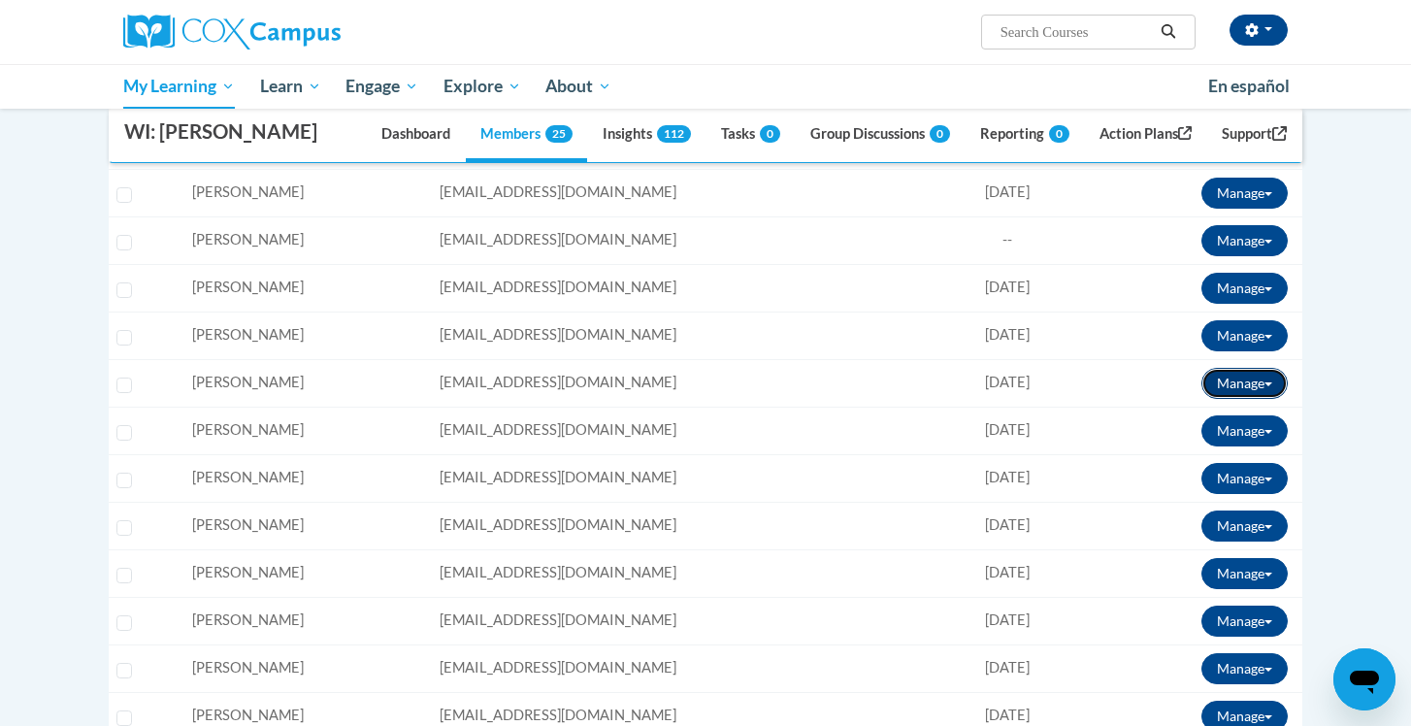
click at [1252, 379] on button "Manage" at bounding box center [1244, 383] width 86 height 31
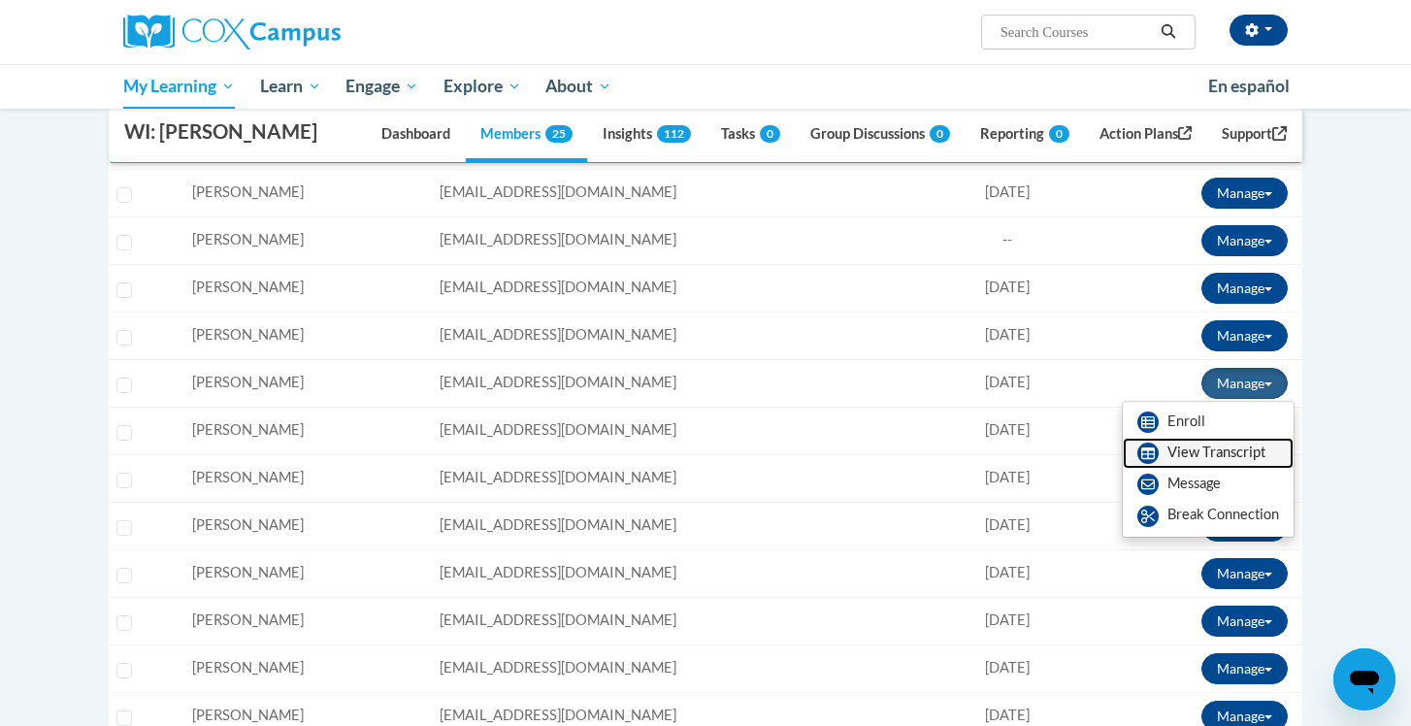
click at [1185, 459] on link "View Transcript" at bounding box center [1207, 453] width 171 height 31
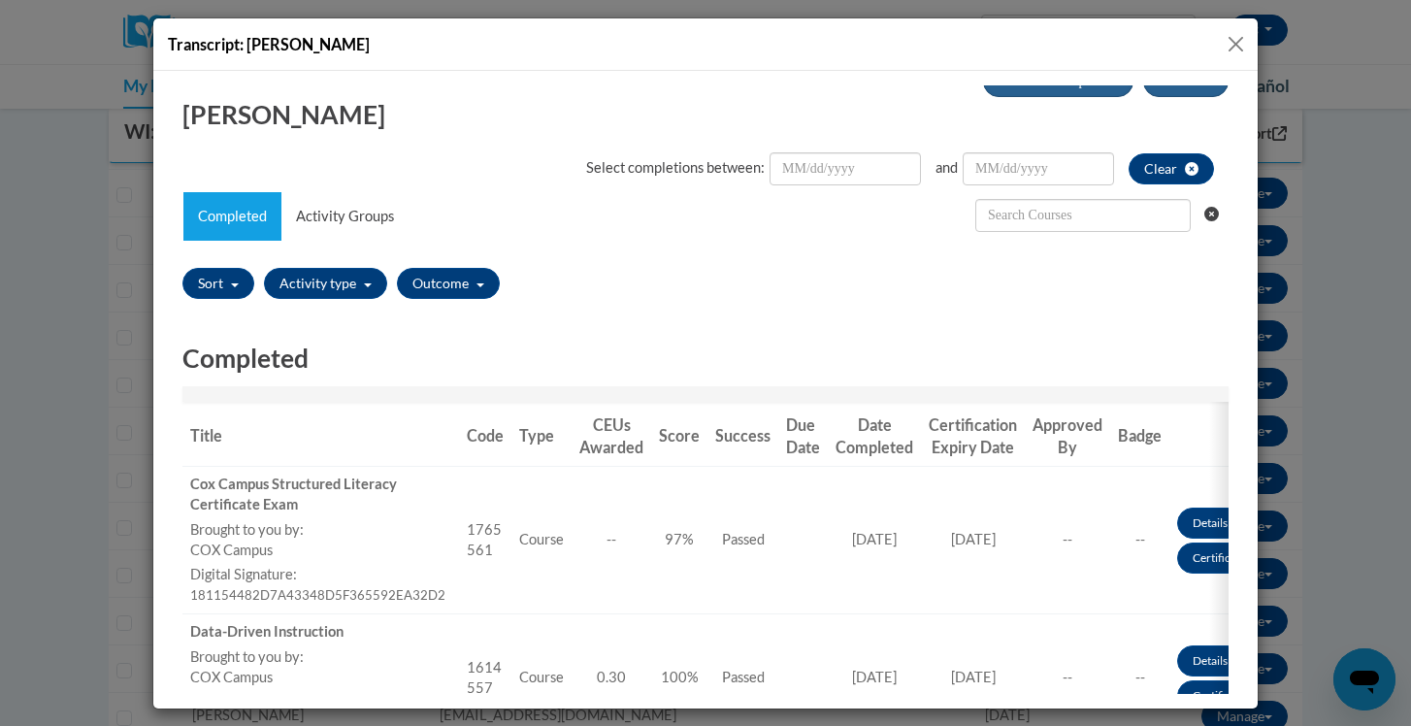
click at [1235, 48] on button "Close" at bounding box center [1235, 44] width 24 height 24
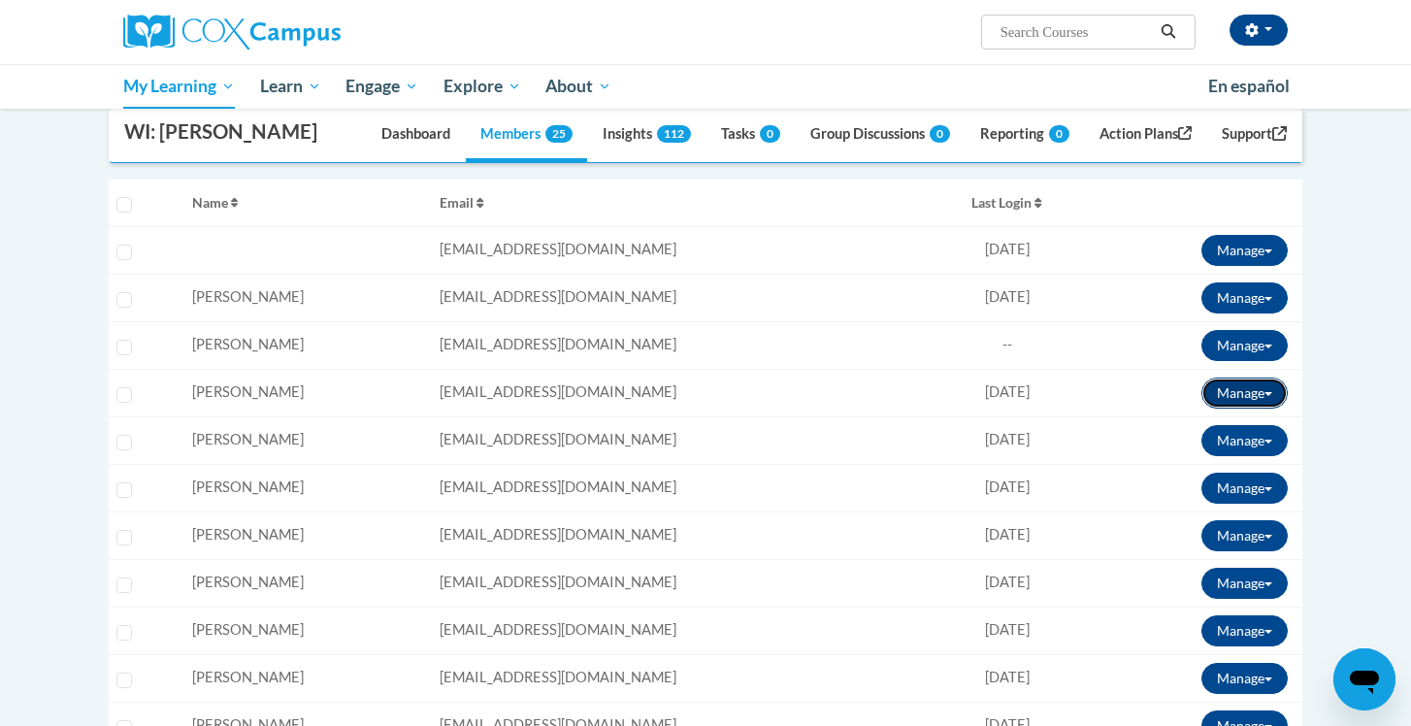
click at [1252, 391] on button "Manage" at bounding box center [1244, 392] width 86 height 31
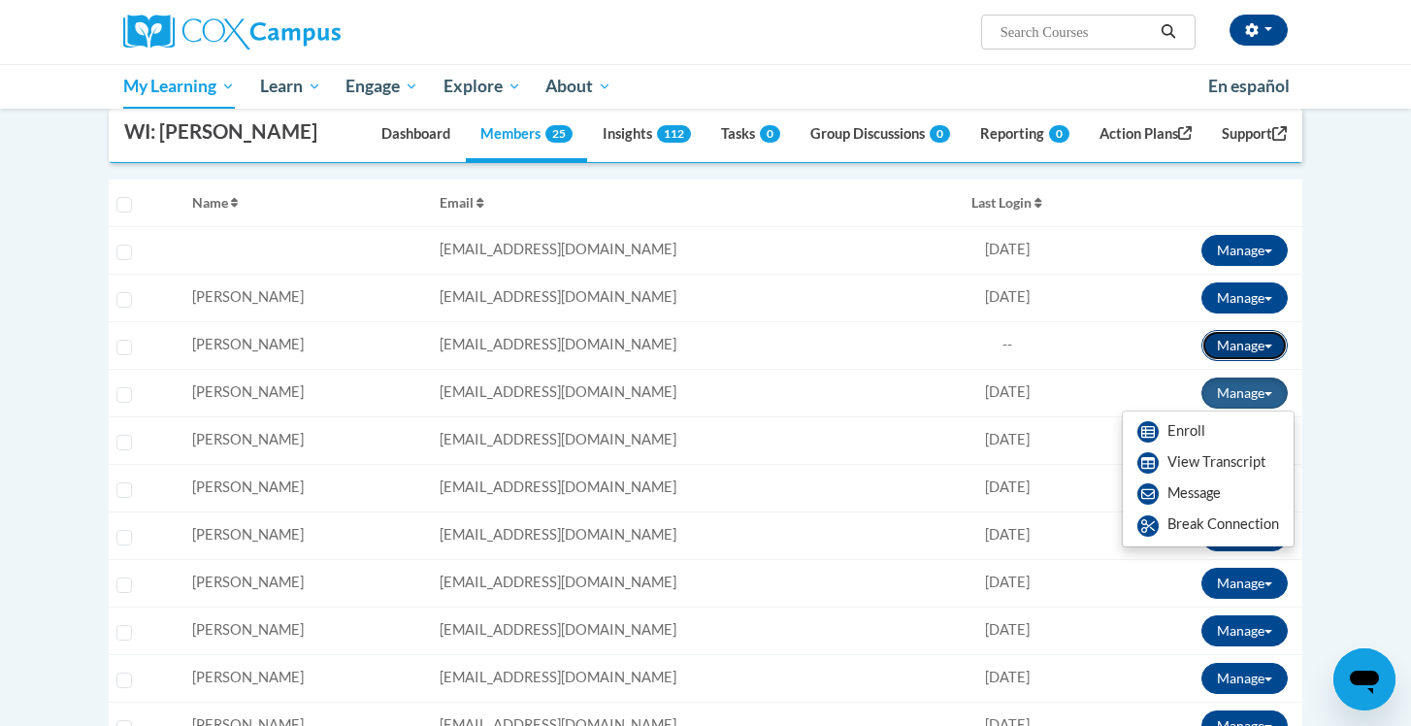
click at [1247, 338] on button "Manage" at bounding box center [1244, 345] width 86 height 31
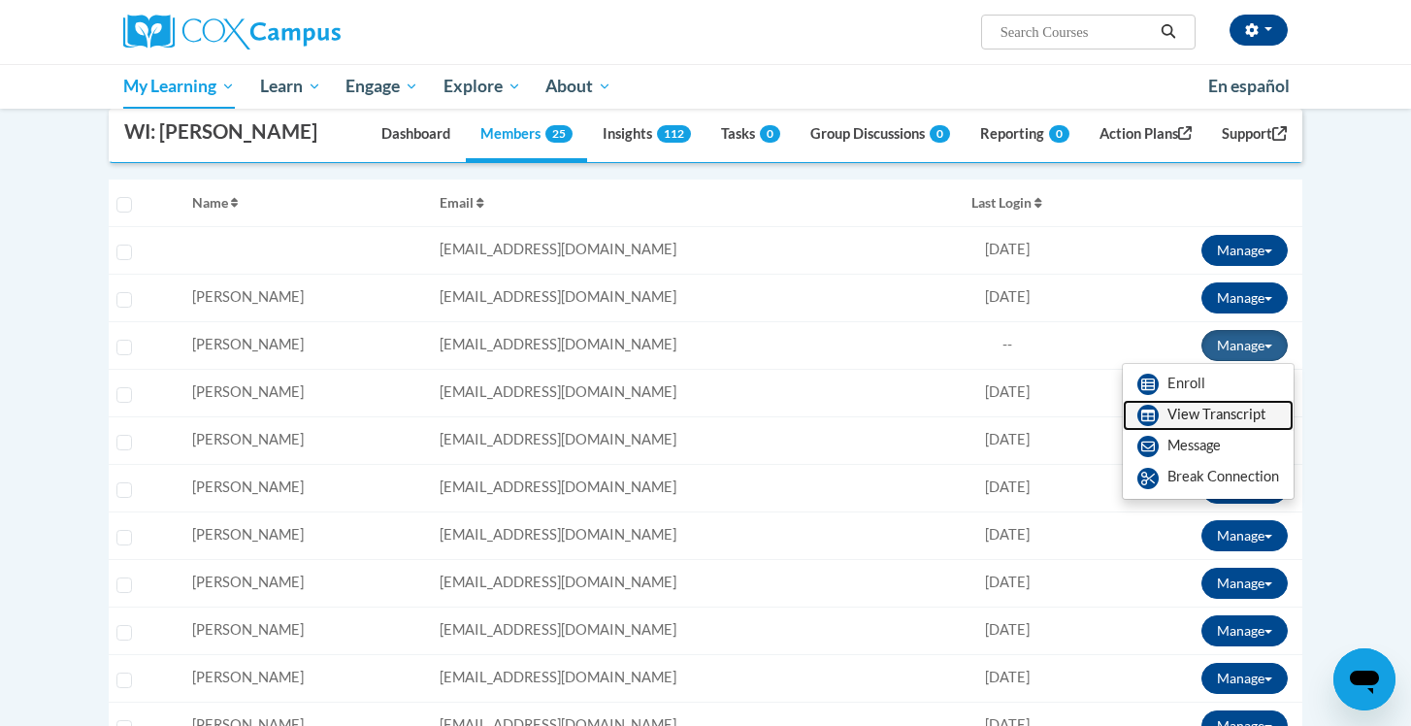
click at [1200, 417] on link "View Transcript" at bounding box center [1207, 415] width 171 height 31
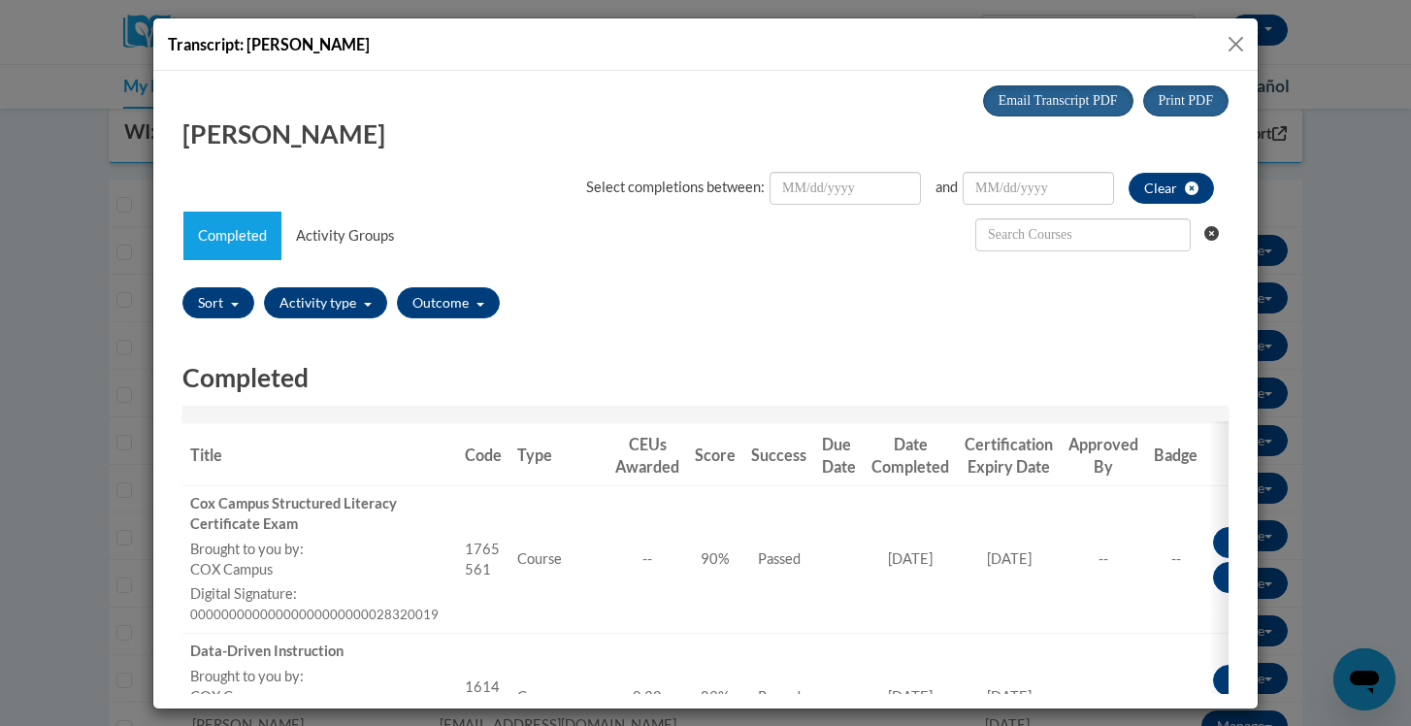
scroll to position [4, 0]
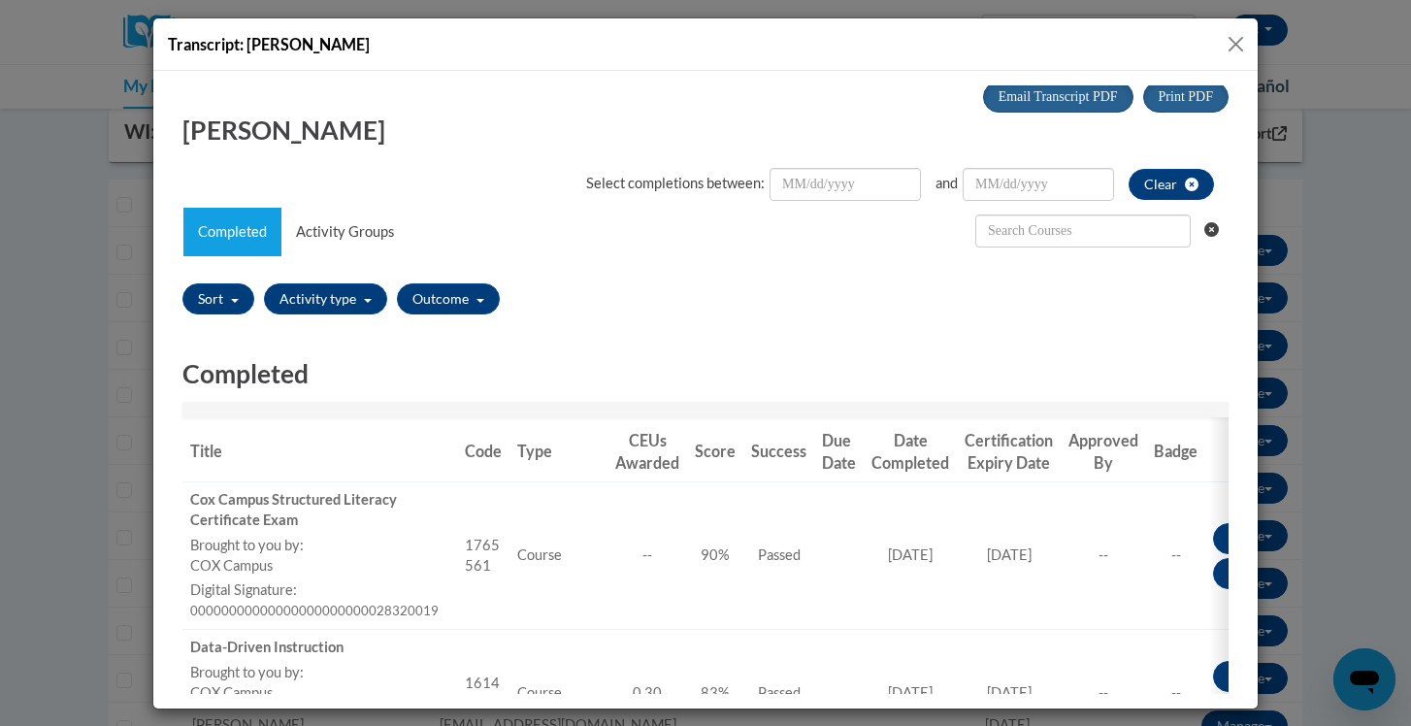
click at [1238, 42] on button "Close" at bounding box center [1235, 44] width 24 height 24
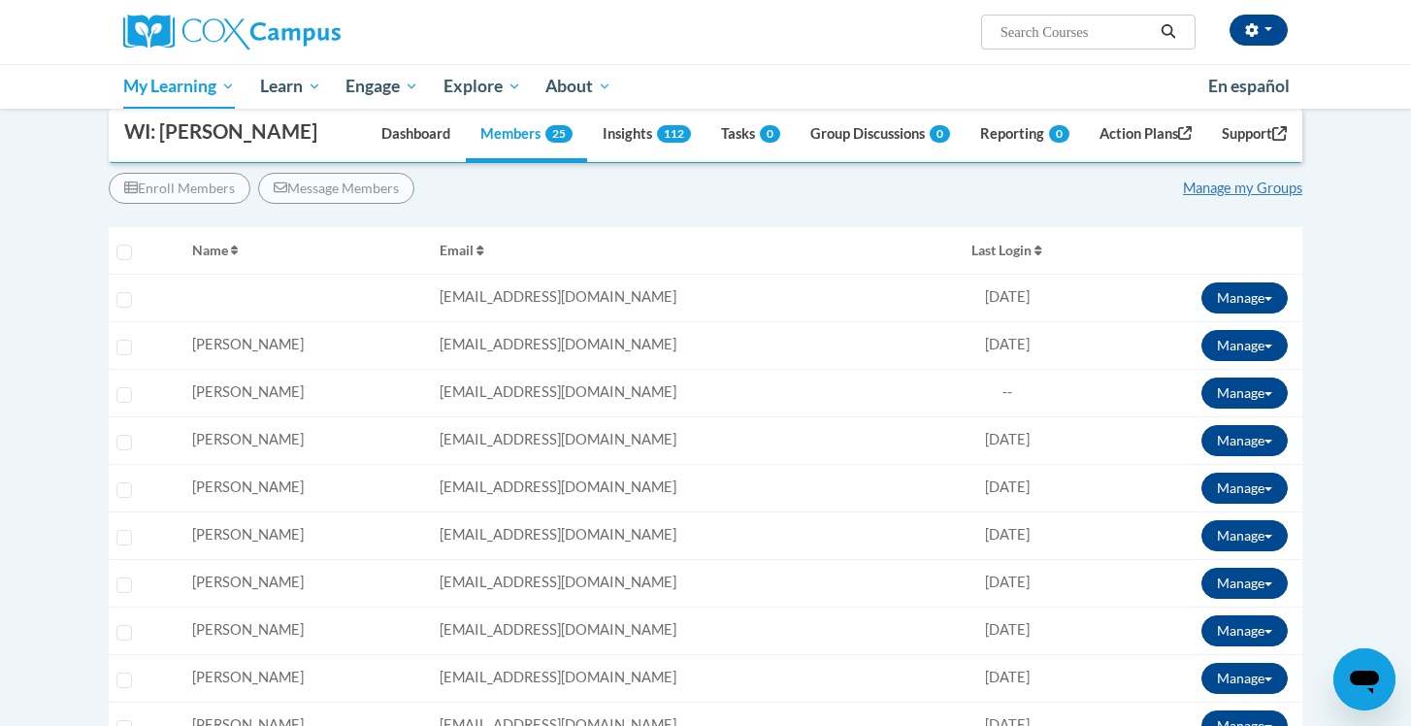
scroll to position [281, 0]
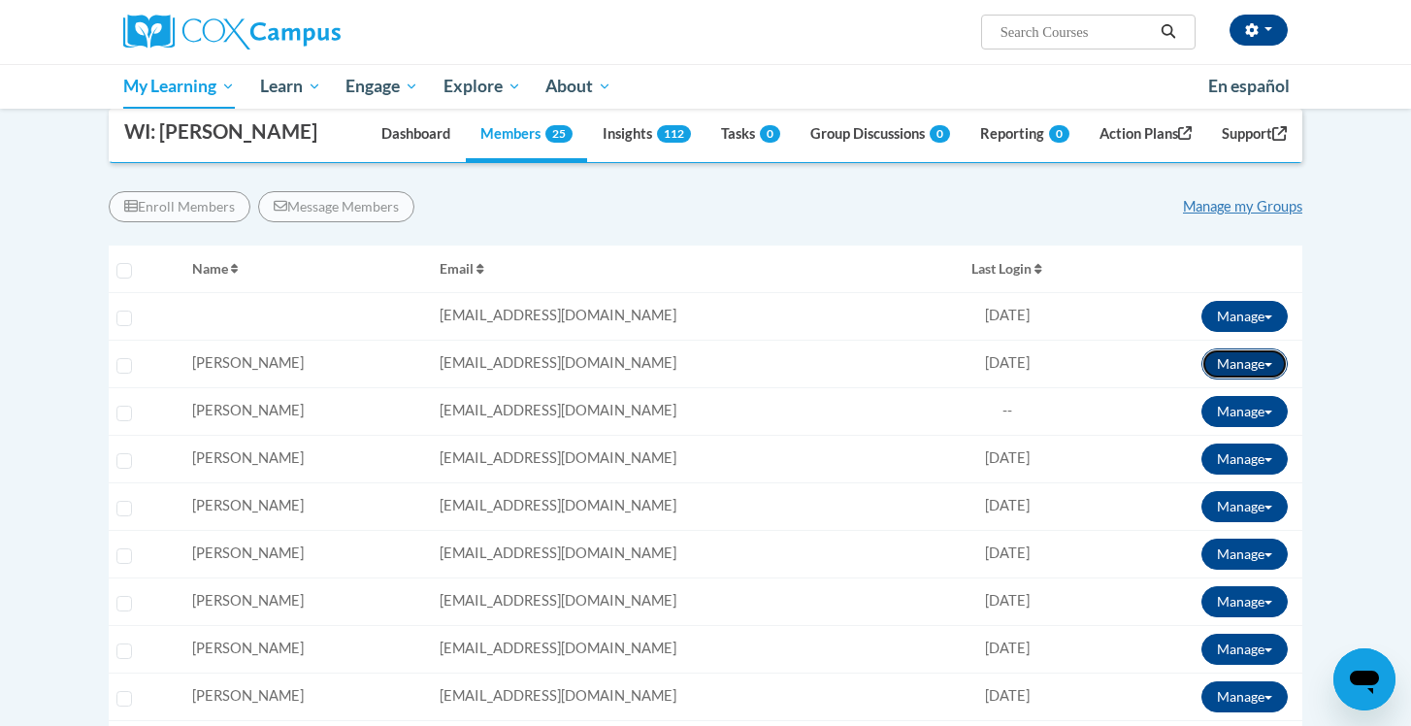
click at [1243, 367] on button "Manage" at bounding box center [1244, 363] width 86 height 31
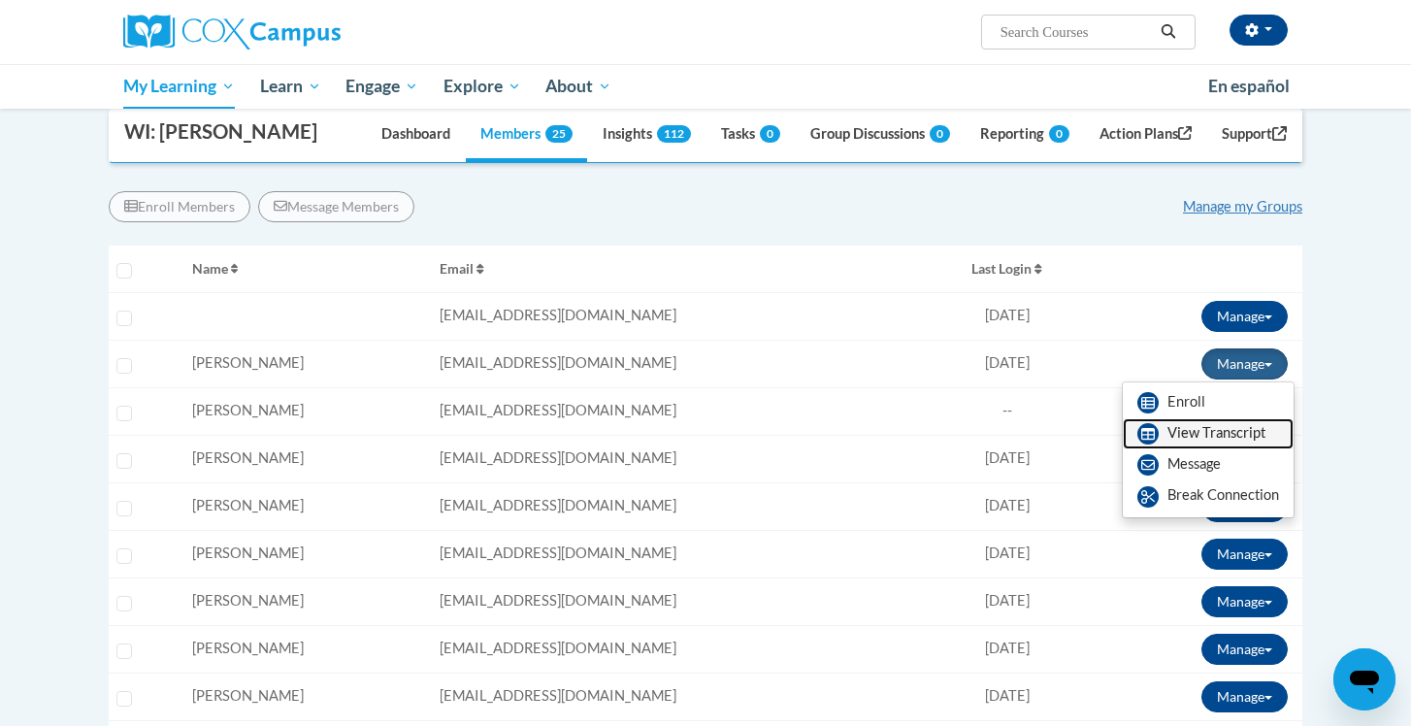
click at [1249, 438] on link "View Transcript" at bounding box center [1207, 433] width 171 height 31
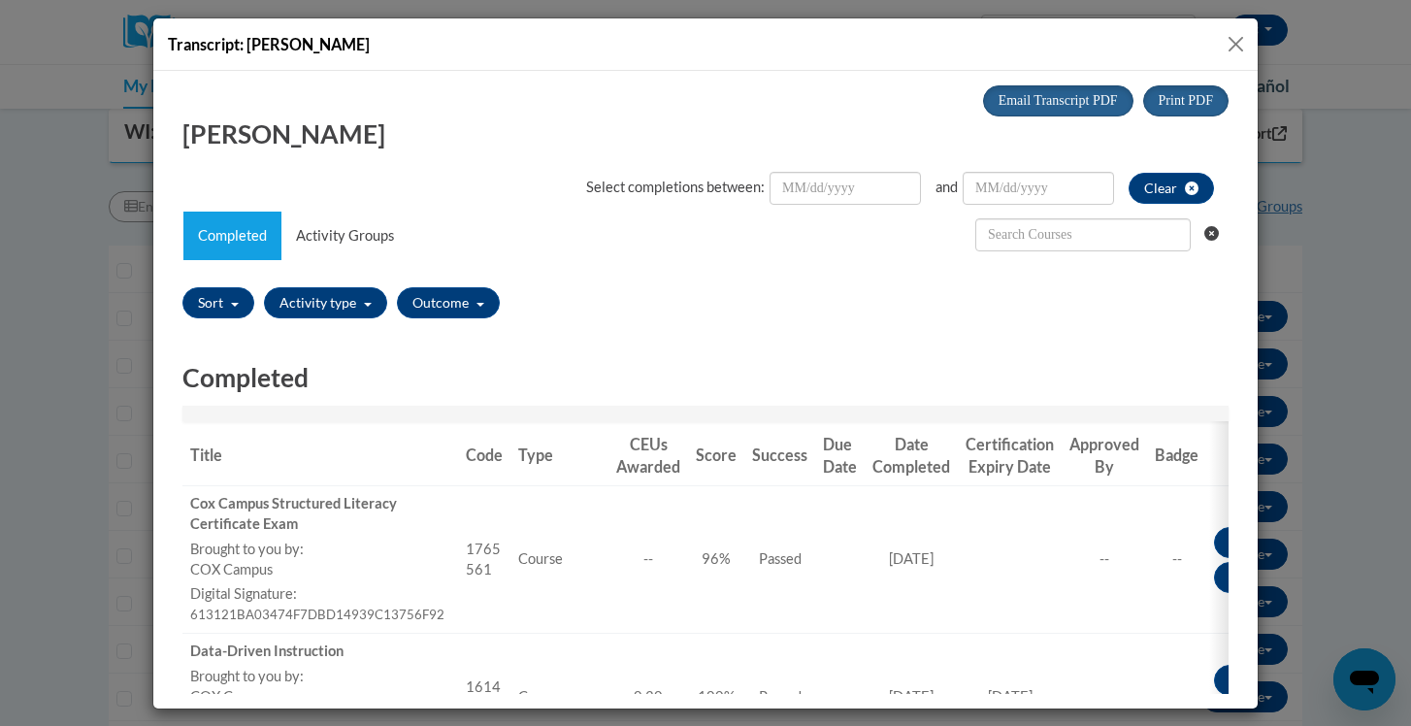
click at [1234, 41] on button "Close" at bounding box center [1235, 44] width 24 height 24
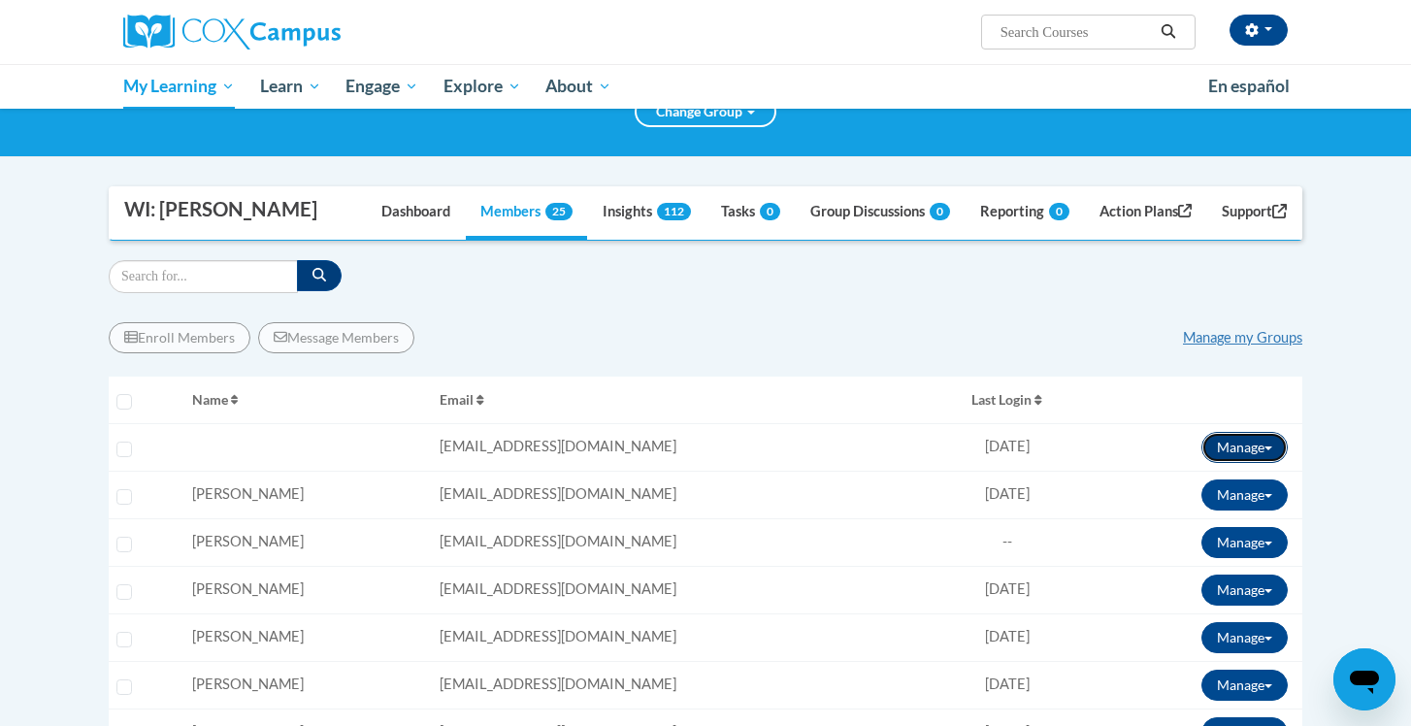
click at [1274, 453] on button "Manage" at bounding box center [1244, 447] width 86 height 31
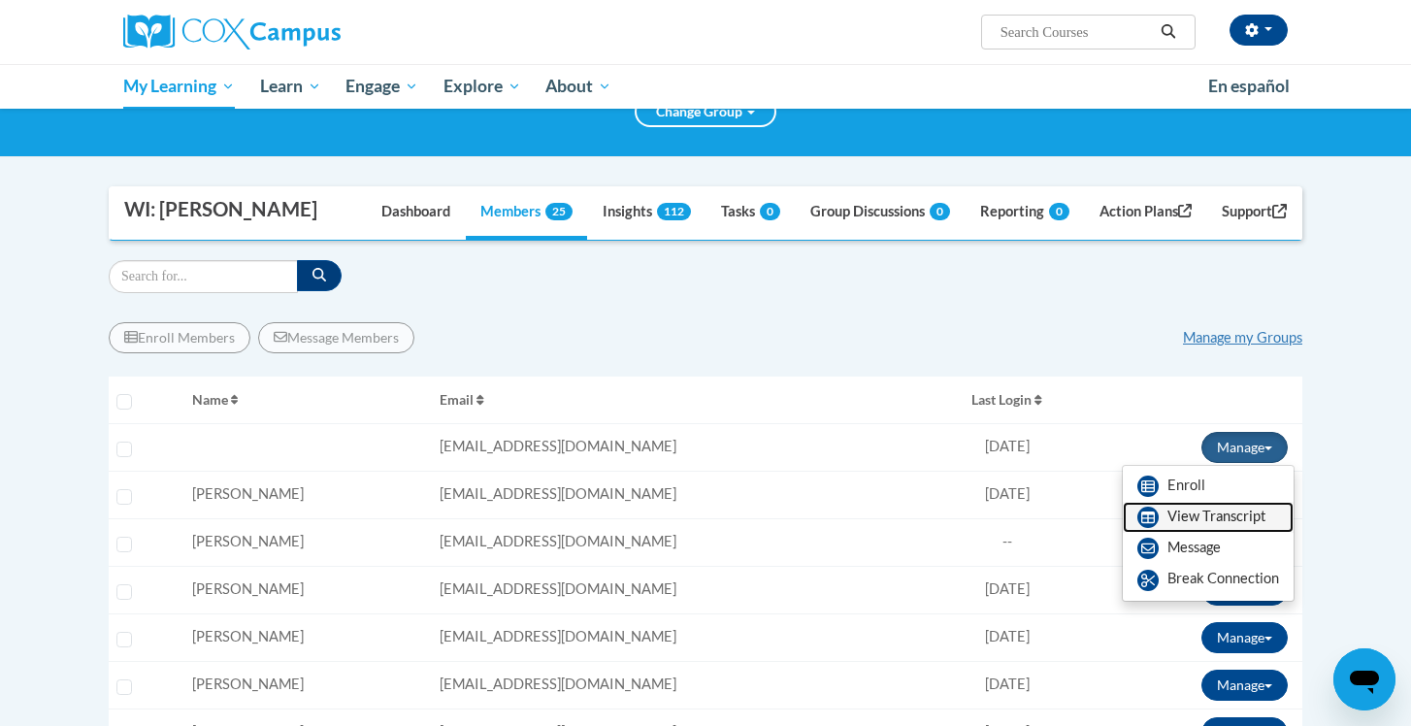
click at [1222, 514] on link "View Transcript" at bounding box center [1207, 517] width 171 height 31
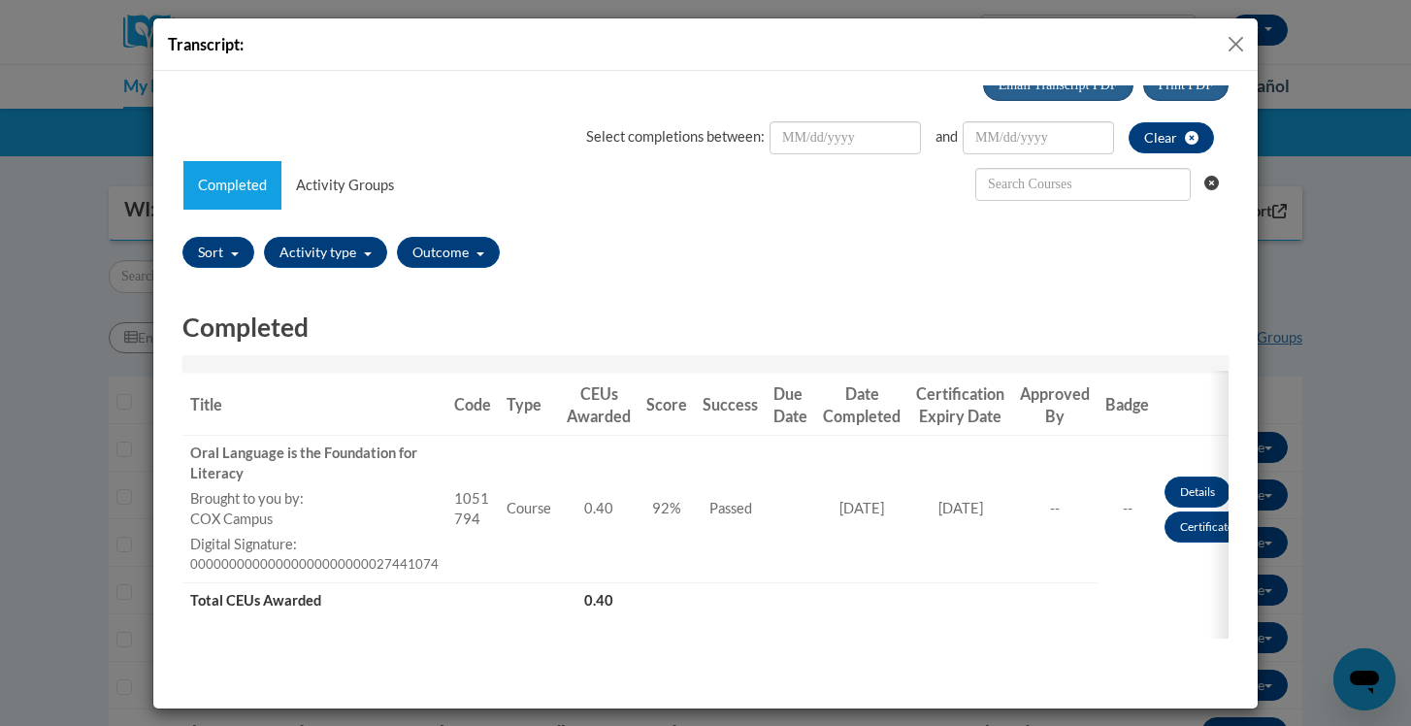
scroll to position [0, 0]
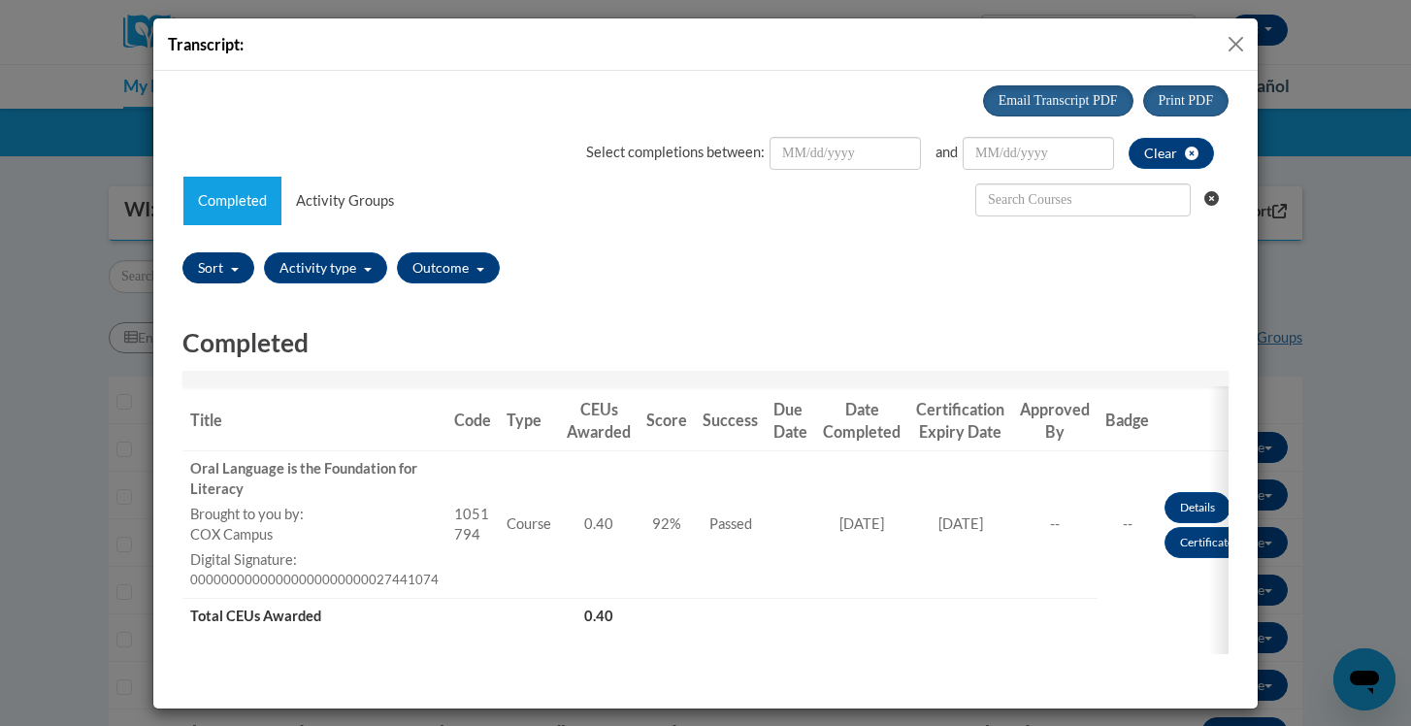
click at [226, 271] on button "Sort" at bounding box center [218, 266] width 72 height 31
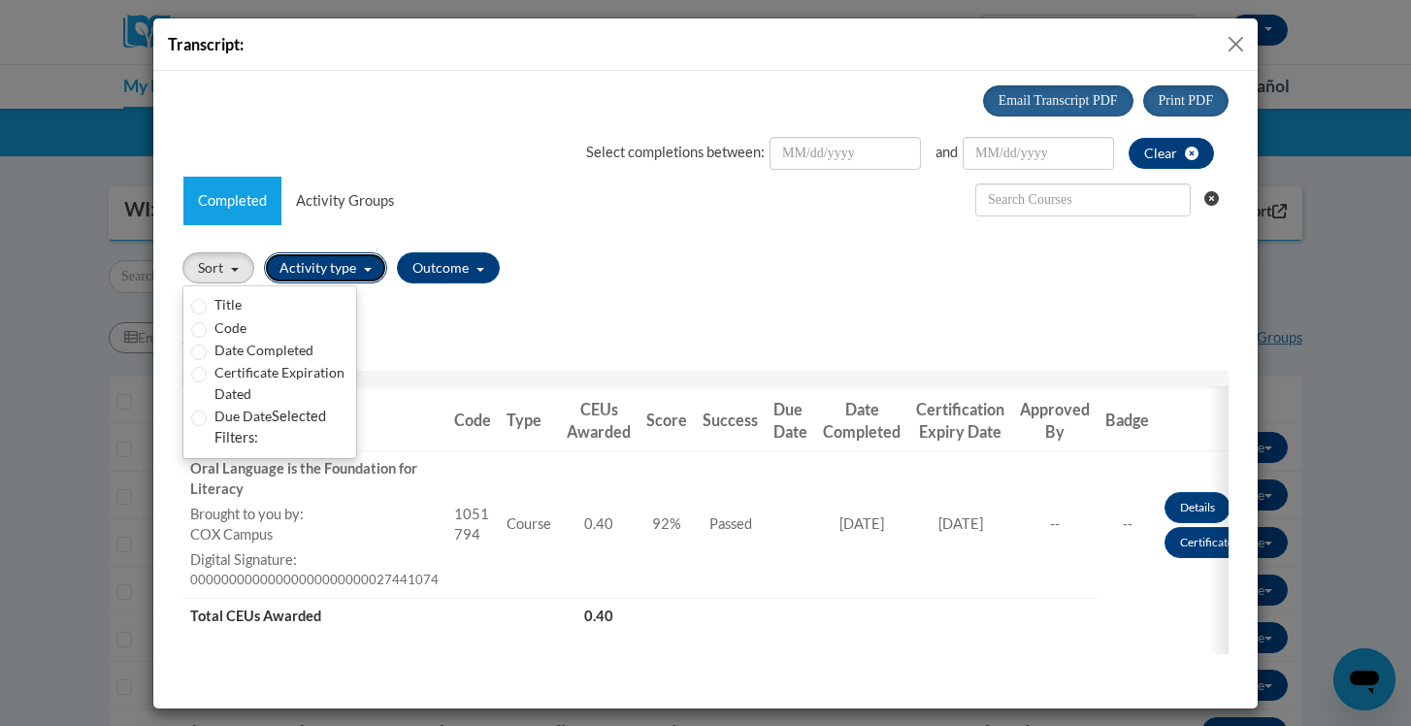
click at [377, 262] on button "Activity type" at bounding box center [325, 266] width 123 height 31
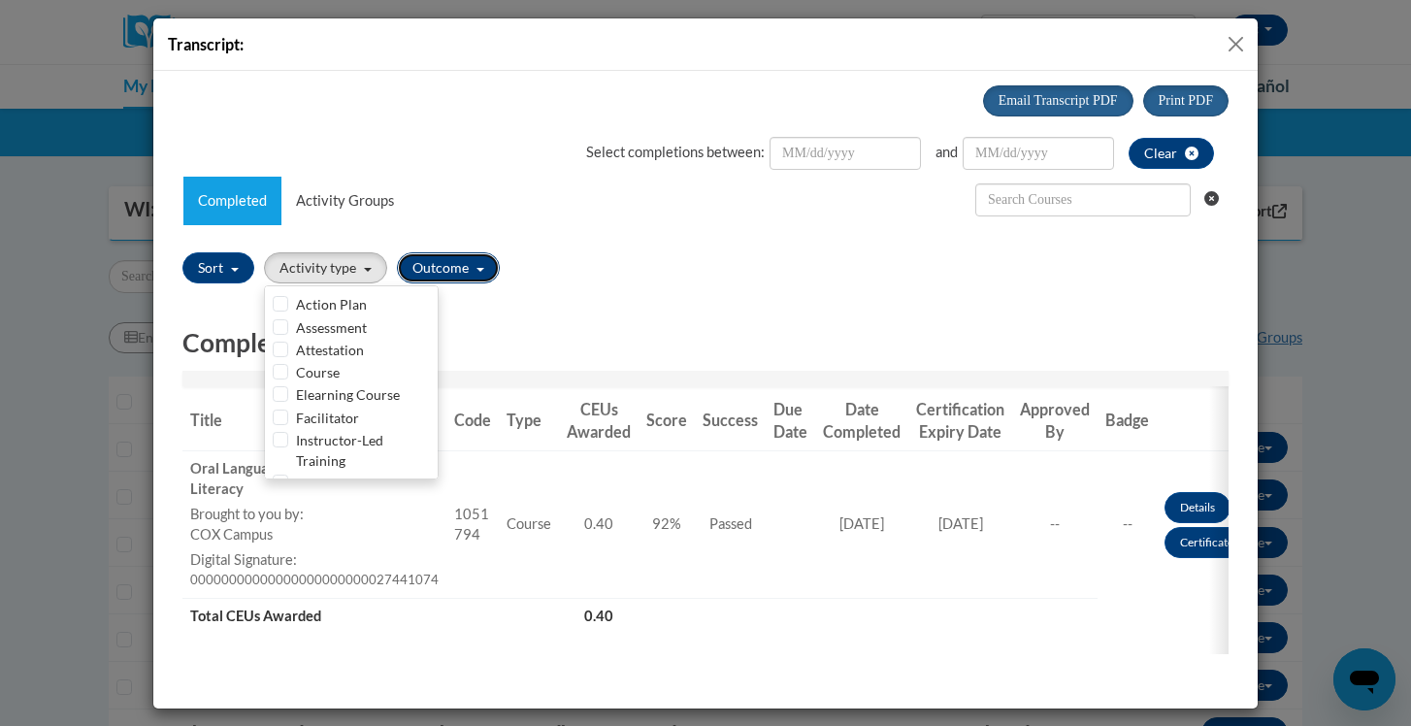
click at [482, 263] on button "Outcome" at bounding box center [448, 266] width 103 height 31
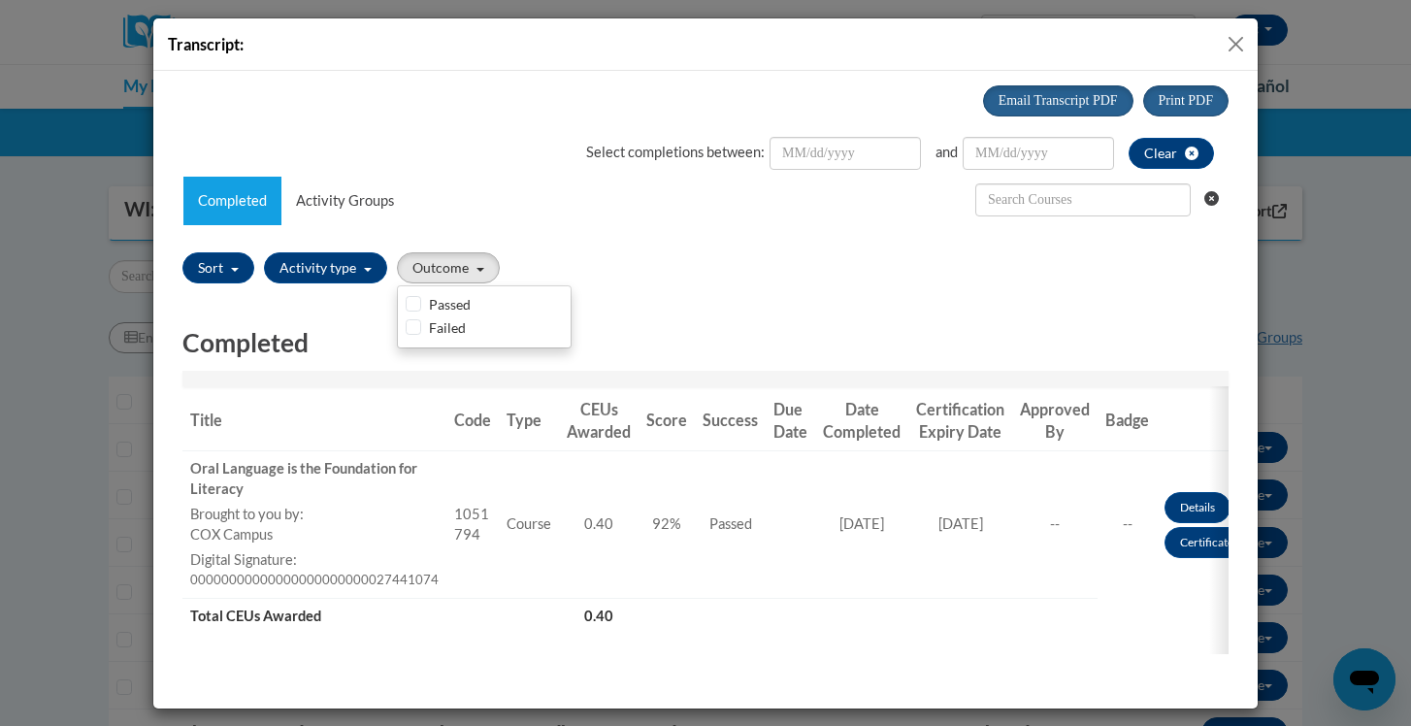
click at [618, 227] on div "Select completions between: and Clear Completed Activity Groups Sort Title Code…" at bounding box center [705, 401] width 1046 height 570
click at [1187, 496] on link "Details" at bounding box center [1197, 506] width 66 height 31
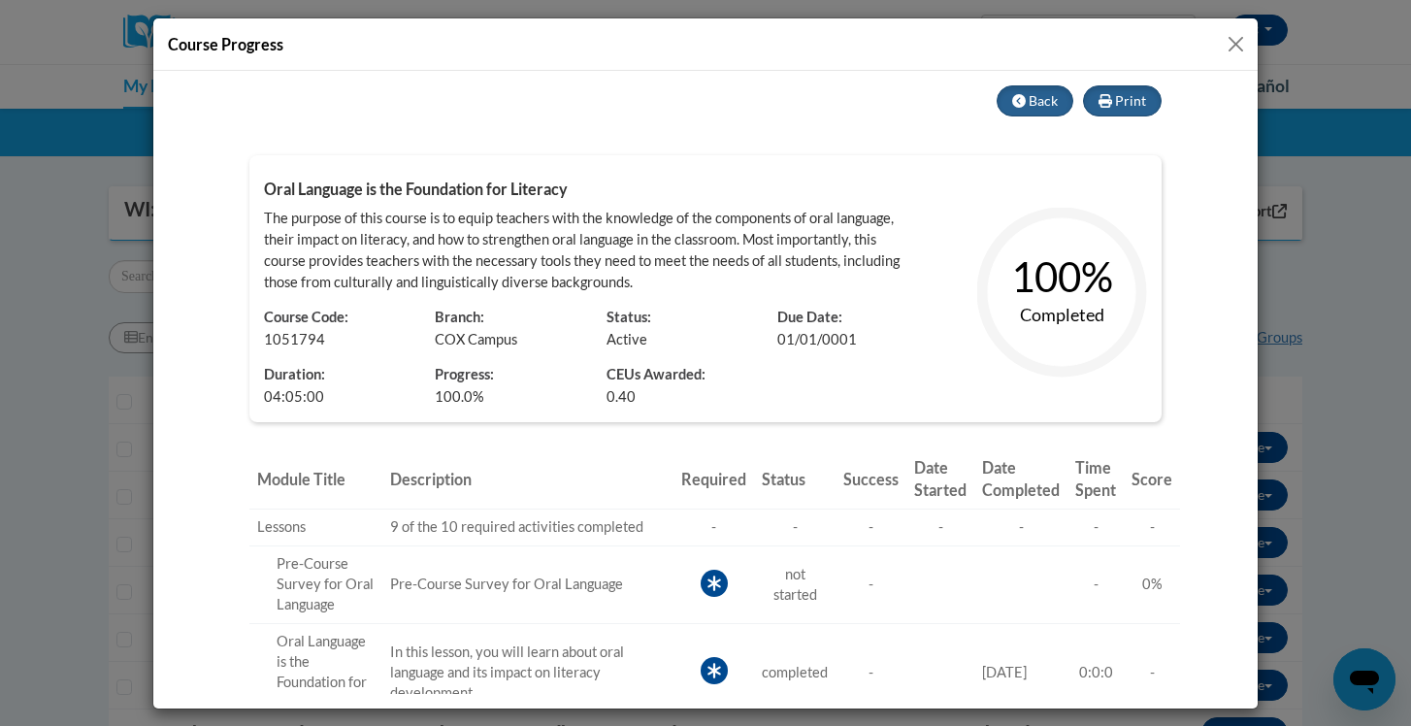
click at [1235, 46] on button "Close" at bounding box center [1235, 44] width 24 height 24
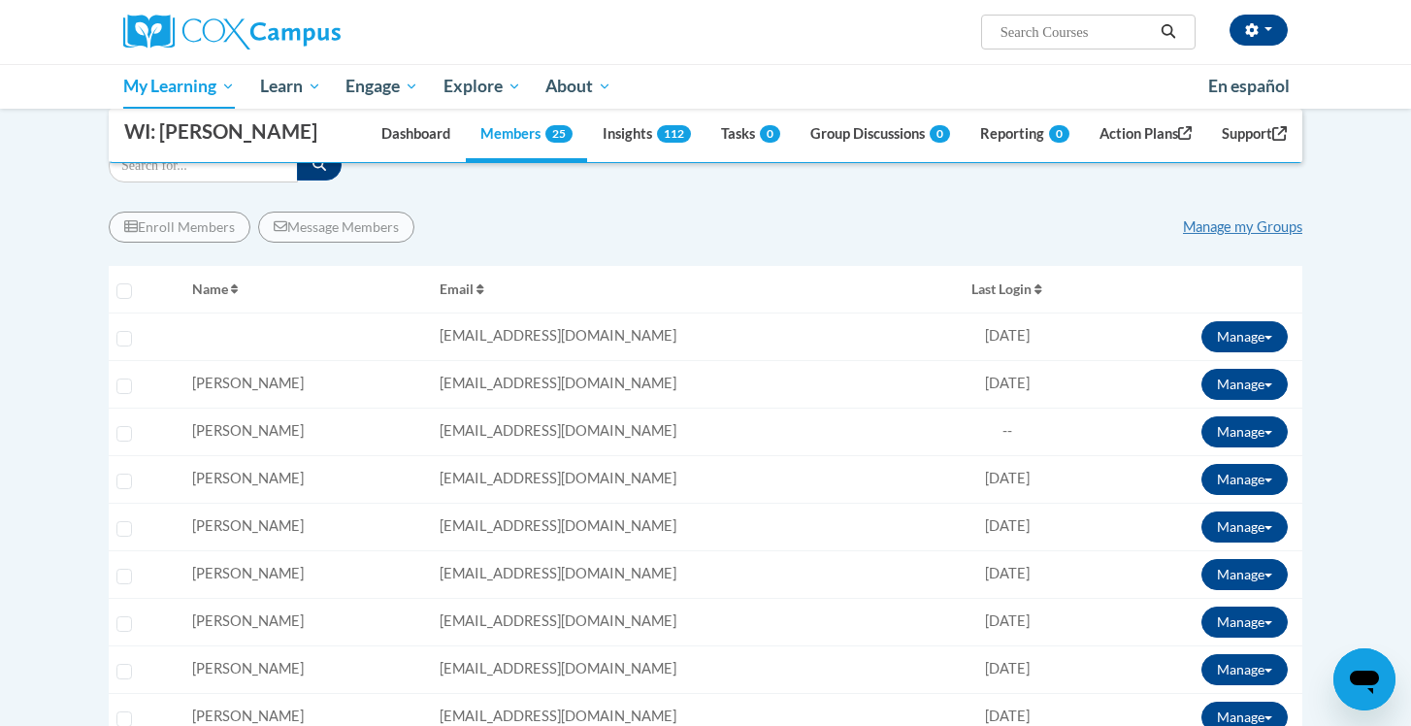
scroll to position [354, 0]
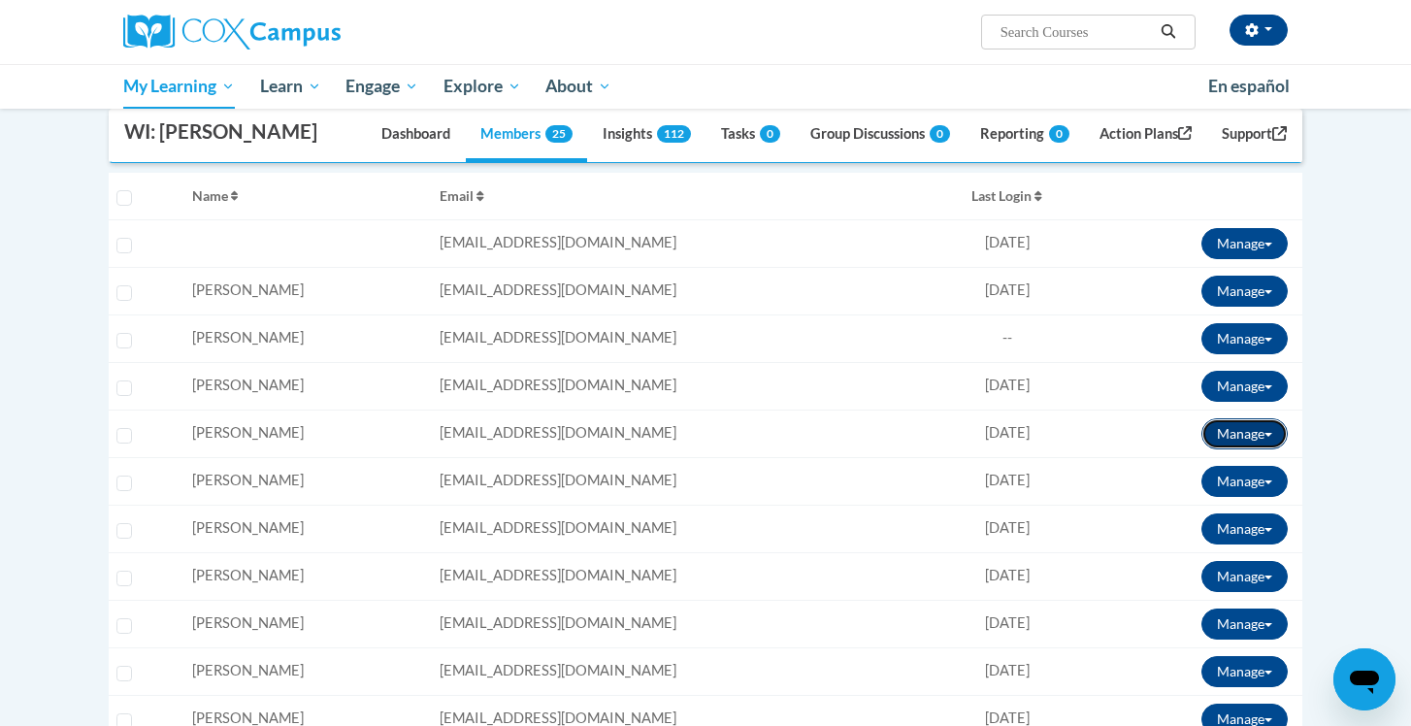
click at [1268, 435] on span at bounding box center [1268, 435] width 8 height 4
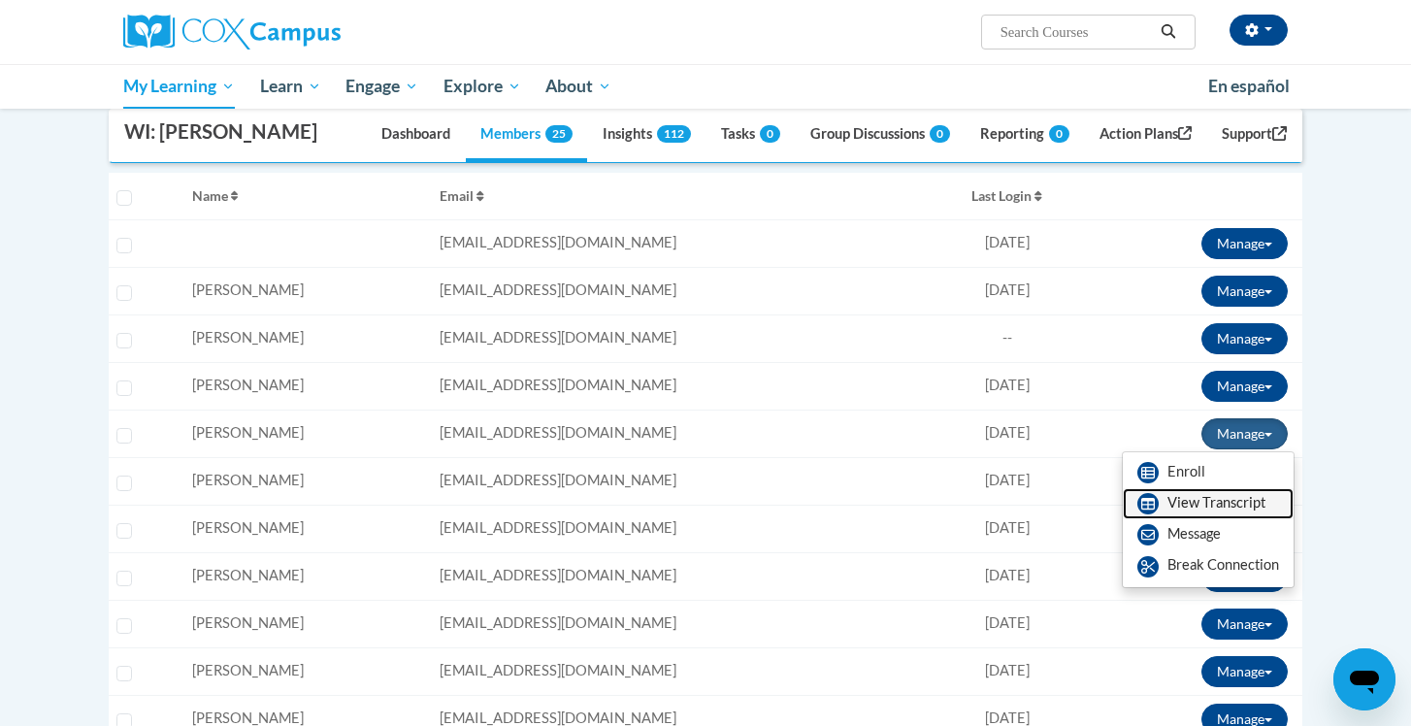
click at [1215, 498] on link "View Transcript" at bounding box center [1207, 503] width 171 height 31
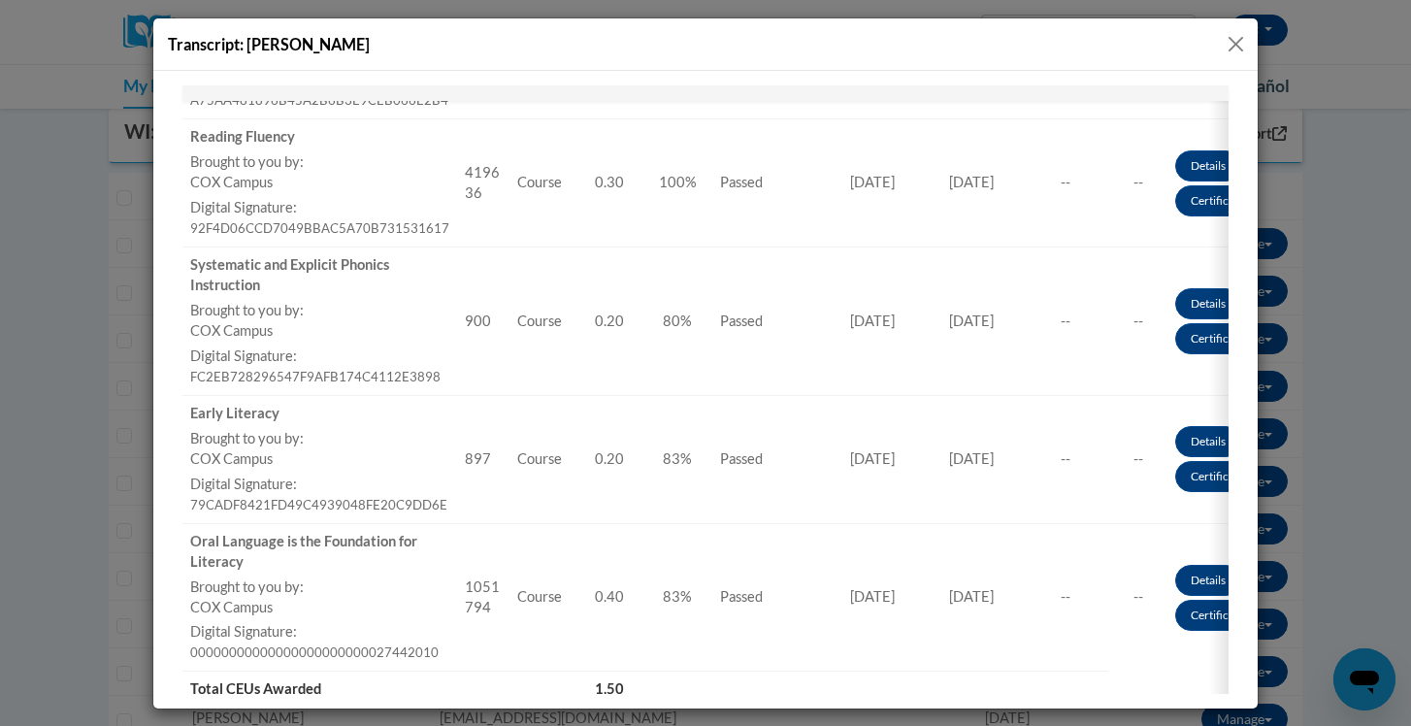
scroll to position [0, 0]
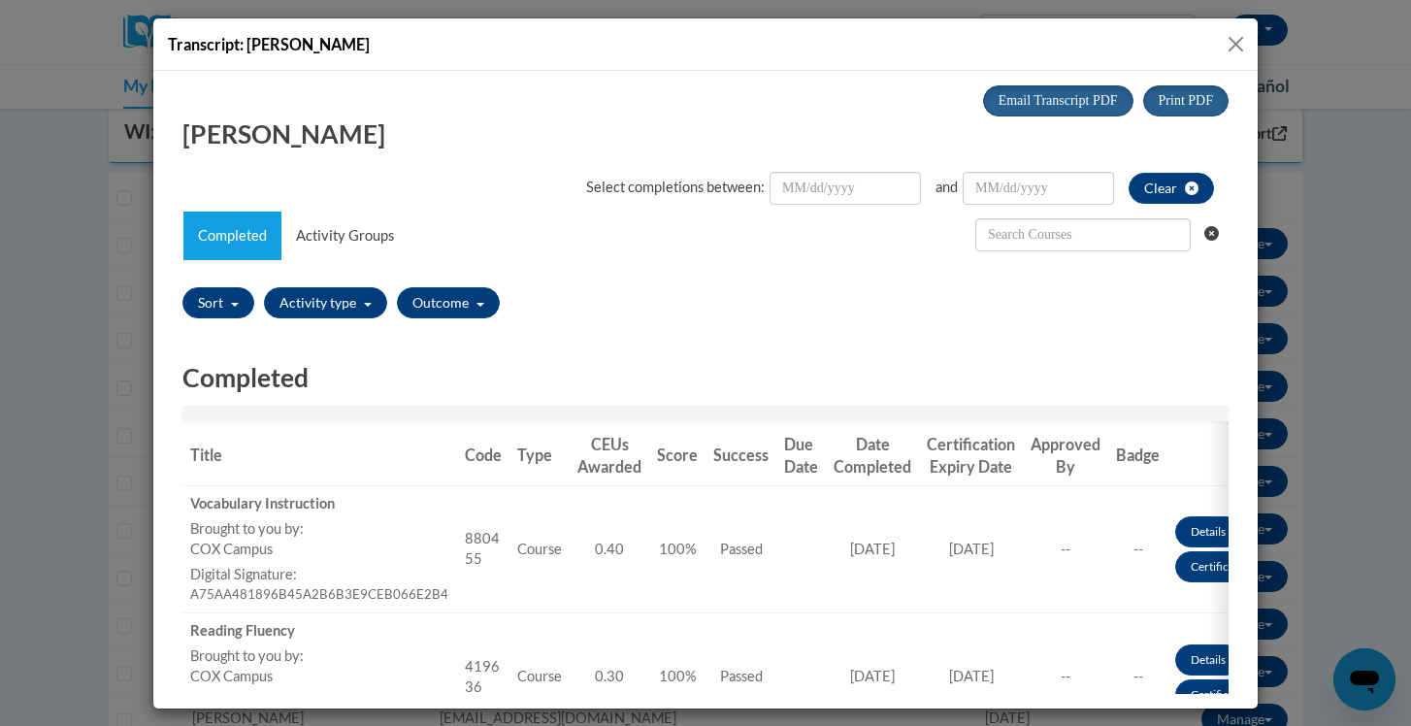
click at [1230, 38] on button "Close" at bounding box center [1235, 44] width 24 height 24
